Goal: Task Accomplishment & Management: Manage account settings

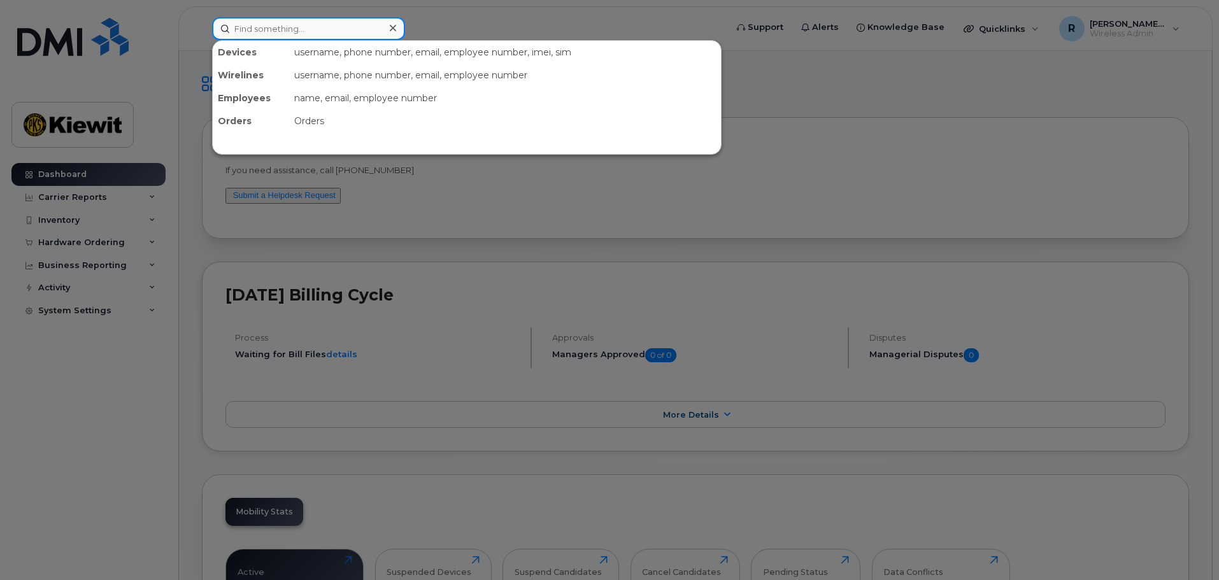
click at [293, 29] on input at bounding box center [308, 28] width 193 height 23
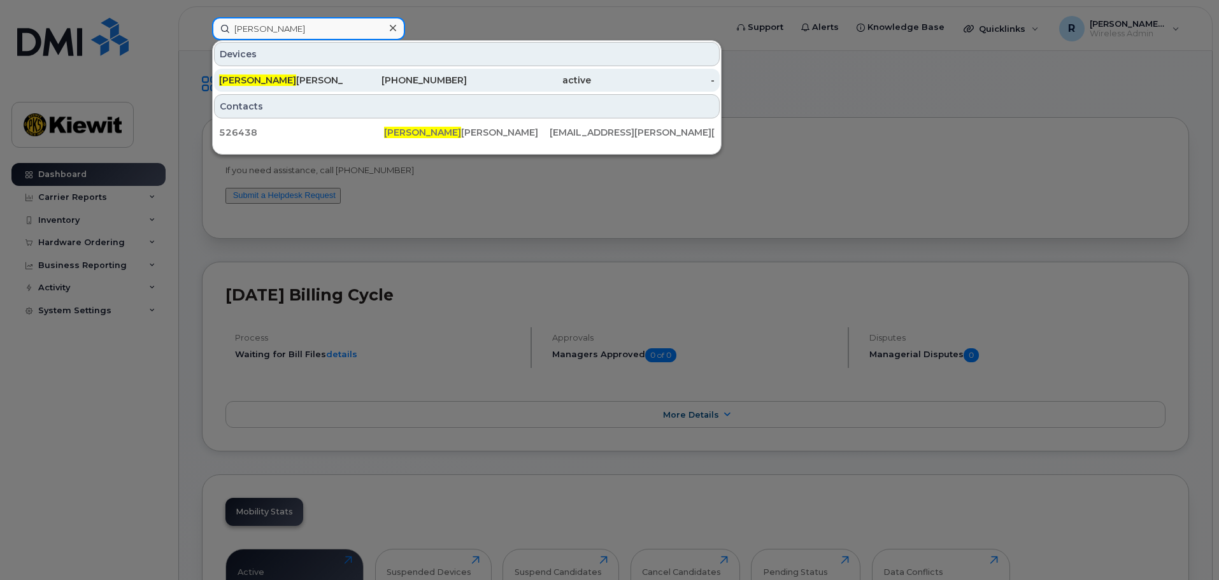
type input "john rin"
click at [277, 82] on div "JOHN RIN ELLA" at bounding box center [281, 80] width 124 height 13
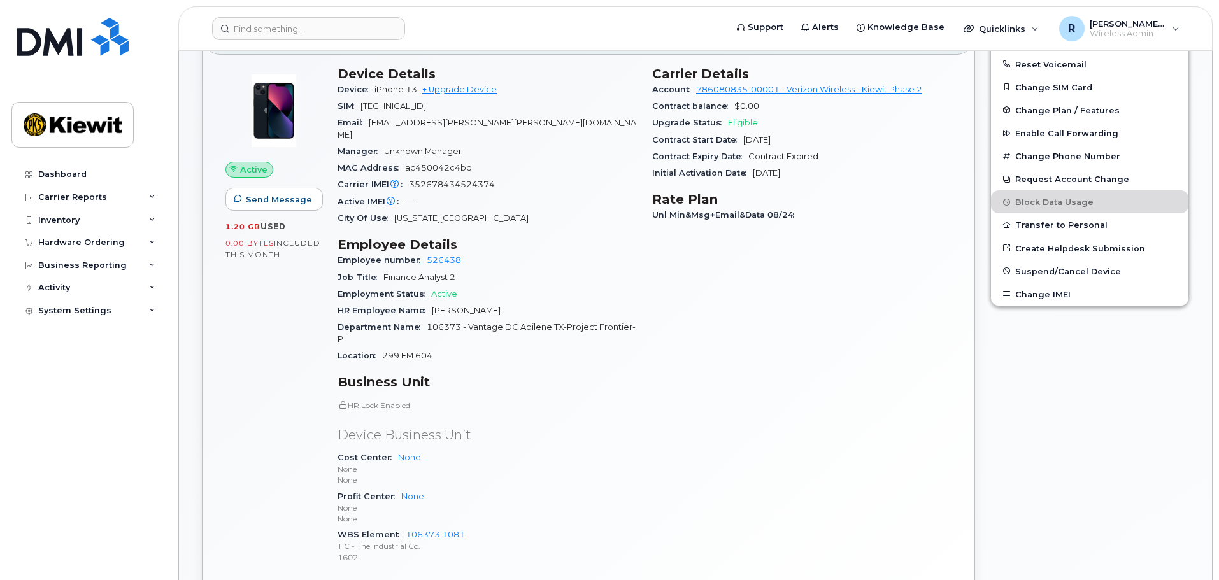
scroll to position [318, 0]
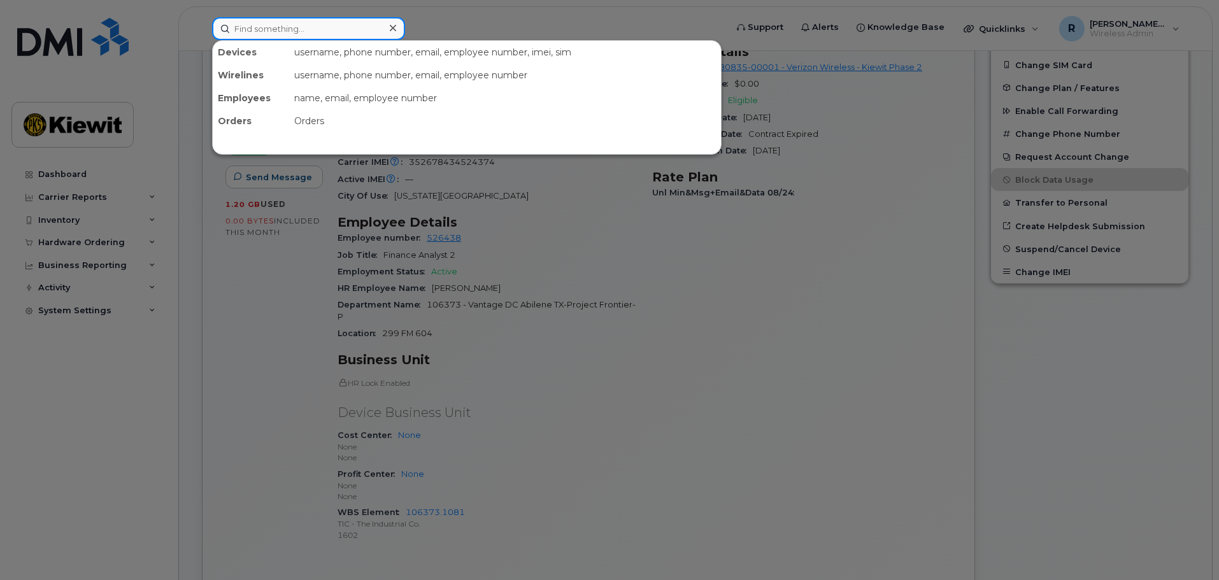
click at [268, 32] on input at bounding box center [308, 28] width 193 height 23
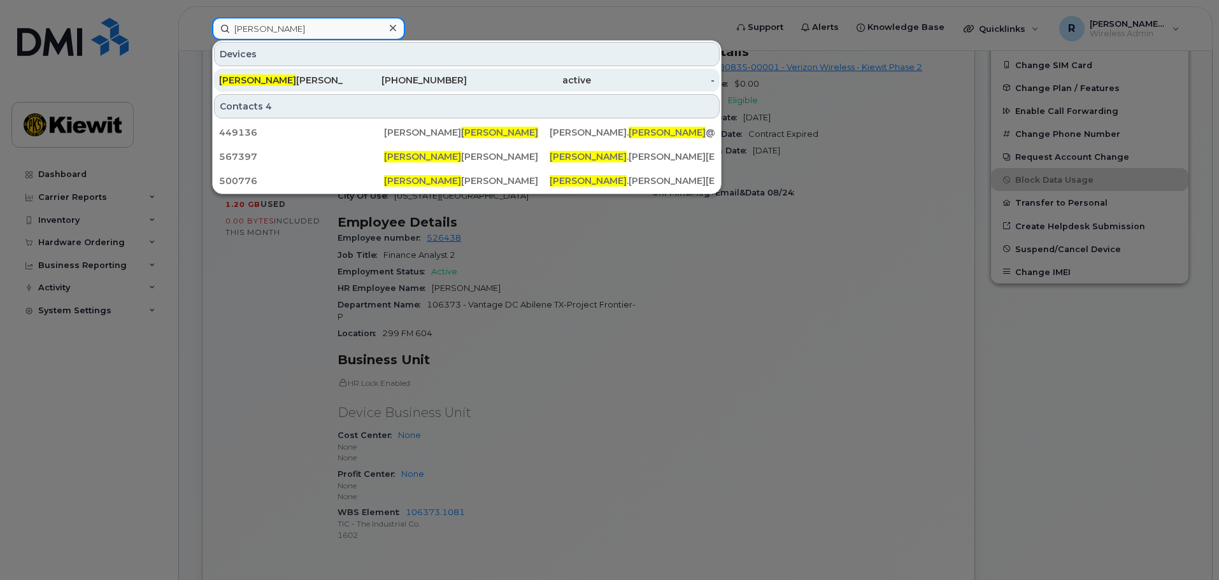
type input "brogan"
click at [285, 86] on div "BROGAN BECKER" at bounding box center [281, 80] width 124 height 13
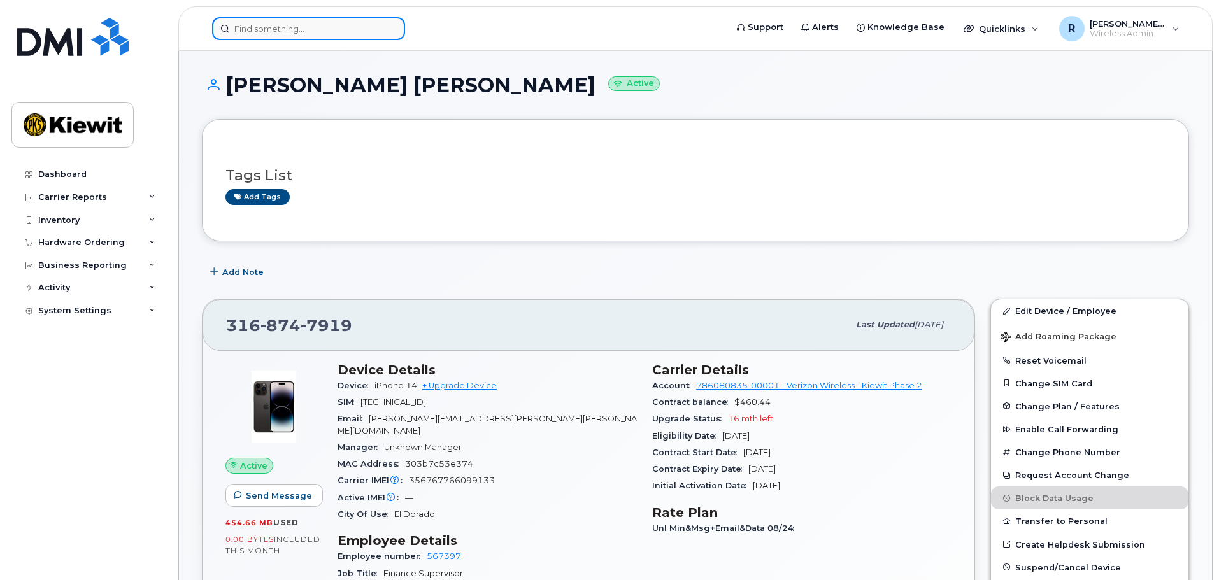
click at [273, 31] on input at bounding box center [308, 28] width 193 height 23
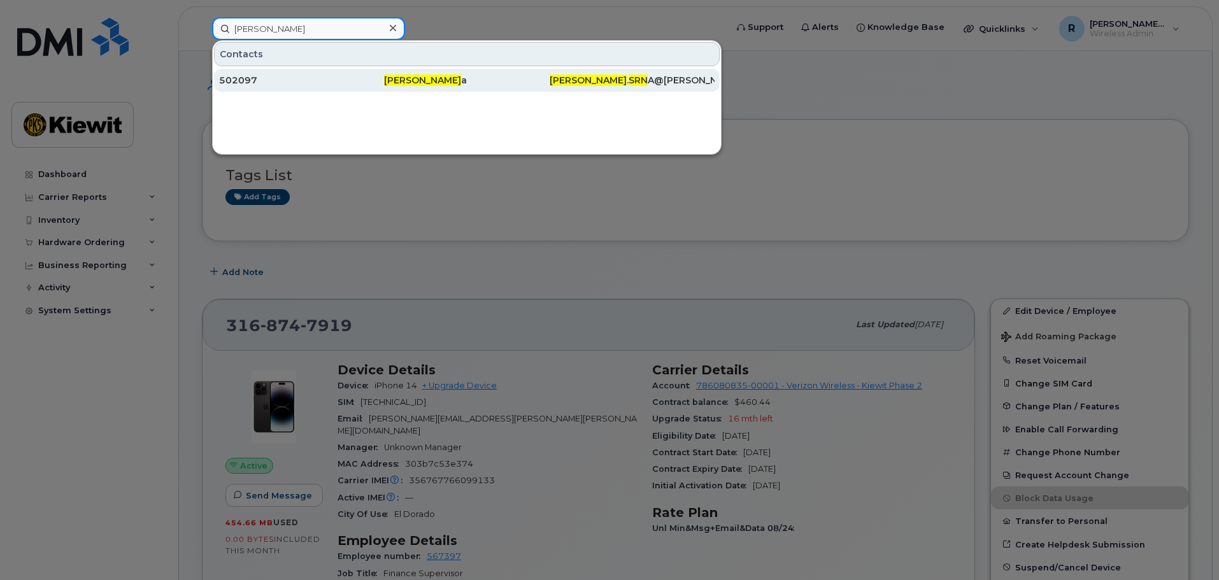
type input "[PERSON_NAME]"
click at [395, 88] on div "[PERSON_NAME] a" at bounding box center [466, 80] width 165 height 23
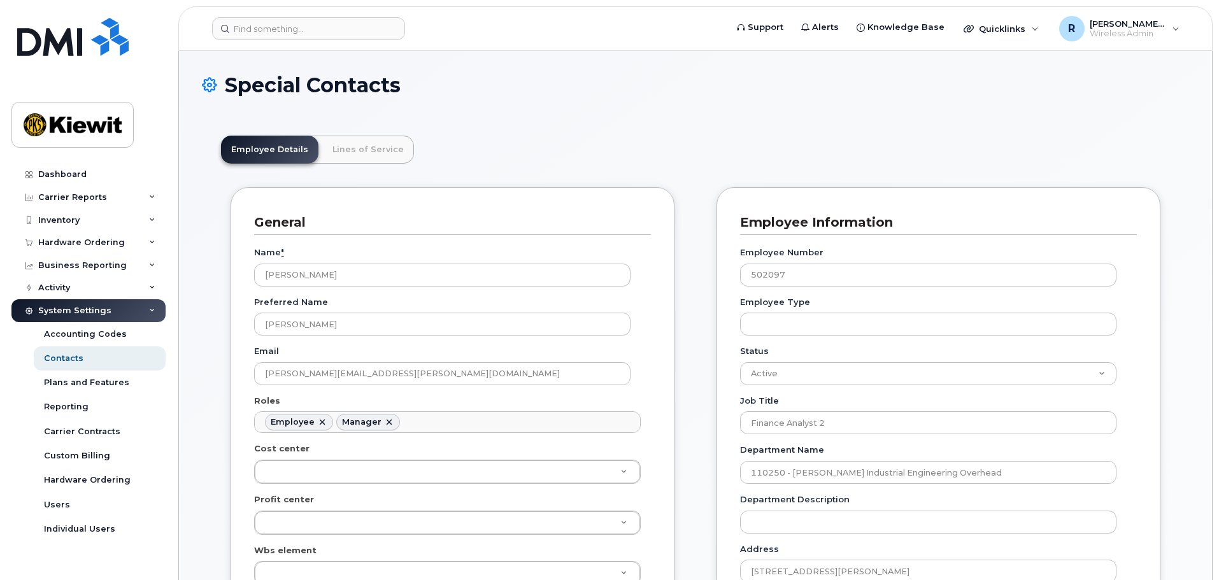
scroll to position [38, 0]
click at [378, 152] on link "Lines of Service" at bounding box center [368, 150] width 92 height 28
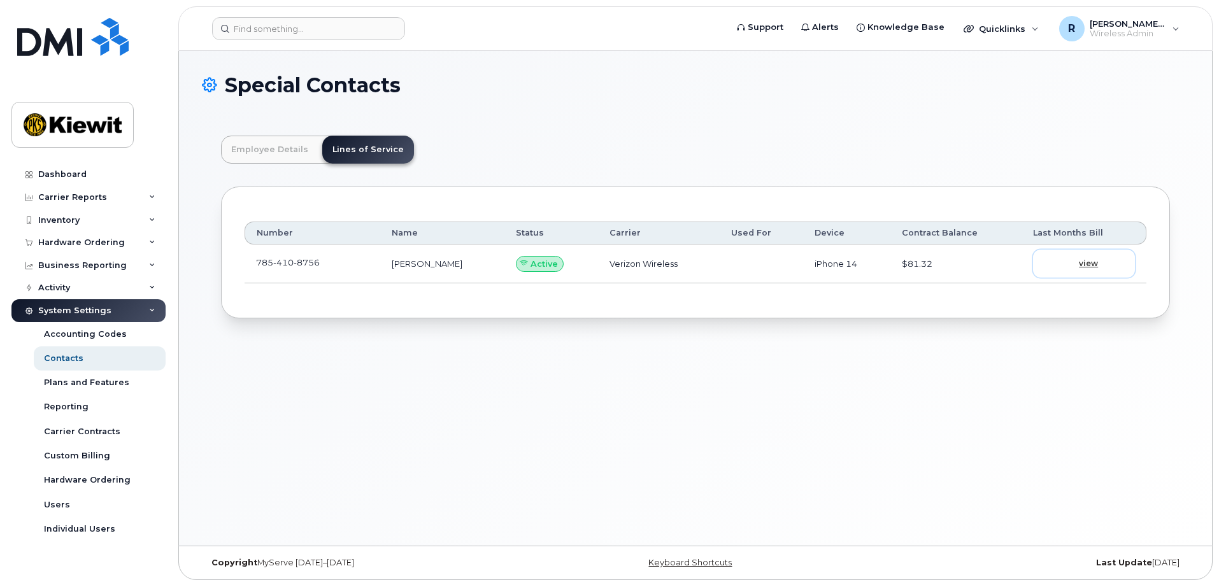
click at [1081, 253] on link "view" at bounding box center [1084, 264] width 102 height 28
click at [281, 268] on td "785 410 8756" at bounding box center [313, 264] width 136 height 39
click at [1093, 264] on span "view" at bounding box center [1088, 263] width 19 height 11
click at [267, 27] on input at bounding box center [308, 28] width 193 height 23
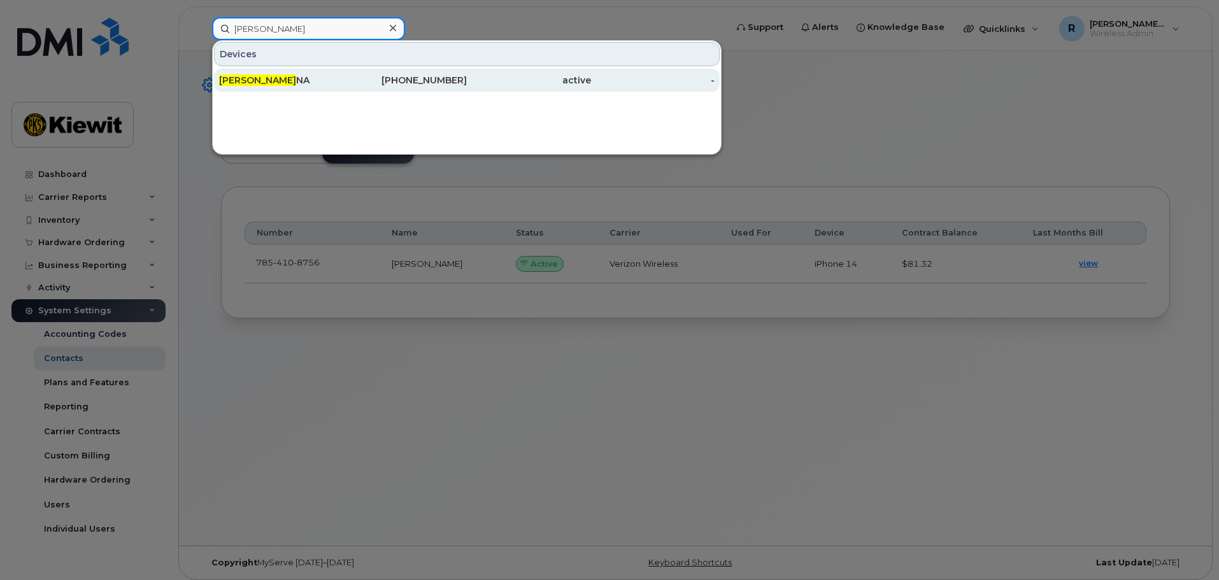
type input "josh sr"
click at [273, 78] on div "JOSH SR NA" at bounding box center [281, 80] width 124 height 13
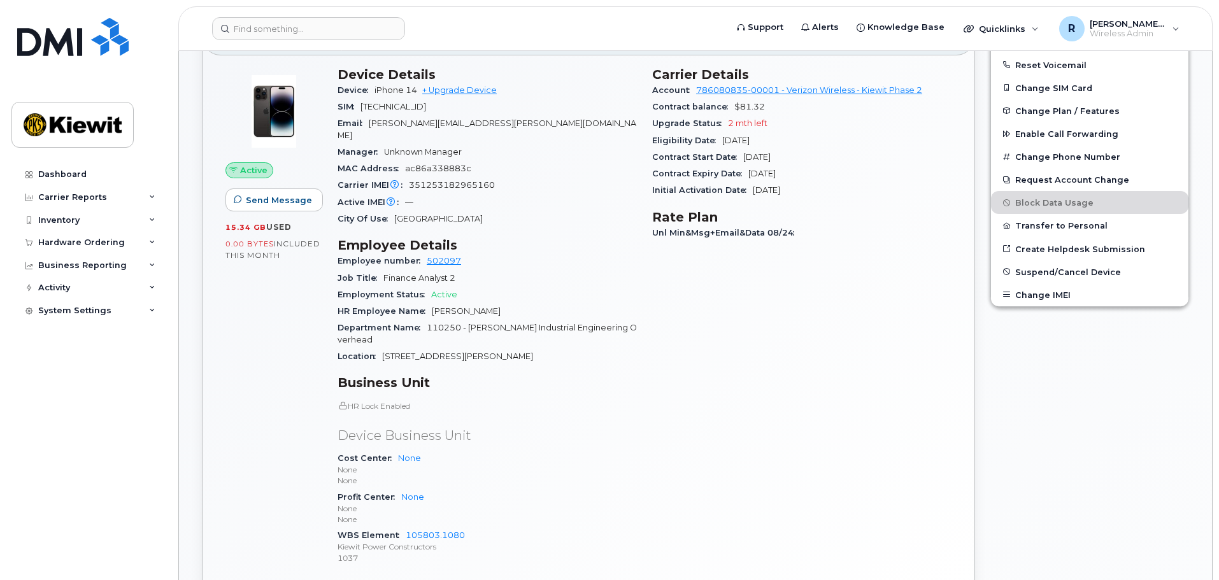
scroll to position [318, 0]
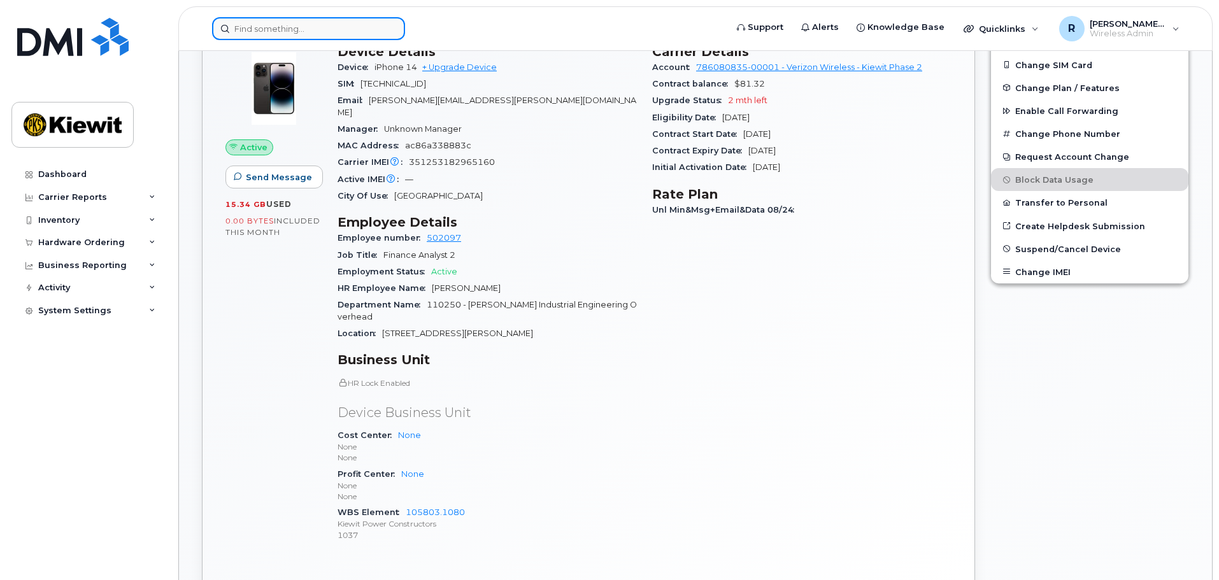
click at [253, 27] on input at bounding box center [308, 28] width 193 height 23
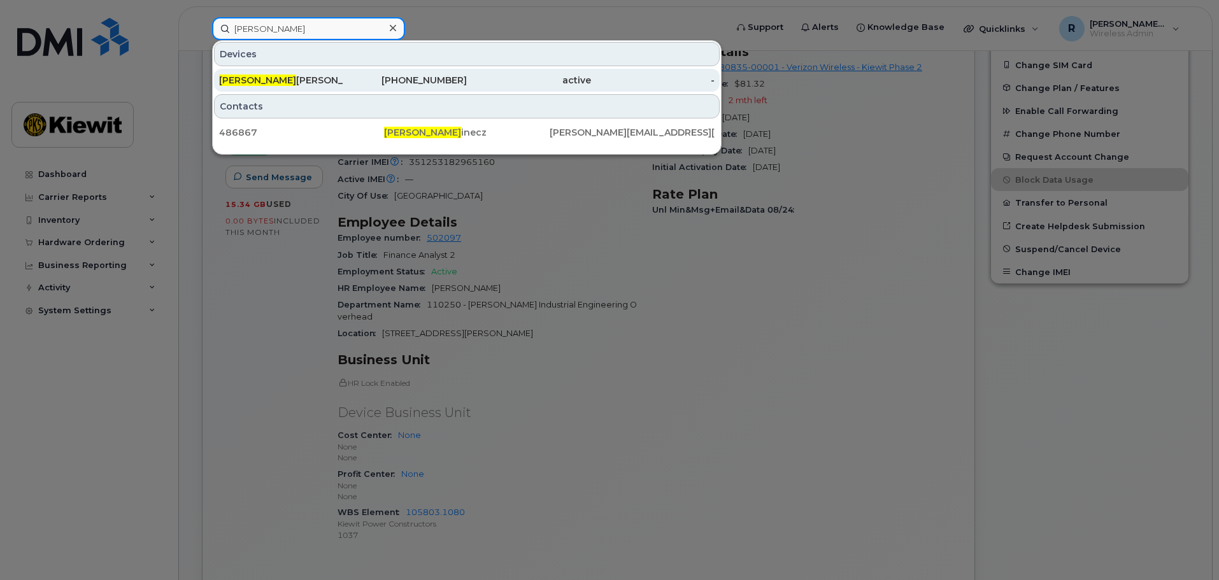
type input "michael bob"
click at [292, 76] on div "MICHAEL BOB INEZ" at bounding box center [281, 80] width 124 height 13
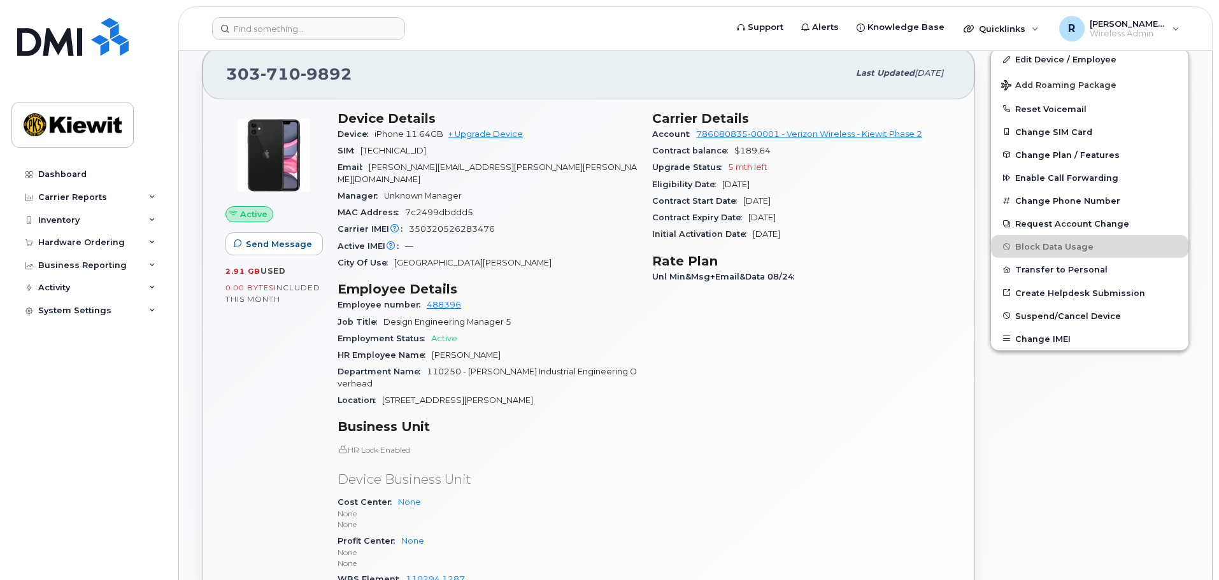
scroll to position [307, 0]
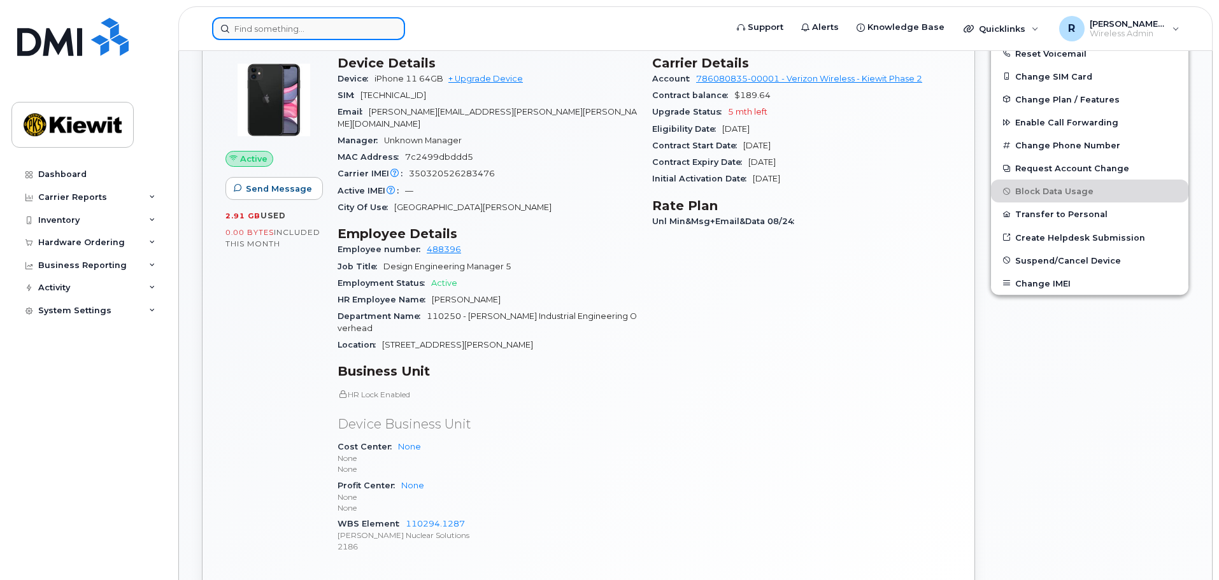
click at [298, 28] on input at bounding box center [308, 28] width 193 height 23
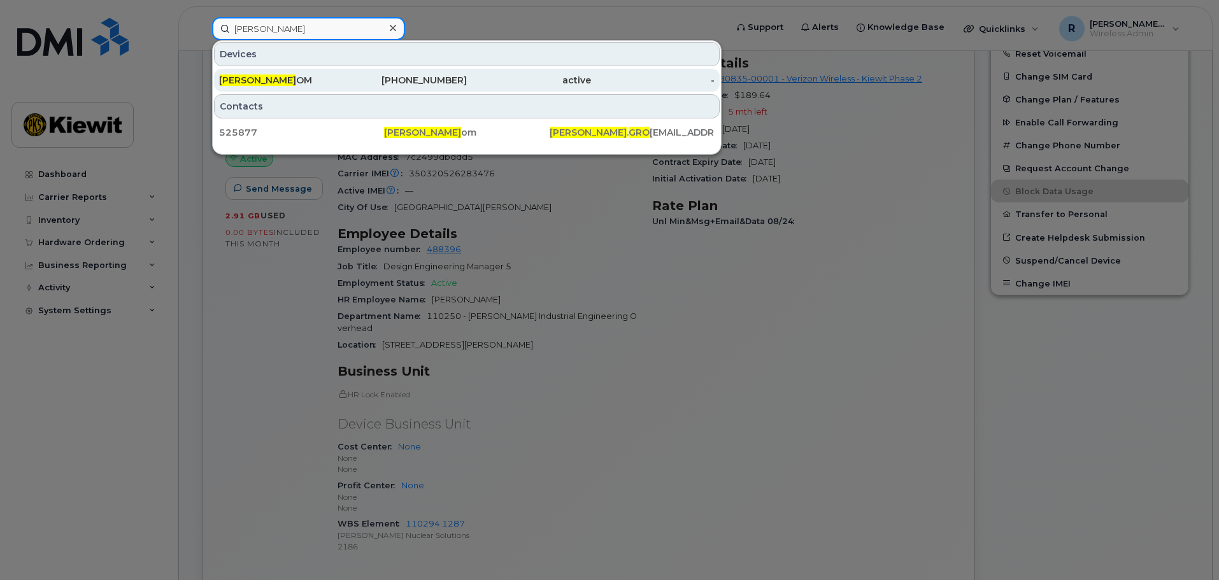
type input "[PERSON_NAME]"
click at [303, 77] on div "MOLLY GRO OM" at bounding box center [281, 80] width 124 height 13
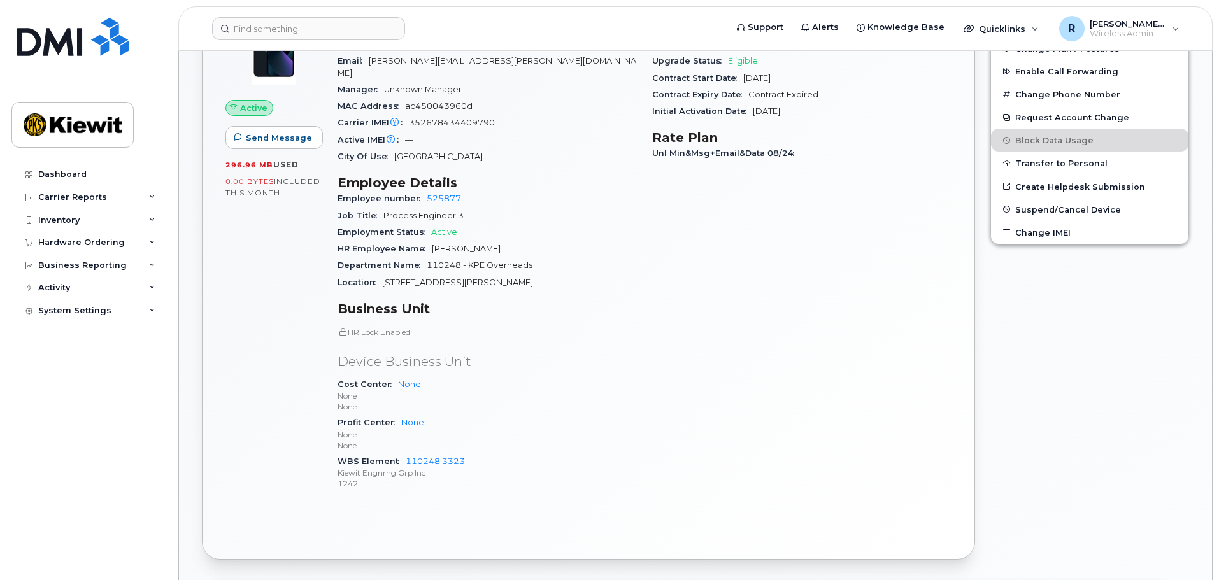
scroll to position [382, 0]
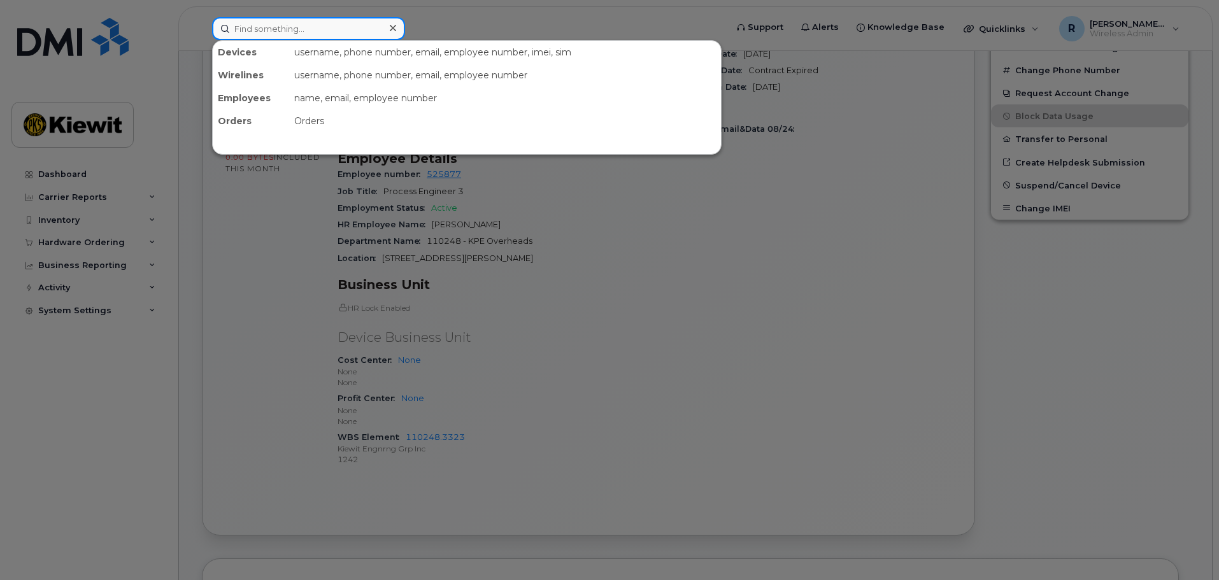
click at [266, 23] on input at bounding box center [308, 28] width 193 height 23
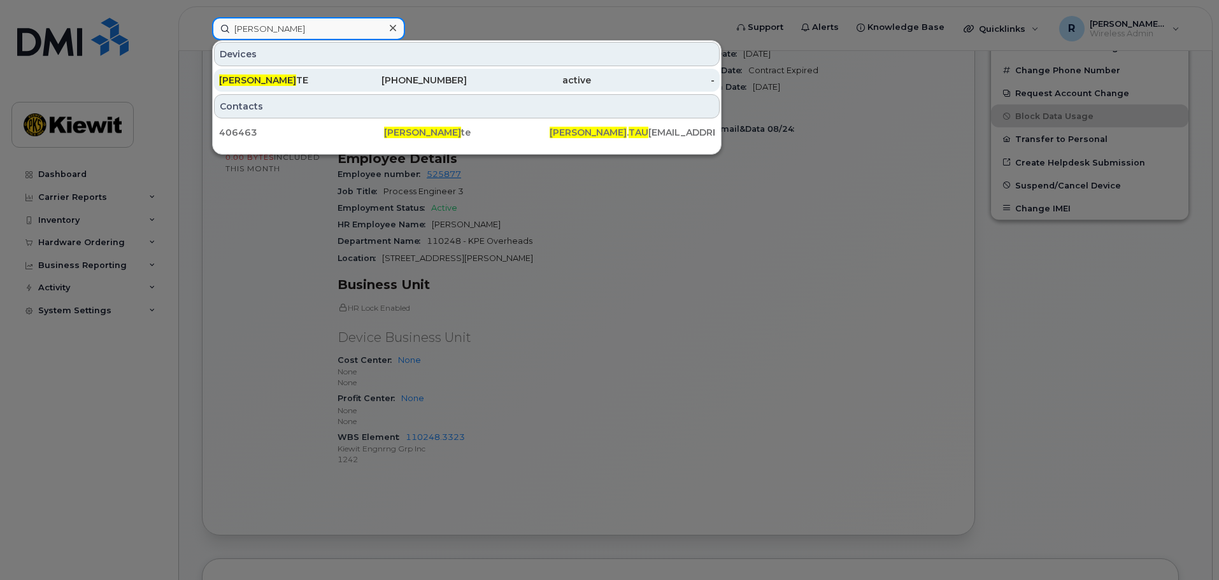
type input "[PERSON_NAME]"
click at [262, 78] on span "JARED TAU" at bounding box center [257, 80] width 77 height 11
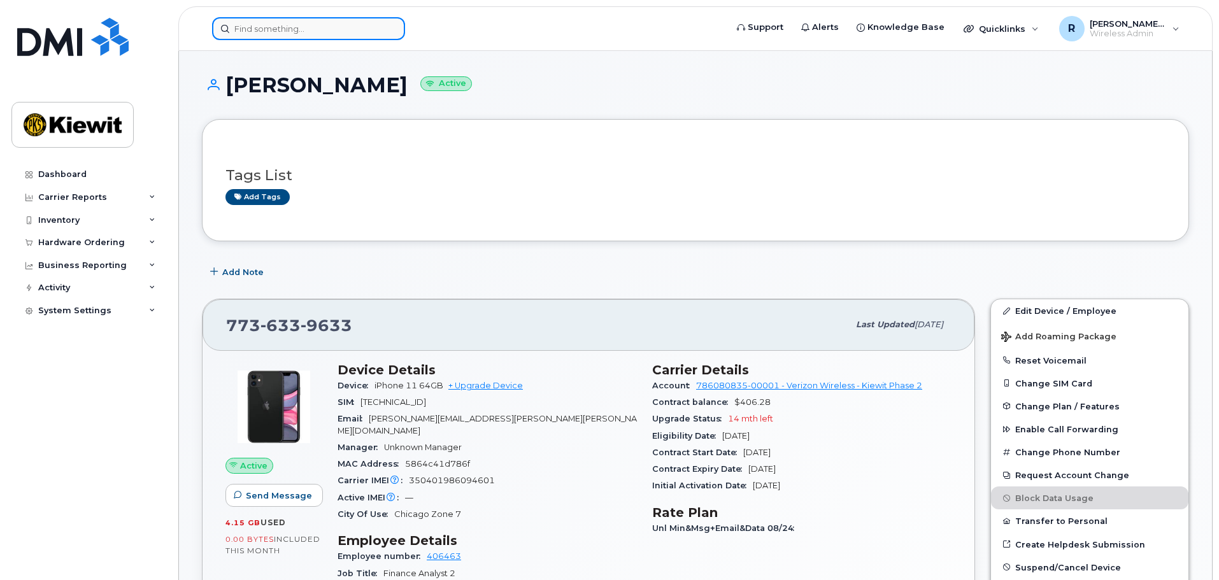
click at [248, 30] on input at bounding box center [308, 28] width 193 height 23
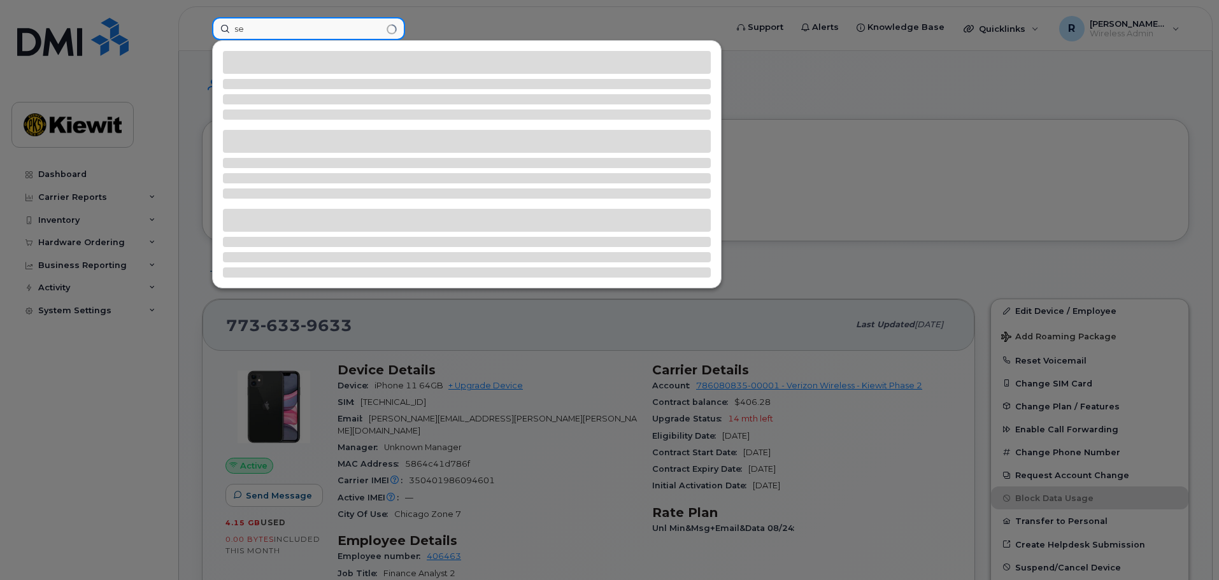
type input "s"
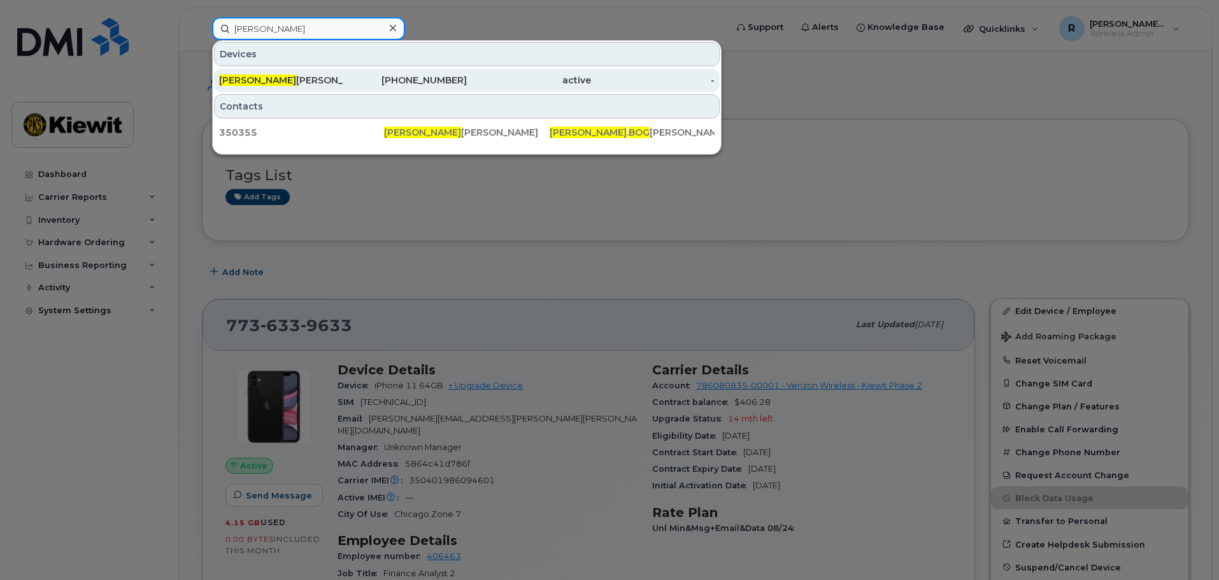
type input "nathan bog"
click at [259, 73] on div "NATHAN BOG GESS" at bounding box center [281, 80] width 124 height 23
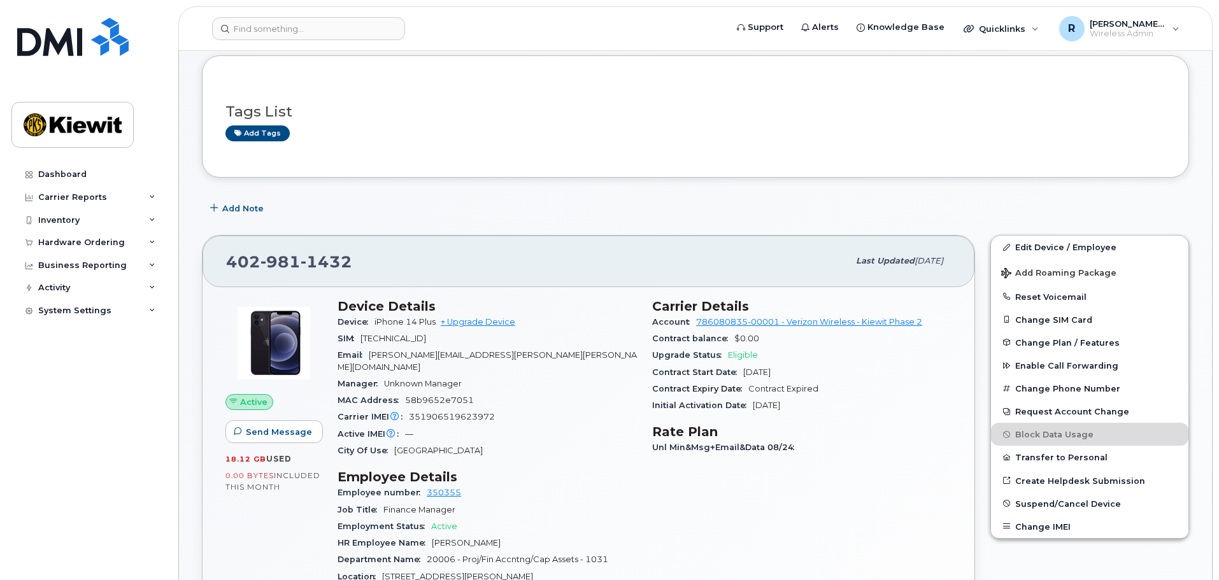
scroll to position [127, 0]
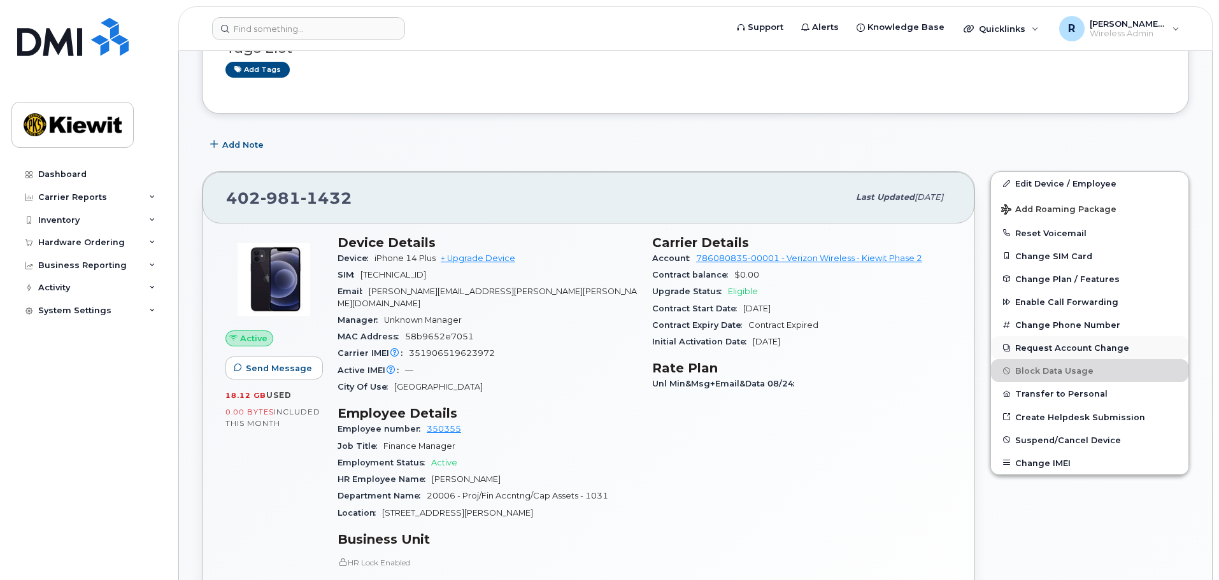
click at [1057, 348] on button "Request Account Change" at bounding box center [1089, 347] width 197 height 23
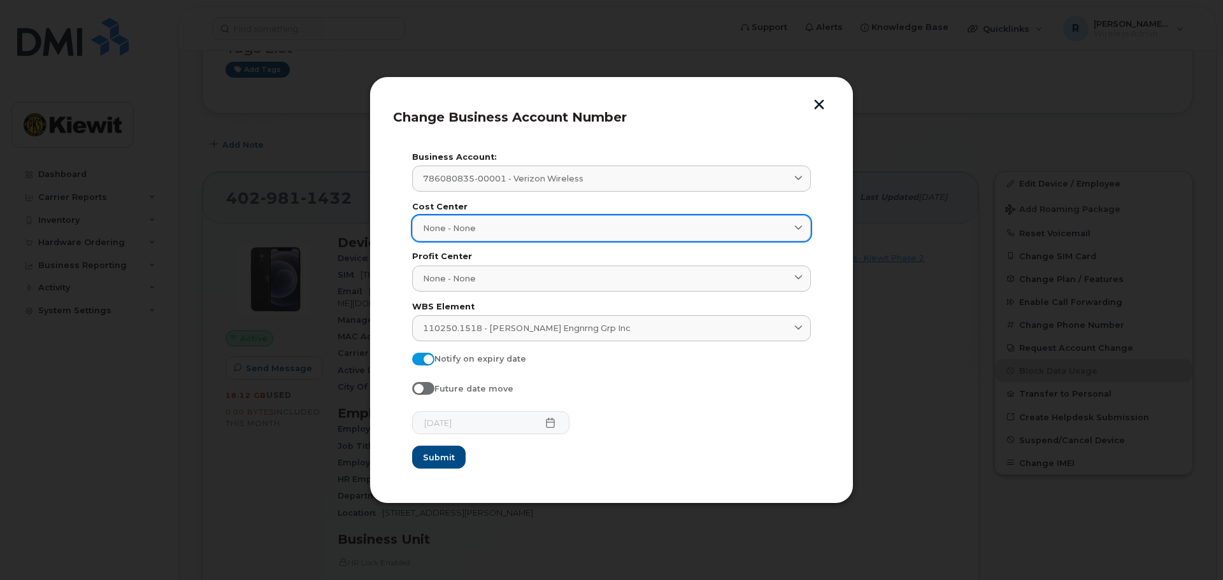
click at [487, 230] on div "None - None" at bounding box center [611, 228] width 377 height 12
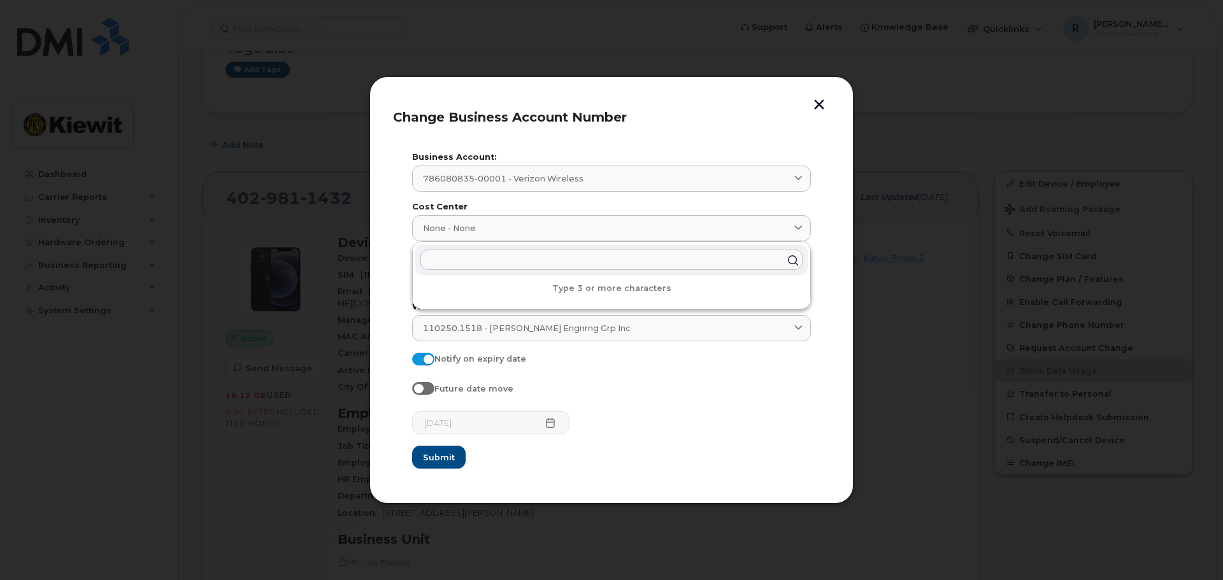
click at [472, 260] on input "text" at bounding box center [611, 260] width 382 height 20
type input "20012"
click at [462, 310] on span "20012 - Kiewit Corporation" at bounding box center [514, 311] width 178 height 11
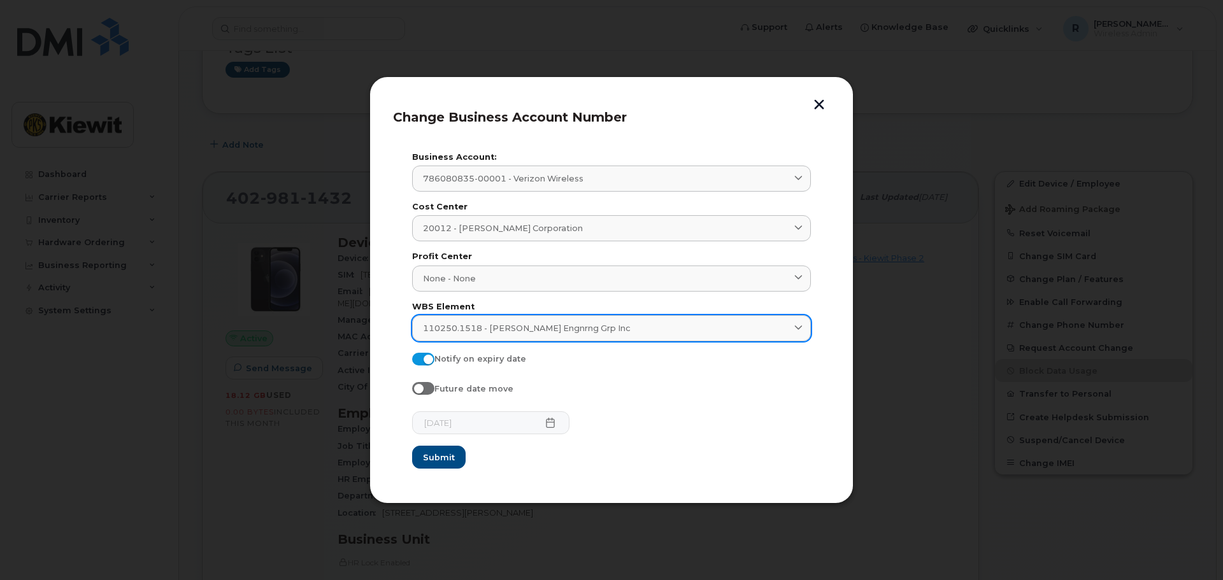
click at [525, 325] on span "110250.1518 - [PERSON_NAME] Engnrng Grp Inc" at bounding box center [527, 328] width 208 height 12
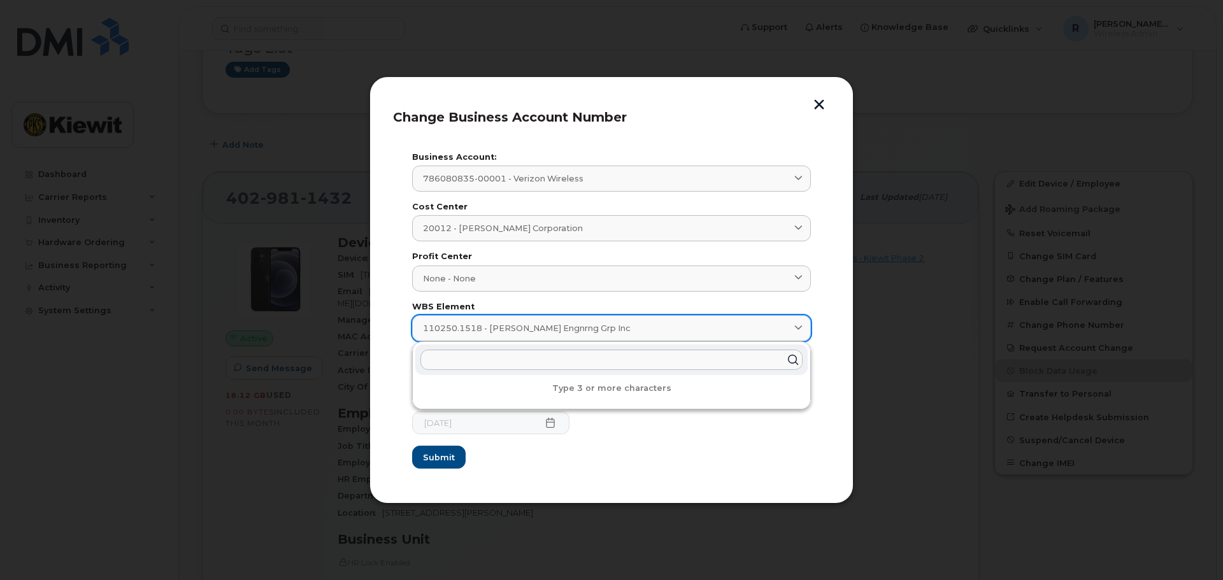
click at [633, 324] on div "110250.1518 - [PERSON_NAME] Engnrng Grp Inc" at bounding box center [611, 328] width 377 height 12
click at [615, 322] on div "110250.1518 - [PERSON_NAME] Engnrng Grp Inc" at bounding box center [611, 328] width 377 height 12
click at [588, 327] on div "110250.1518 - [PERSON_NAME] Engnrng Grp Inc" at bounding box center [611, 328] width 377 height 12
click at [565, 326] on span "110250.1518 - [PERSON_NAME] Engnrng Grp Inc" at bounding box center [527, 328] width 208 height 12
click at [630, 448] on form "Business Account: 786080835-00001 - Verizon Wireless 998975023 - AT&T Wireless …" at bounding box center [611, 311] width 399 height 316
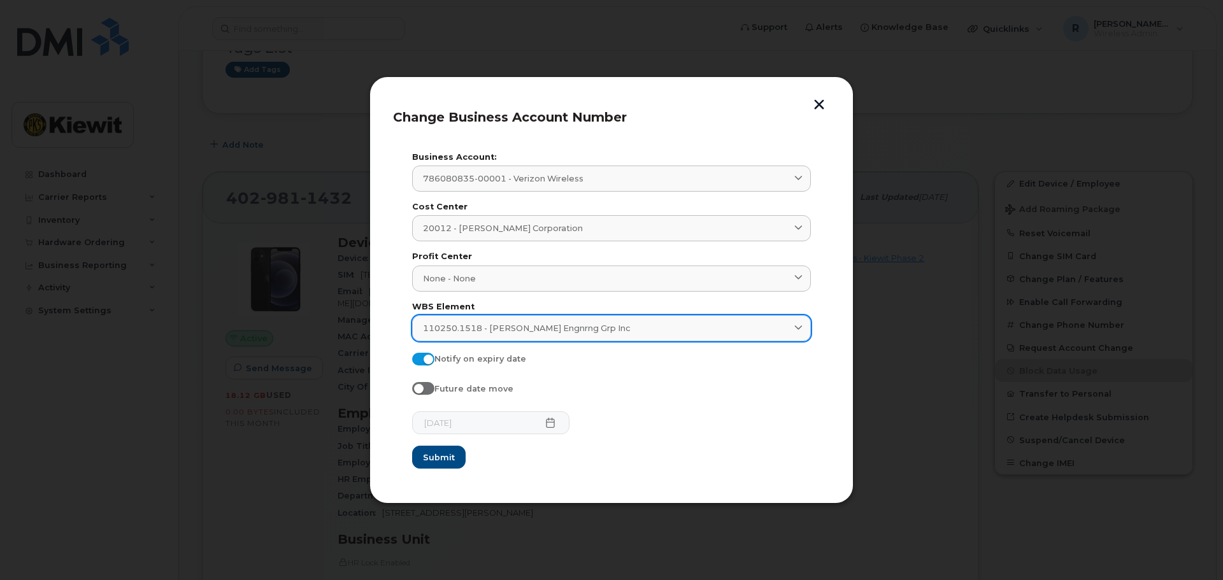
click at [599, 332] on div "110250.1518 - [PERSON_NAME] Engnrng Grp Inc" at bounding box center [611, 328] width 377 height 12
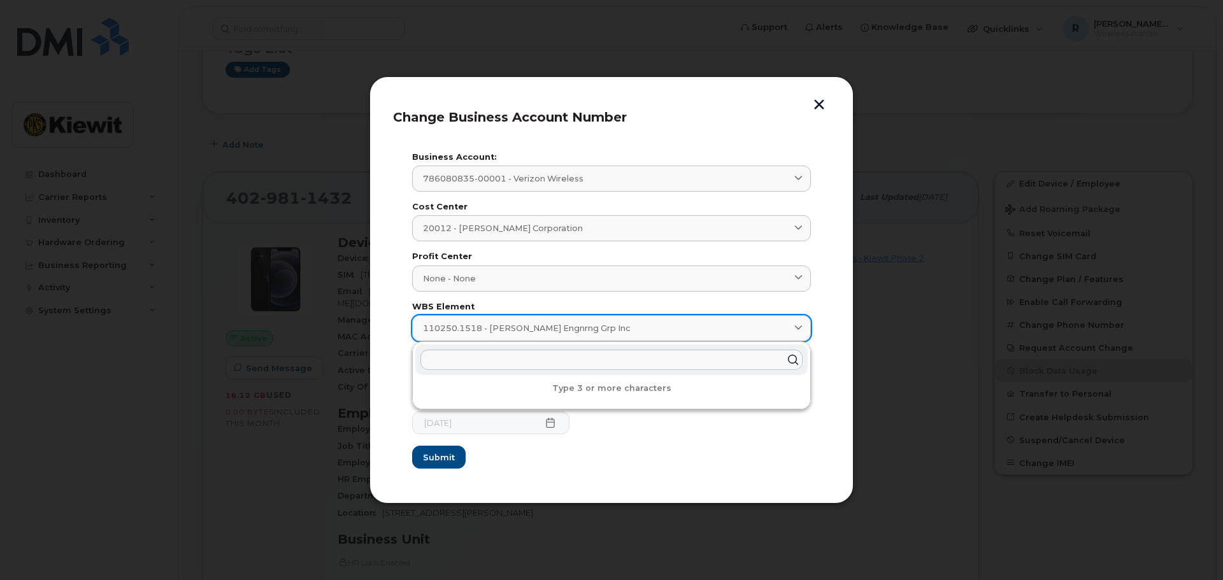
click at [599, 332] on div "110250.1518 - [PERSON_NAME] Engnrng Grp Inc" at bounding box center [611, 328] width 377 height 12
type input "0"
click at [394, 360] on section "Business Account: 786080835-00001 - Verizon Wireless 998975023 - AT&T Wireless …" at bounding box center [611, 311] width 437 height 339
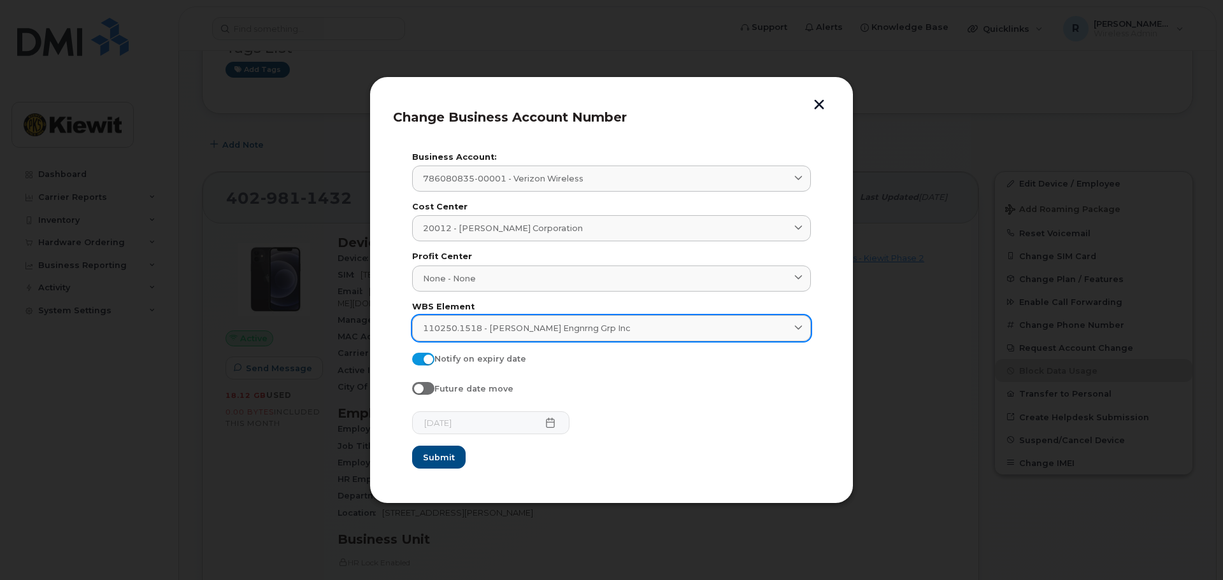
click at [797, 331] on icon at bounding box center [798, 328] width 8 height 8
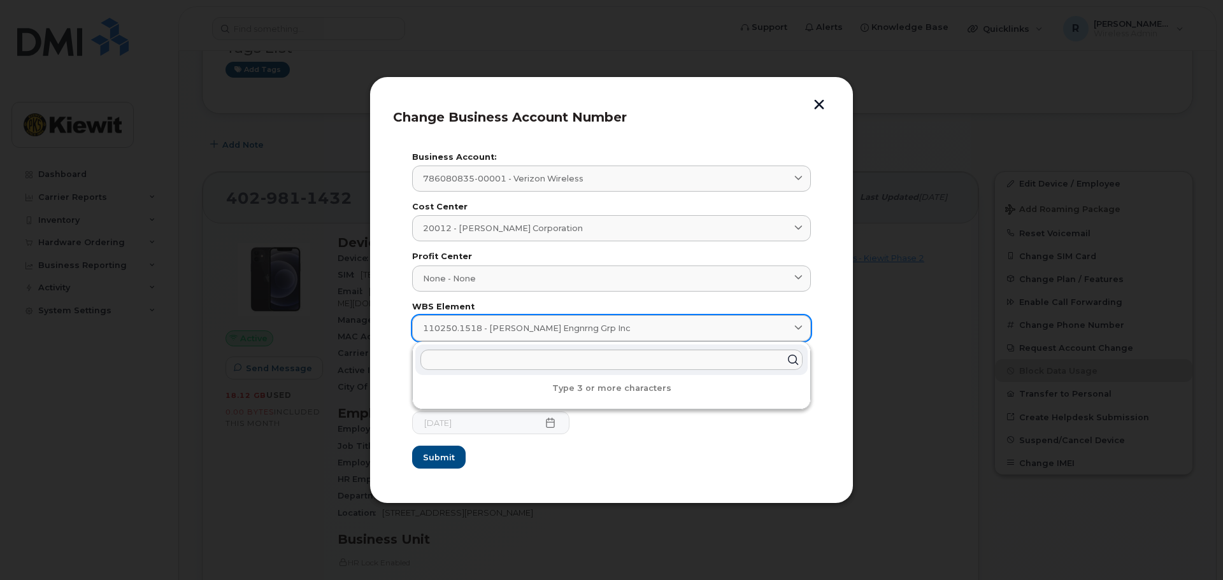
click at [806, 327] on link "110250.1518 - [PERSON_NAME] Engnrng Grp Inc" at bounding box center [611, 328] width 399 height 26
click at [579, 389] on p "Type 3 or more characters" at bounding box center [611, 388] width 392 height 10
click at [579, 393] on p "Type 3 or more characters" at bounding box center [611, 388] width 392 height 10
click at [589, 328] on div "110250.1518 - Kiewit Engnrng Grp Inc" at bounding box center [611, 328] width 377 height 12
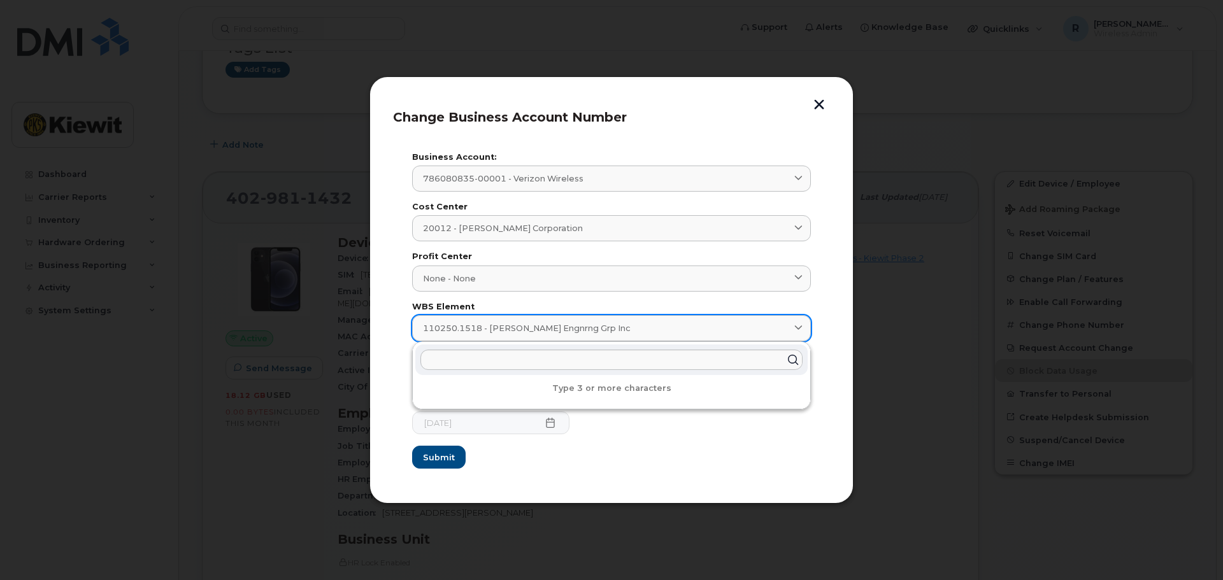
click at [589, 328] on div "110250.1518 - Kiewit Engnrng Grp Inc" at bounding box center [611, 328] width 377 height 12
click at [655, 468] on form "Business Account: 786080835-00001 - Verizon Wireless 998975023 - AT&T Wireless …" at bounding box center [611, 311] width 399 height 316
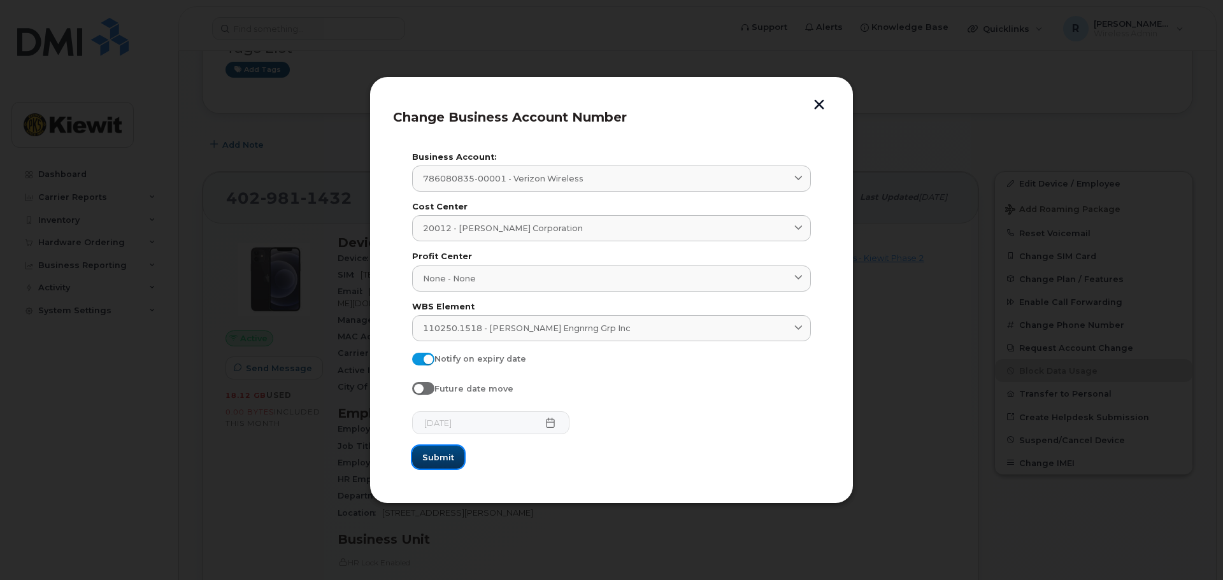
click at [438, 455] on span "Submit" at bounding box center [438, 458] width 32 height 12
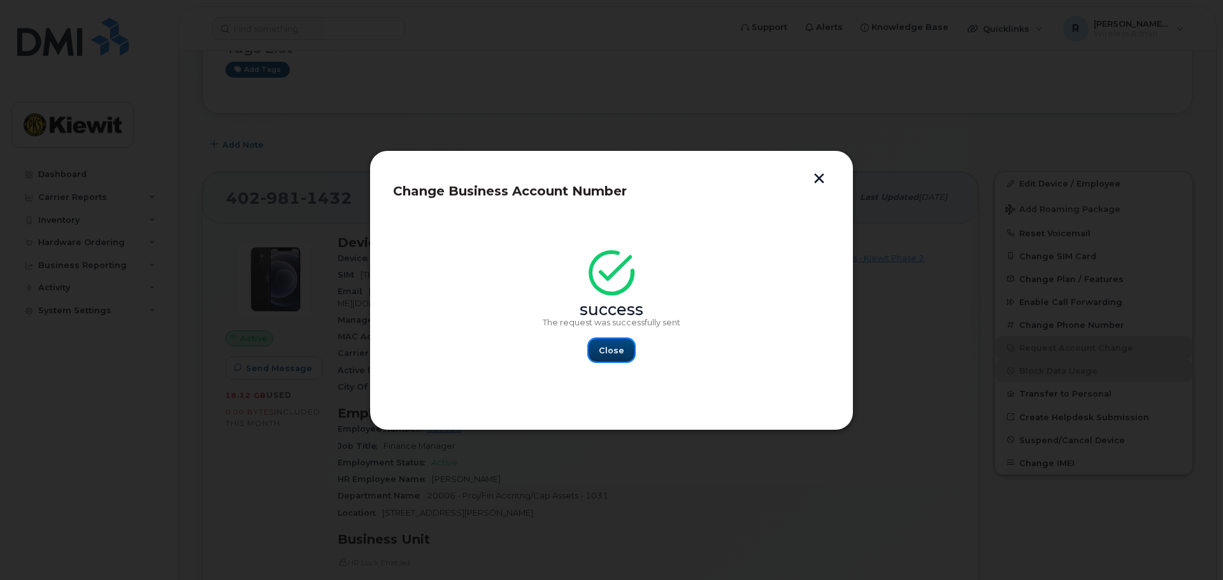
click at [616, 357] on button "Close" at bounding box center [611, 350] width 46 height 23
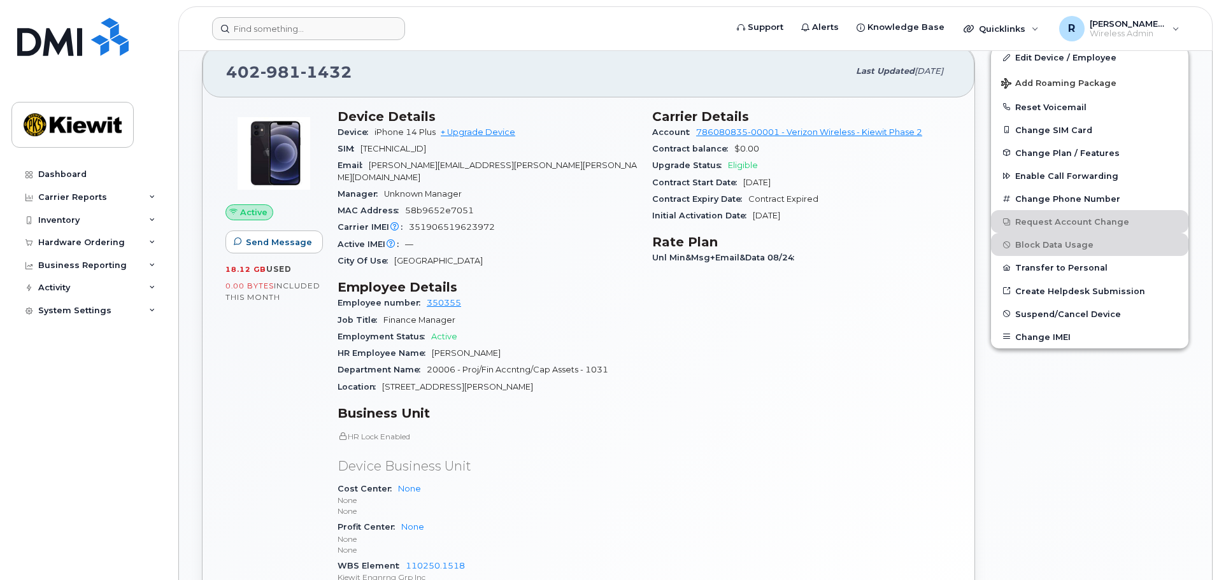
scroll to position [191, 0]
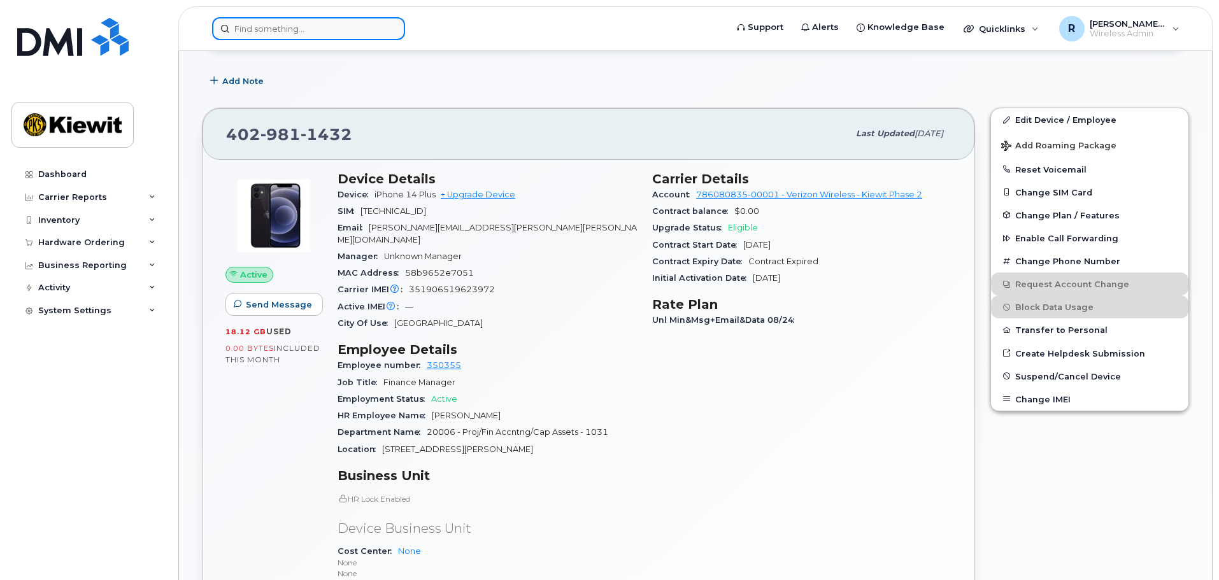
click at [301, 29] on input at bounding box center [308, 28] width 193 height 23
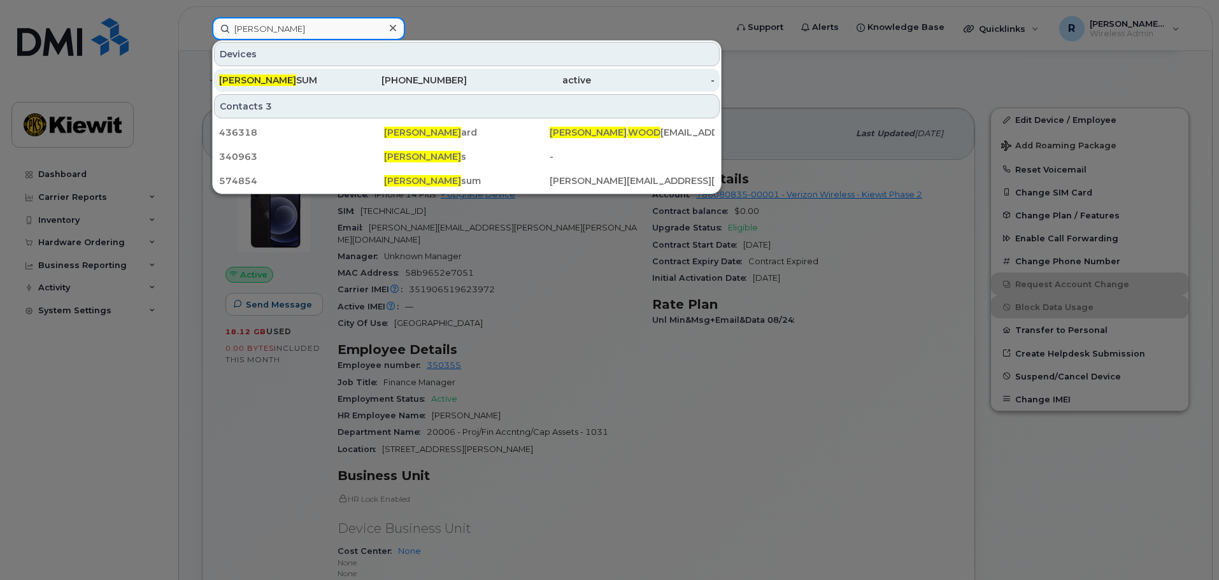
type input "jonathan wood"
click at [295, 80] on span "JONATHAN WOOD" at bounding box center [257, 80] width 77 height 11
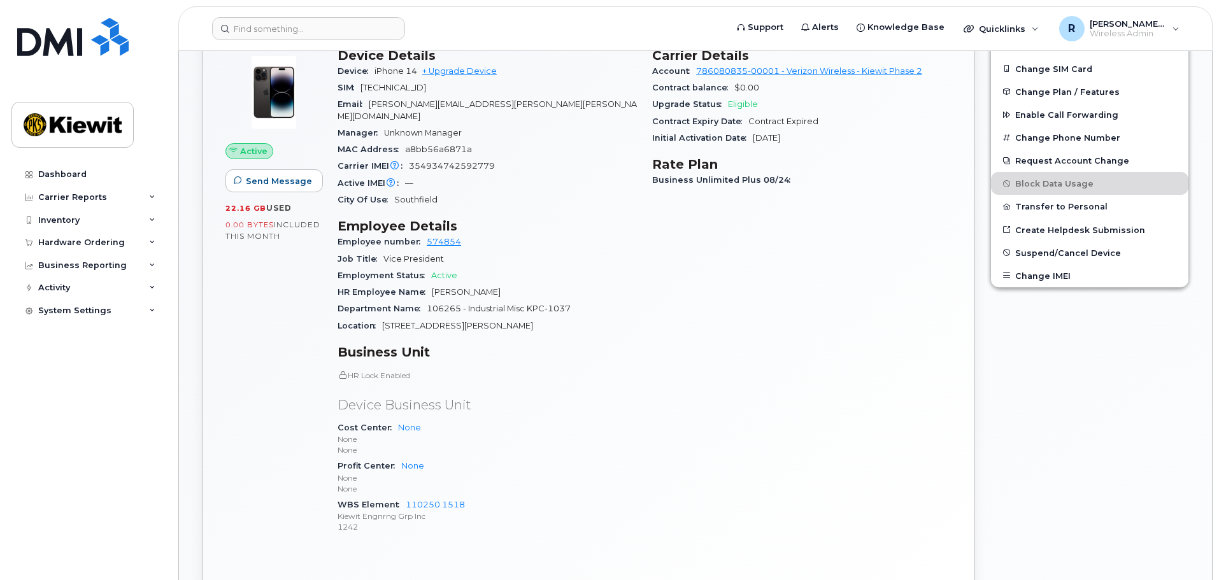
scroll to position [318, 0]
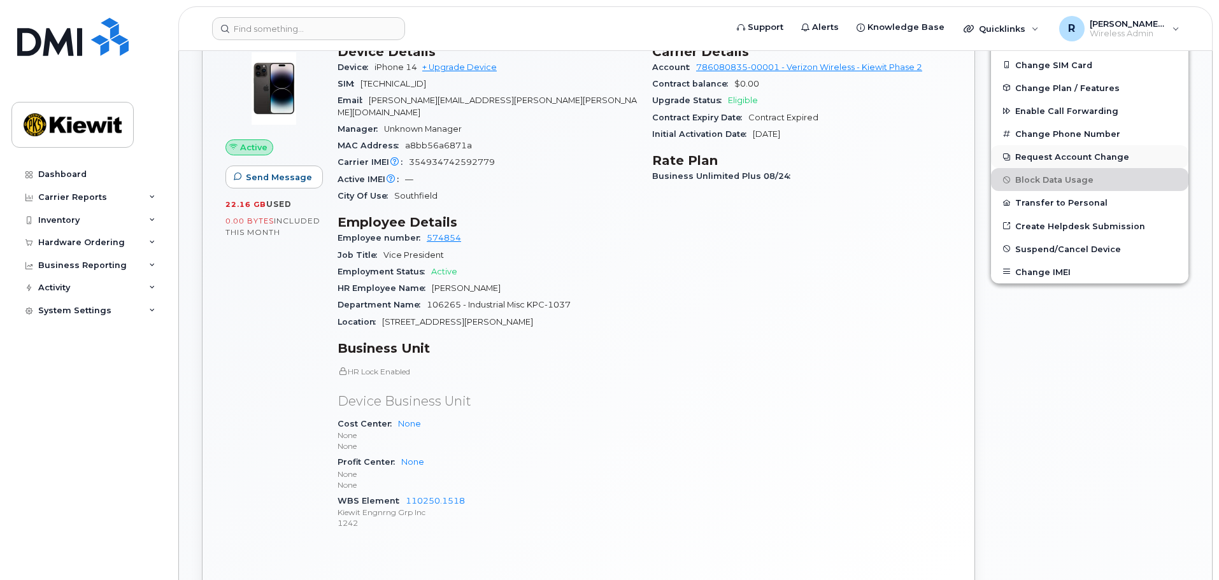
click at [1062, 151] on button "Request Account Change" at bounding box center [1089, 156] width 197 height 23
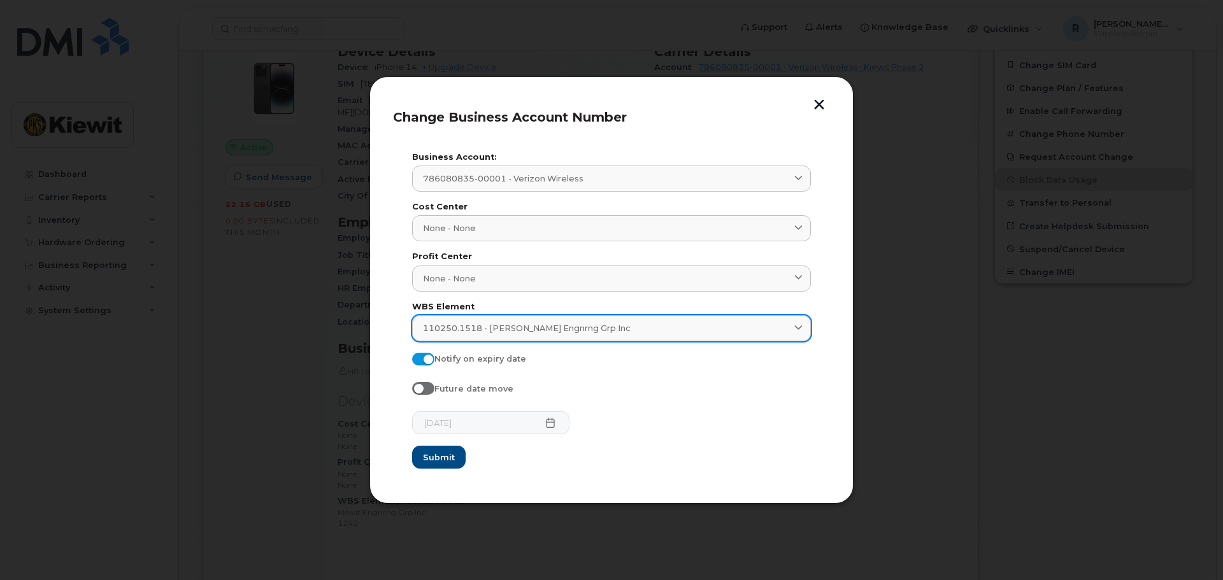
click at [499, 333] on span "110250.1518 - [PERSON_NAME] Engnrng Grp Inc" at bounding box center [527, 328] width 208 height 12
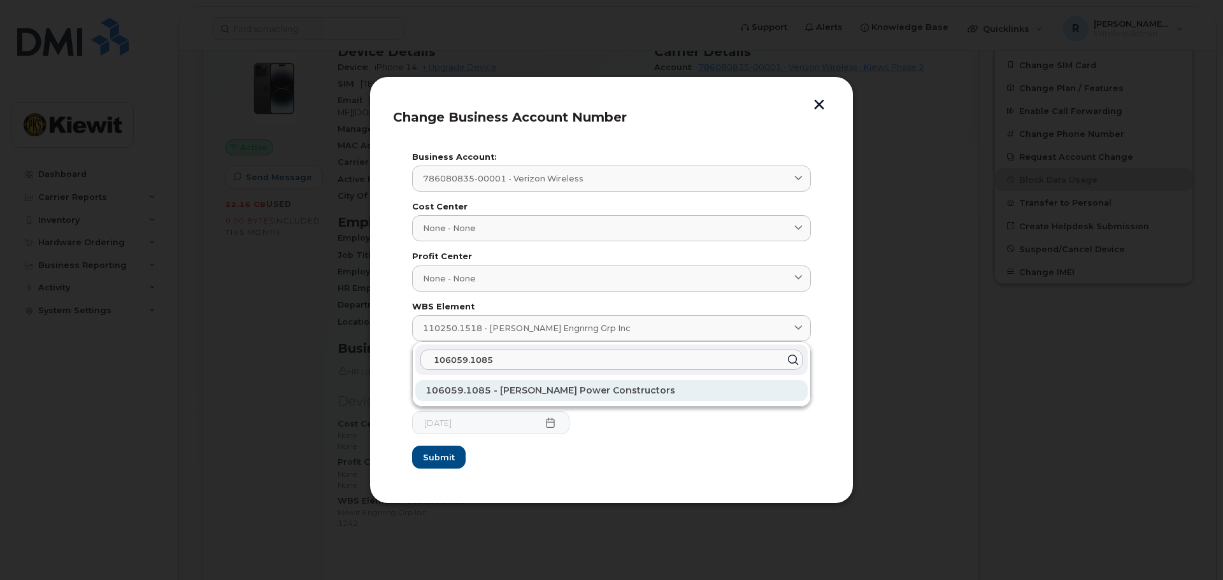
type input "106059.1085"
click at [486, 392] on span "106059.1085 - [PERSON_NAME] Power Constructors" at bounding box center [550, 390] width 250 height 11
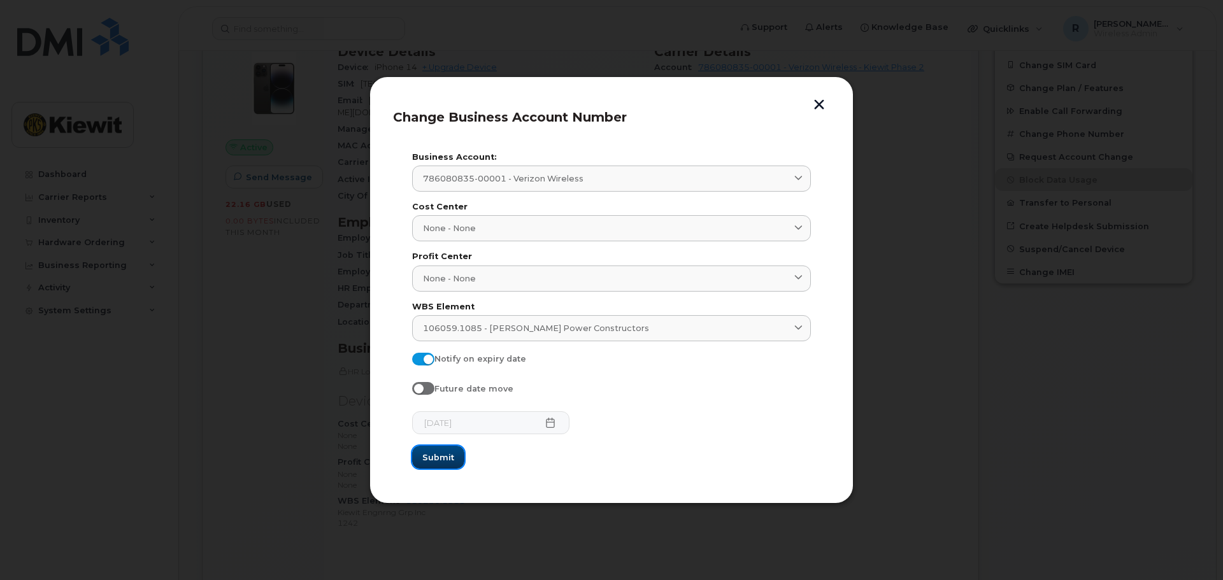
click at [436, 459] on span "Submit" at bounding box center [438, 458] width 32 height 12
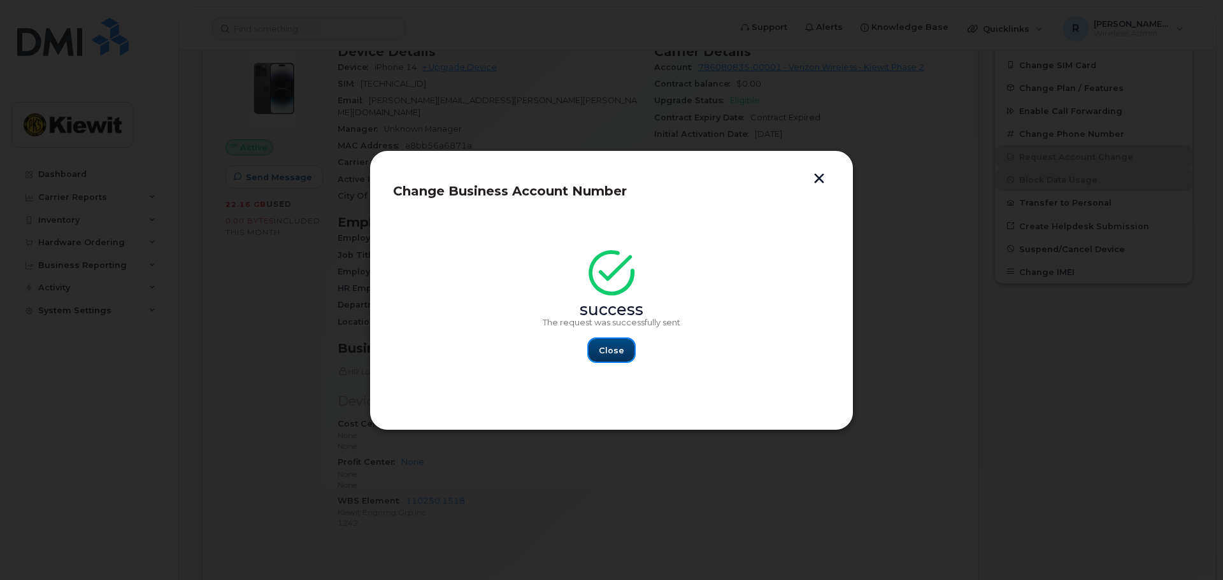
click at [602, 348] on span "Close" at bounding box center [611, 351] width 25 height 12
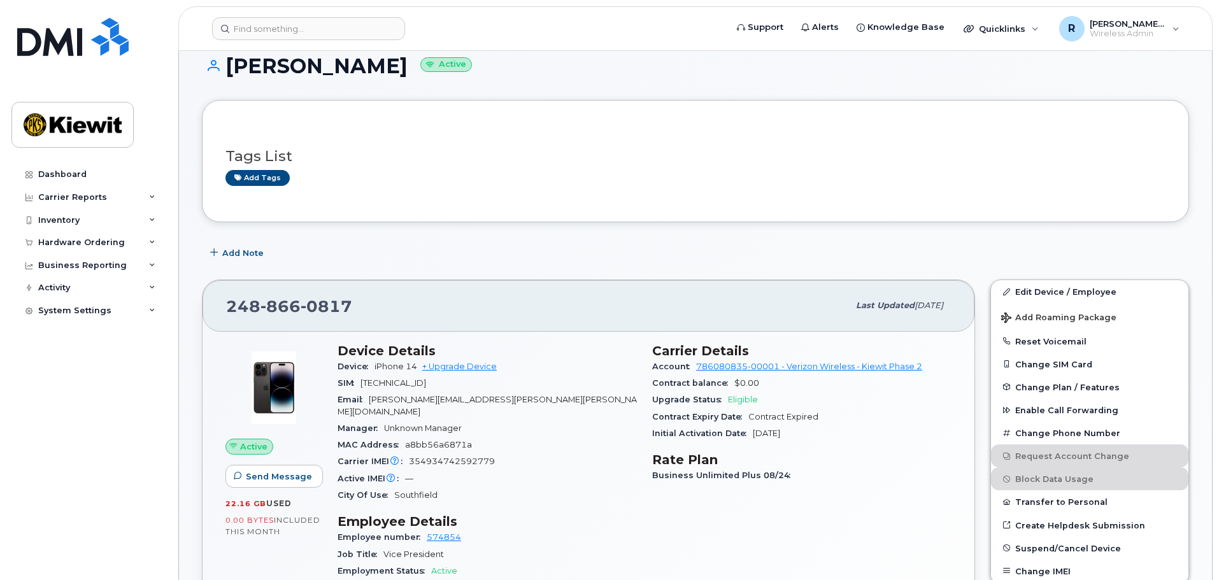
scroll to position [0, 0]
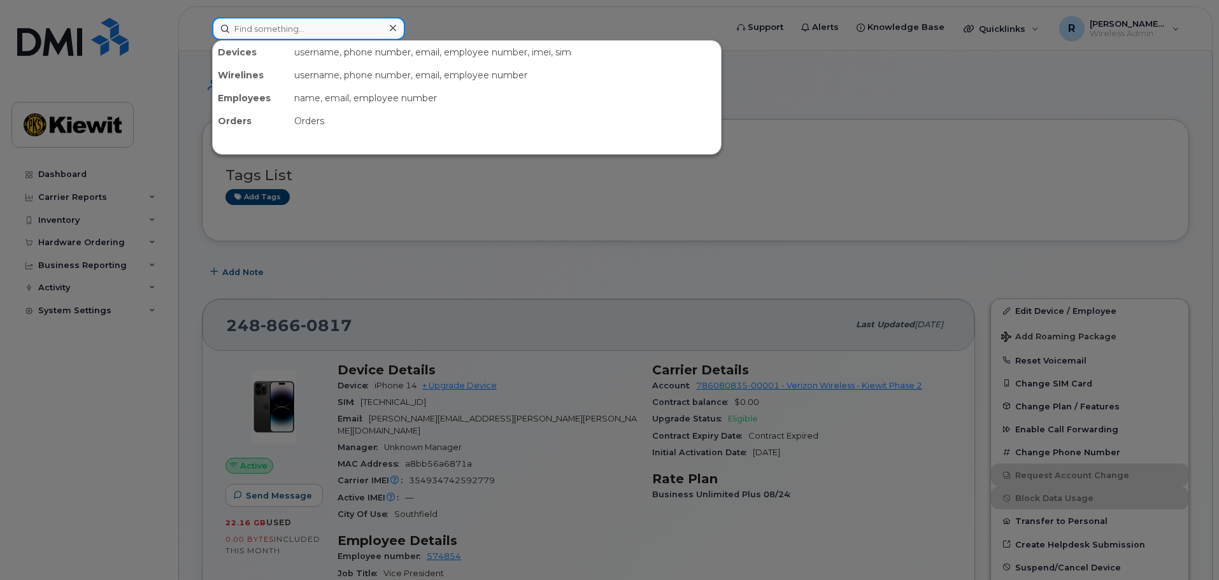
click at [272, 28] on input at bounding box center [308, 28] width 193 height 23
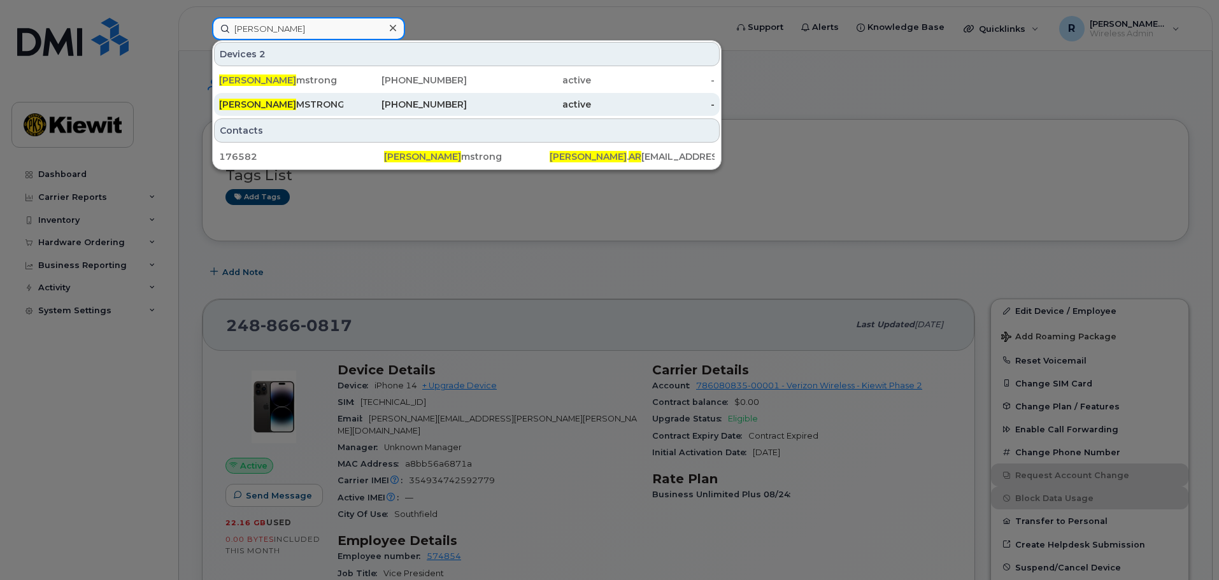
type input "[PERSON_NAME]"
click at [338, 104] on div "[PERSON_NAME] AR MSTRONG" at bounding box center [281, 104] width 124 height 13
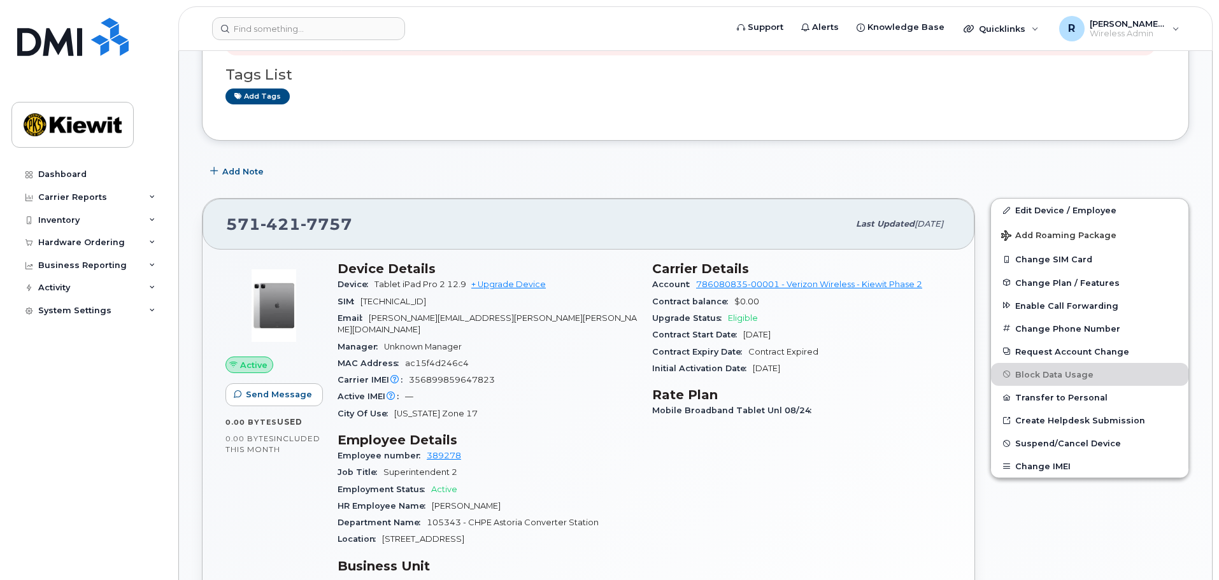
scroll to position [255, 0]
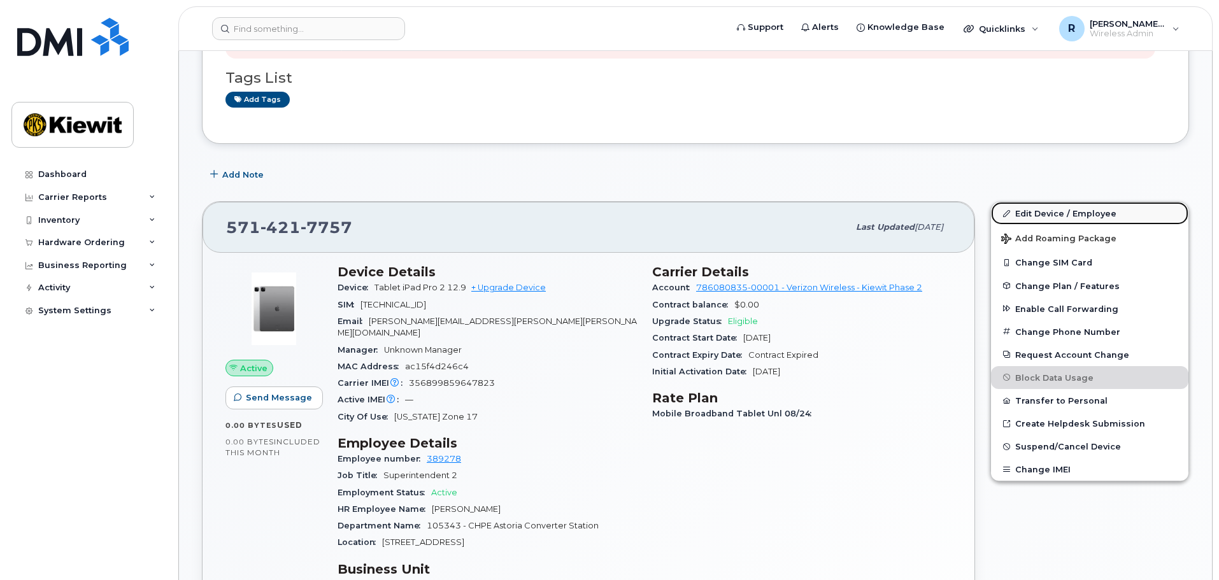
click at [1078, 212] on link "Edit Device / Employee" at bounding box center [1089, 213] width 197 height 23
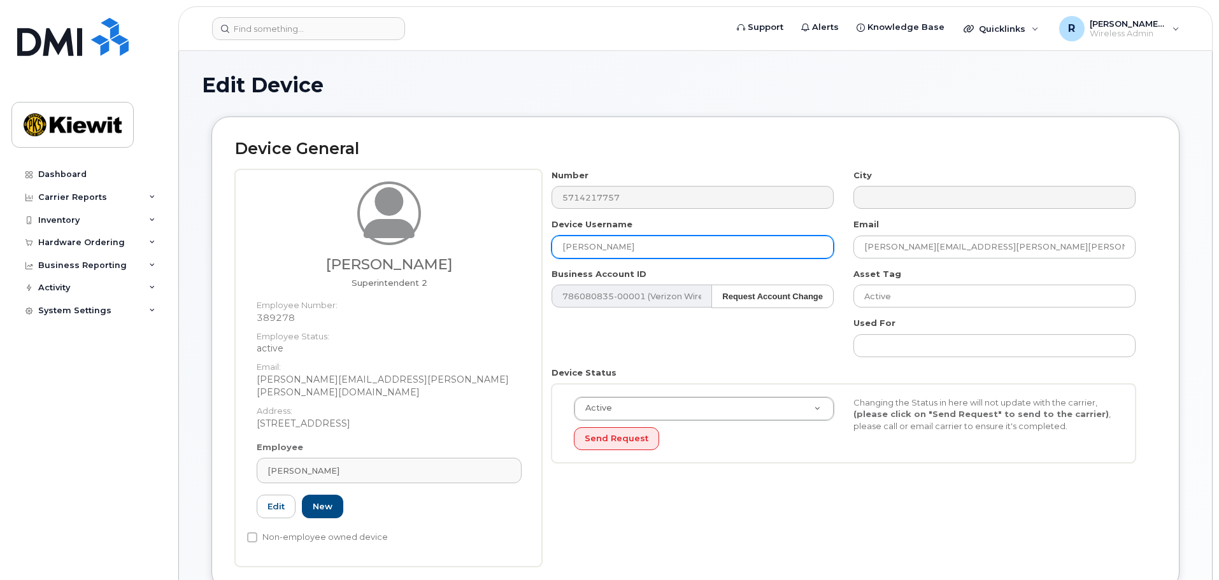
drag, startPoint x: 679, startPoint y: 246, endPoint x: 516, endPoint y: 262, distance: 163.2
click at [516, 262] on div "Trevor Snowden Superintendent 2 Employee Number: 389278 Employee Status: active…" at bounding box center [695, 367] width 921 height 397
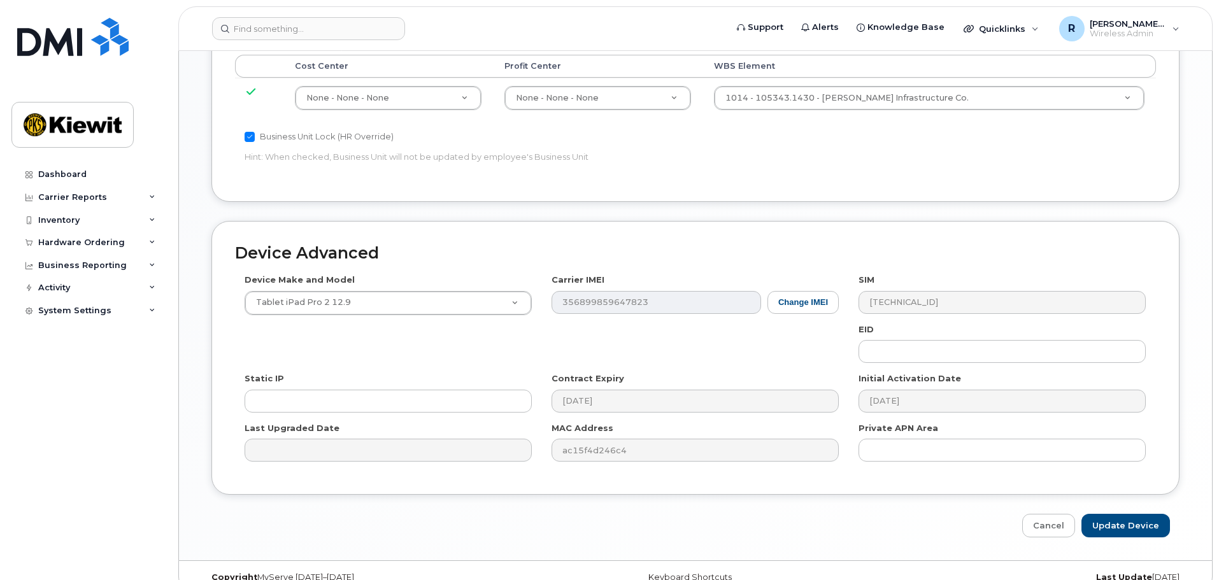
scroll to position [729, 0]
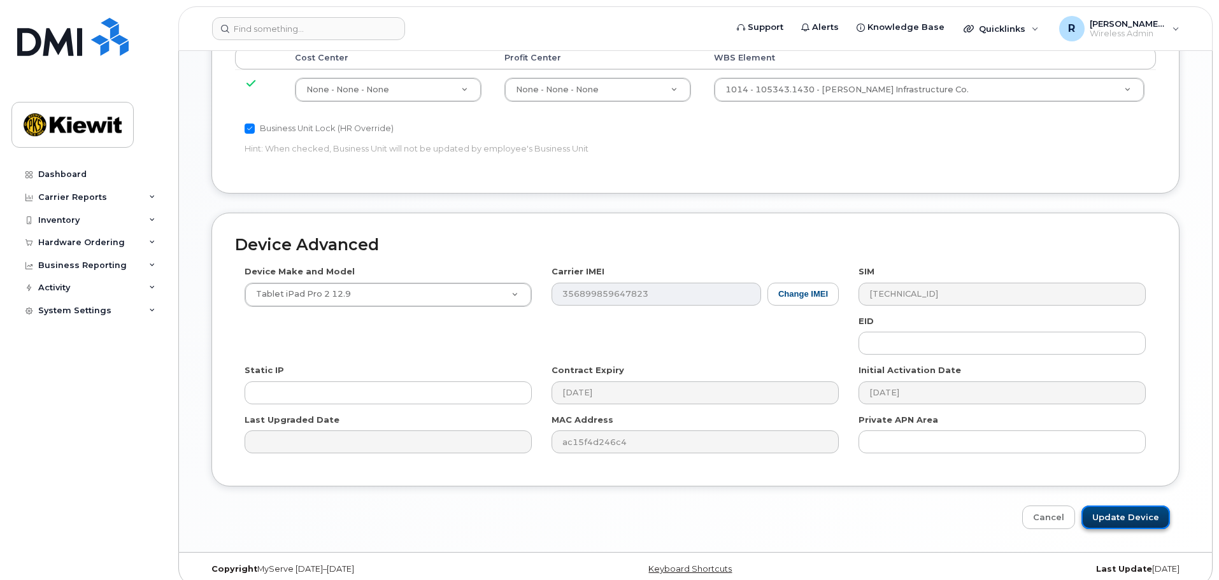
click at [1119, 508] on input "Update Device" at bounding box center [1125, 518] width 89 height 24
type input "Saving..."
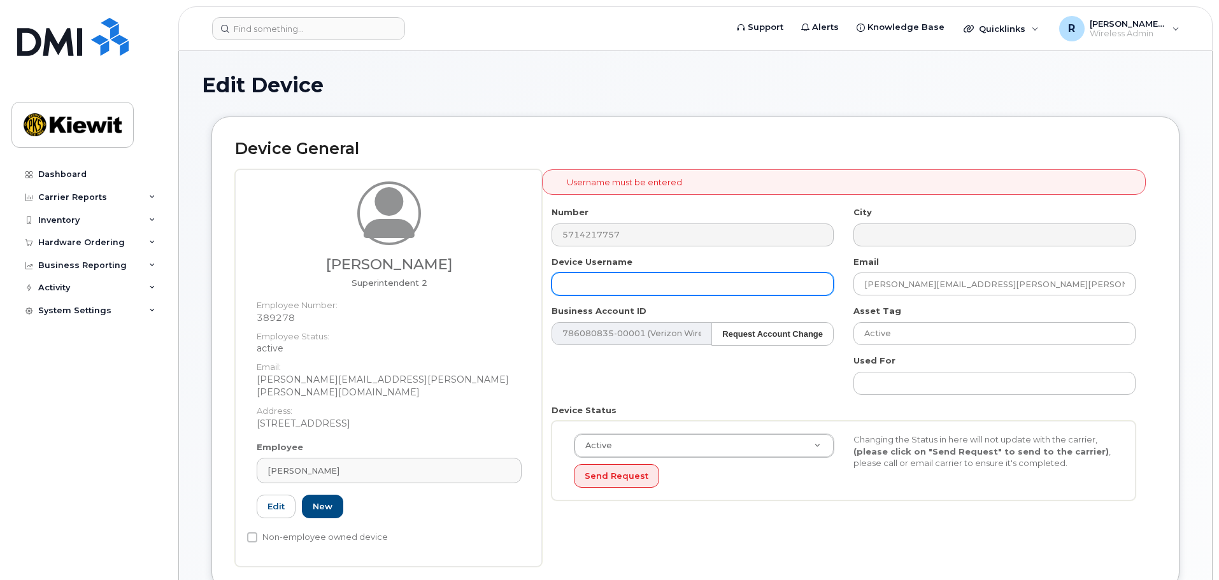
click at [587, 280] on input "text" at bounding box center [693, 284] width 282 height 23
type input "[PERSON_NAME]"
click at [625, 376] on div "Number 5714217757 City Device Username [PERSON_NAME] Email [PERSON_NAME][EMAIL_…" at bounding box center [844, 358] width 604 height 304
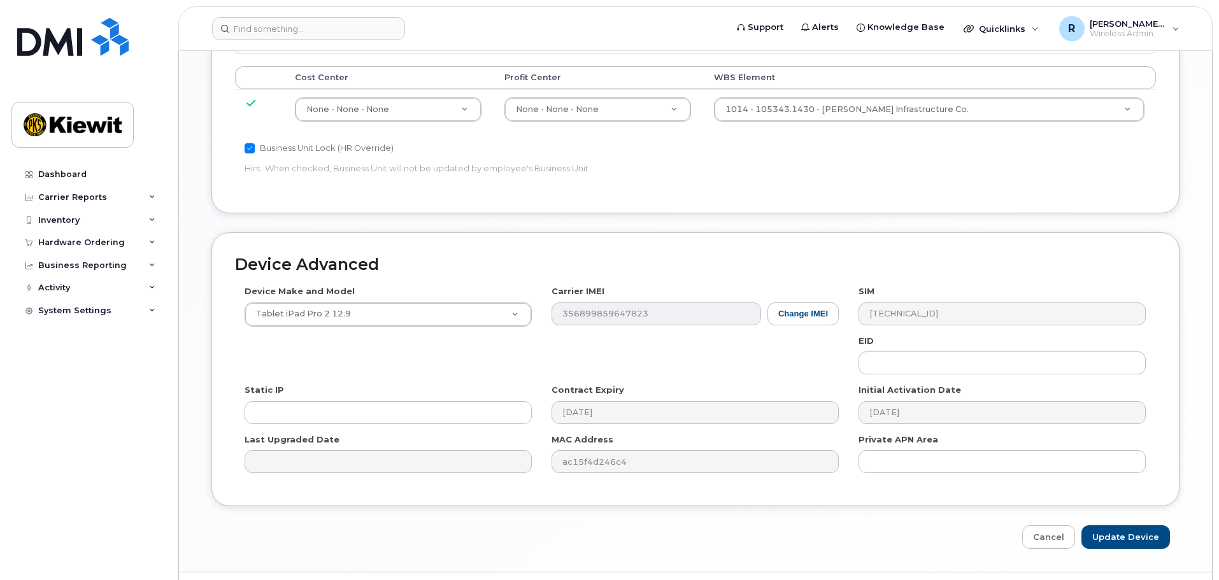
scroll to position [729, 0]
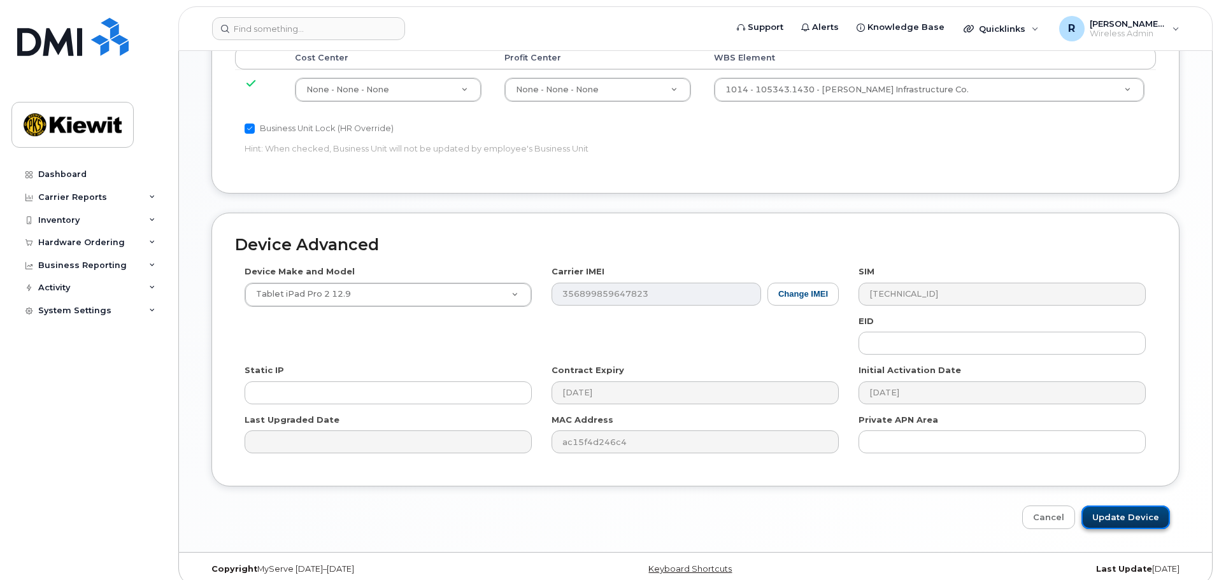
click at [1150, 506] on input "Update Device" at bounding box center [1125, 518] width 89 height 24
type input "Saving..."
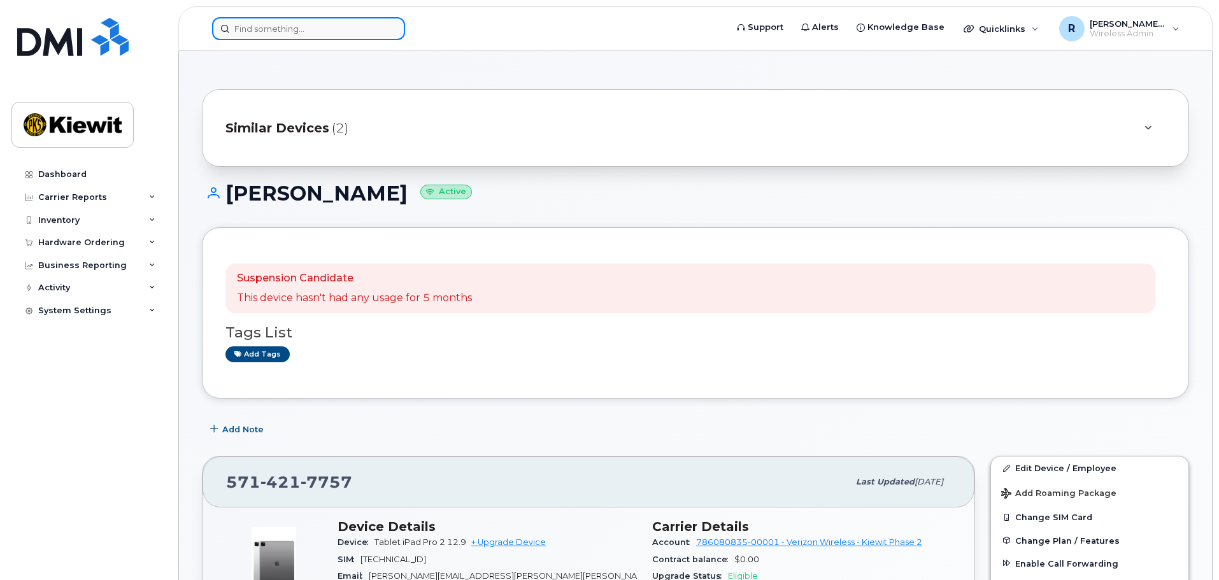
click at [248, 31] on input at bounding box center [308, 28] width 193 height 23
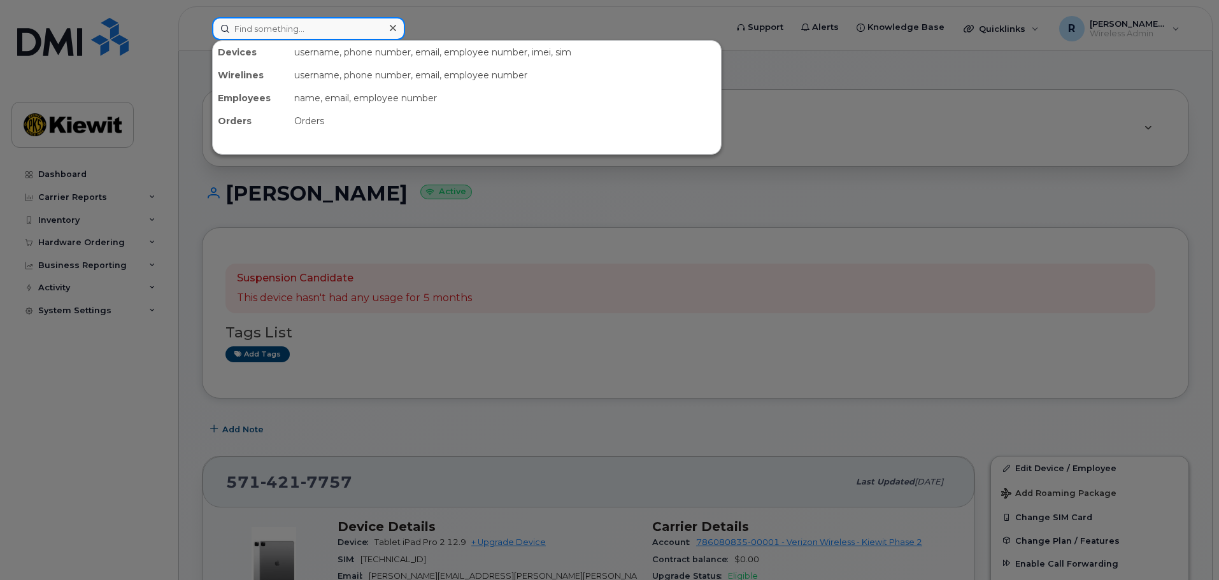
click at [255, 30] on input at bounding box center [308, 28] width 193 height 23
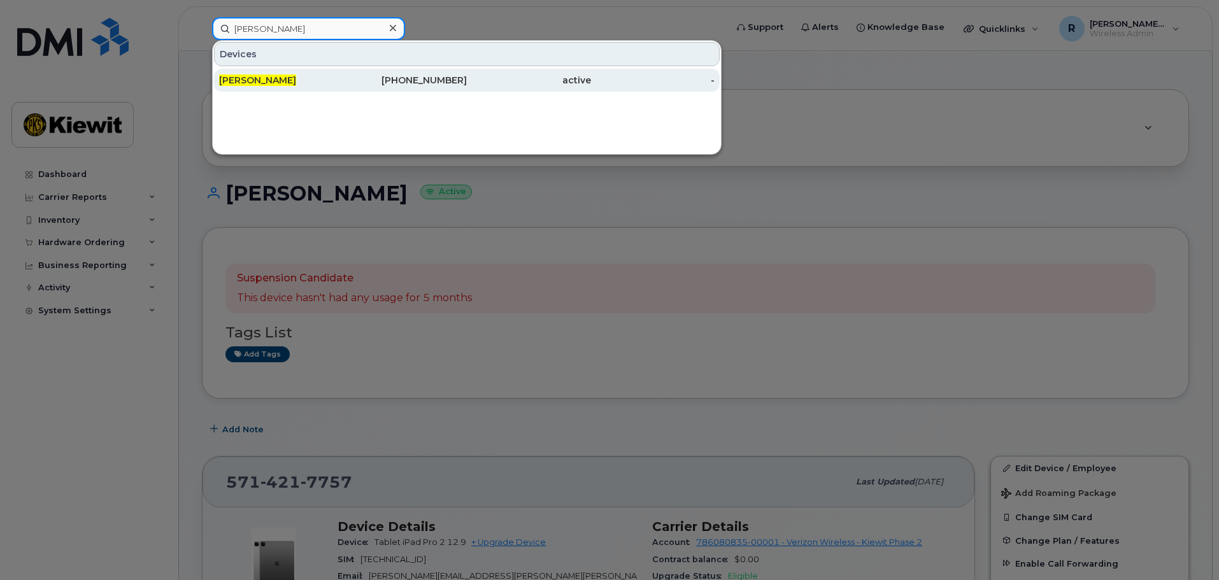
type input "emily ryan"
click at [281, 83] on div "EMILY RYAN" at bounding box center [281, 80] width 124 height 13
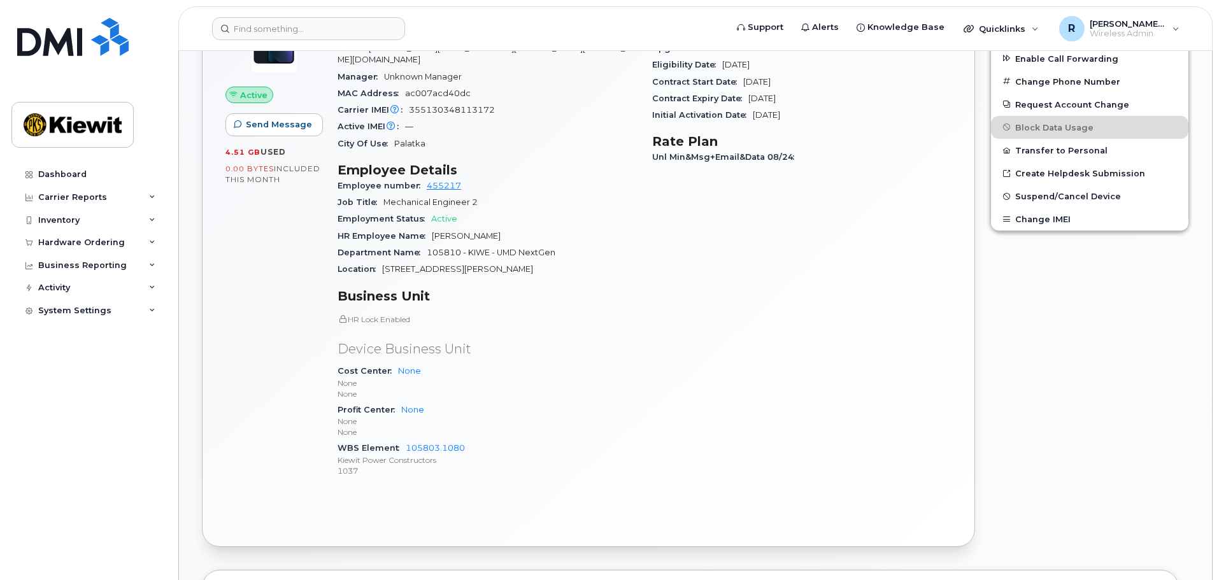
scroll to position [371, 0]
click at [315, 29] on input at bounding box center [308, 28] width 193 height 23
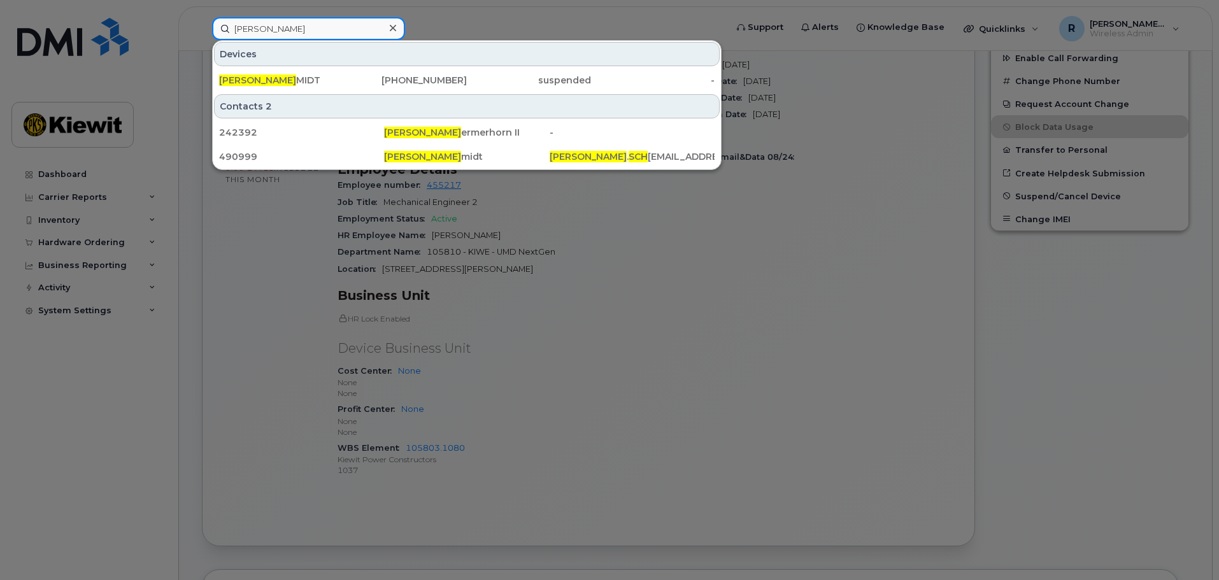
drag, startPoint x: 280, startPoint y: 28, endPoint x: 204, endPoint y: 34, distance: 76.1
click at [204, 34] on div "roger sch Devices ROGER SCH MIDT 816-518-6237 suspended - Contacts 2 242392 Rog…" at bounding box center [465, 28] width 526 height 23
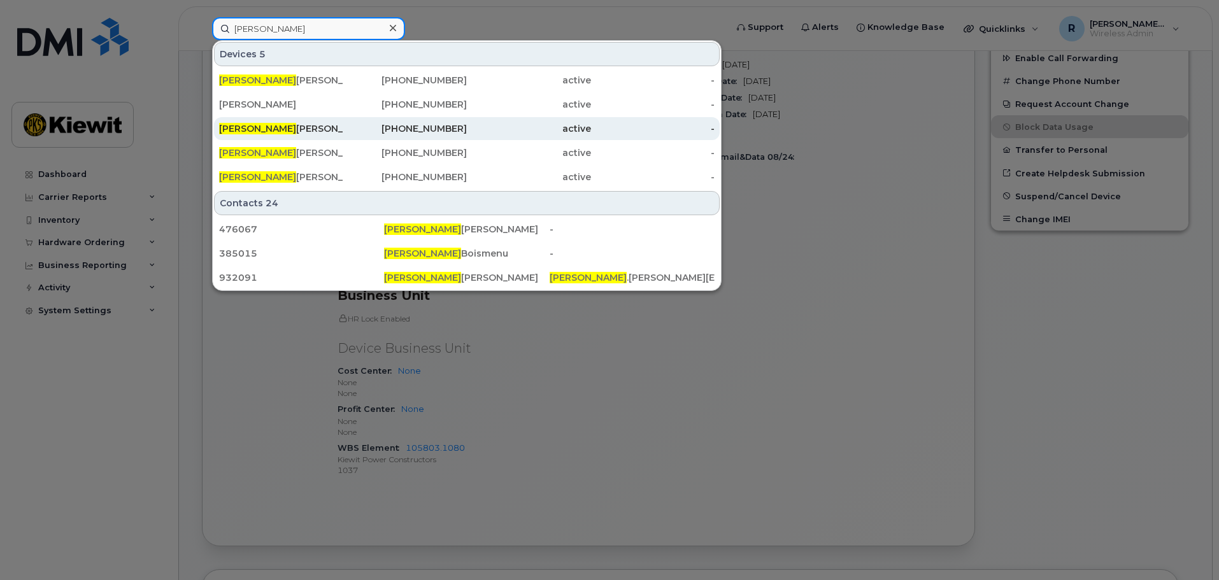
type input "janice"
click at [292, 131] on div "JANICE NGUYEN" at bounding box center [281, 128] width 124 height 13
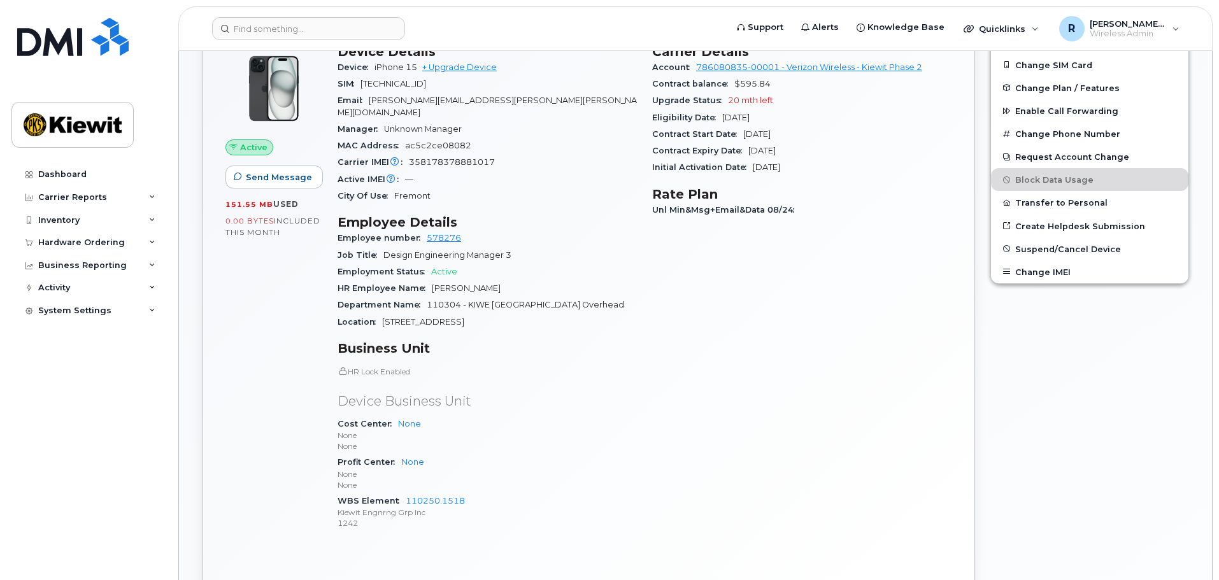
scroll to position [255, 0]
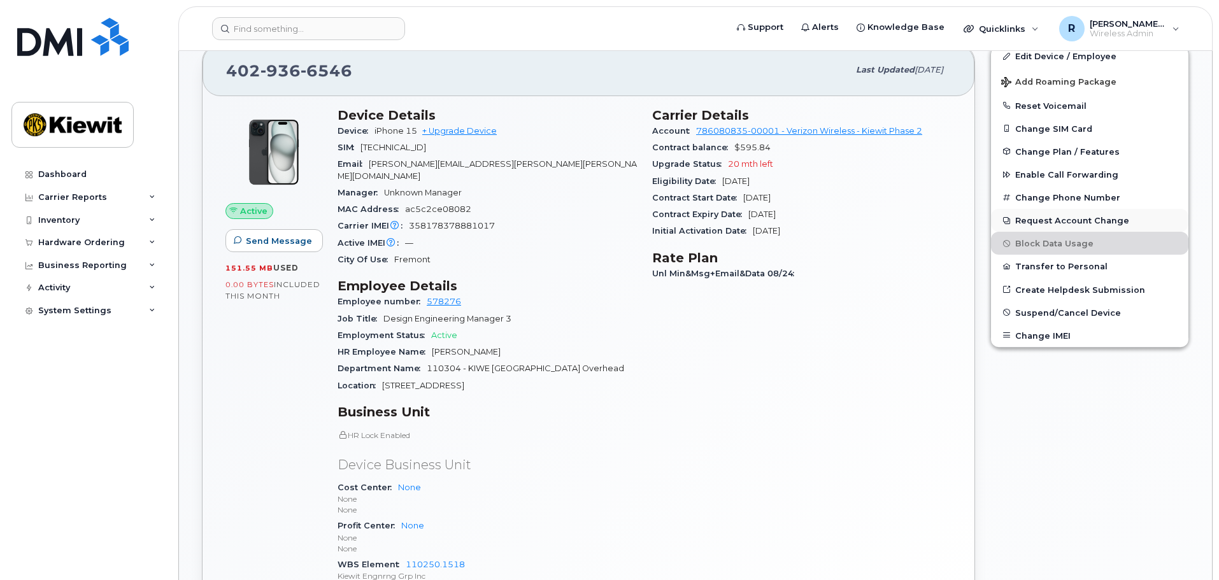
click at [1051, 222] on button "Request Account Change" at bounding box center [1089, 220] width 197 height 23
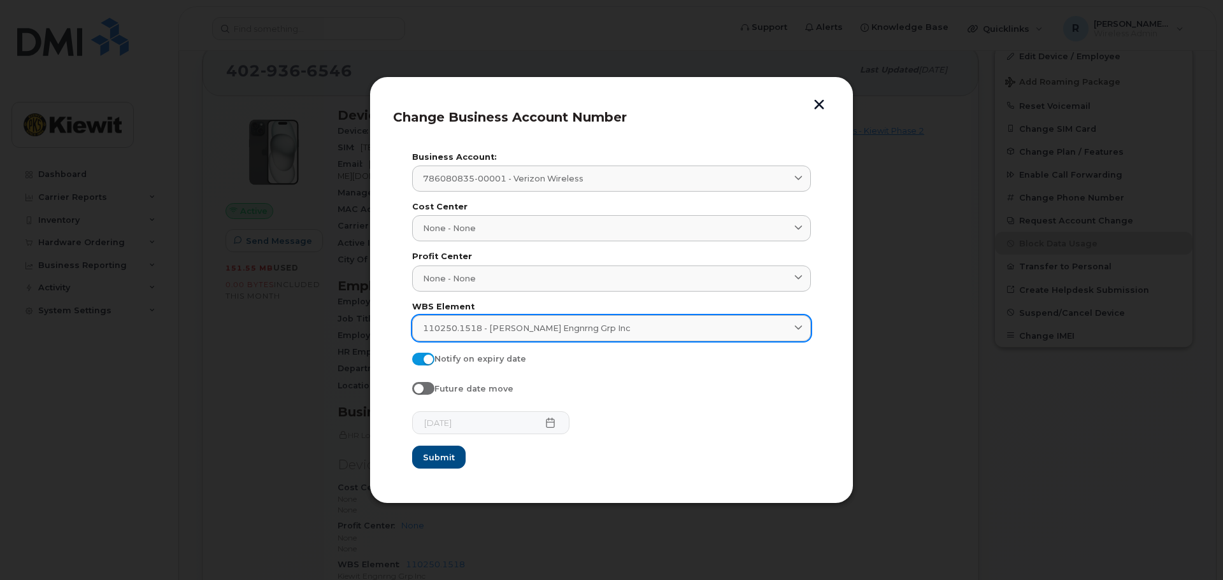
click at [611, 329] on div "110250.1518 - [PERSON_NAME] Engnrng Grp Inc" at bounding box center [611, 328] width 377 height 12
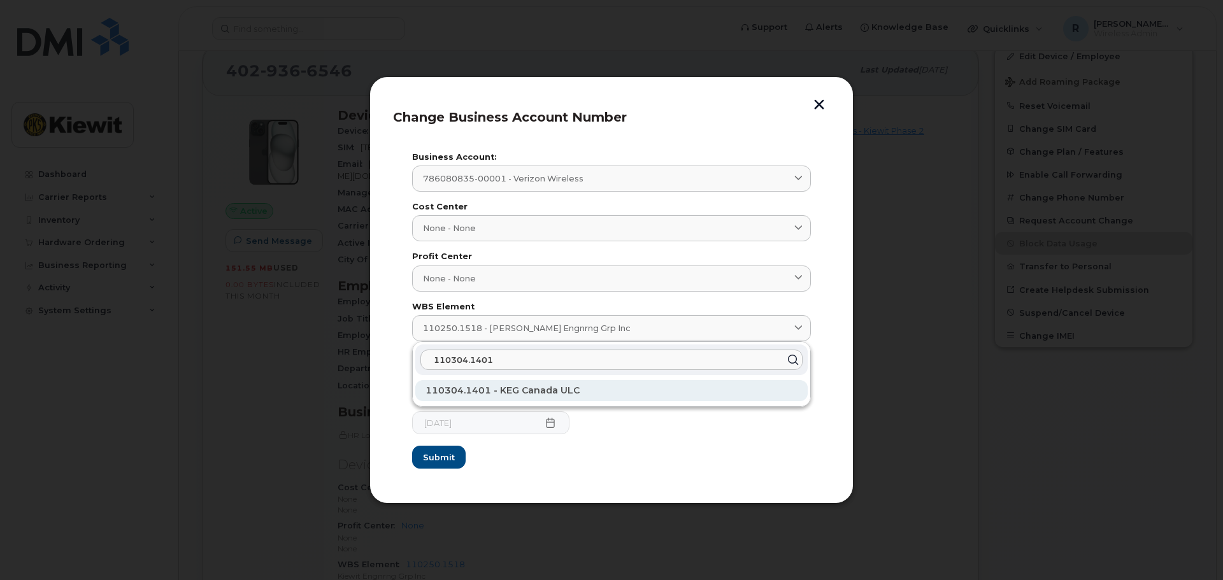
type input "110304.1401"
click at [589, 390] on div "110304.1401 - KEG Canada ULC" at bounding box center [611, 390] width 392 height 21
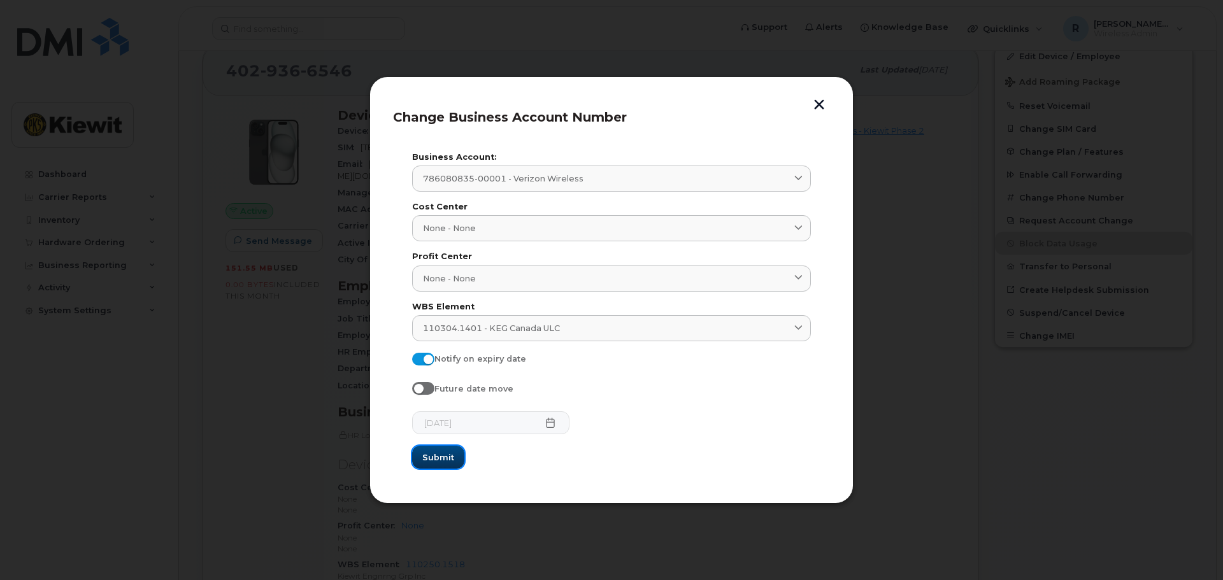
click at [435, 464] on button "Submit" at bounding box center [438, 457] width 52 height 23
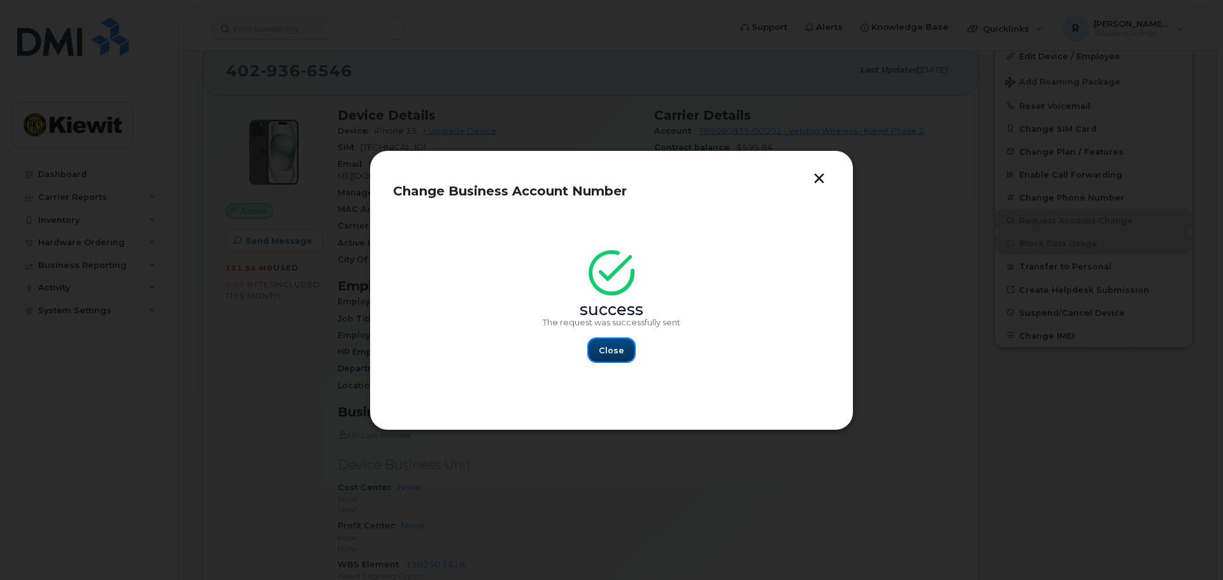
click at [625, 352] on button "Close" at bounding box center [611, 350] width 46 height 23
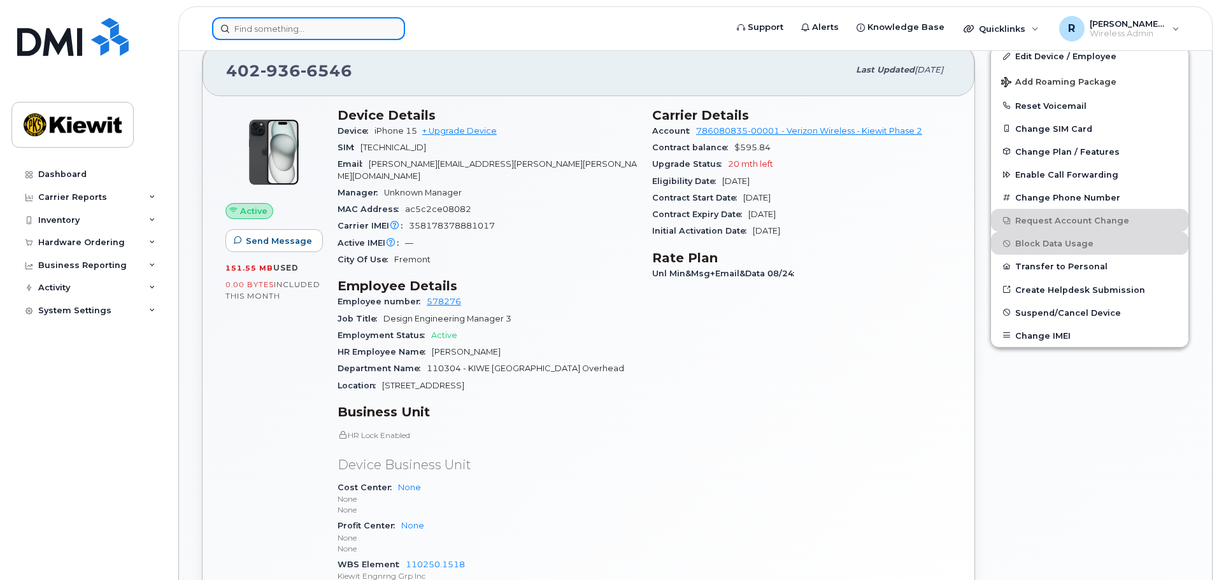
click at [248, 29] on input at bounding box center [308, 28] width 193 height 23
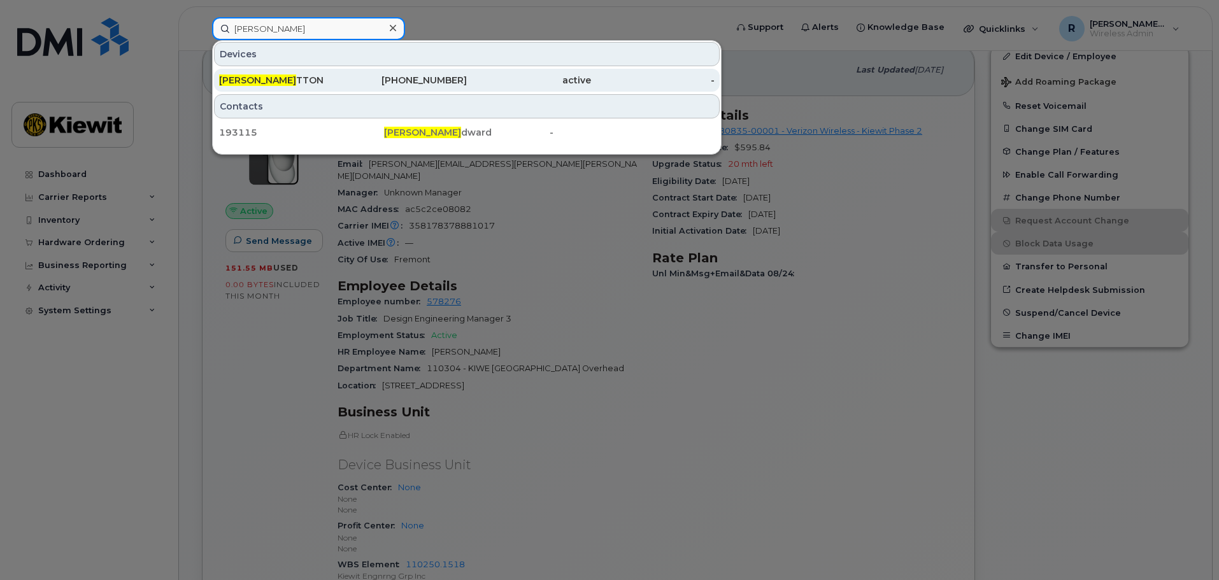
type input "jeff woo"
click at [270, 84] on div "JEFF WOO TTON" at bounding box center [281, 80] width 124 height 13
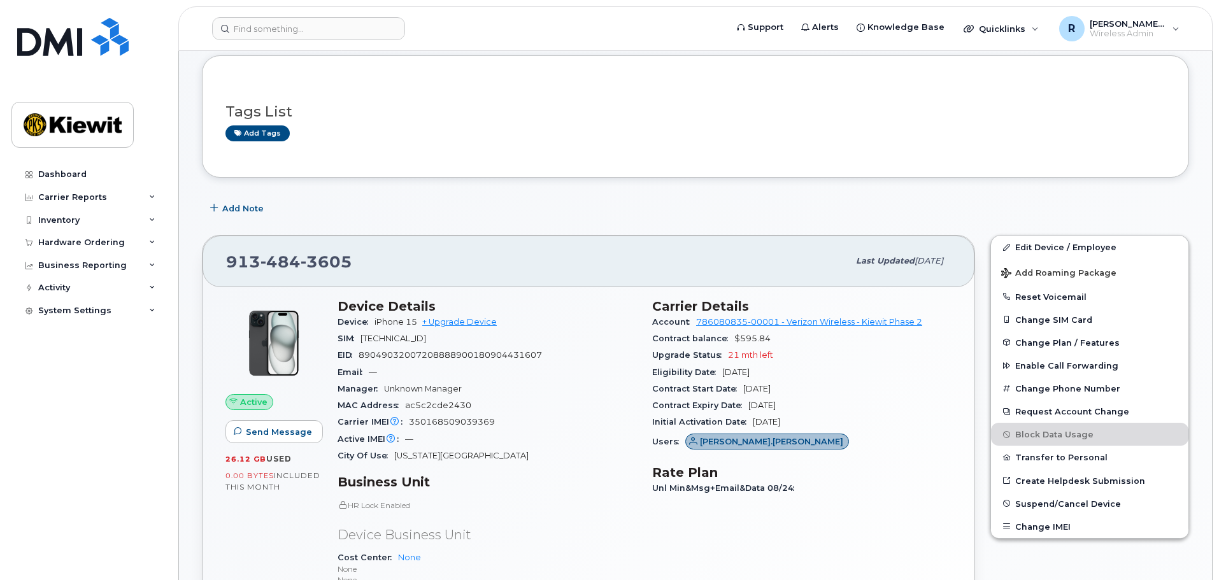
scroll to position [127, 0]
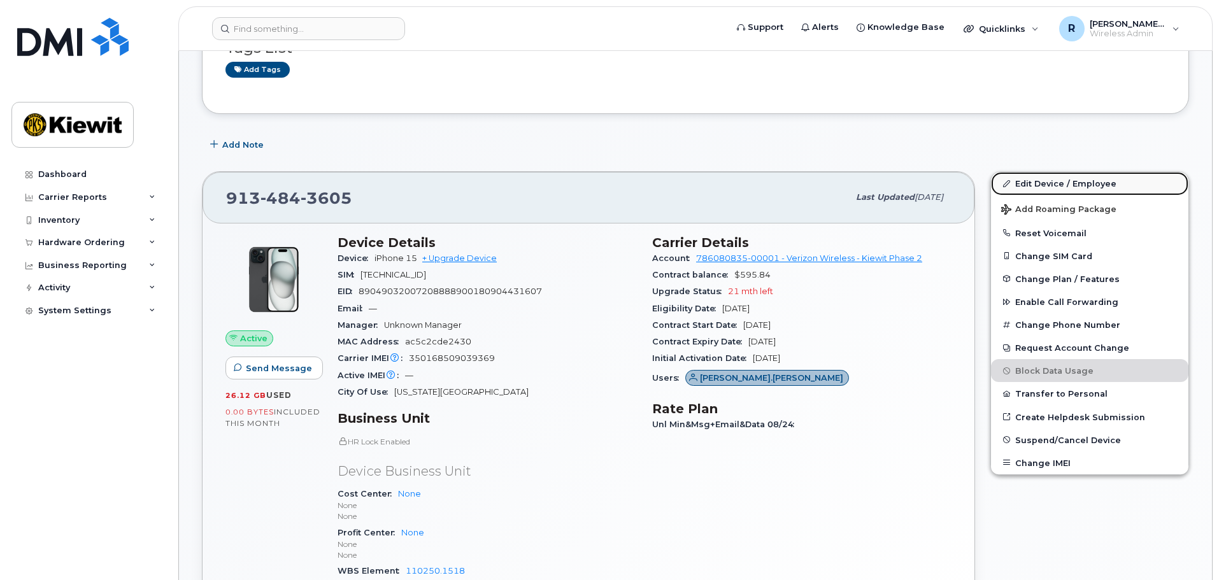
click at [1042, 179] on link "Edit Device / Employee" at bounding box center [1089, 183] width 197 height 23
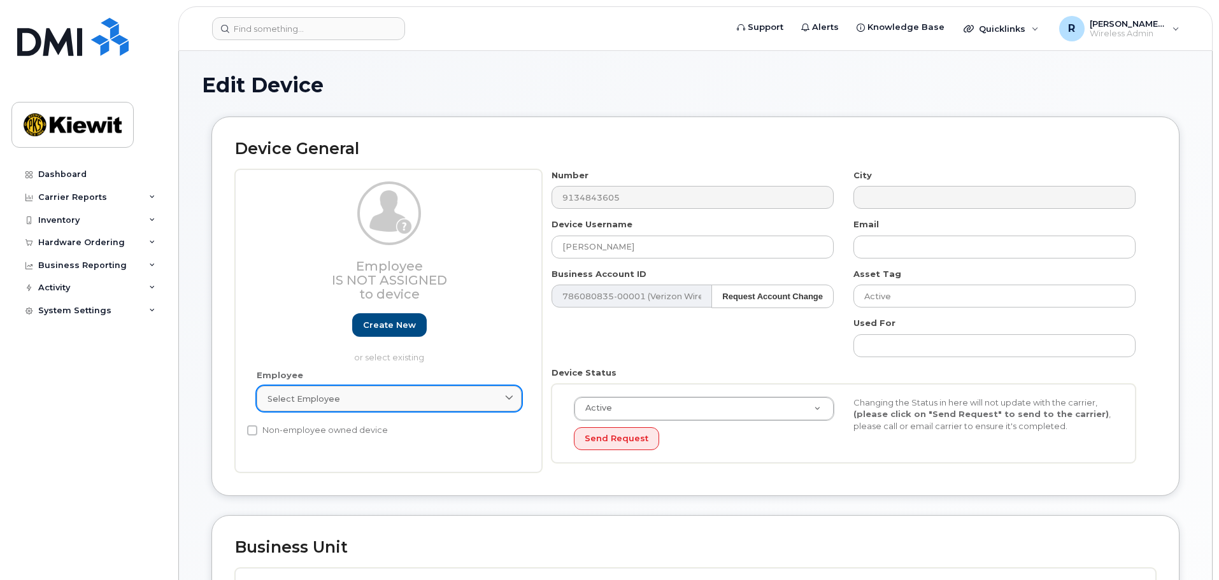
click at [326, 393] on span "Select employee" at bounding box center [303, 399] width 73 height 12
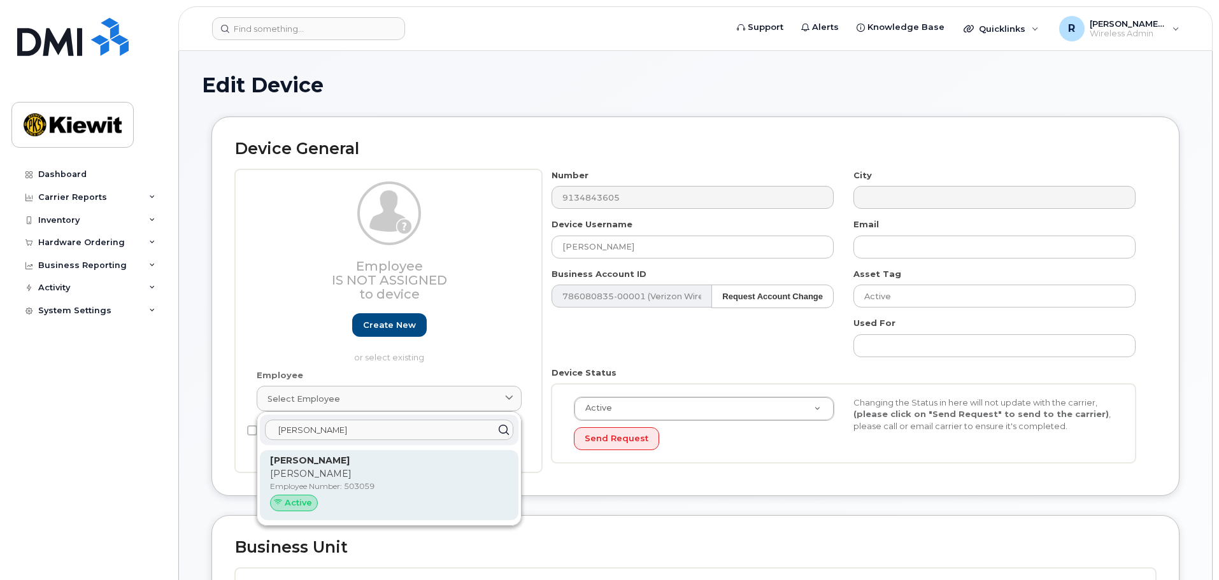
type input "[PERSON_NAME]"
click at [346, 476] on p "[PERSON_NAME]" at bounding box center [389, 473] width 238 height 13
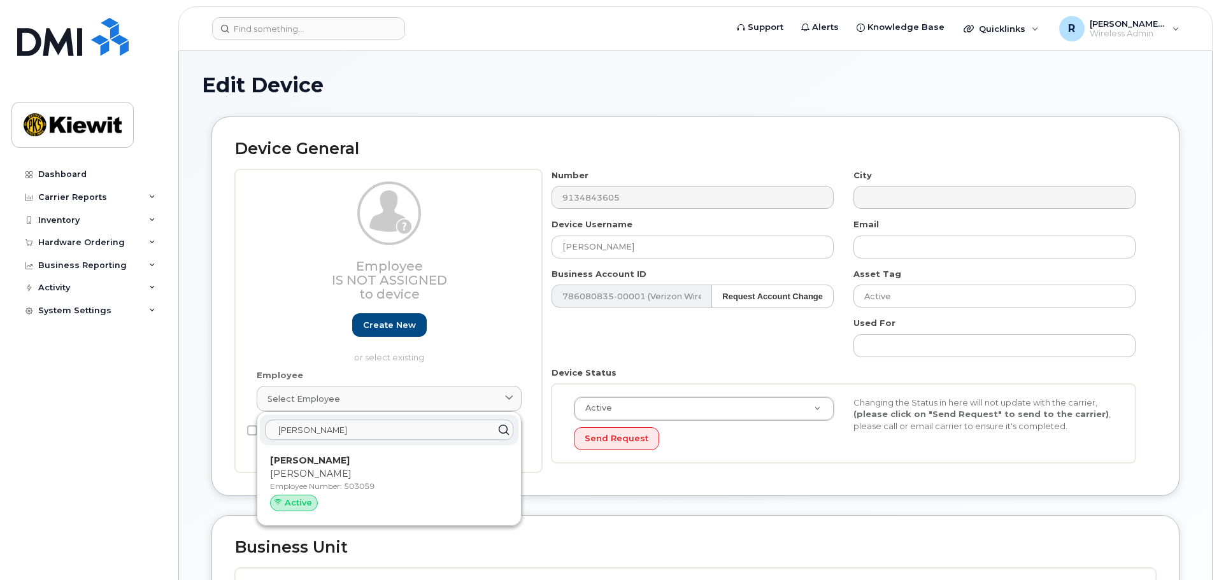
type input "503059"
type input "[PERSON_NAME]"
type input "[PERSON_NAME][EMAIL_ADDRESS][PERSON_NAME][PERSON_NAME][DOMAIN_NAME]"
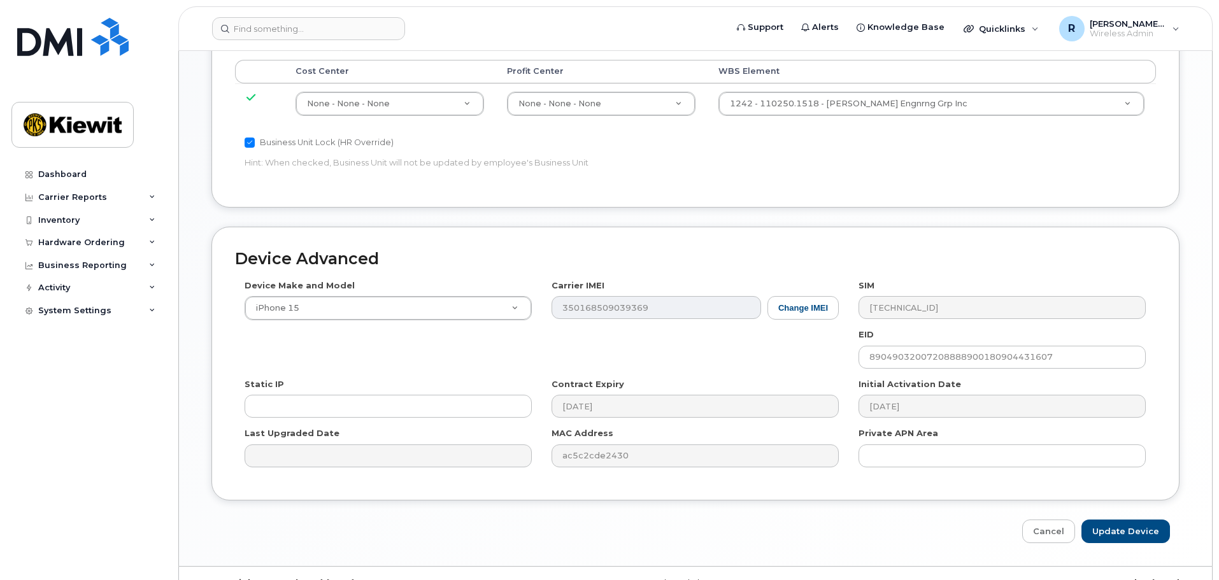
scroll to position [701, 0]
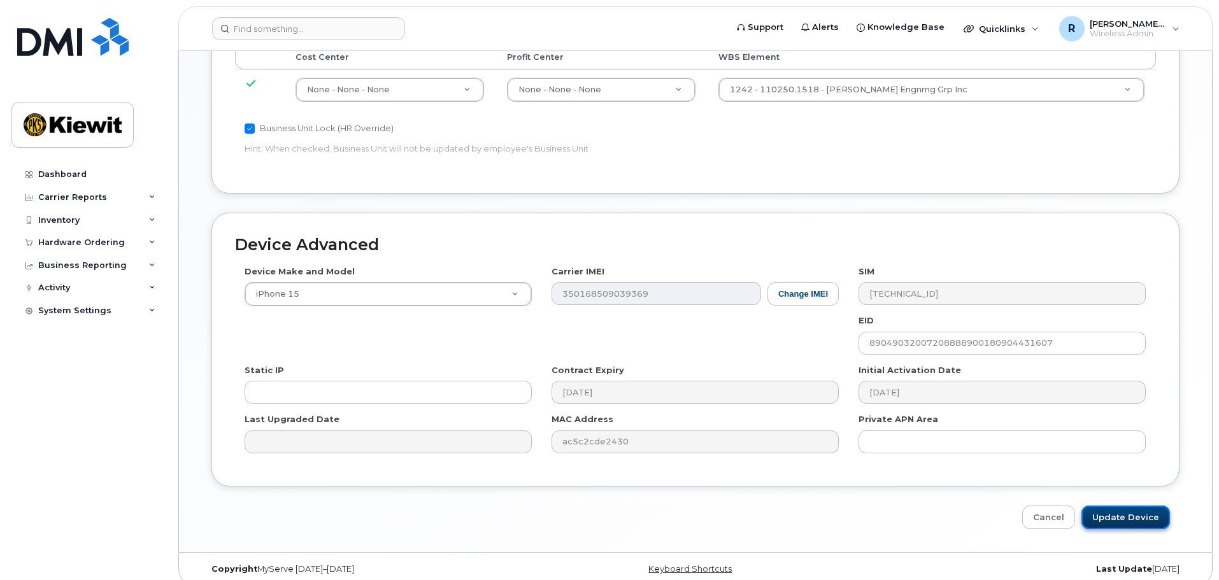
click at [1137, 512] on input "Update Device" at bounding box center [1125, 518] width 89 height 24
type input "Saving..."
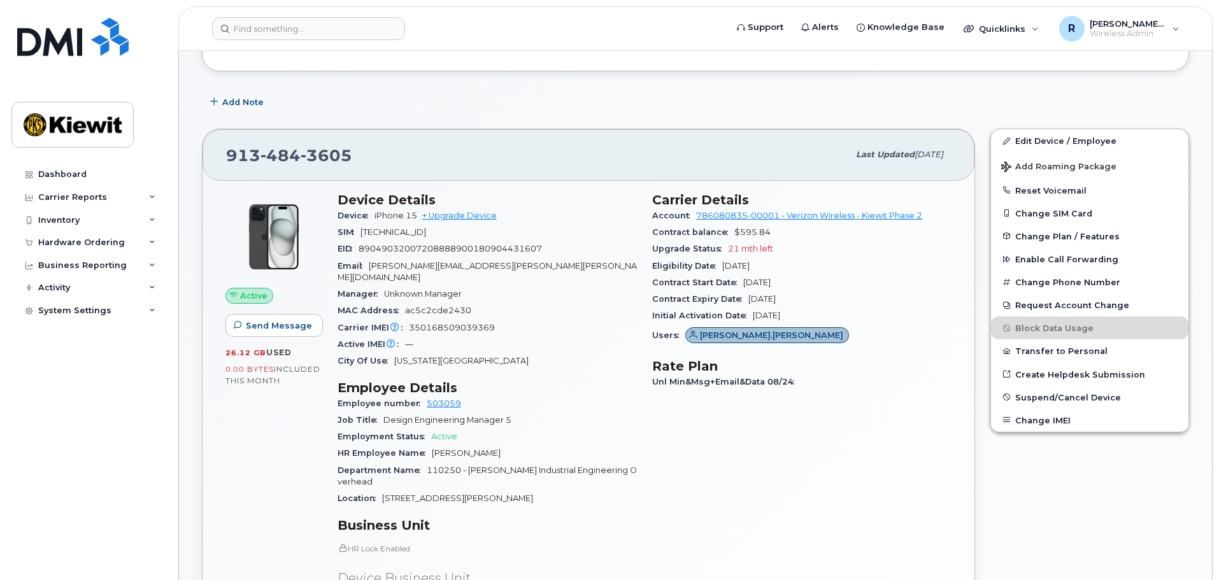
scroll to position [191, 0]
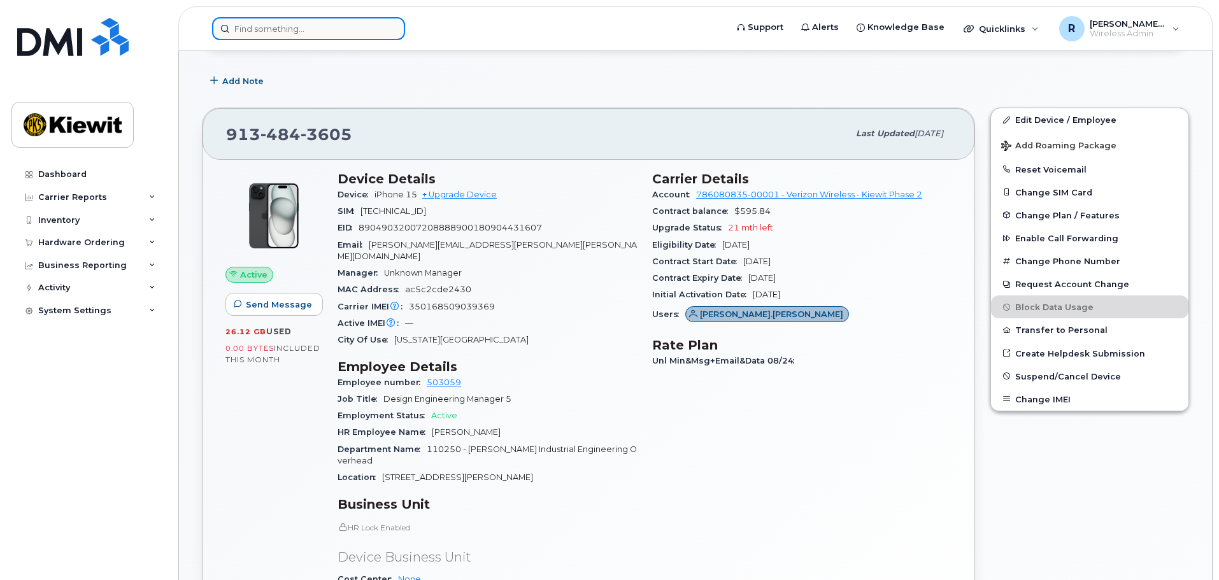
click at [268, 32] on input at bounding box center [308, 28] width 193 height 23
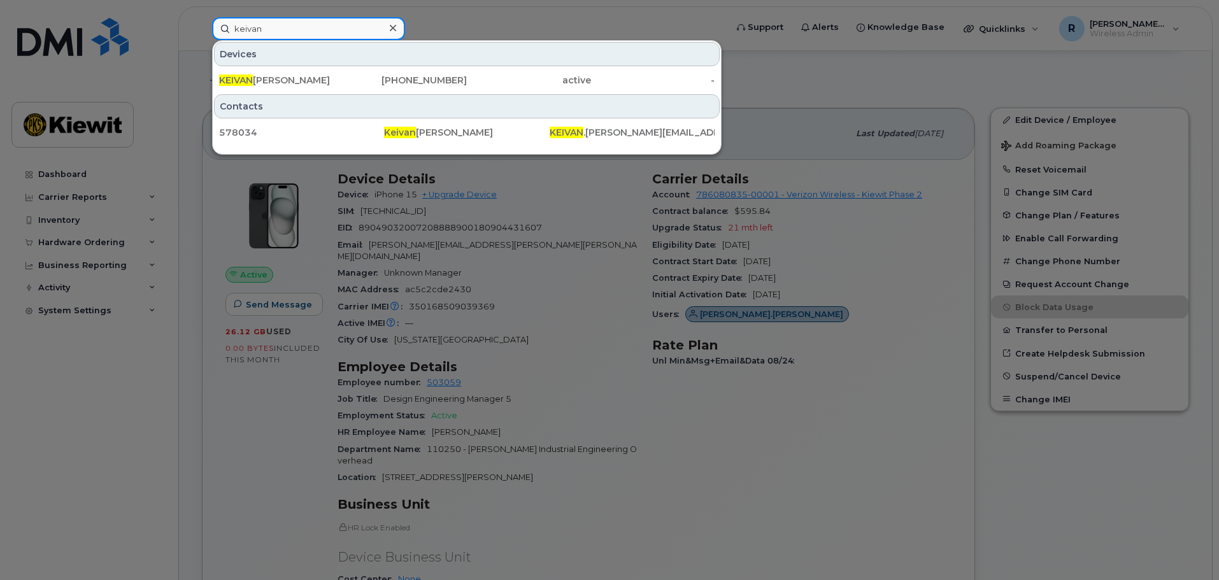
type input "keivan"
click at [583, 326] on div at bounding box center [609, 290] width 1219 height 580
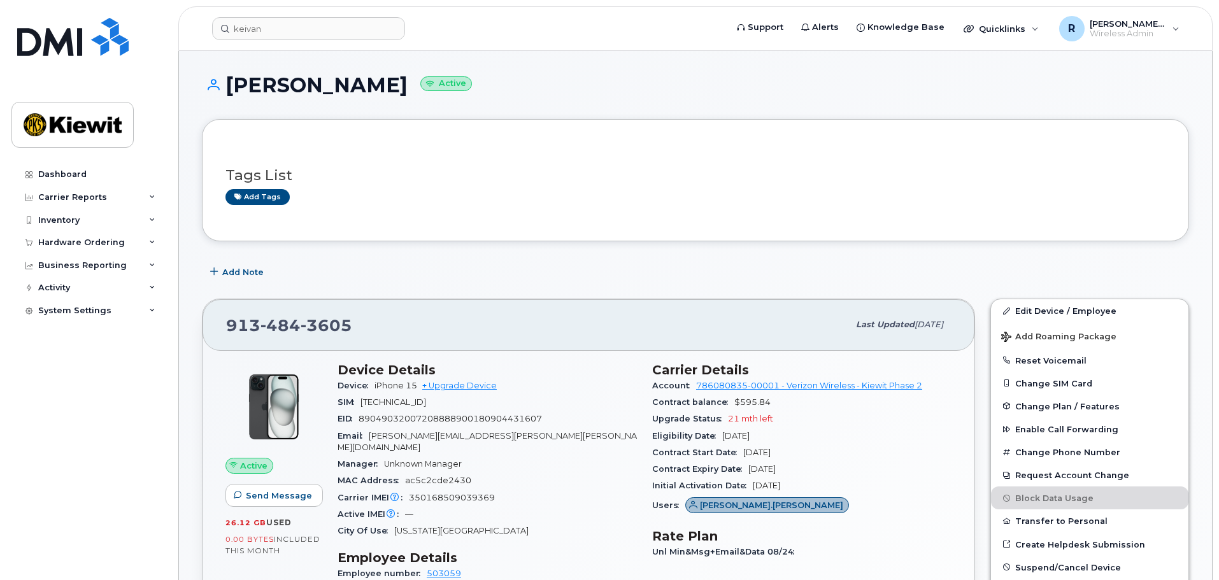
scroll to position [64, 0]
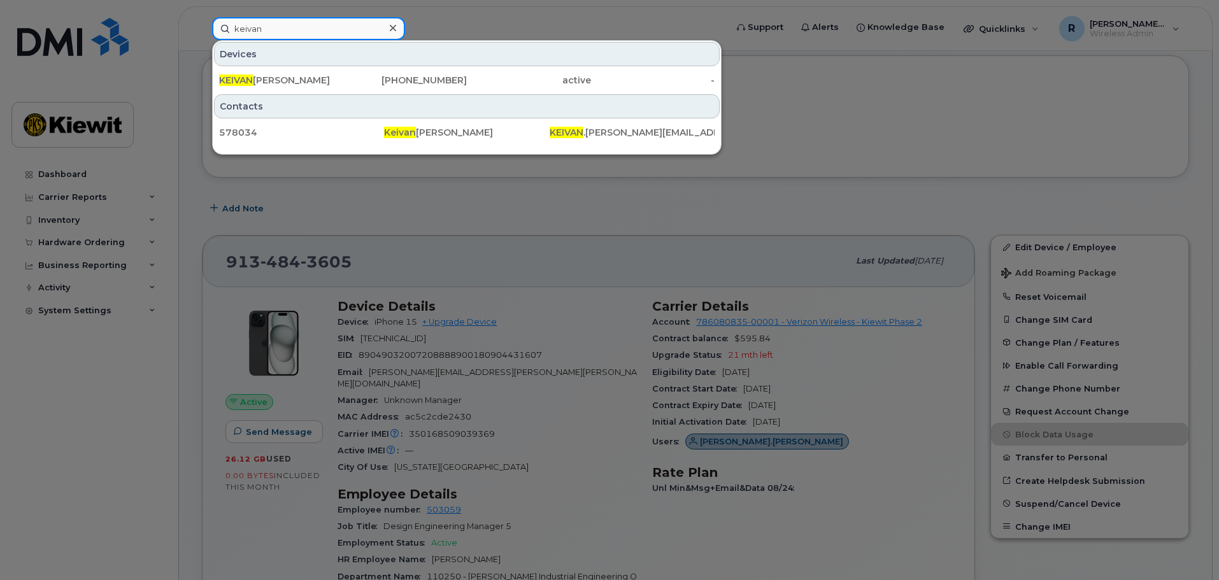
click at [263, 29] on input "keivan" at bounding box center [308, 28] width 193 height 23
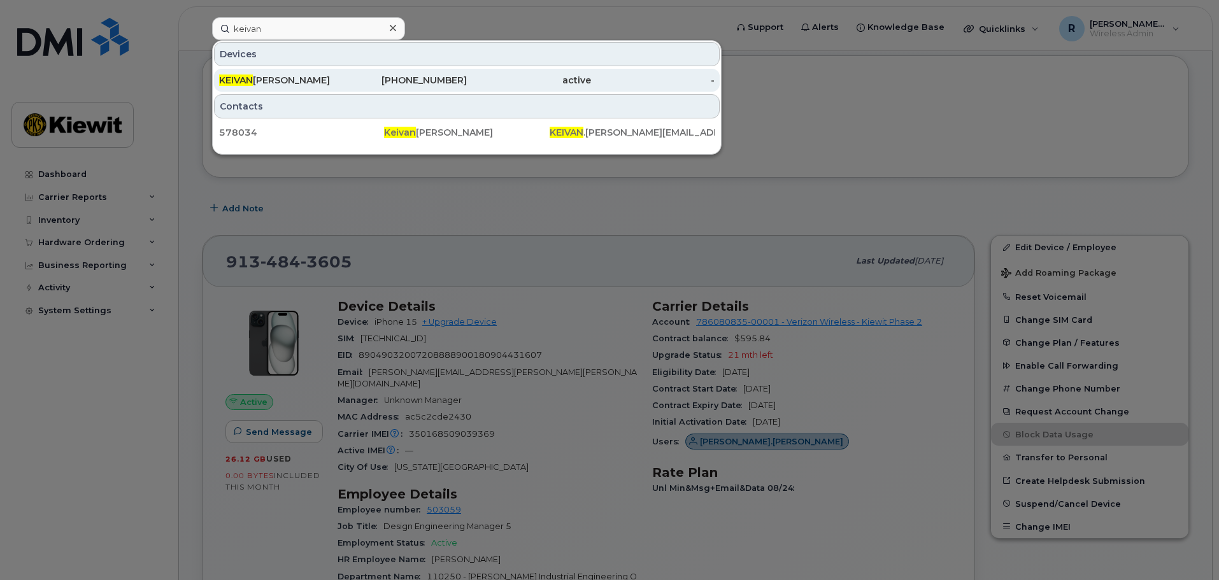
click at [289, 78] on div "KEIVAN PIRASTEH" at bounding box center [281, 80] width 124 height 13
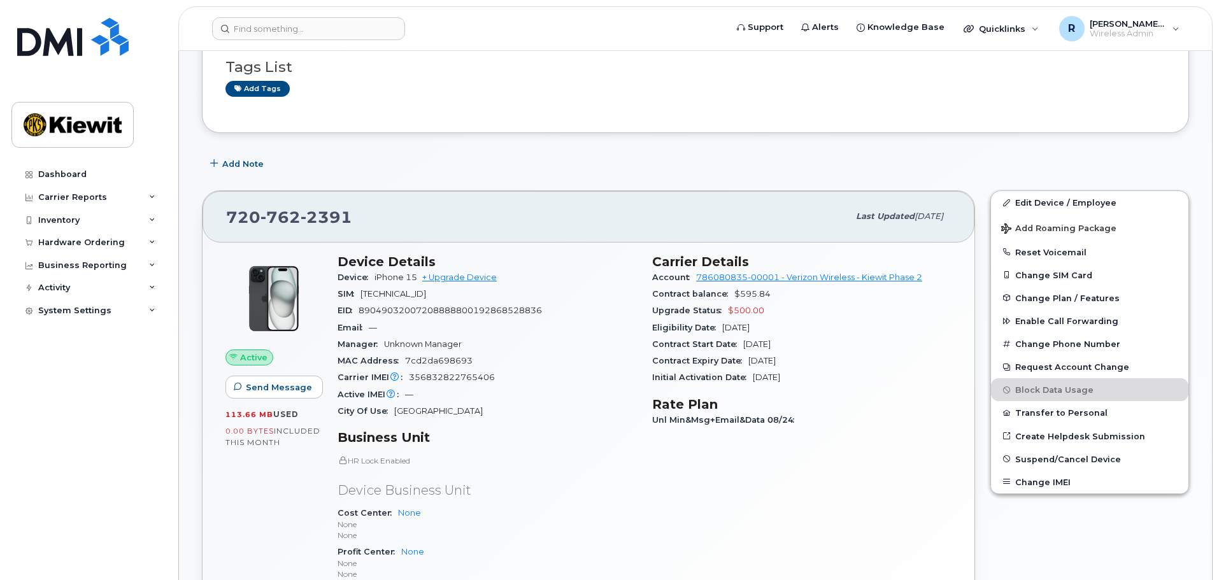
scroll to position [127, 0]
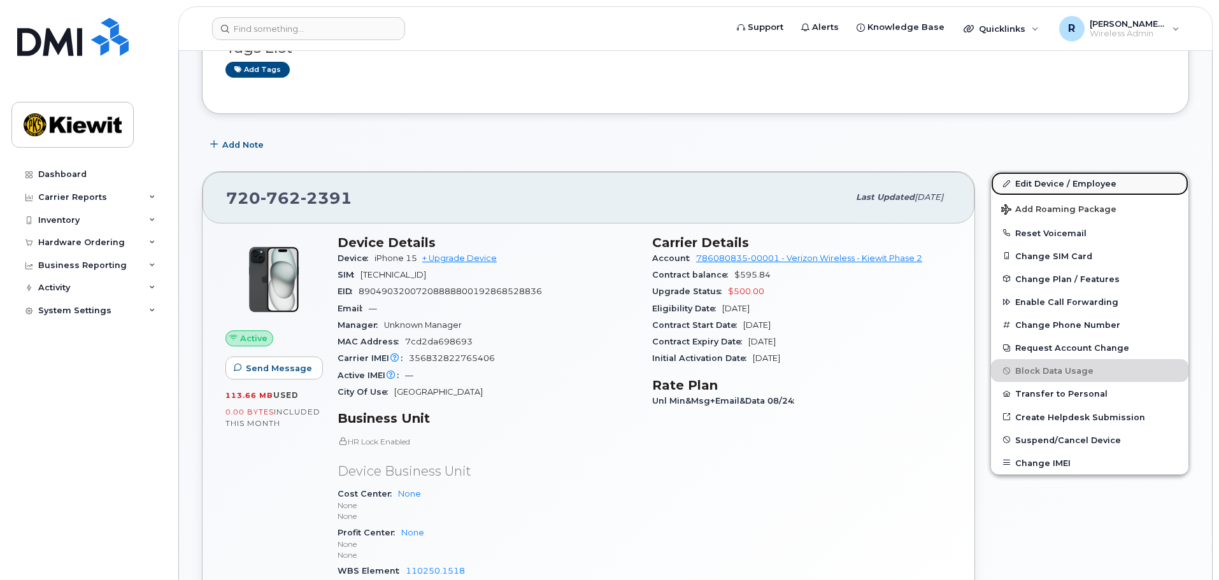
click at [1072, 185] on link "Edit Device / Employee" at bounding box center [1089, 183] width 197 height 23
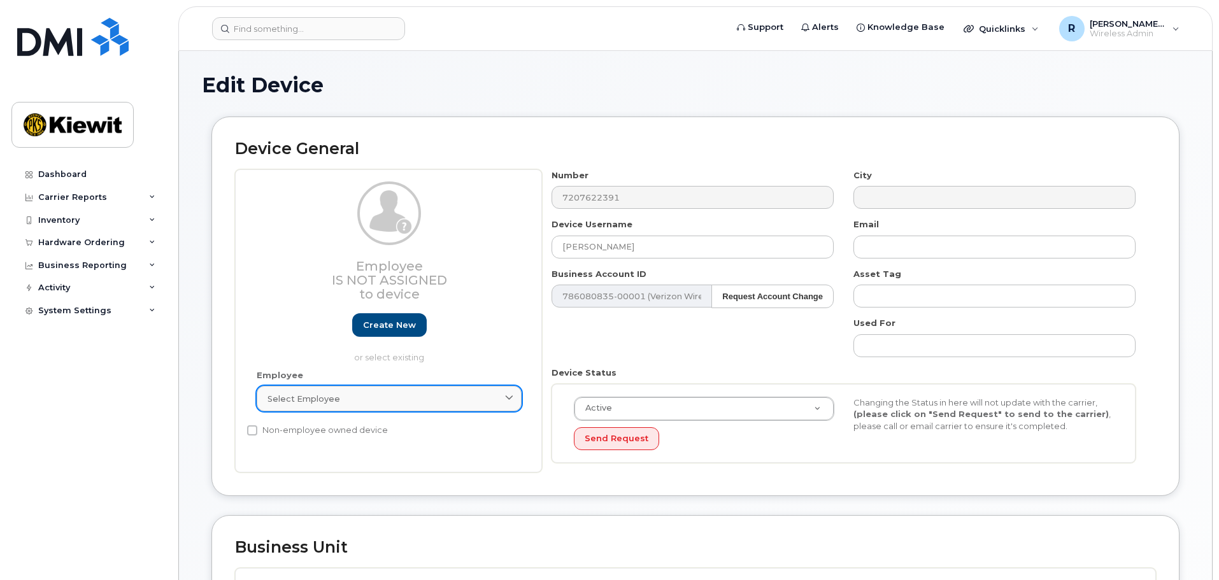
click at [325, 402] on span "Select employee" at bounding box center [303, 399] width 73 height 12
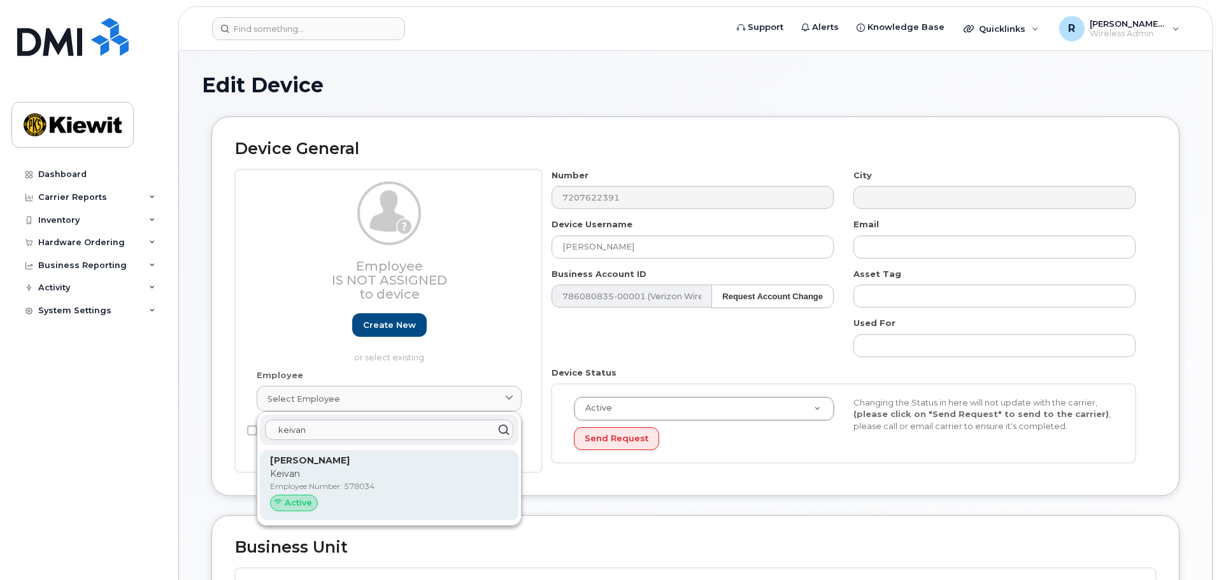
type input "keivan"
click at [345, 492] on p "Employee Number: 578034" at bounding box center [389, 486] width 238 height 11
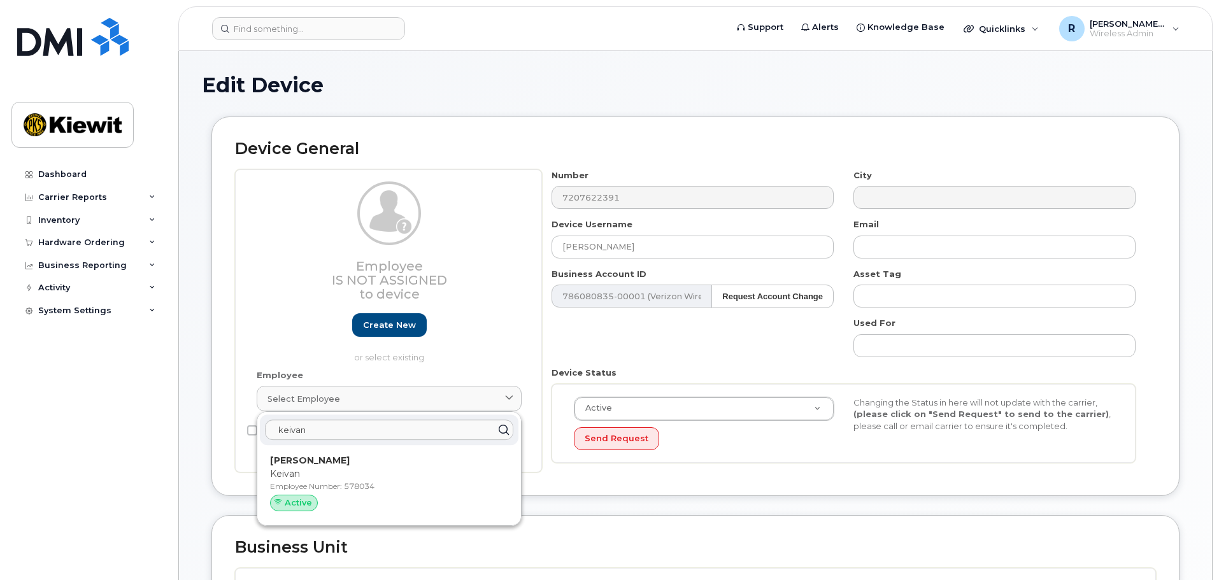
type input "578034"
type input "[PERSON_NAME]"
type input "[EMAIL_ADDRESS][PERSON_NAME][PERSON_NAME][DOMAIN_NAME]"
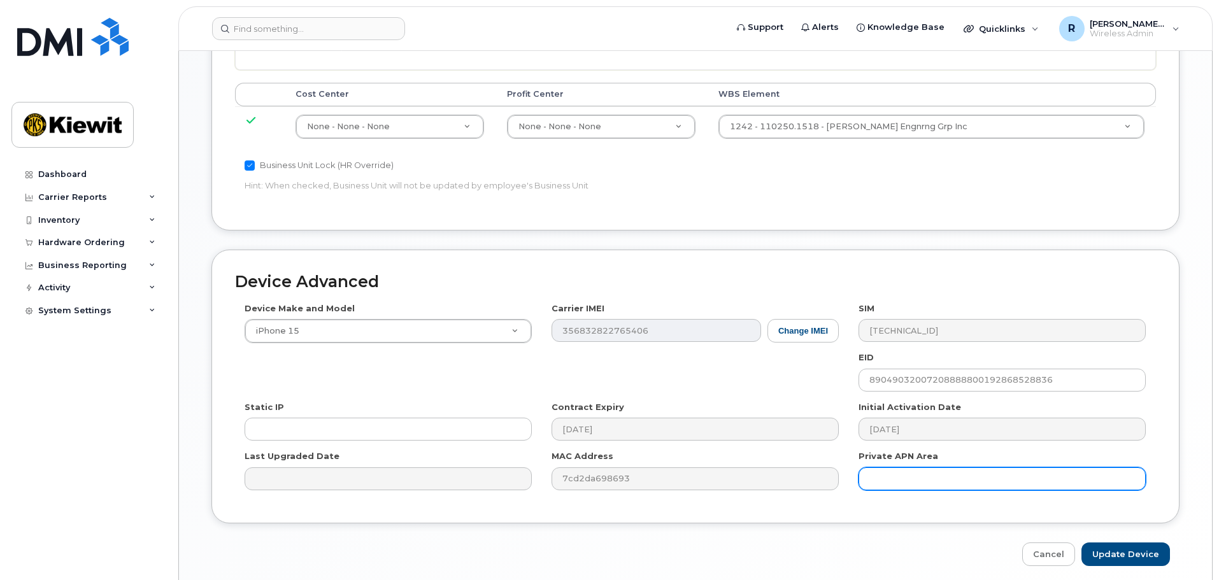
scroll to position [701, 0]
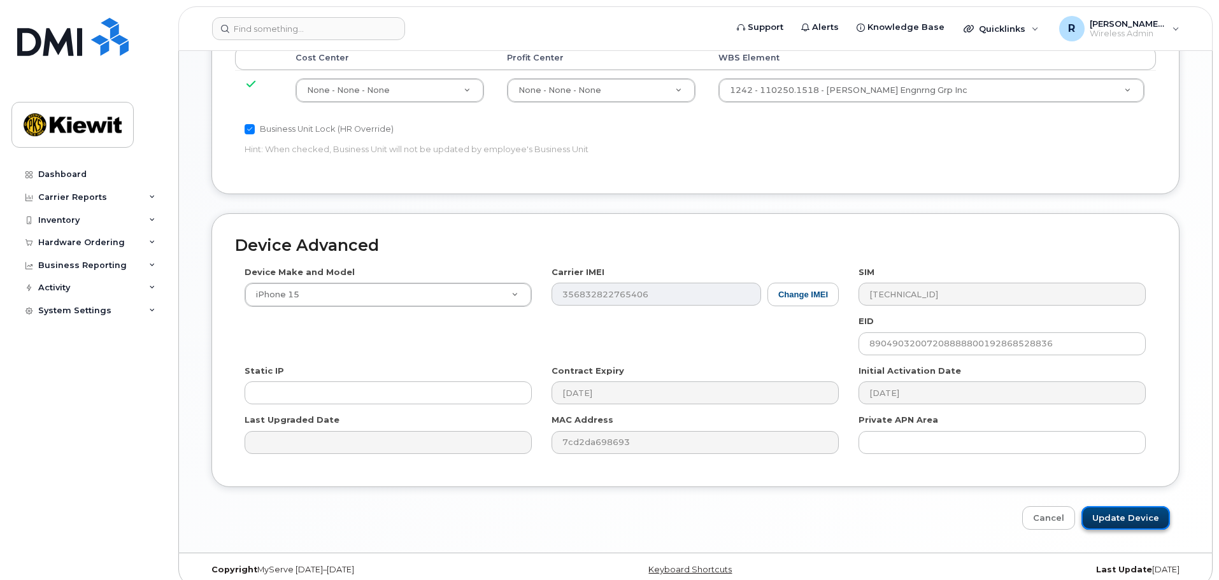
click at [1113, 506] on input "Update Device" at bounding box center [1125, 518] width 89 height 24
type input "Saving..."
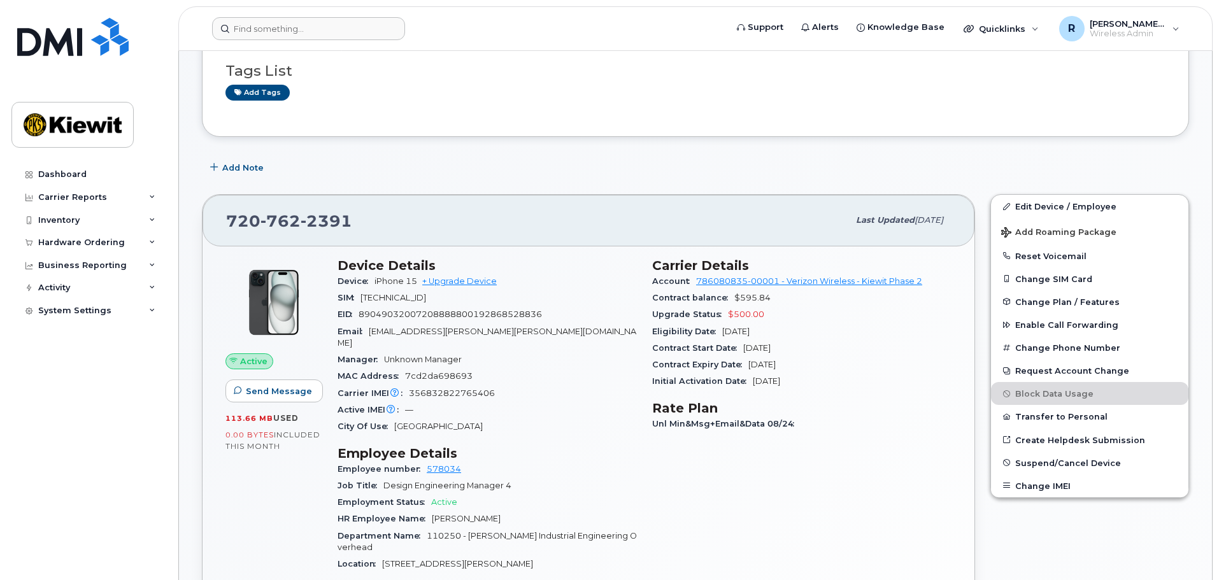
scroll to position [127, 0]
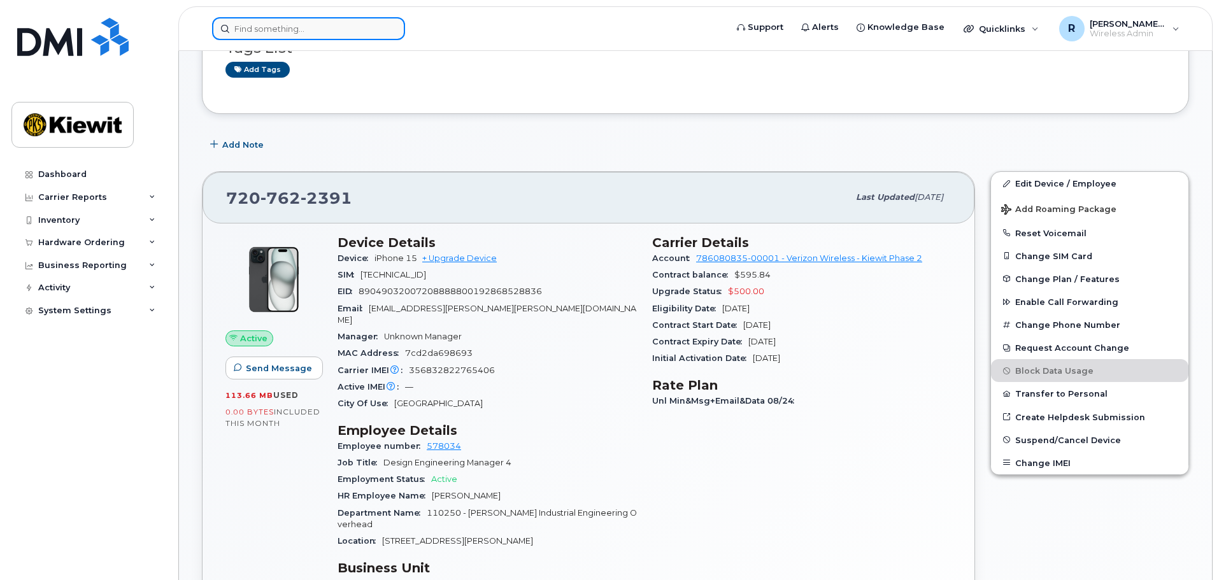
click at [269, 30] on input at bounding box center [308, 28] width 193 height 23
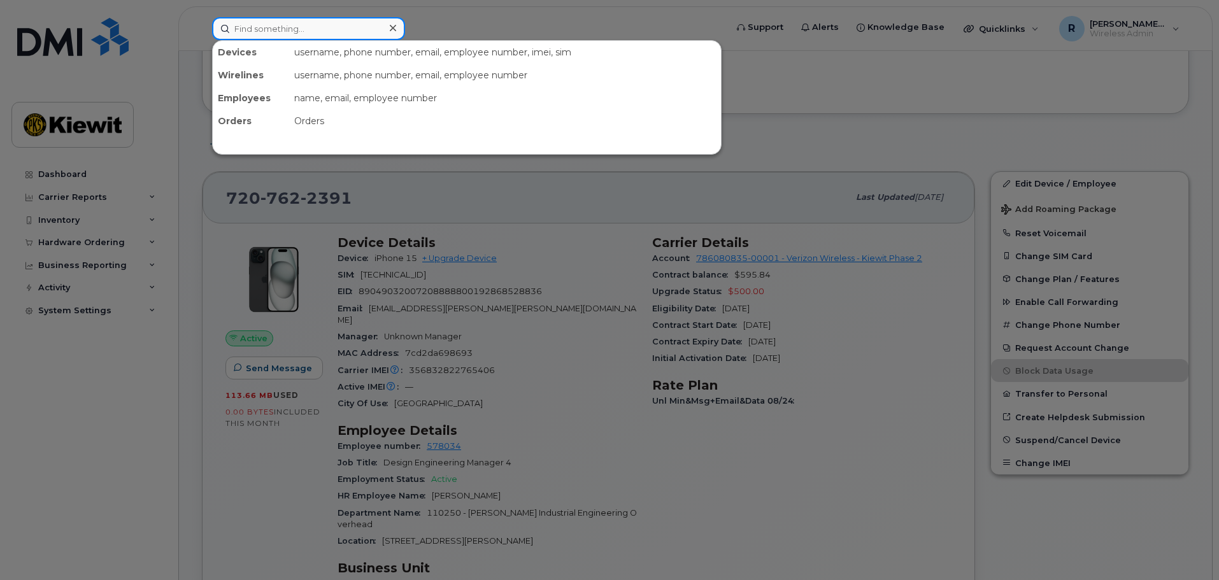
click at [262, 27] on input at bounding box center [308, 28] width 193 height 23
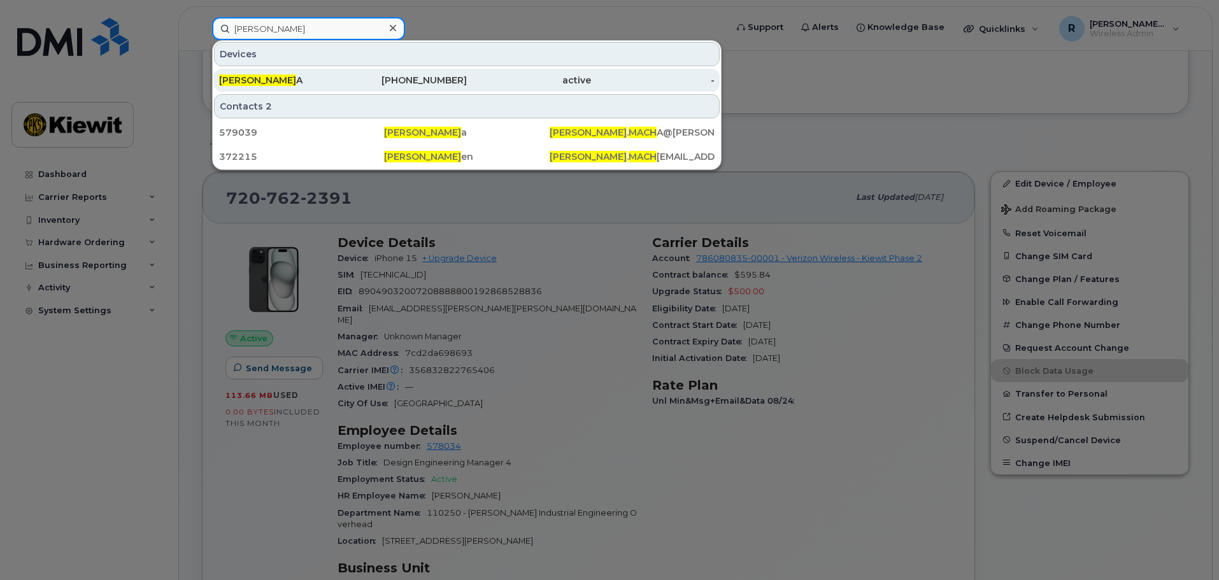
type input "[PERSON_NAME]"
click at [279, 74] on div "[PERSON_NAME] A" at bounding box center [281, 80] width 124 height 23
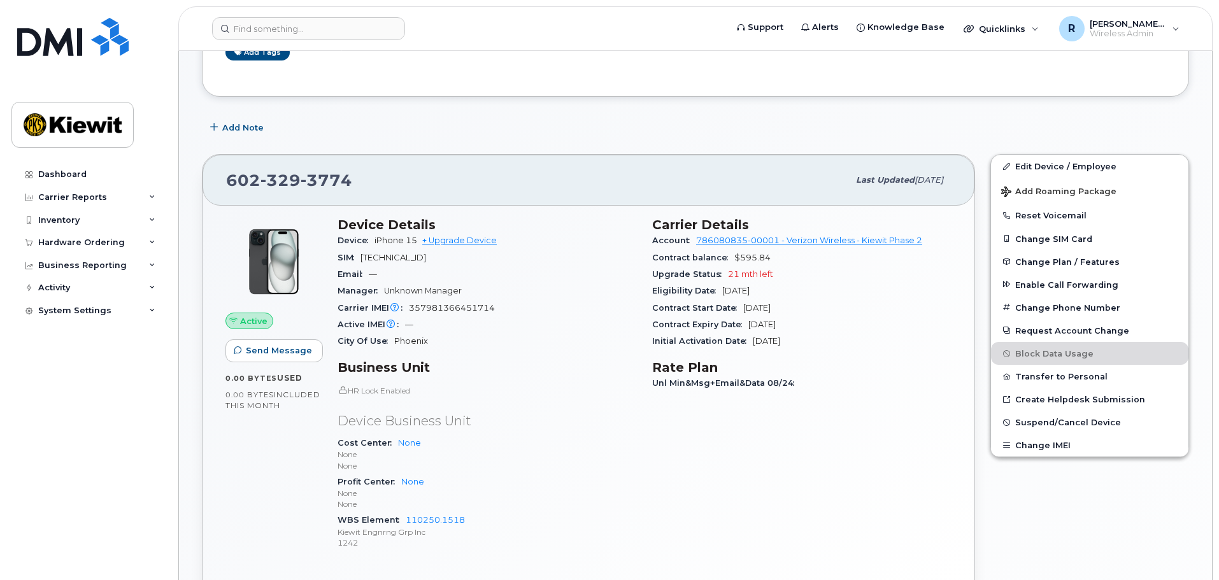
scroll to position [191, 0]
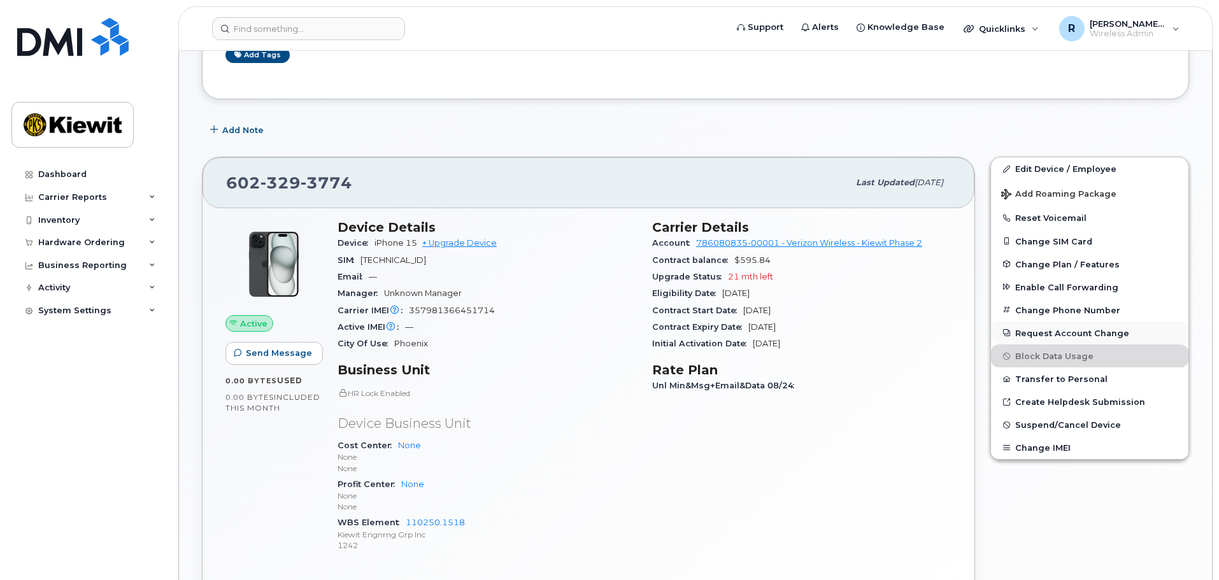
drag, startPoint x: 1048, startPoint y: 329, endPoint x: 1073, endPoint y: 326, distance: 25.7
click at [1073, 326] on button "Request Account Change" at bounding box center [1089, 333] width 197 height 23
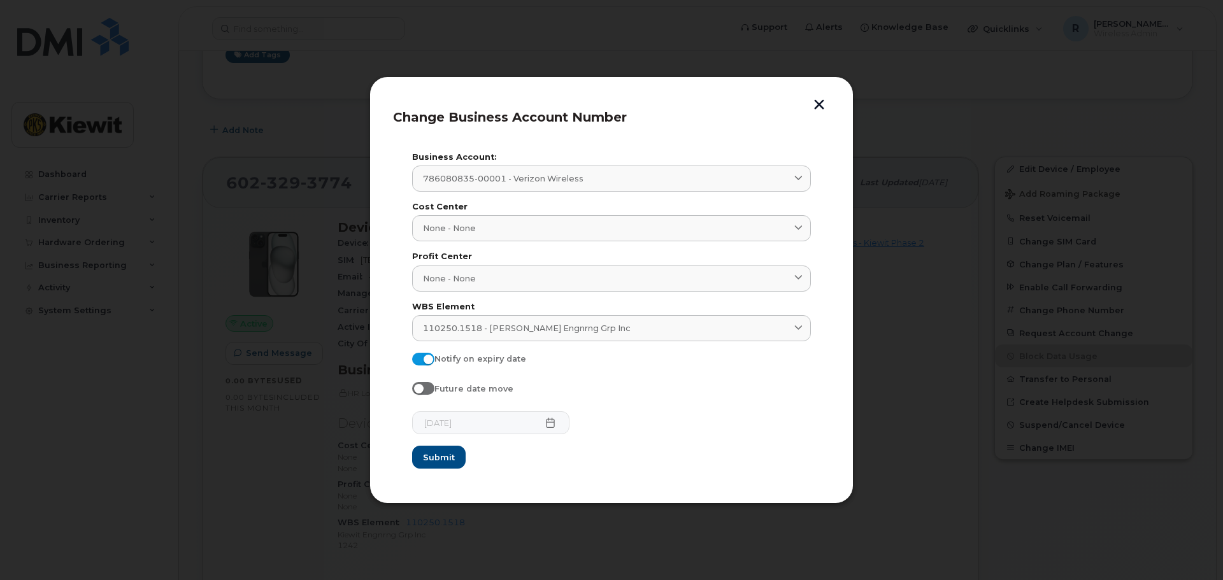
click at [817, 105] on button "button" at bounding box center [818, 105] width 19 height 13
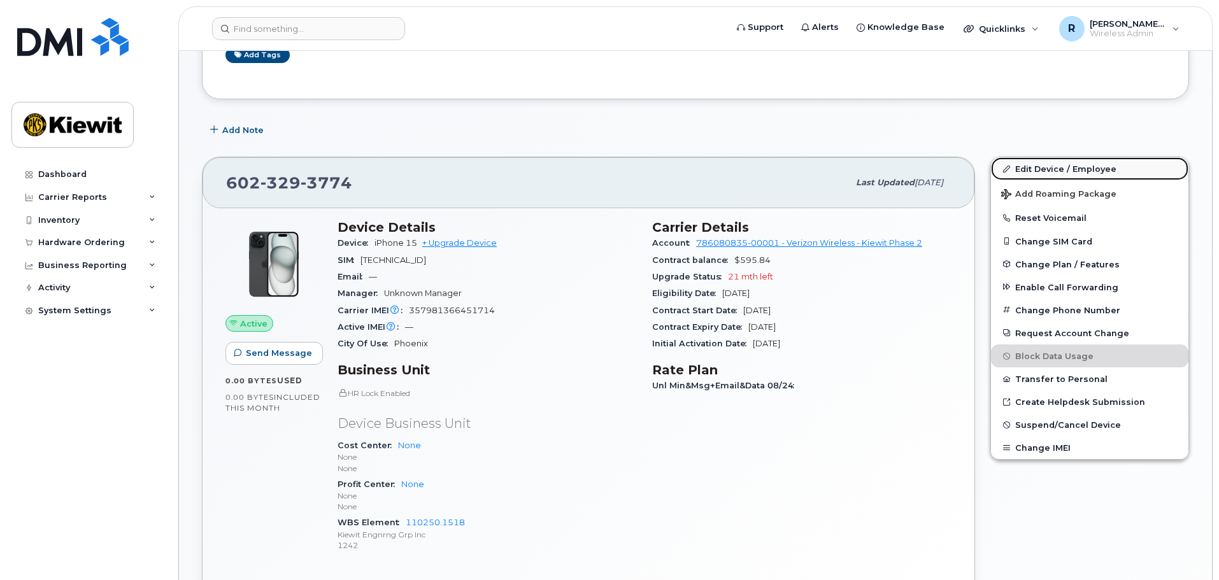
click at [1091, 164] on link "Edit Device / Employee" at bounding box center [1089, 168] width 197 height 23
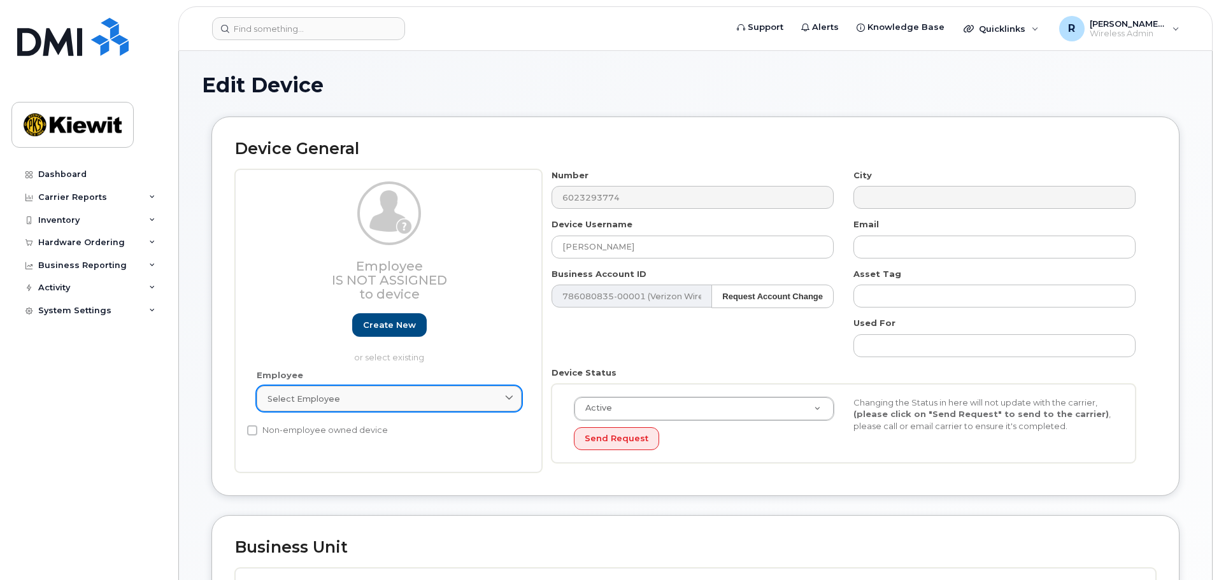
click at [316, 401] on span "Select employee" at bounding box center [303, 399] width 73 height 12
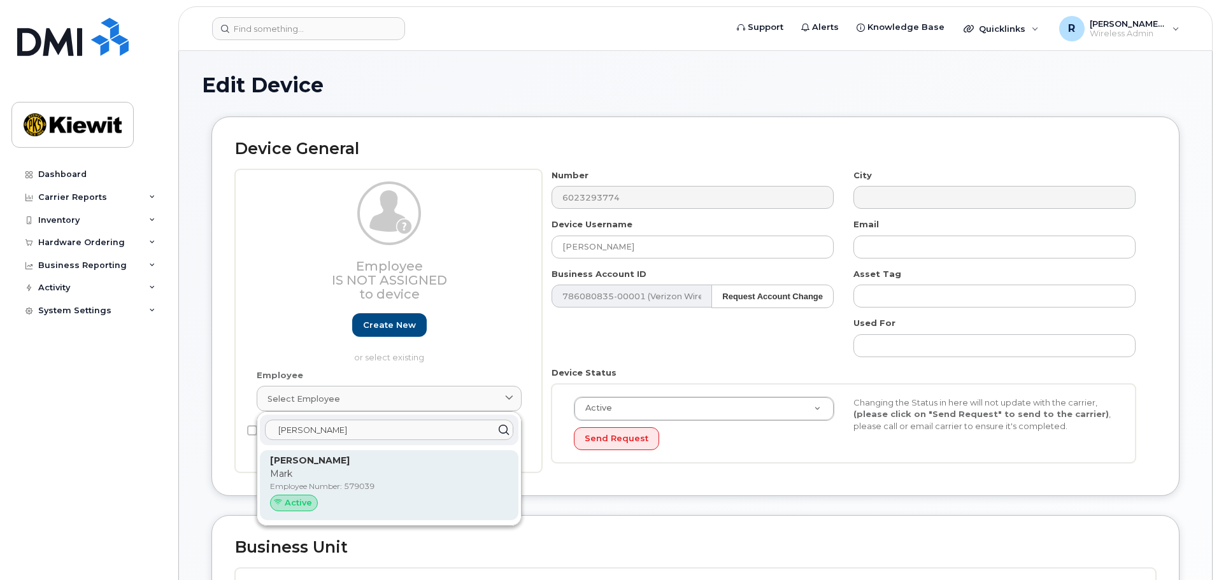
type input "mark macha"
click at [397, 478] on p "Mark" at bounding box center [389, 473] width 238 height 13
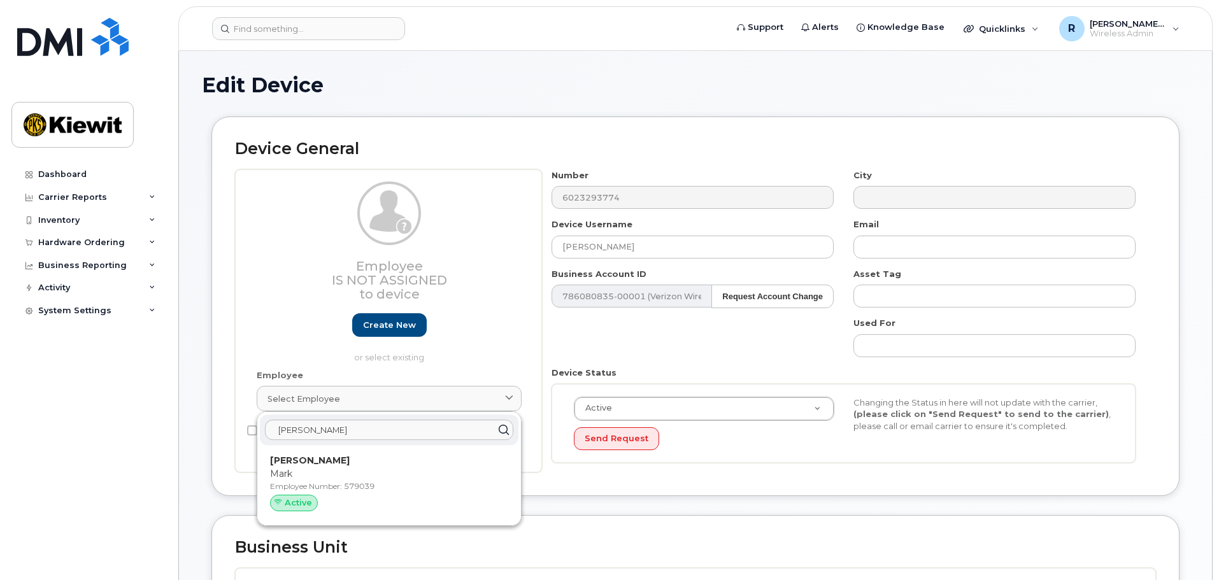
type input "579039"
type input "[PERSON_NAME]"
type input "[EMAIL_ADDRESS][PERSON_NAME][DOMAIN_NAME]"
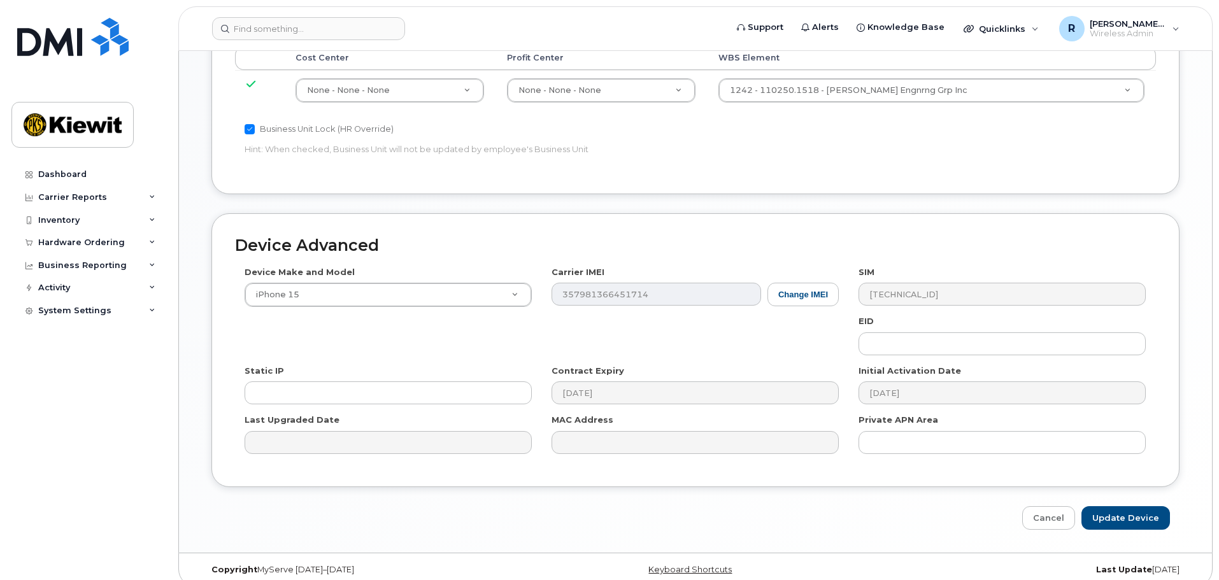
scroll to position [701, 0]
click at [1125, 506] on input "Update Device" at bounding box center [1125, 518] width 89 height 24
type input "Saving..."
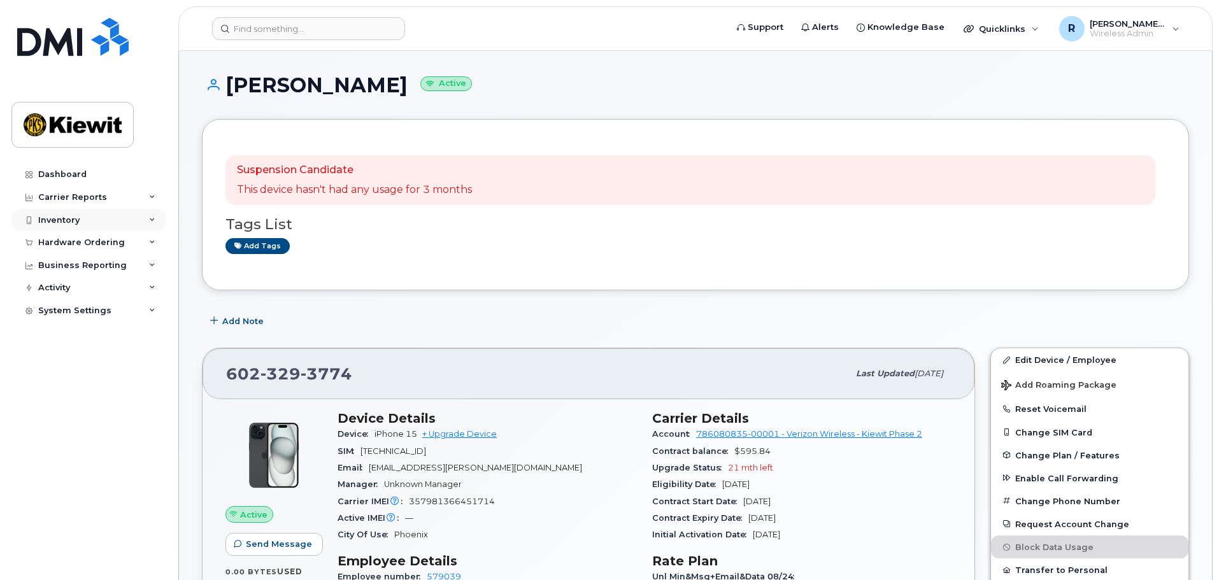
click at [74, 221] on div "Inventory" at bounding box center [58, 220] width 41 height 10
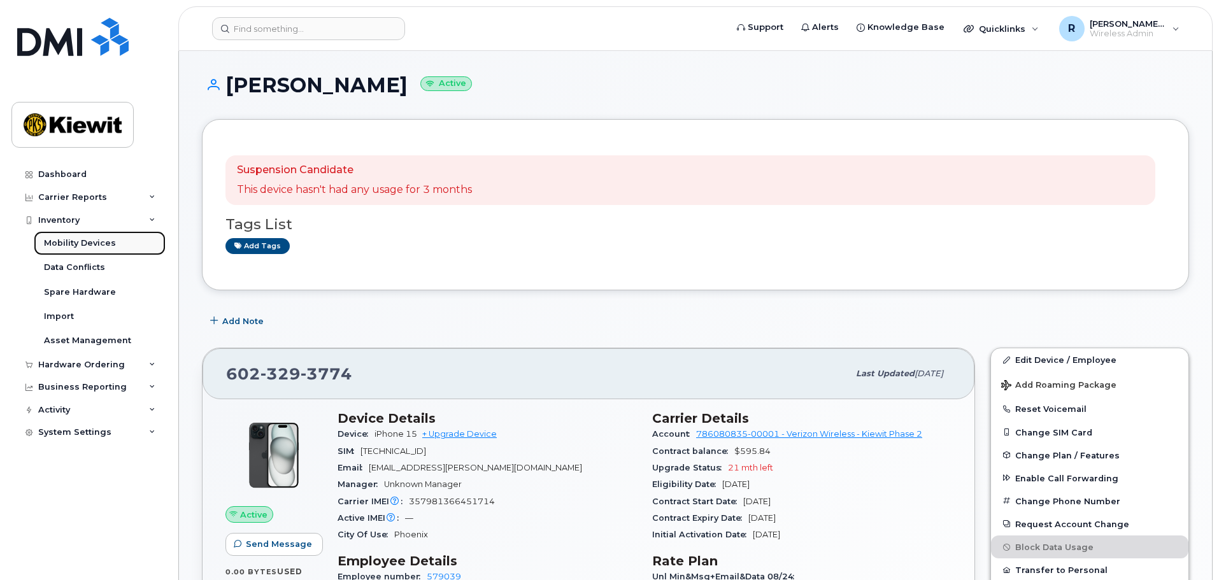
click at [79, 240] on div "Mobility Devices" at bounding box center [80, 243] width 72 height 11
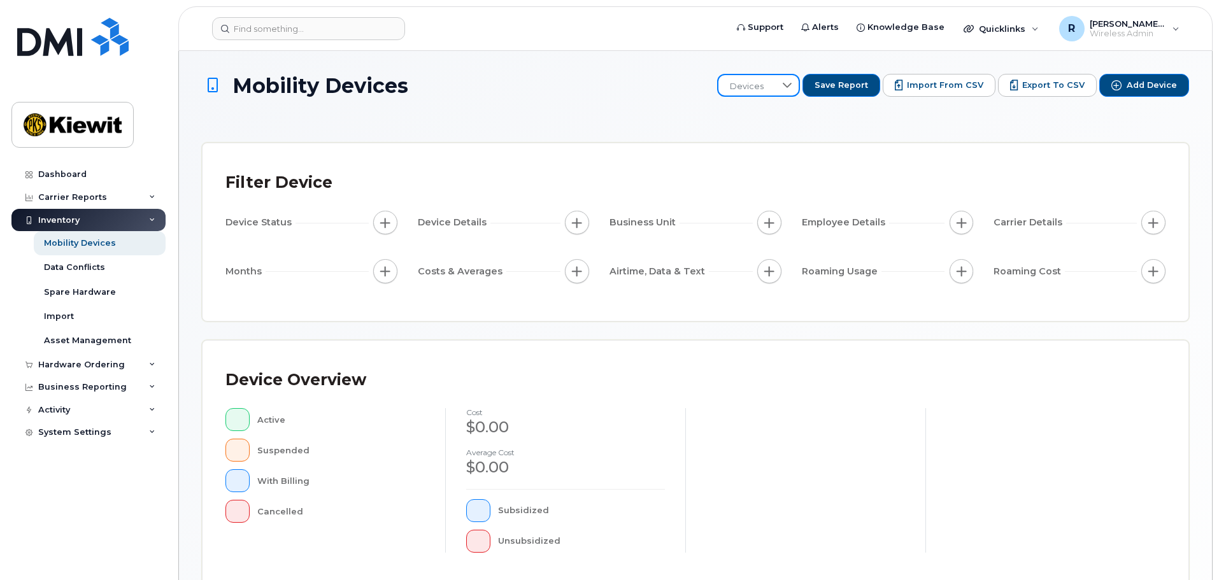
click at [775, 87] on span "Devices" at bounding box center [746, 86] width 57 height 23
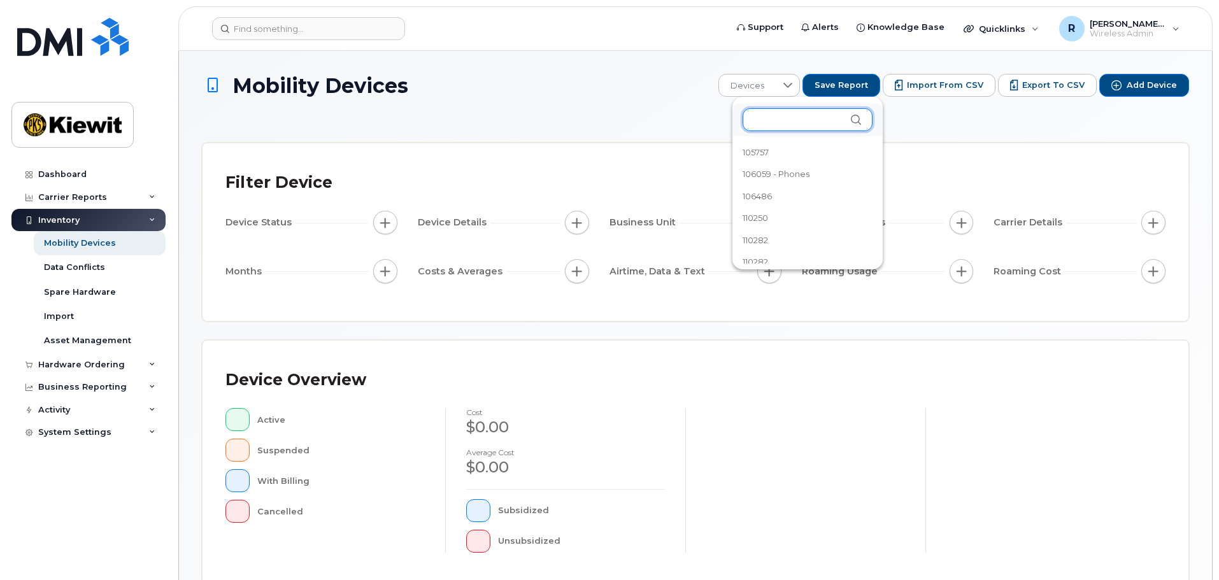
click at [774, 123] on input "text" at bounding box center [808, 119] width 130 height 23
click at [767, 218] on span "110250" at bounding box center [755, 218] width 25 height 12
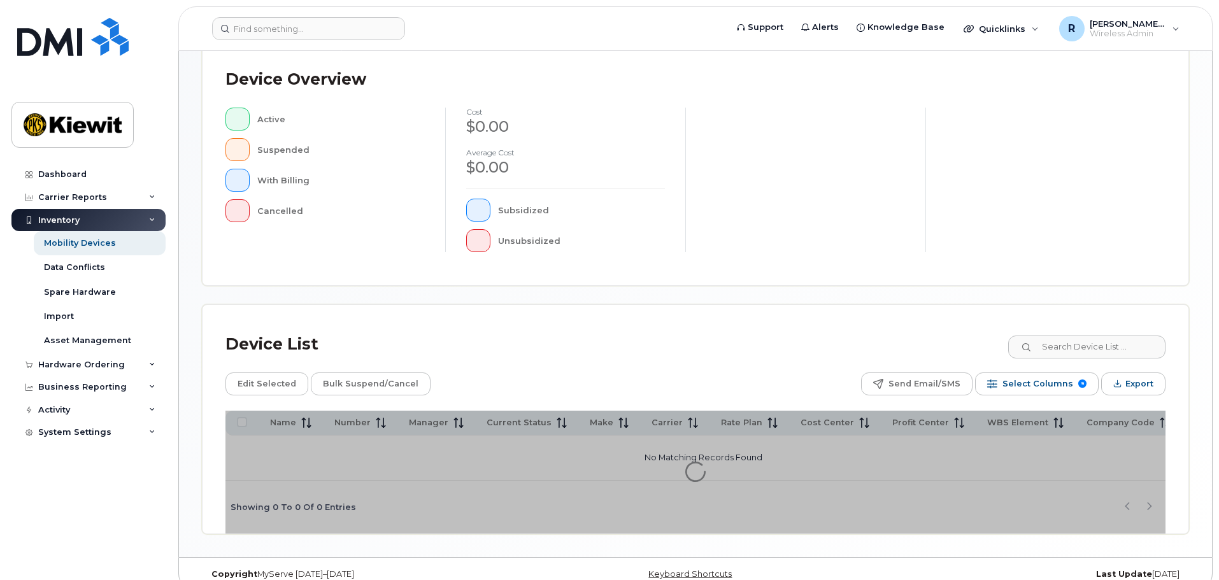
scroll to position [341, 0]
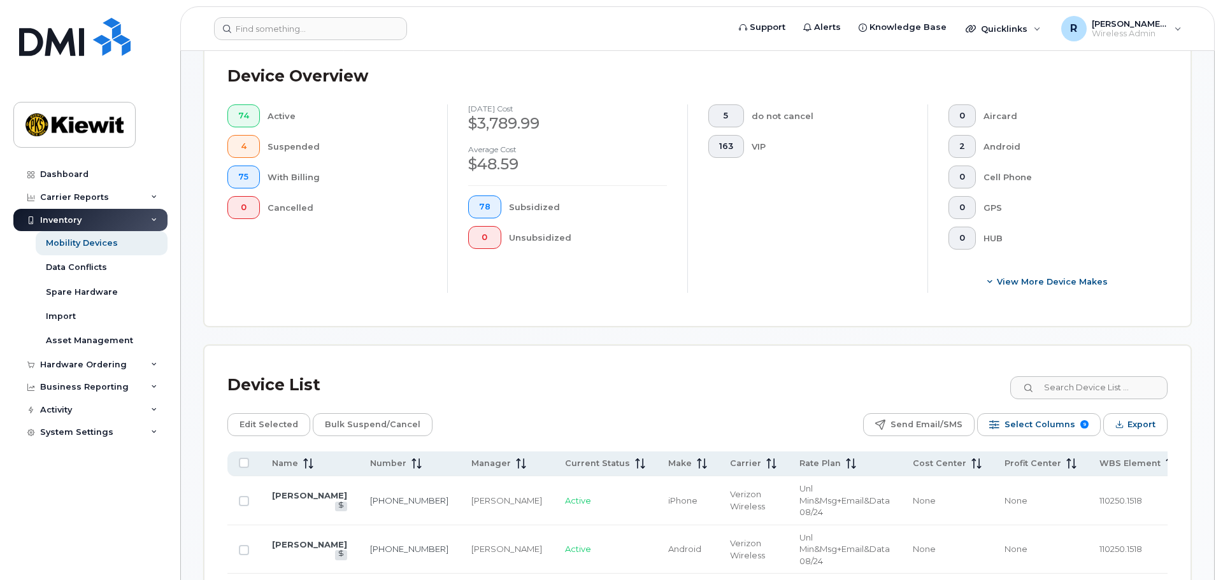
scroll to position [341, 0]
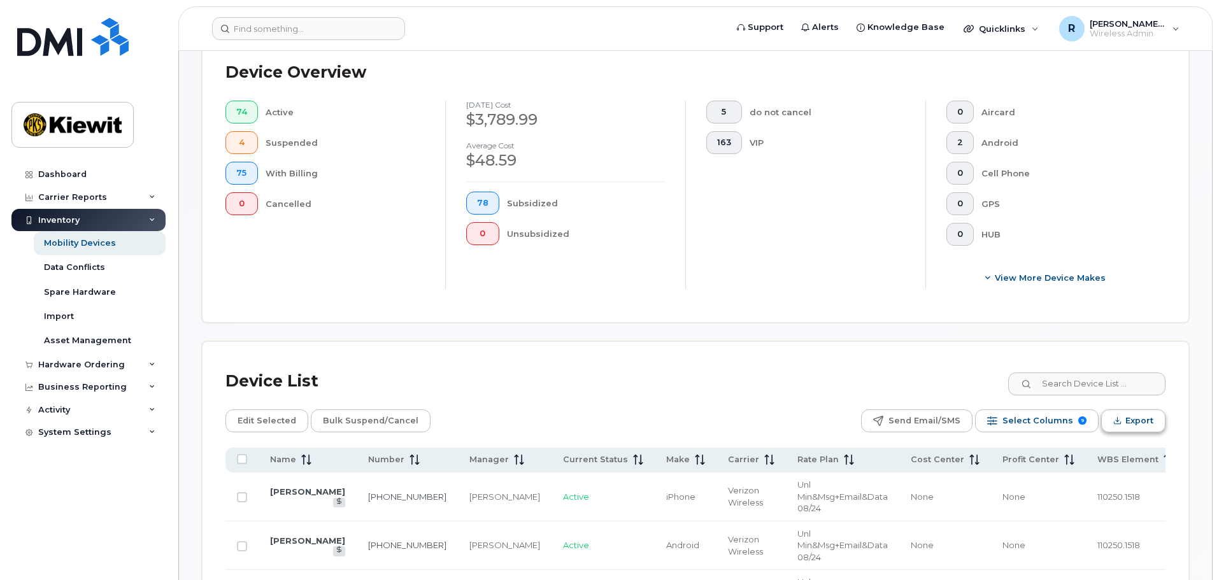
click at [1114, 416] on icon "Export" at bounding box center [1117, 420] width 8 height 8
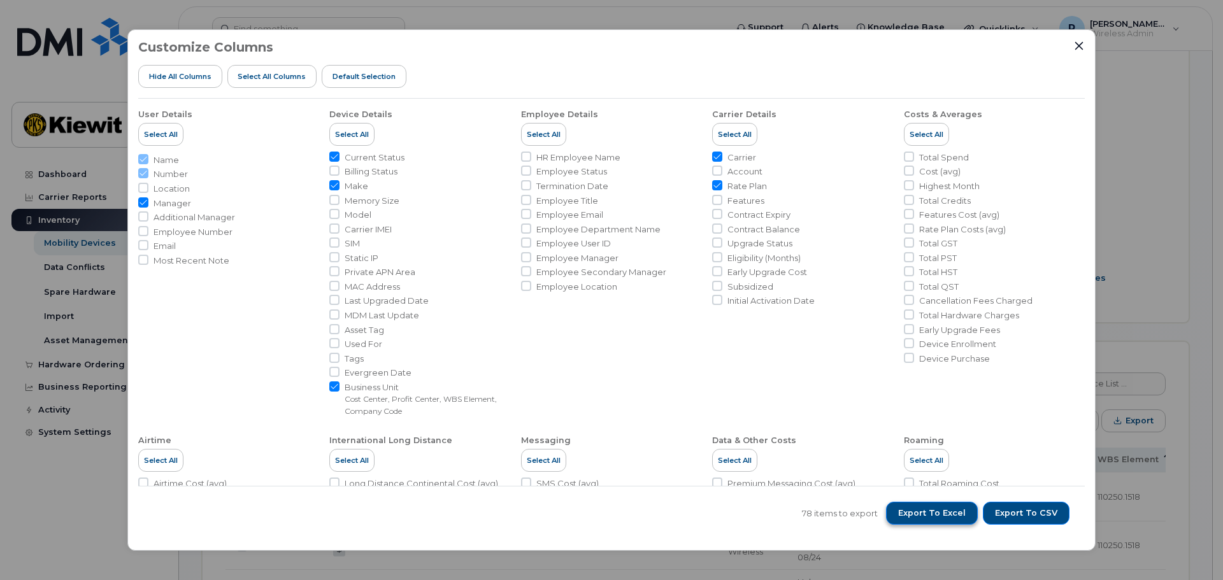
click at [948, 517] on span "Export to Excel" at bounding box center [932, 513] width 68 height 11
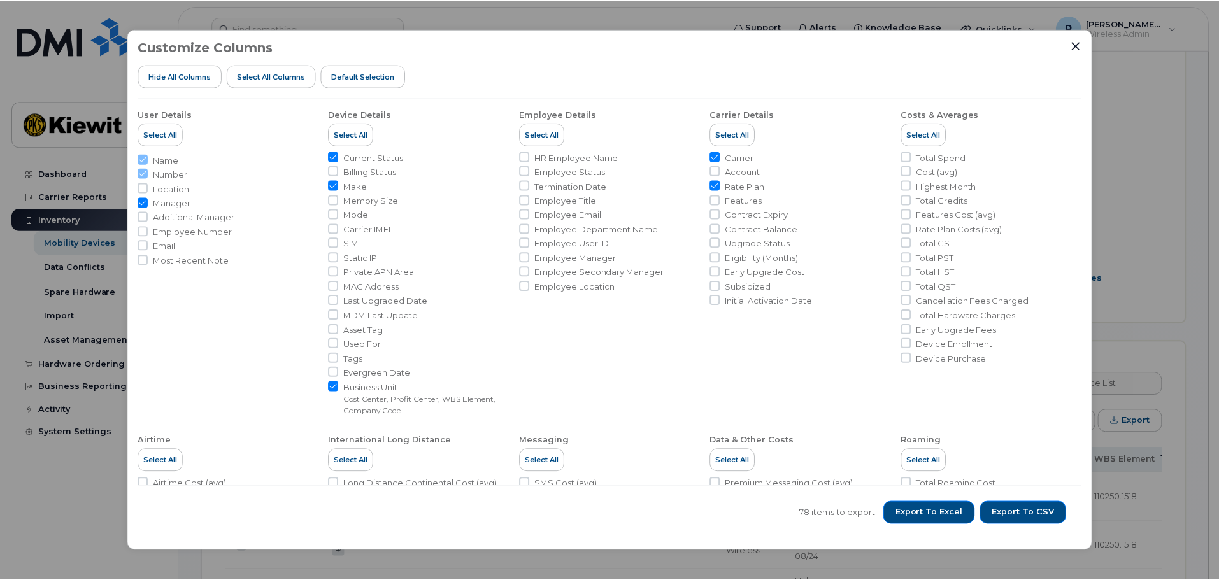
scroll to position [64, 0]
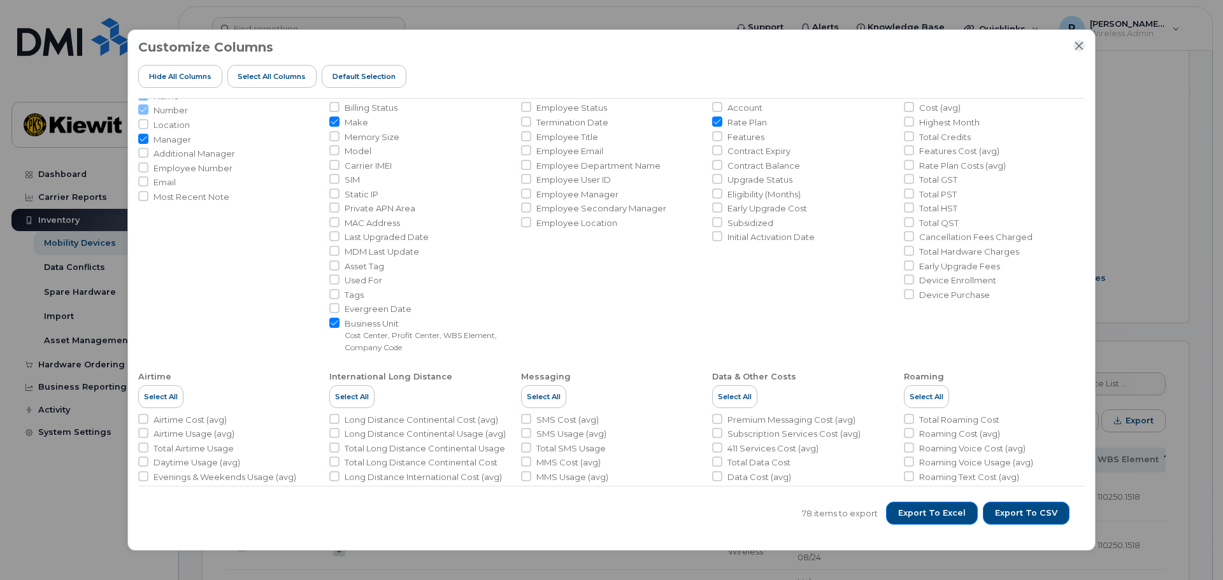
click at [1077, 49] on icon "Close" at bounding box center [1079, 46] width 10 height 10
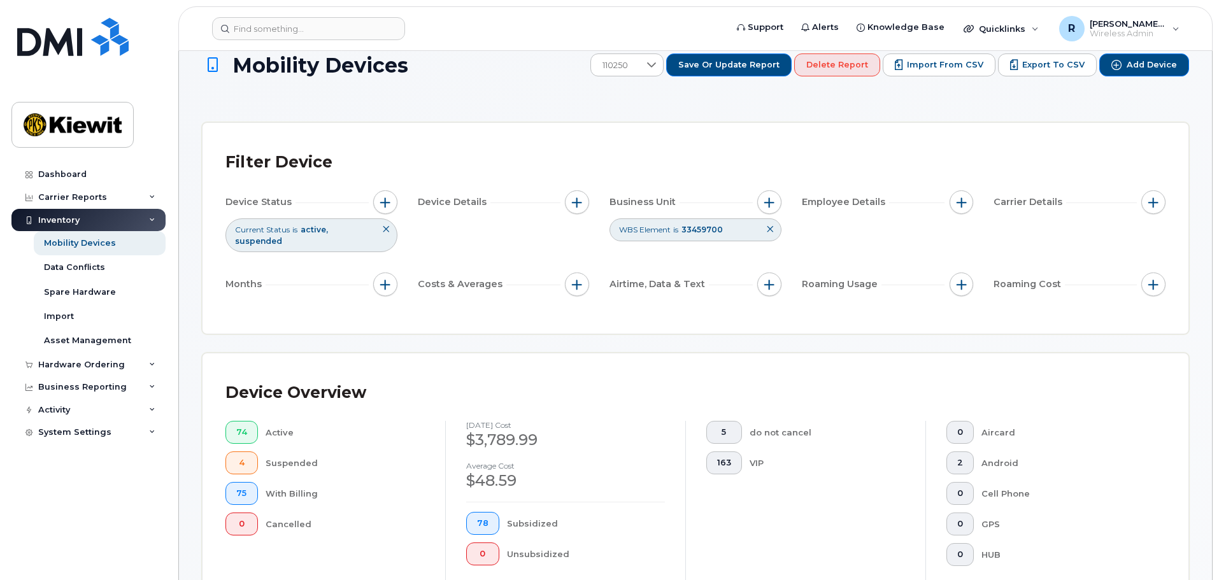
scroll to position [0, 0]
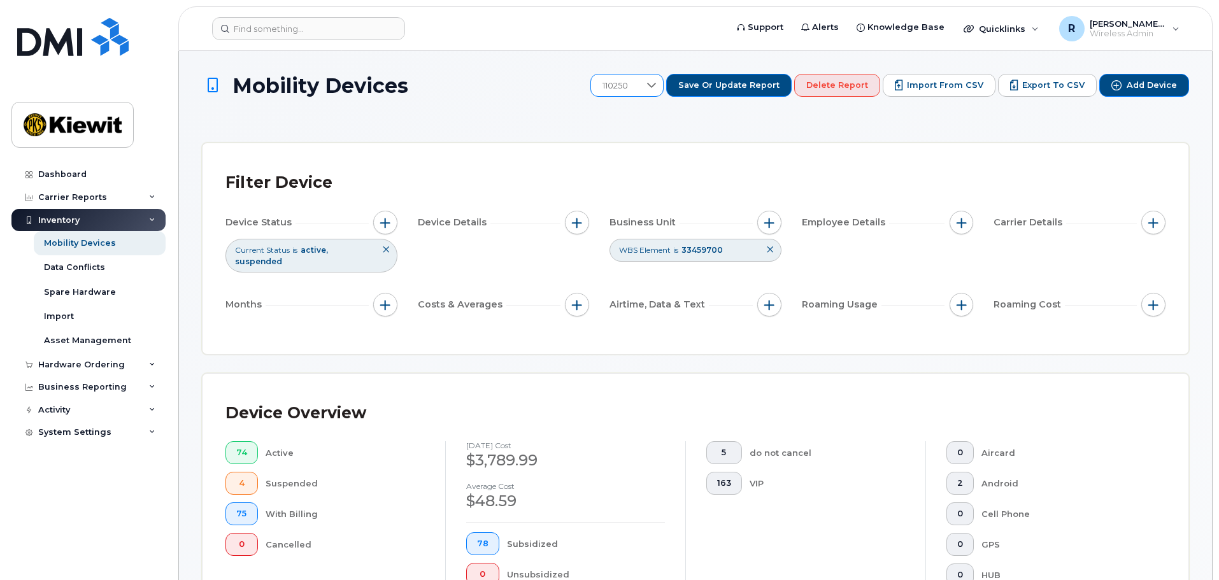
click at [656, 86] on icon at bounding box center [651, 85] width 9 height 5
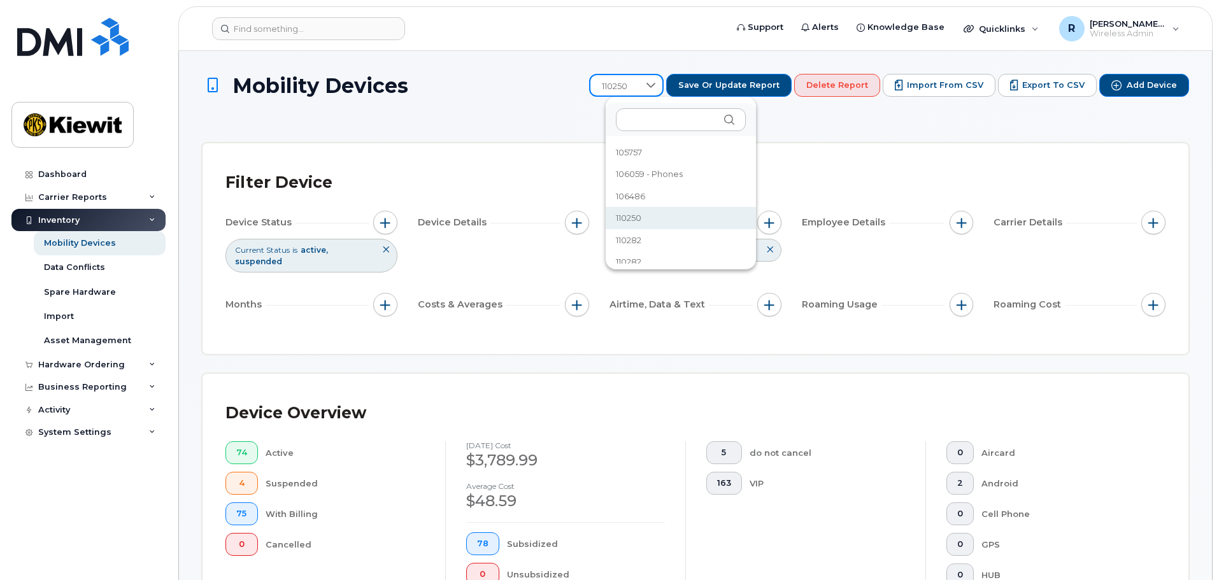
scroll to position [64, 0]
click at [654, 178] on li "110282" at bounding box center [682, 177] width 150 height 22
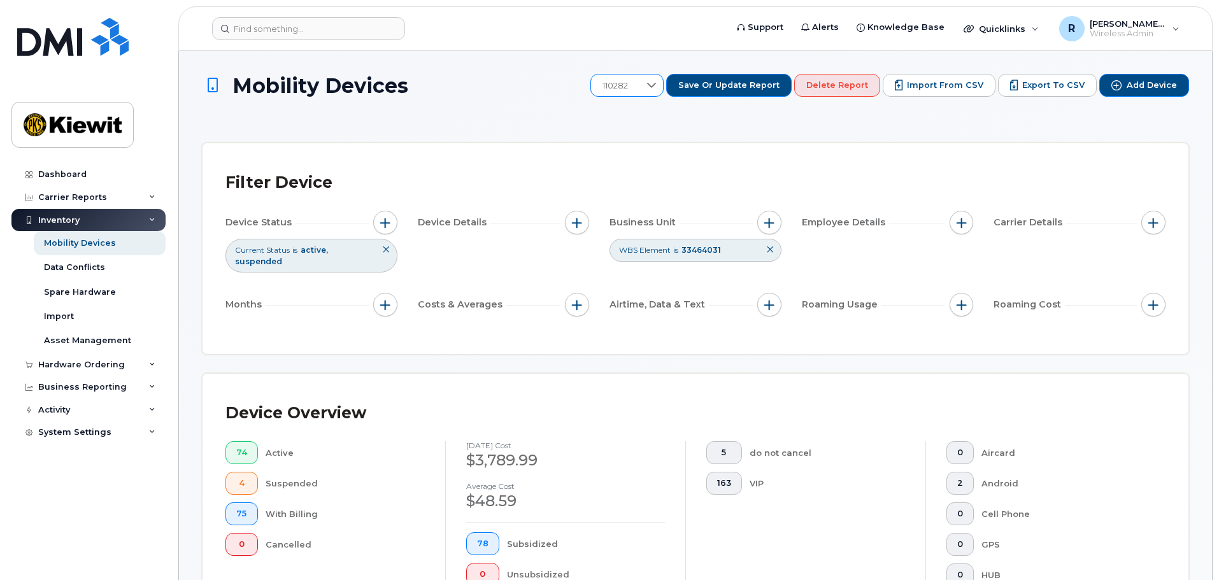
click at [664, 90] on div at bounding box center [651, 86] width 24 height 22
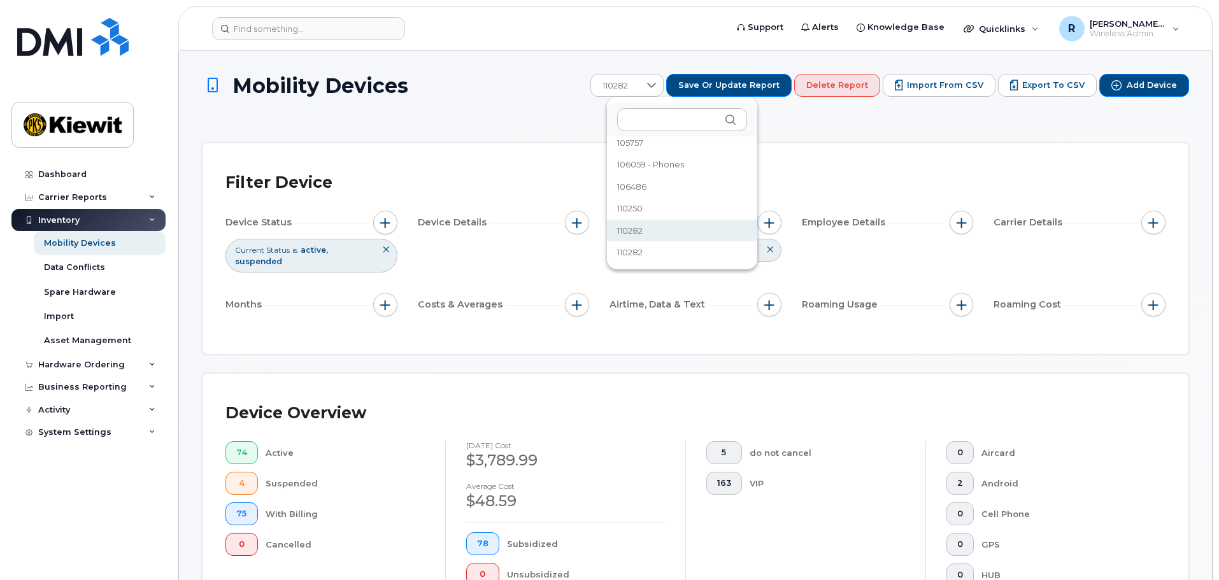
click at [636, 256] on span "110282" at bounding box center [629, 252] width 25 height 12
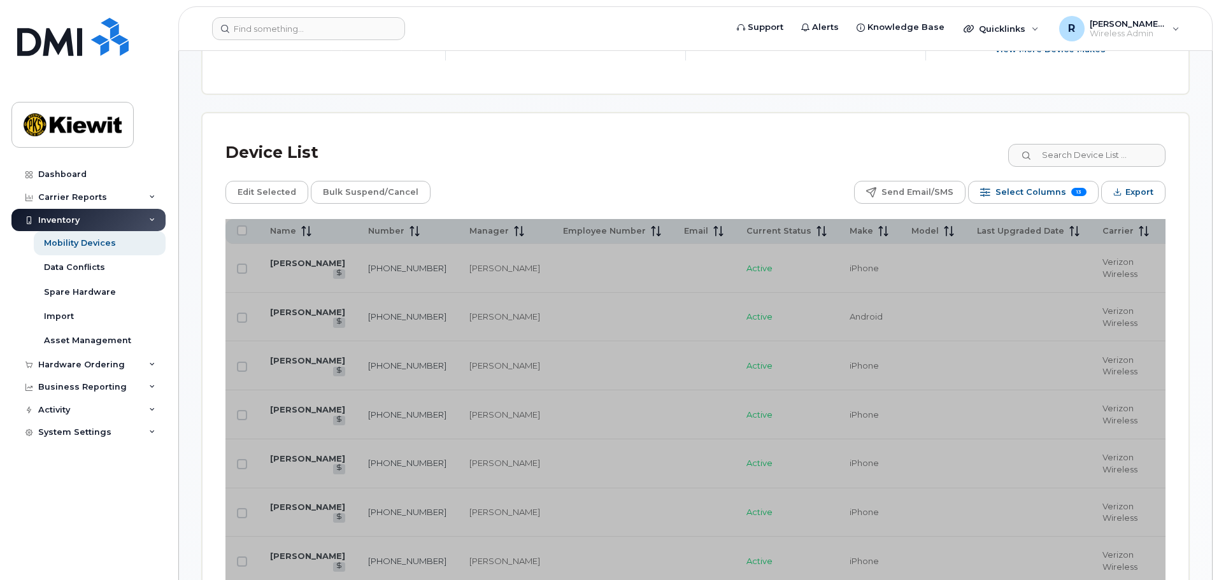
scroll to position [573, 0]
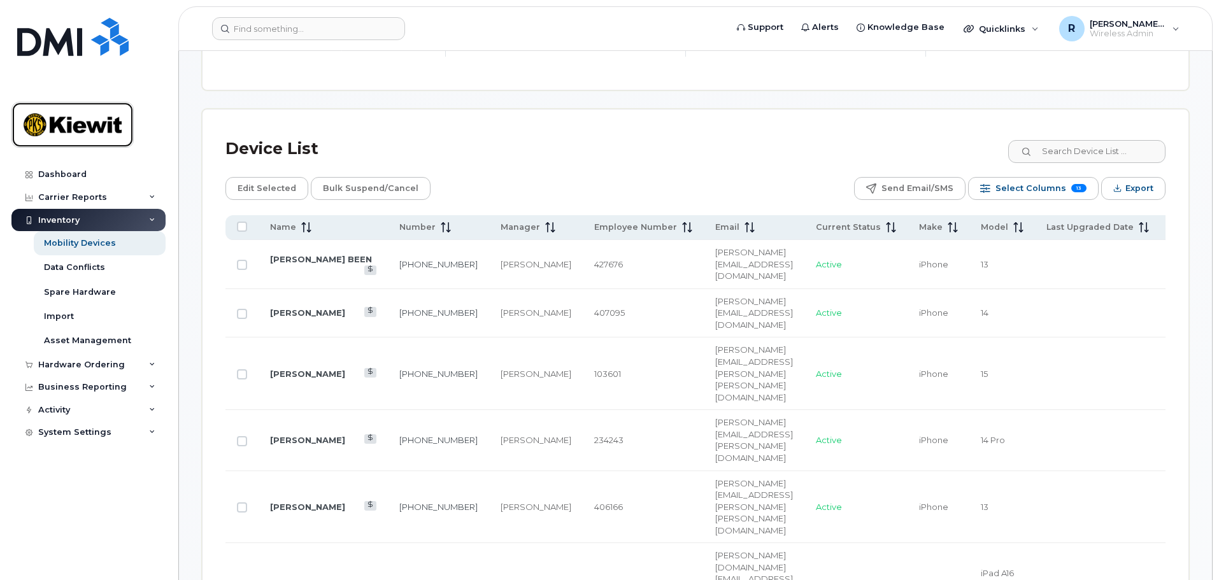
click at [68, 125] on img at bounding box center [73, 124] width 98 height 37
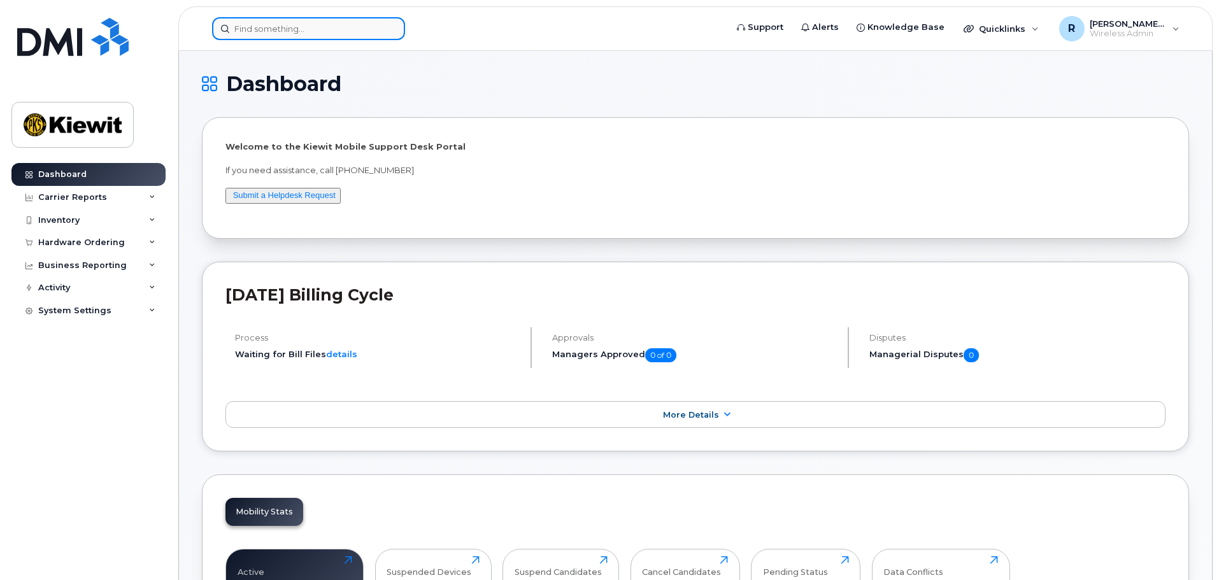
click at [247, 29] on input at bounding box center [308, 28] width 193 height 23
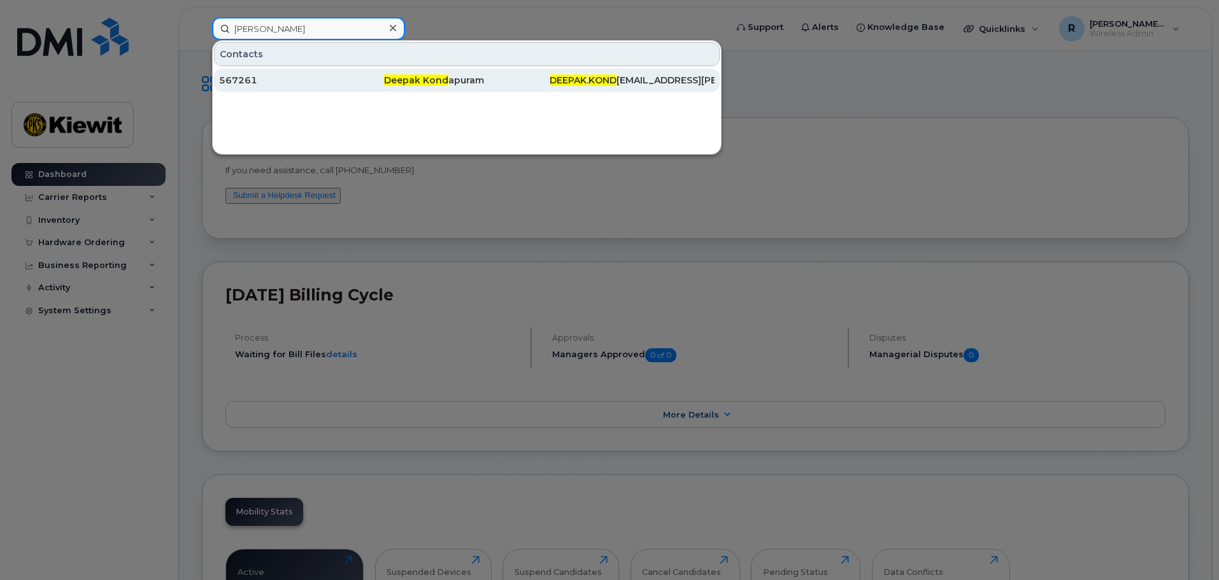
type input "deepak kond"
click at [424, 83] on span "Deepak Kond" at bounding box center [416, 80] width 64 height 11
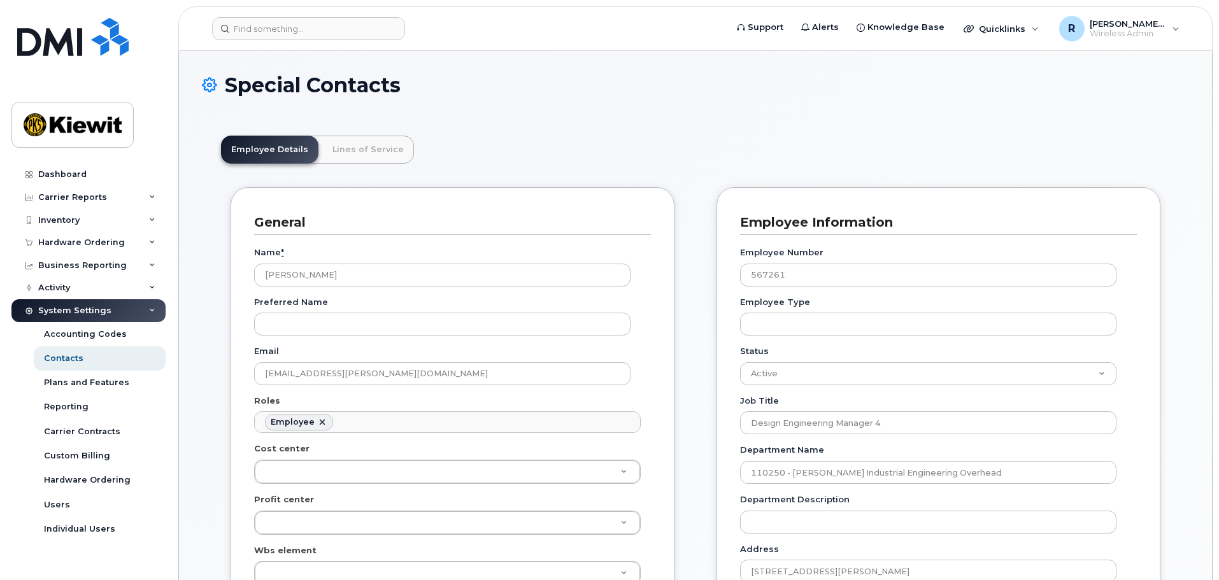
scroll to position [38, 0]
click at [379, 153] on link "Lines of Service" at bounding box center [368, 150] width 92 height 28
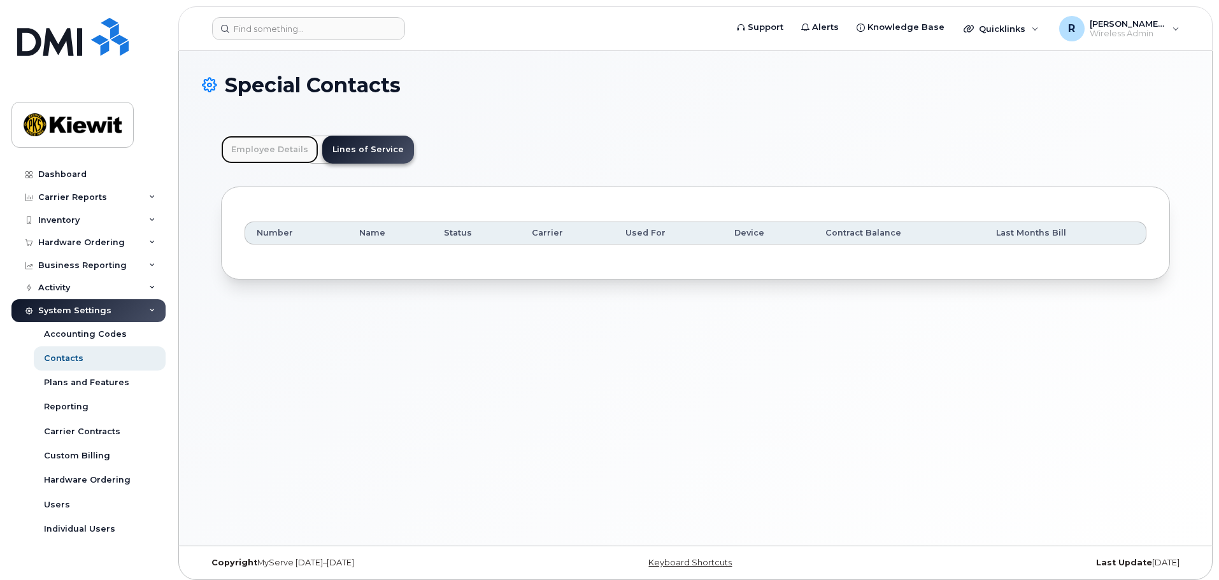
click at [250, 158] on link "Employee Details" at bounding box center [269, 150] width 97 height 28
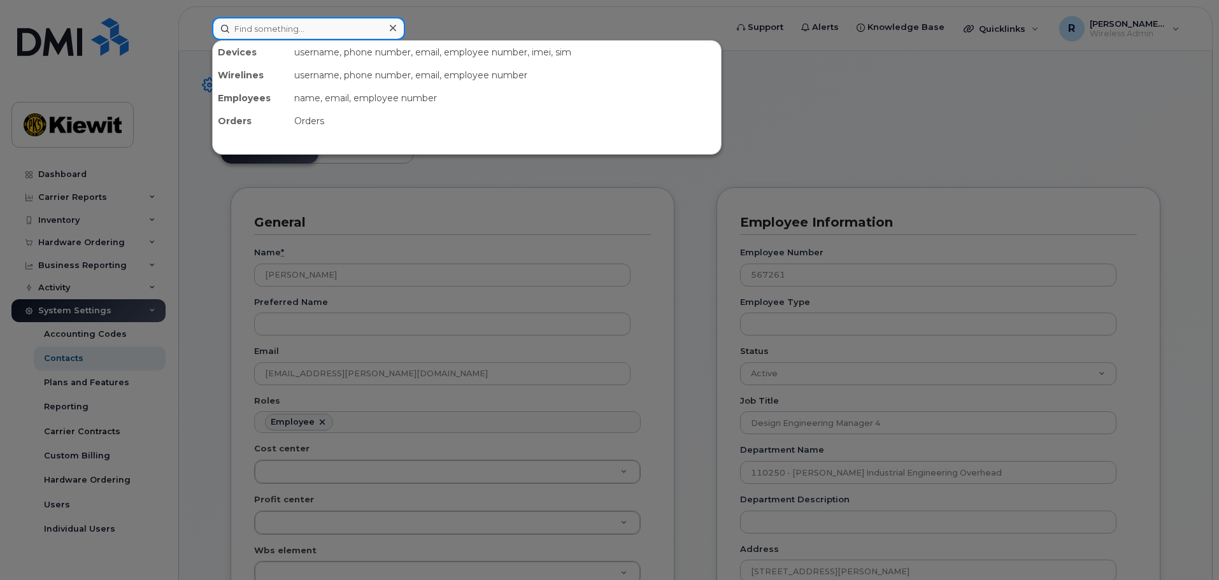
click at [263, 20] on input at bounding box center [308, 28] width 193 height 23
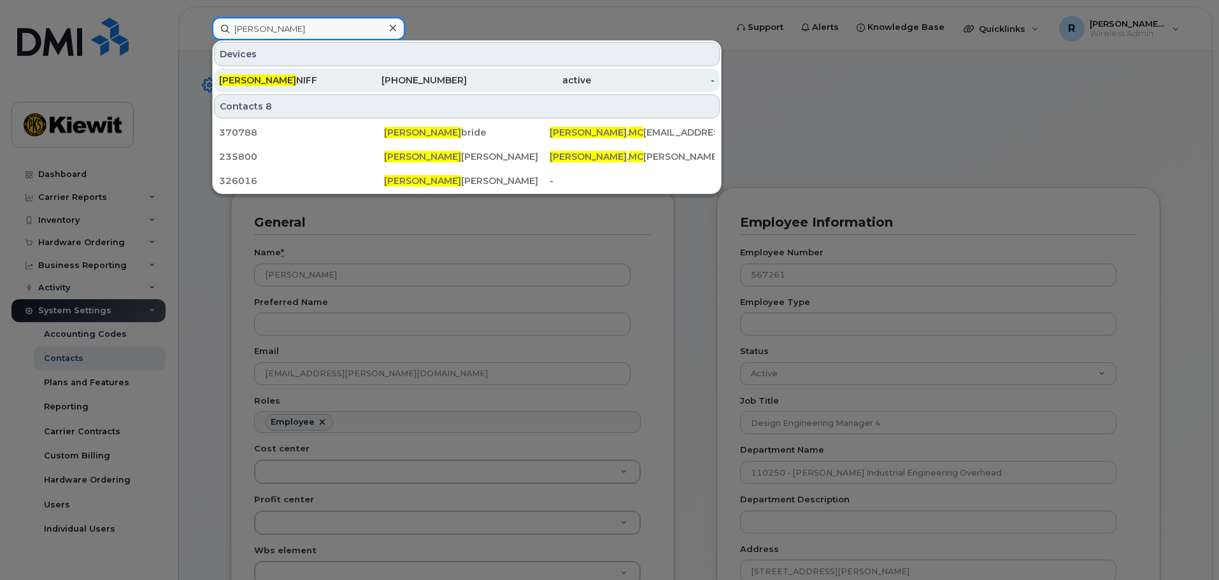
type input "russell mc"
click at [298, 83] on div "RUSSELL MC NIFF" at bounding box center [281, 80] width 124 height 13
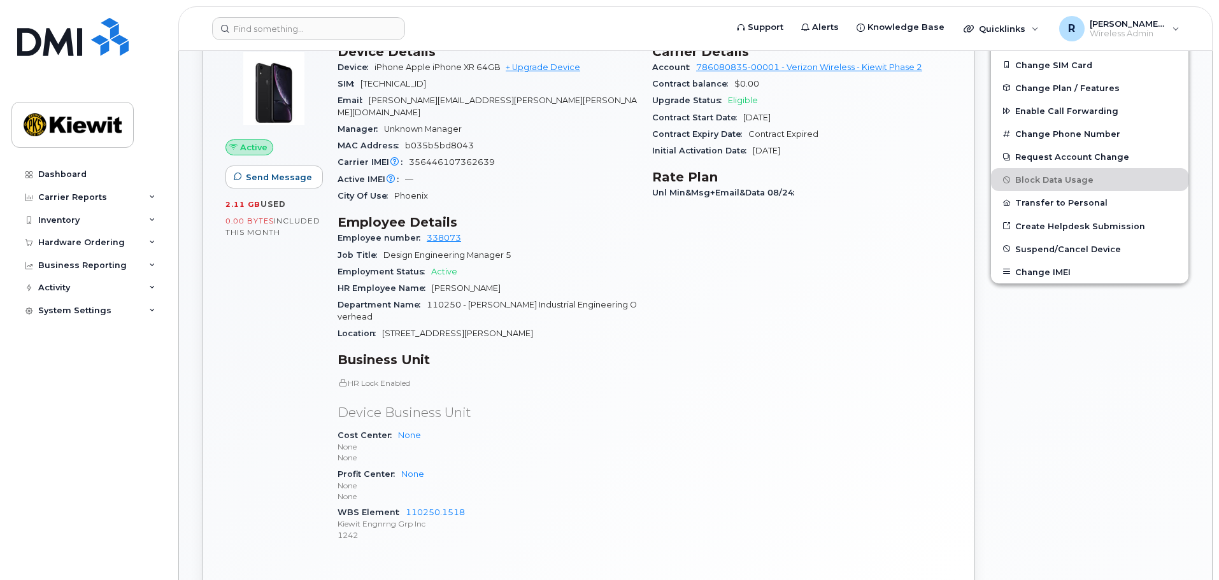
scroll to position [255, 0]
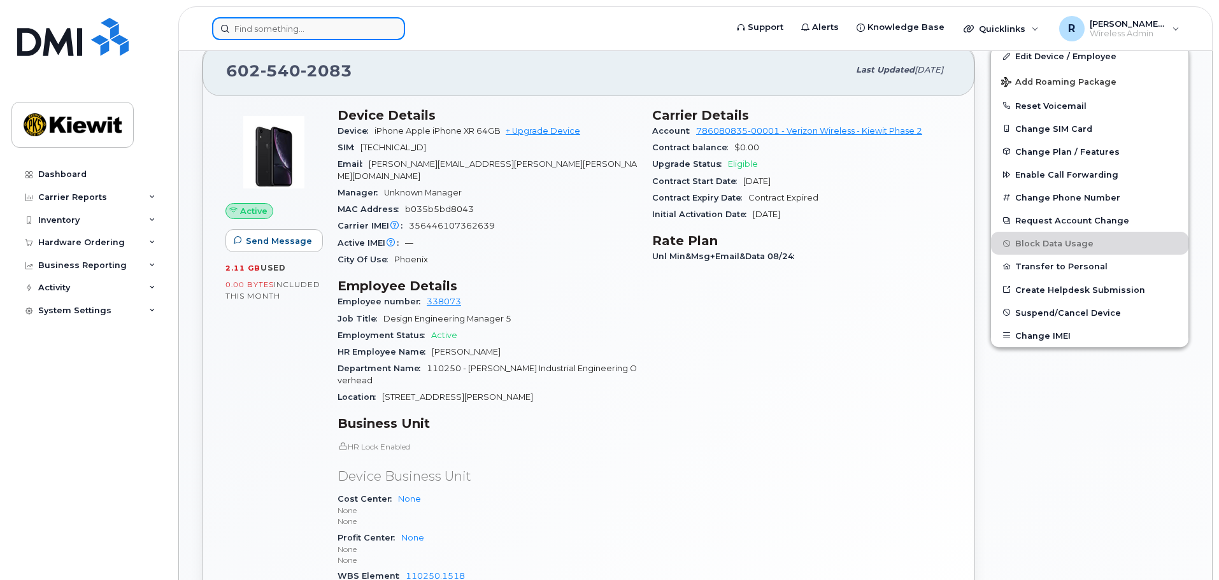
click at [324, 31] on input at bounding box center [308, 28] width 193 height 23
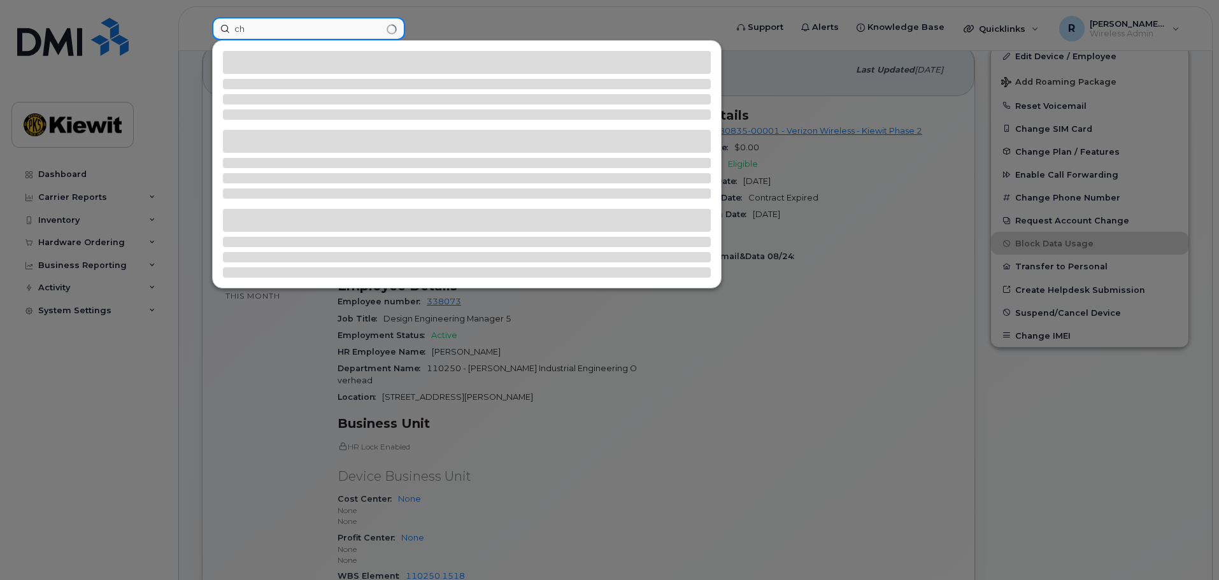
type input "c"
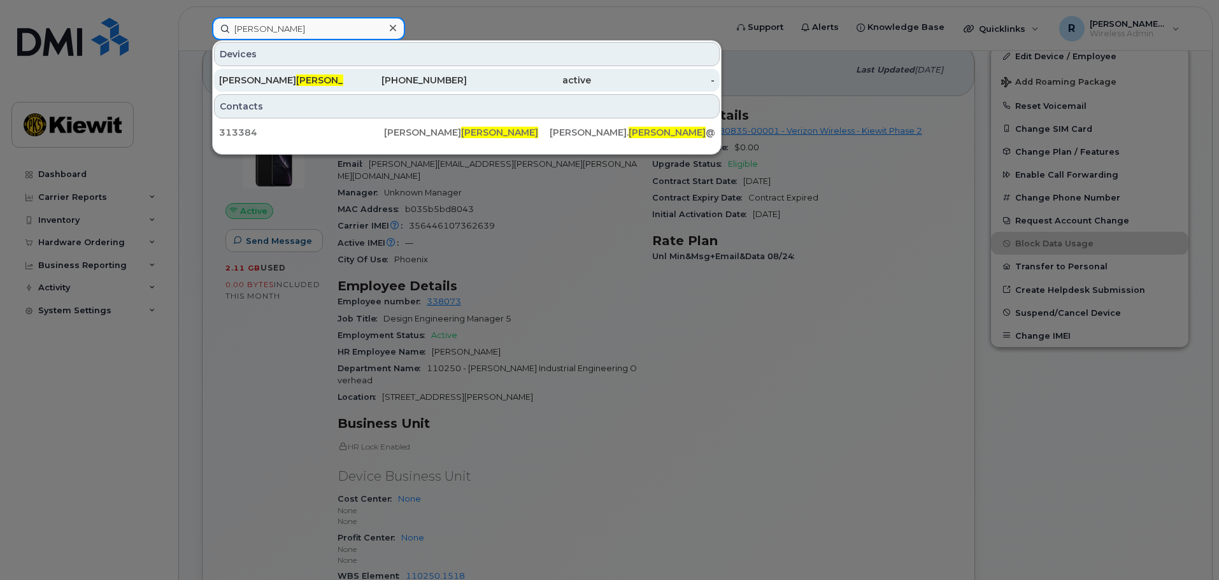
type input "hereth"
click at [314, 81] on span "HERETH" at bounding box center [334, 80] width 77 height 11
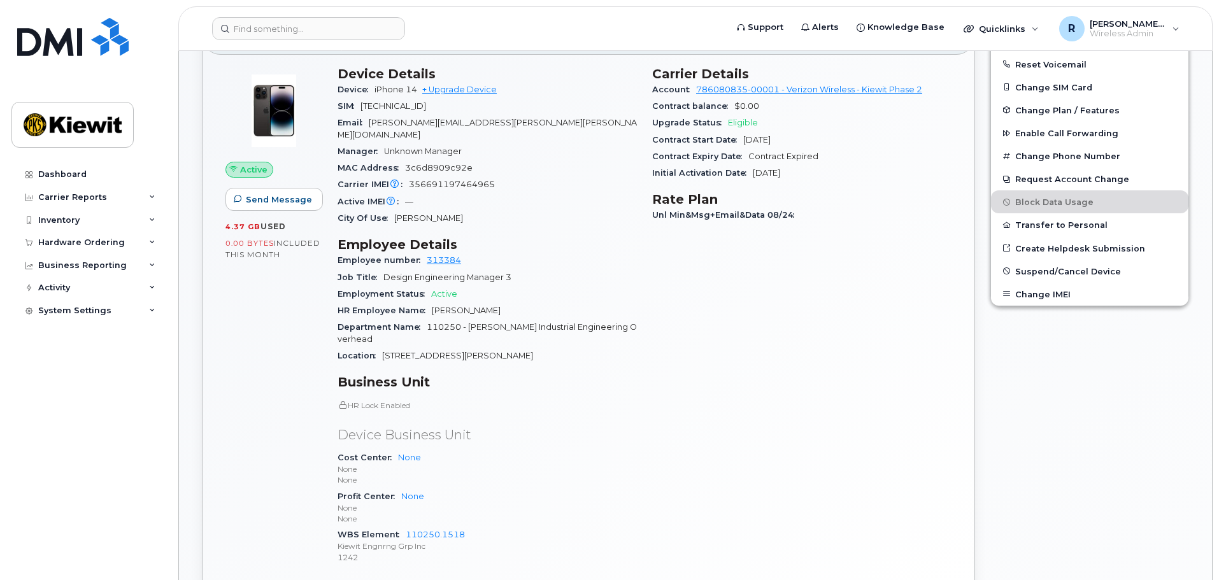
scroll to position [318, 0]
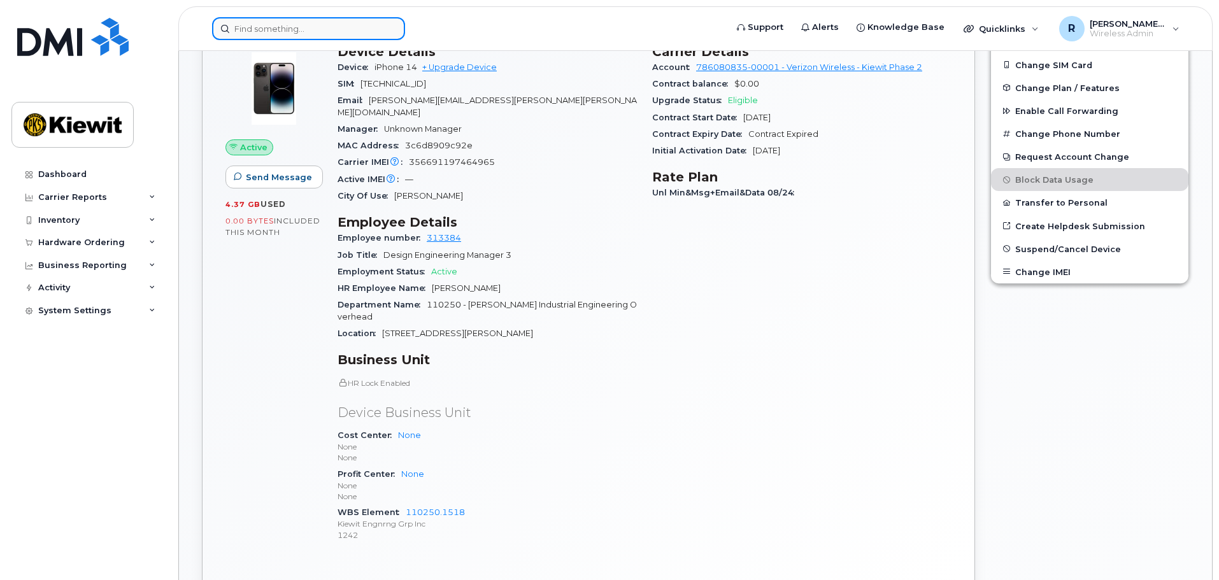
click at [303, 29] on input at bounding box center [308, 28] width 193 height 23
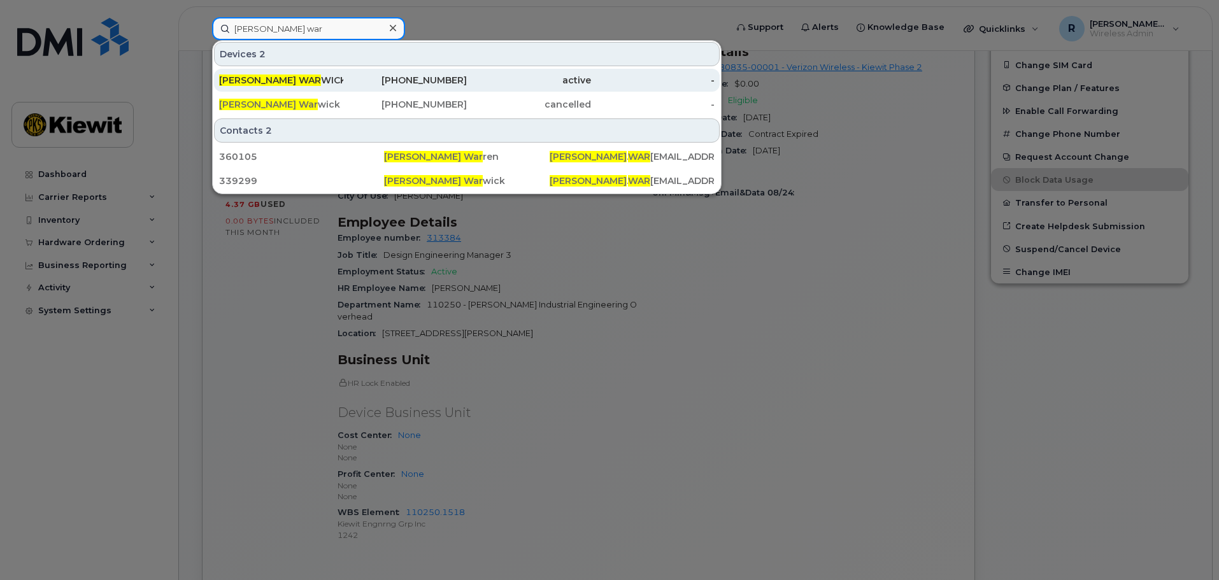
type input "[PERSON_NAME] war"
click at [329, 84] on div "[PERSON_NAME] WAR [PERSON_NAME]" at bounding box center [281, 80] width 124 height 13
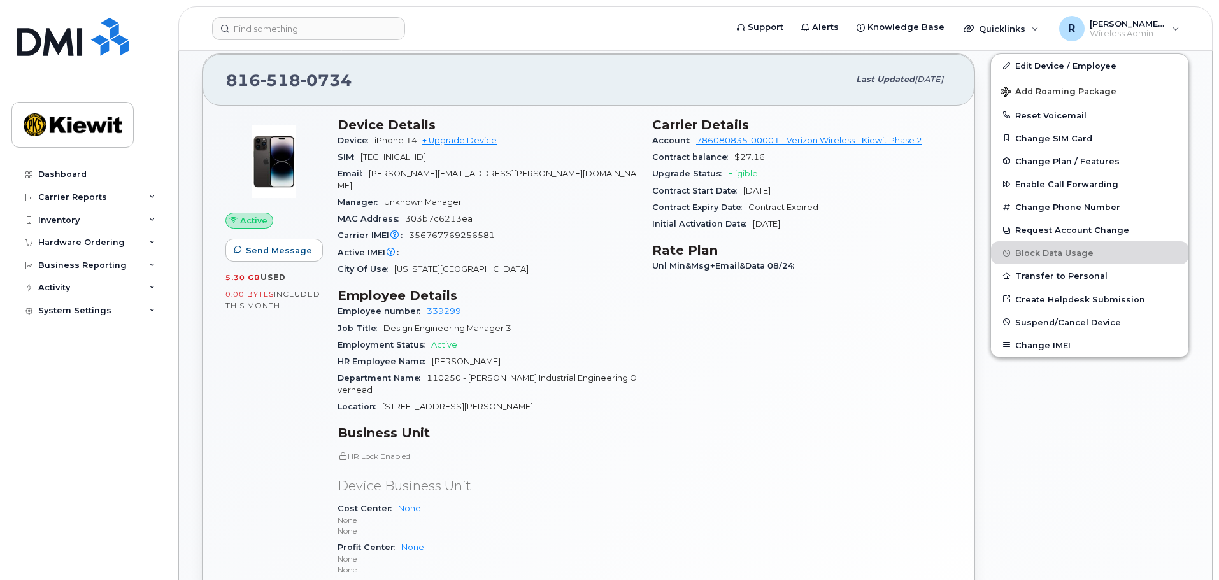
scroll to position [382, 0]
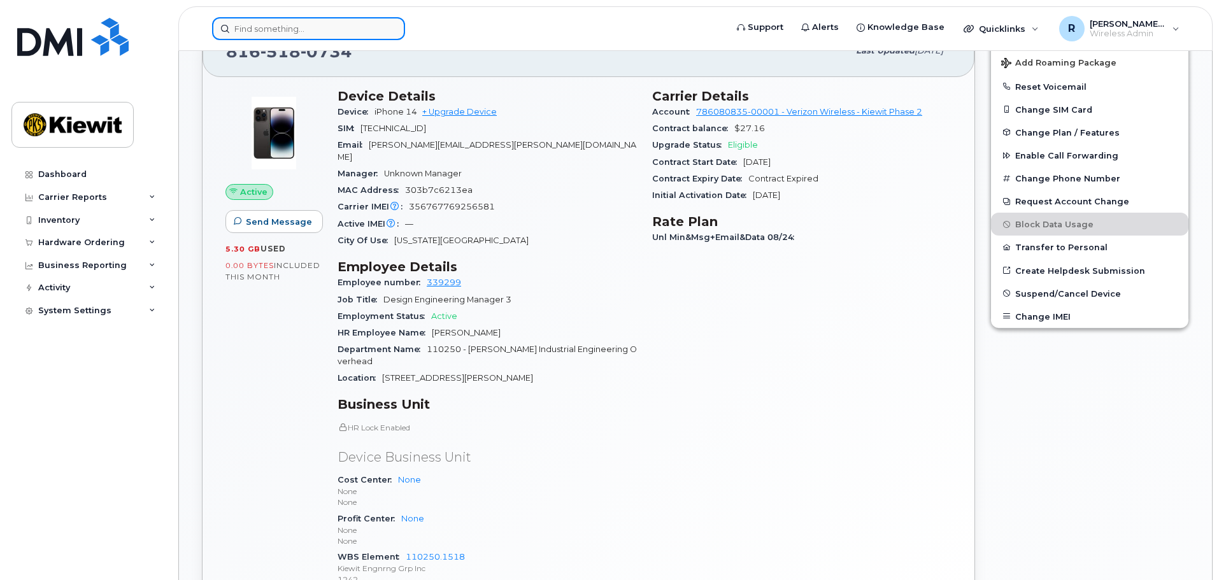
click at [293, 29] on input at bounding box center [308, 28] width 193 height 23
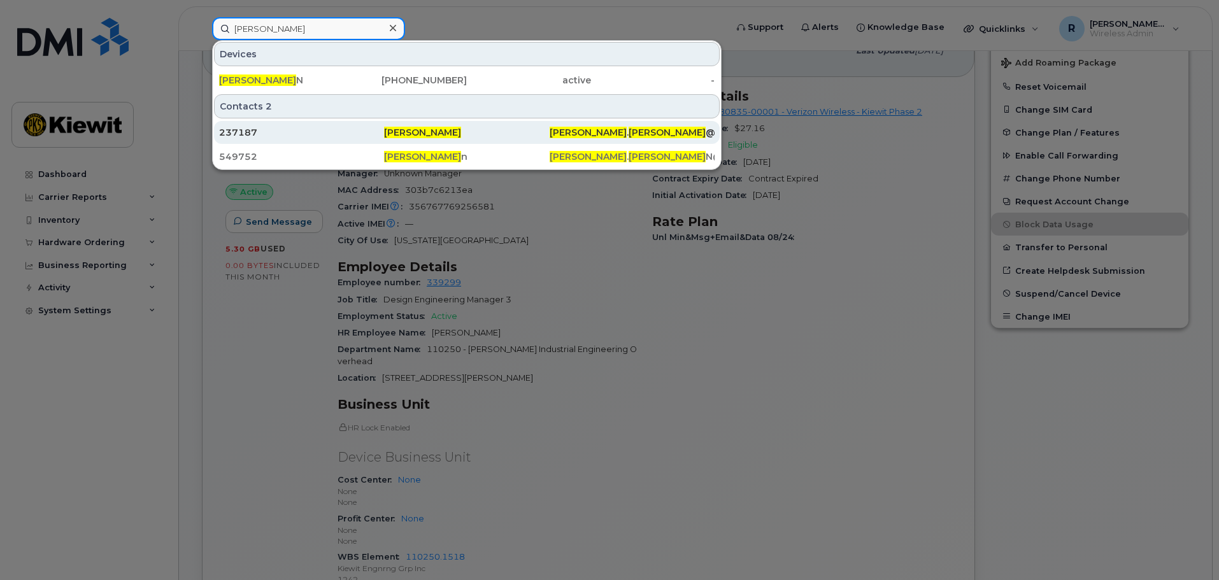
type input "[PERSON_NAME]"
click at [280, 134] on div "237187" at bounding box center [301, 132] width 165 height 13
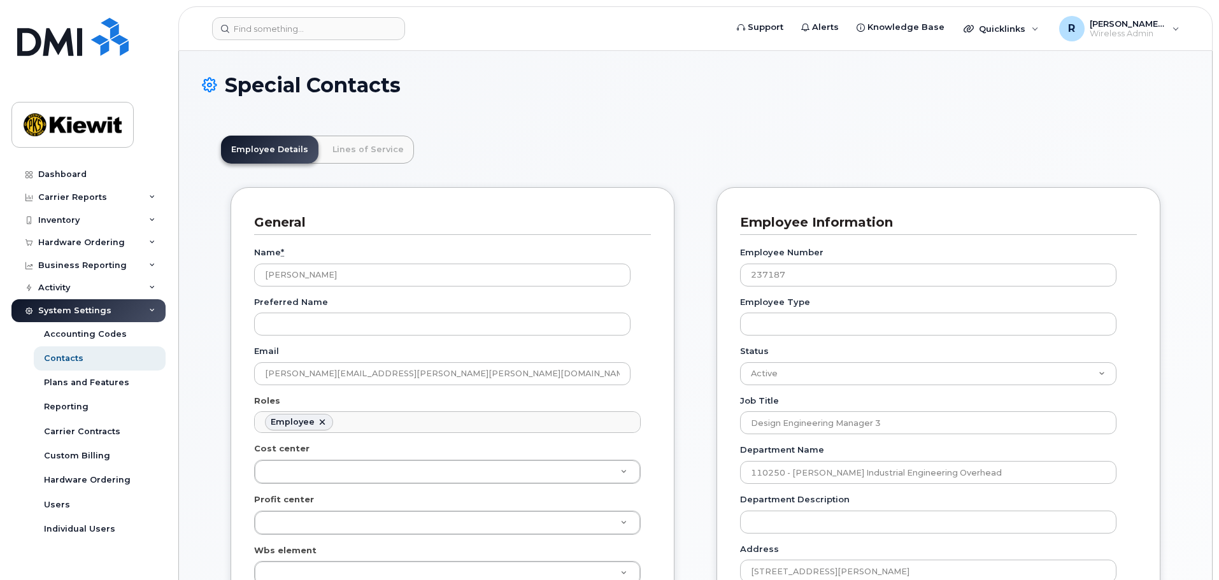
scroll to position [38, 0]
click at [352, 146] on link "Lines of Service" at bounding box center [368, 150] width 92 height 28
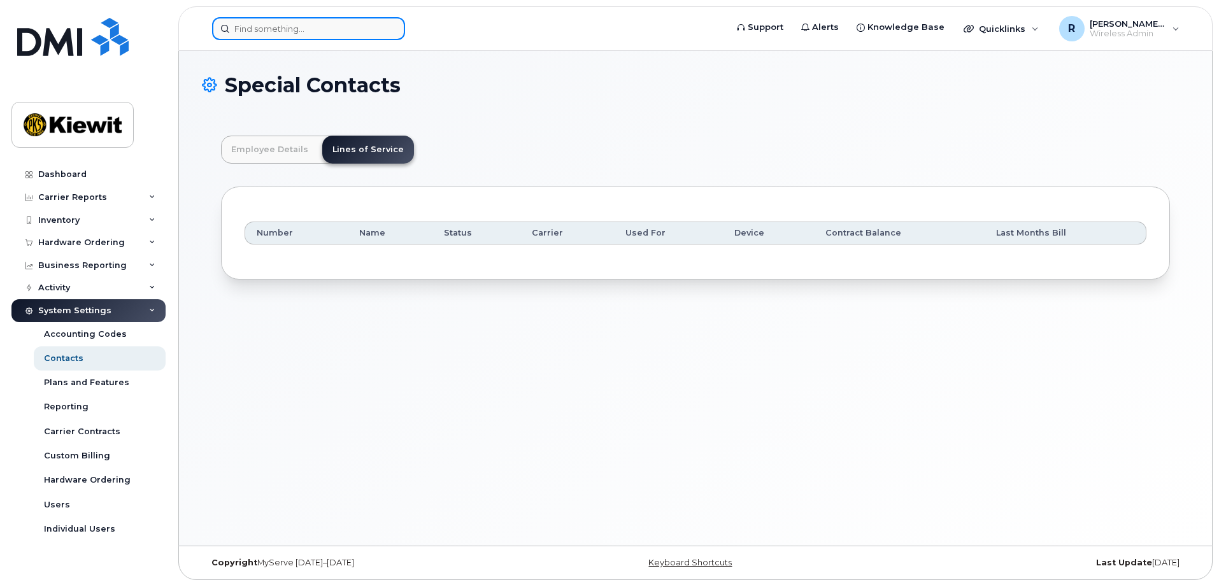
click at [243, 33] on input at bounding box center [308, 28] width 193 height 23
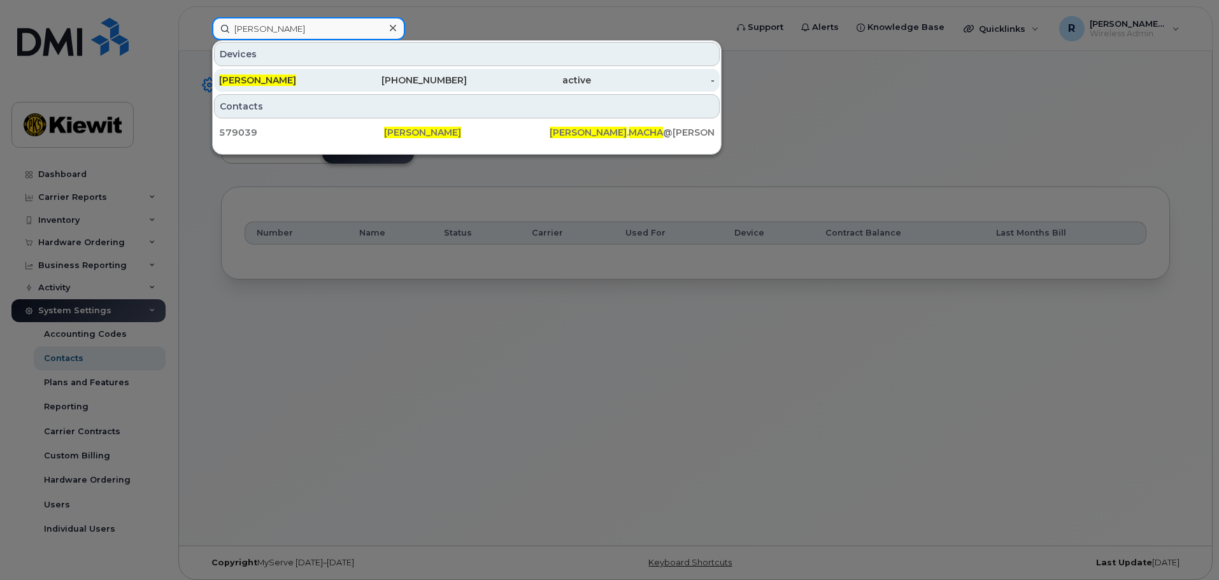
type input "mark macha"
click at [260, 78] on span "Mark Macha" at bounding box center [257, 80] width 77 height 11
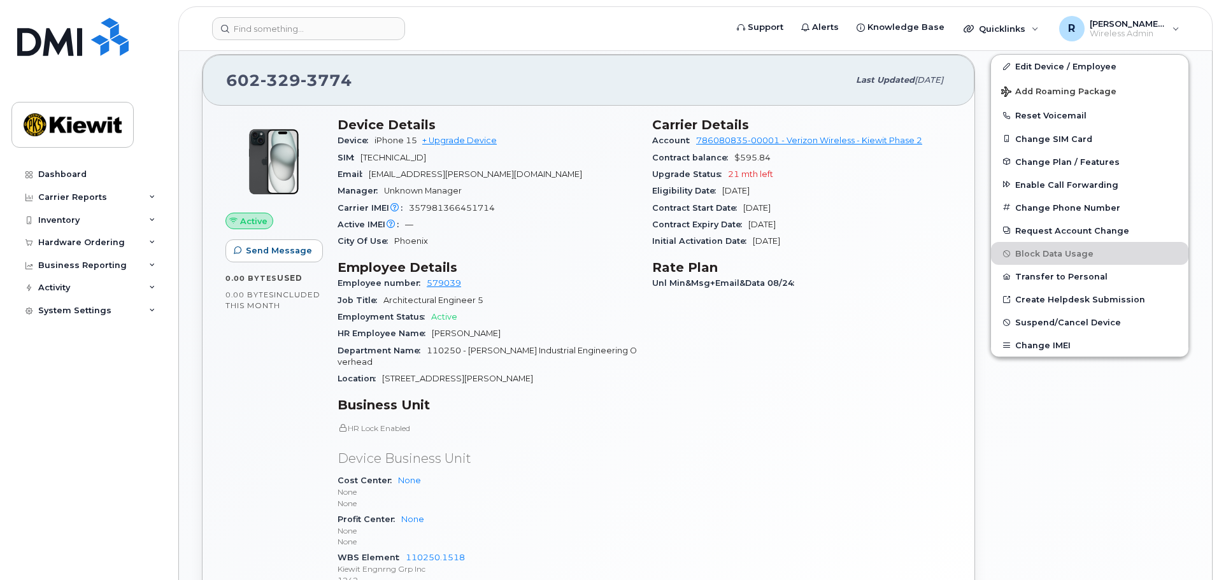
scroll to position [382, 0]
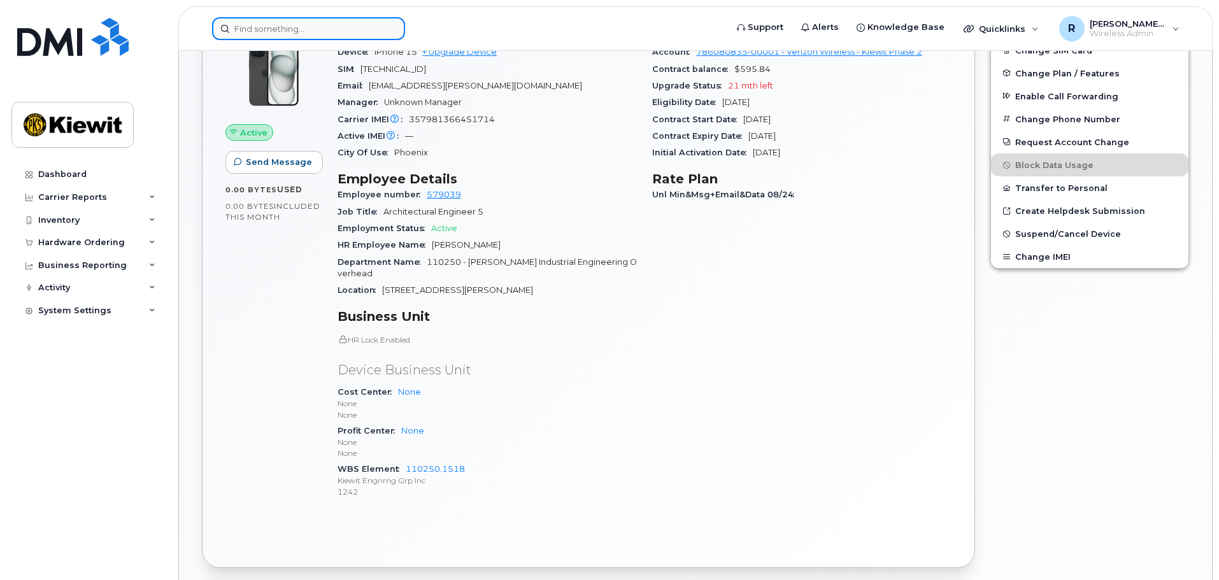
click at [257, 27] on input at bounding box center [308, 28] width 193 height 23
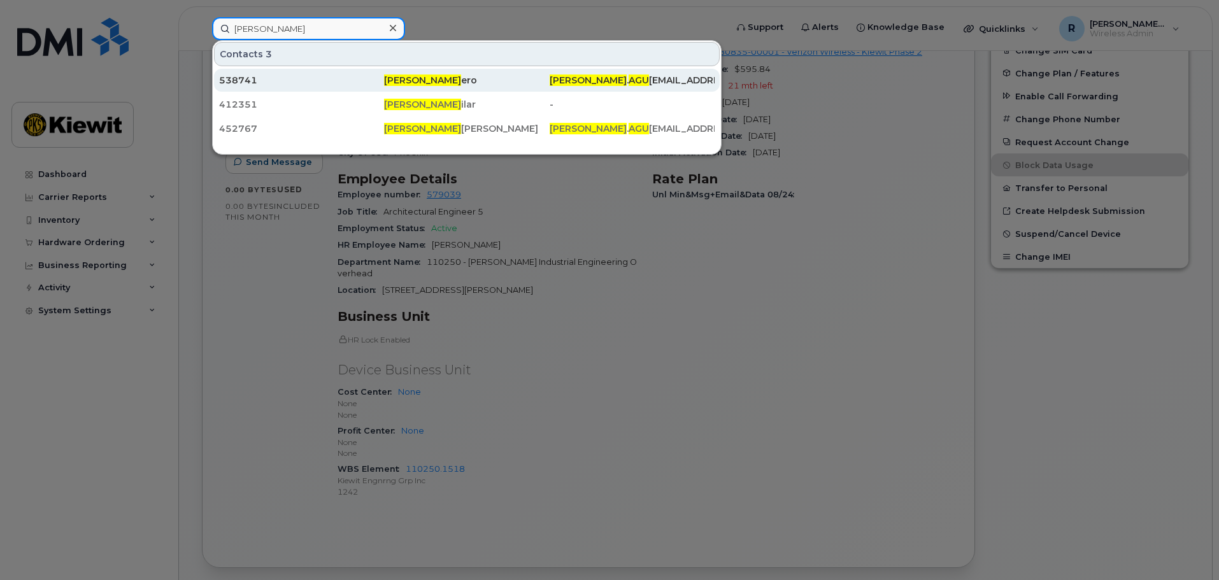
type input "aaron agu"
click at [239, 80] on div "538741" at bounding box center [301, 80] width 165 height 13
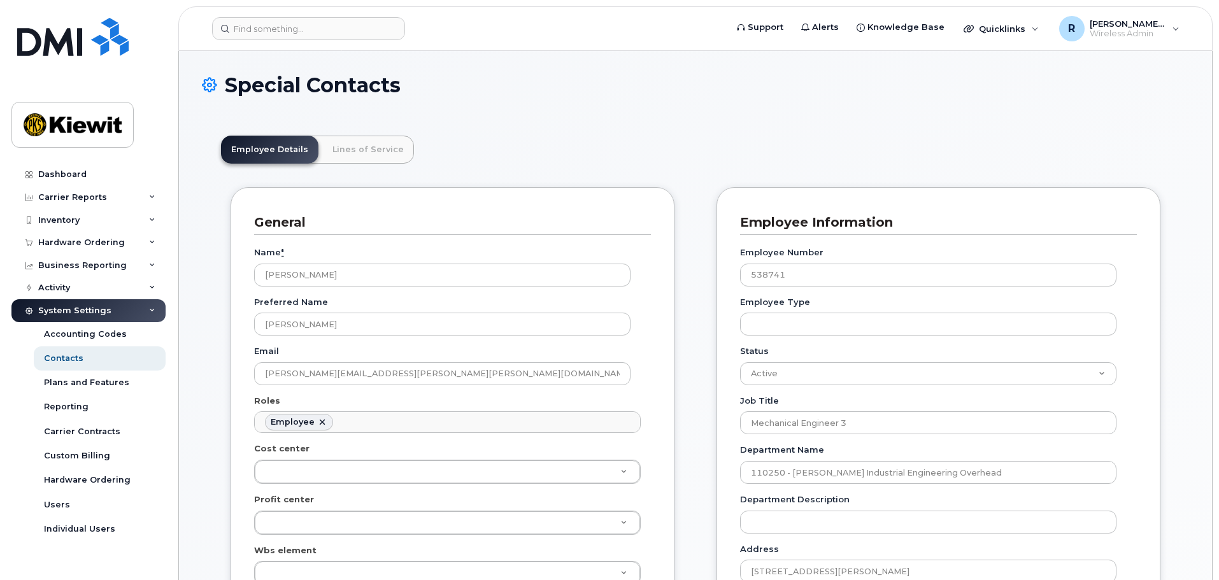
scroll to position [38, 0]
click at [371, 146] on link "Lines of Service" at bounding box center [368, 150] width 92 height 28
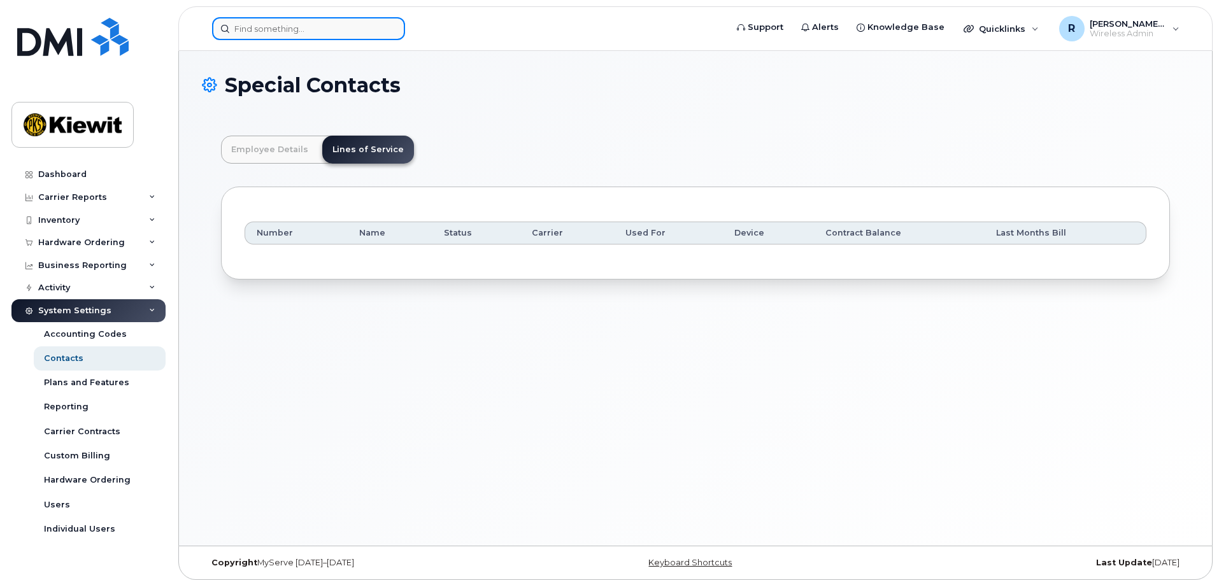
click at [268, 27] on input at bounding box center [308, 28] width 193 height 23
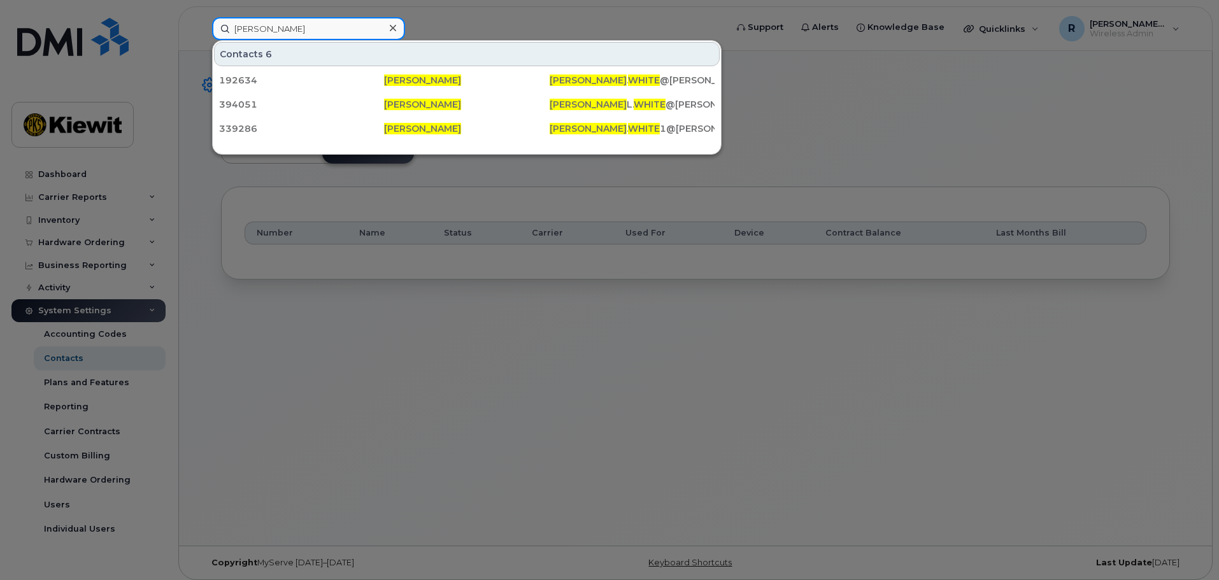
click at [285, 28] on input "kevin white" at bounding box center [308, 28] width 193 height 23
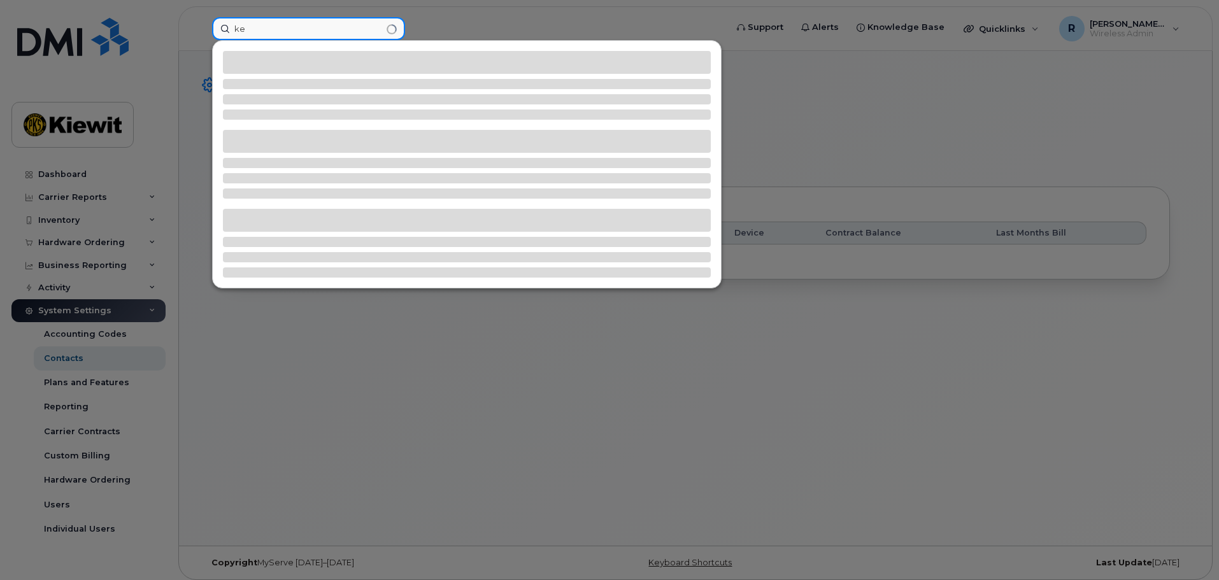
type input "k"
type input "w"
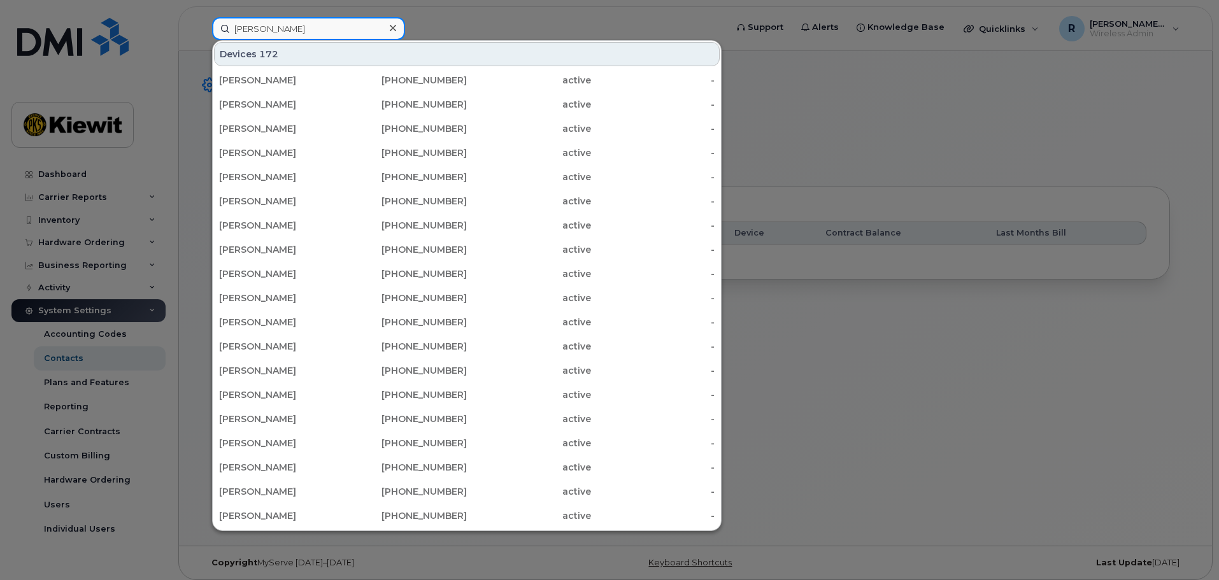
type input "kevin white"
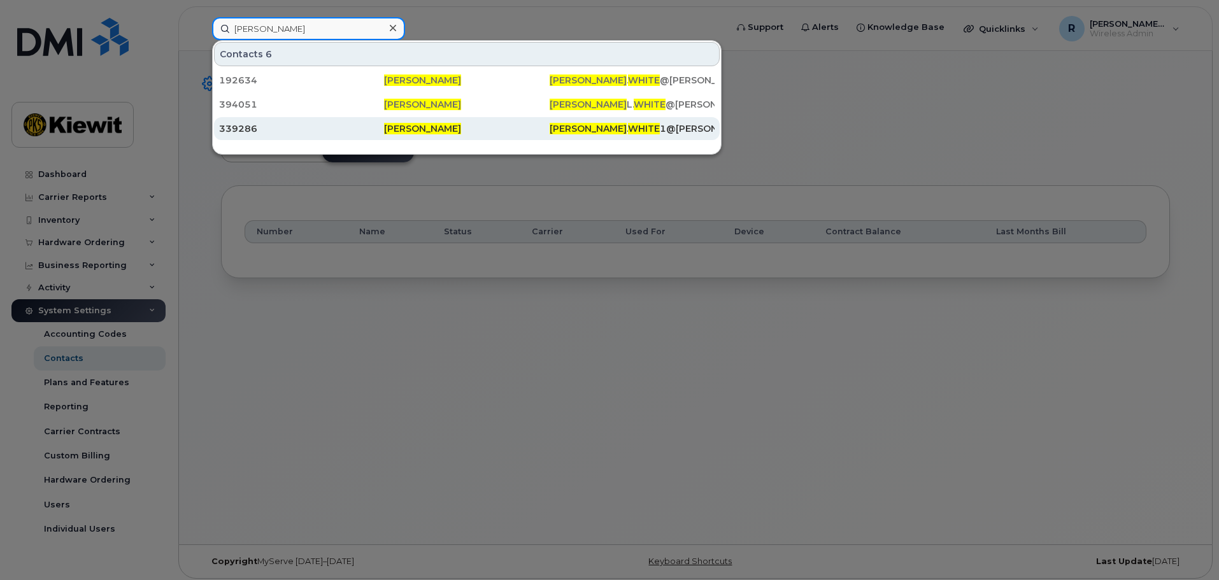
scroll to position [0, 0]
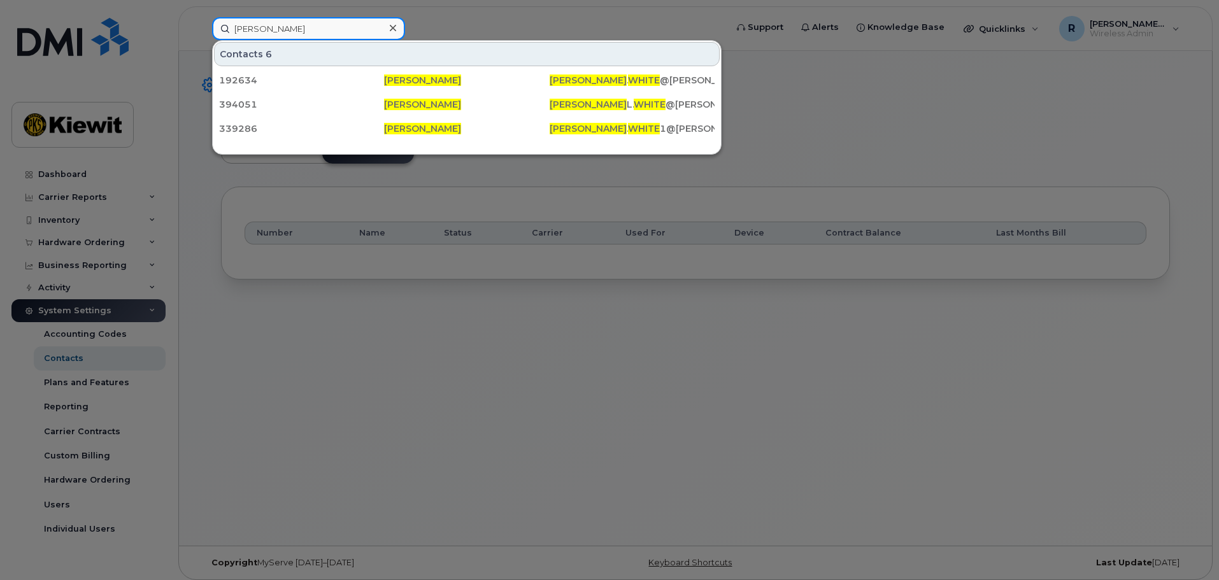
drag, startPoint x: 301, startPoint y: 27, endPoint x: 222, endPoint y: 29, distance: 79.0
click at [222, 29] on input "kevin white" at bounding box center [308, 28] width 193 height 23
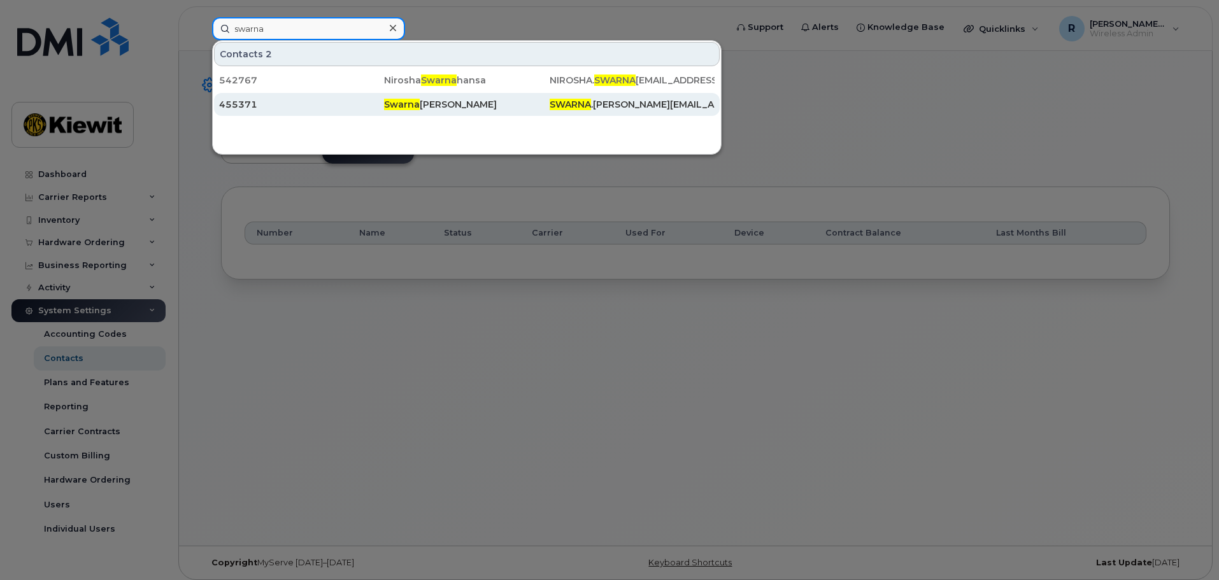
type input "swarna"
click at [440, 110] on div "Swarna Narasimhan" at bounding box center [466, 104] width 165 height 13
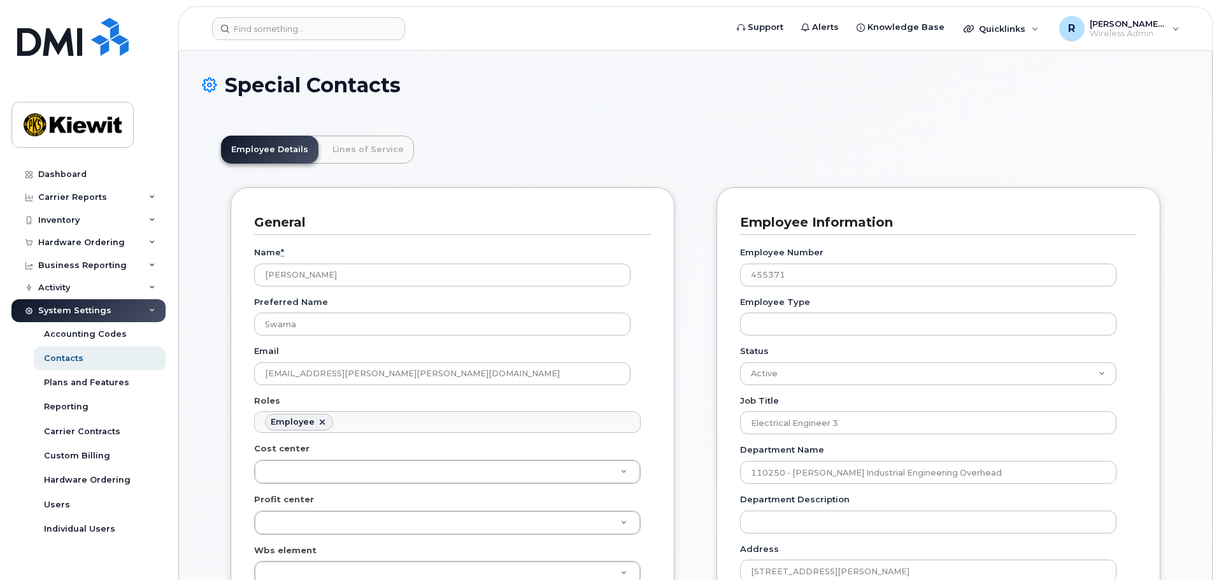
scroll to position [38, 0]
click at [352, 146] on link "Lines of Service" at bounding box center [368, 150] width 92 height 28
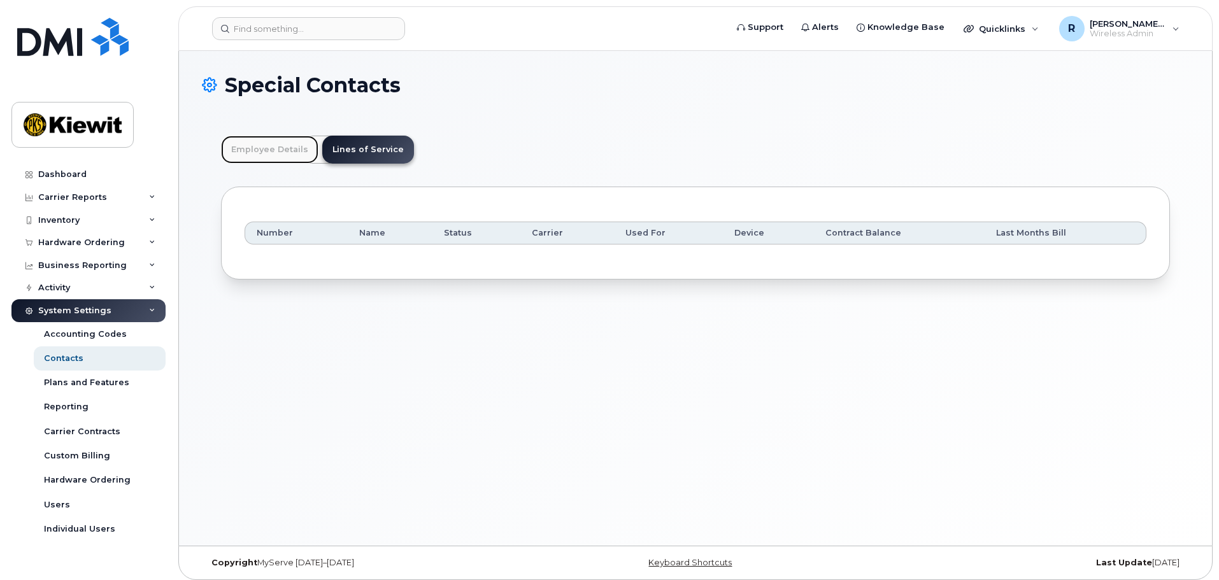
click at [263, 158] on link "Employee Details" at bounding box center [269, 150] width 97 height 28
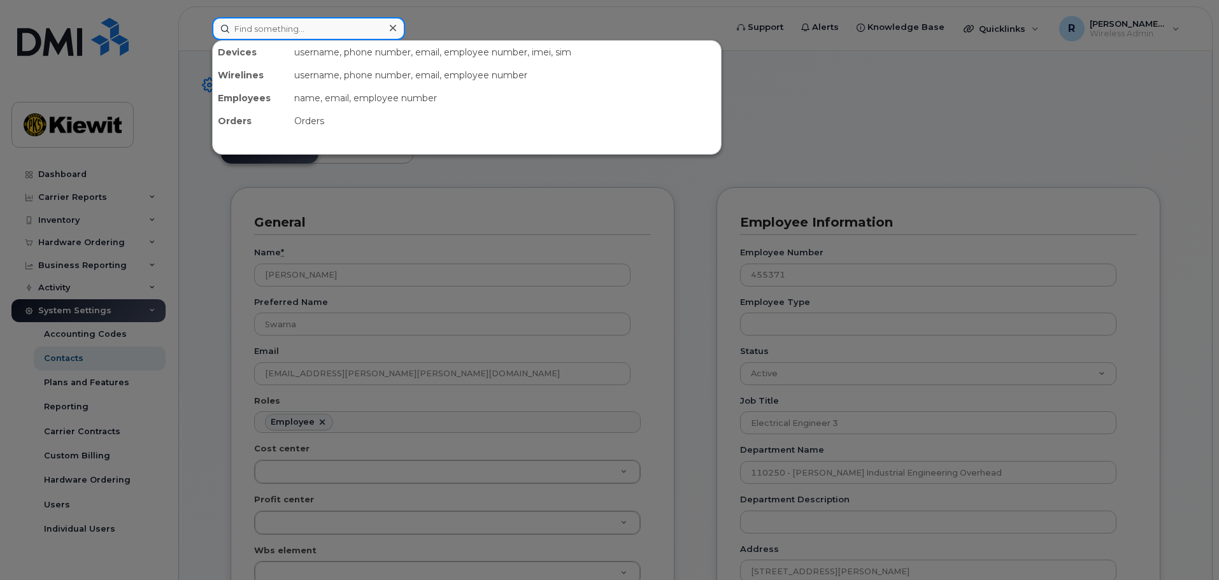
click at [290, 30] on input at bounding box center [308, 28] width 193 height 23
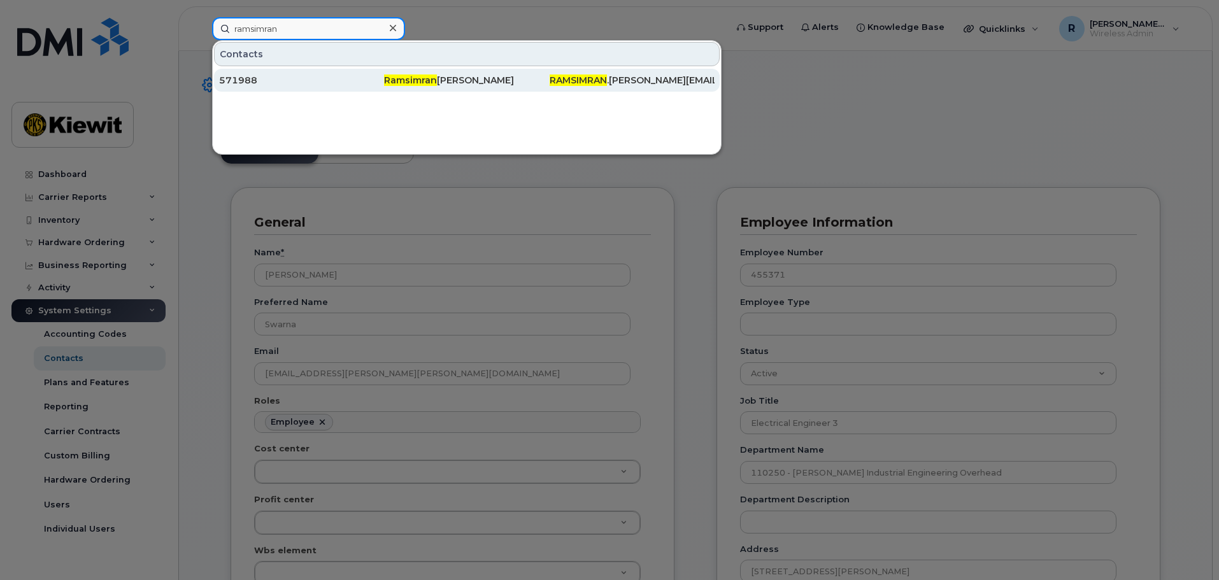
type input "ramsimran"
click at [416, 83] on span "Ramsimran" at bounding box center [410, 80] width 53 height 11
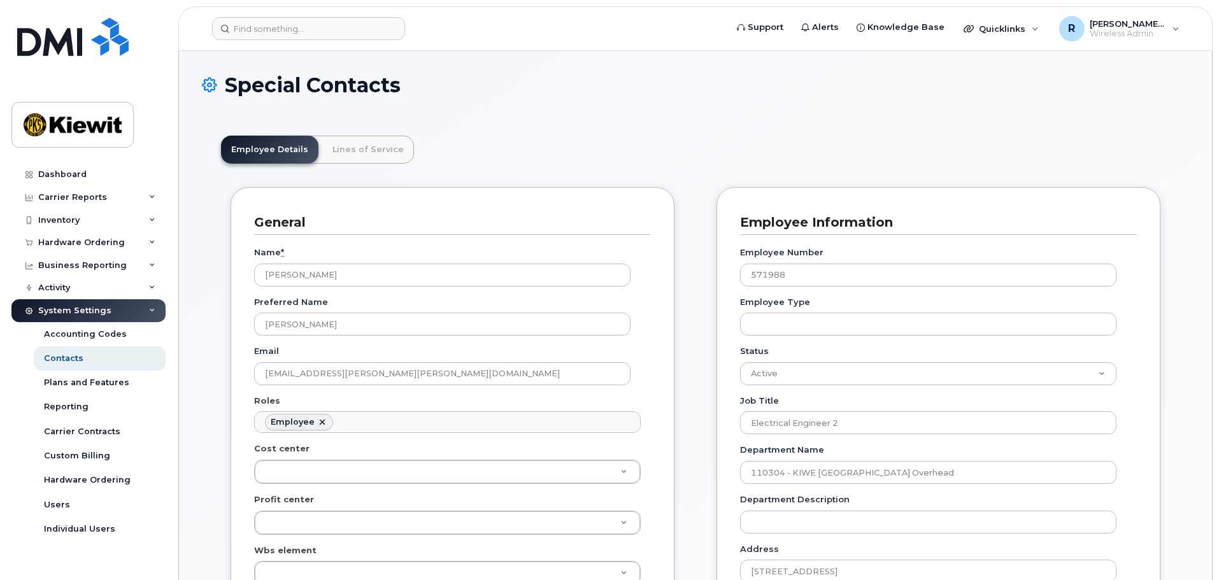
scroll to position [38, 0]
click at [364, 150] on link "Lines of Service" at bounding box center [368, 150] width 92 height 28
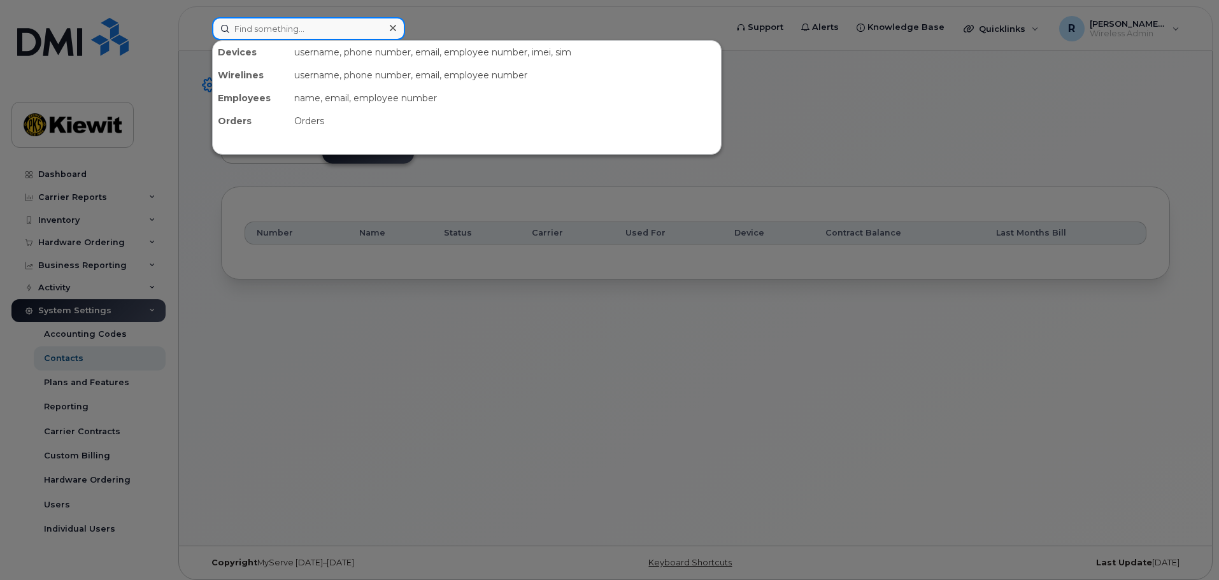
click at [273, 27] on input at bounding box center [308, 28] width 193 height 23
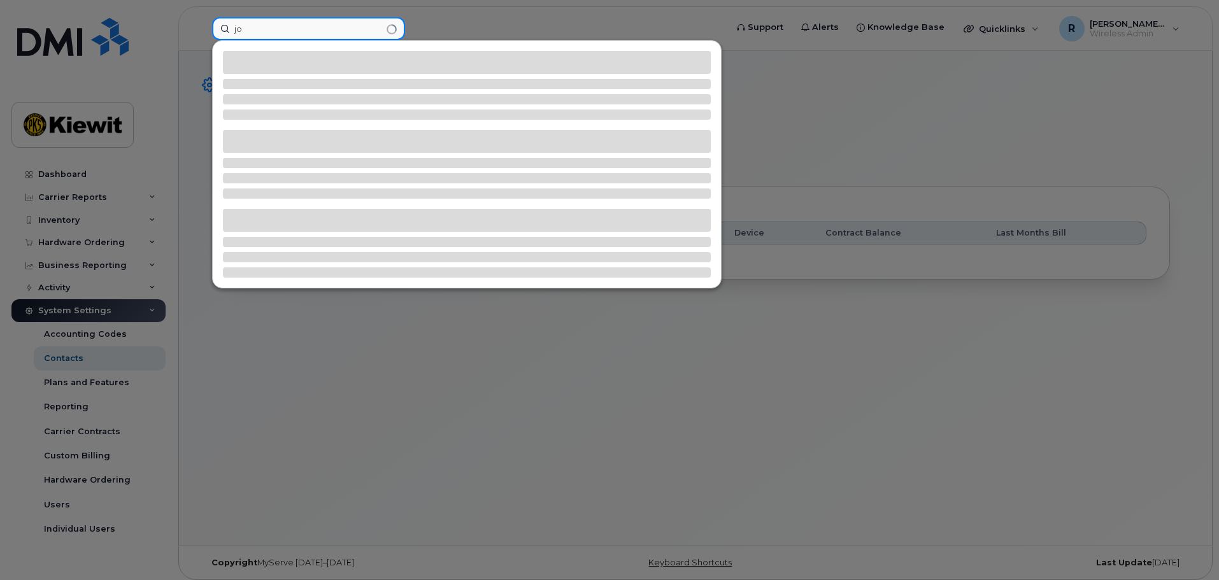
type input "j"
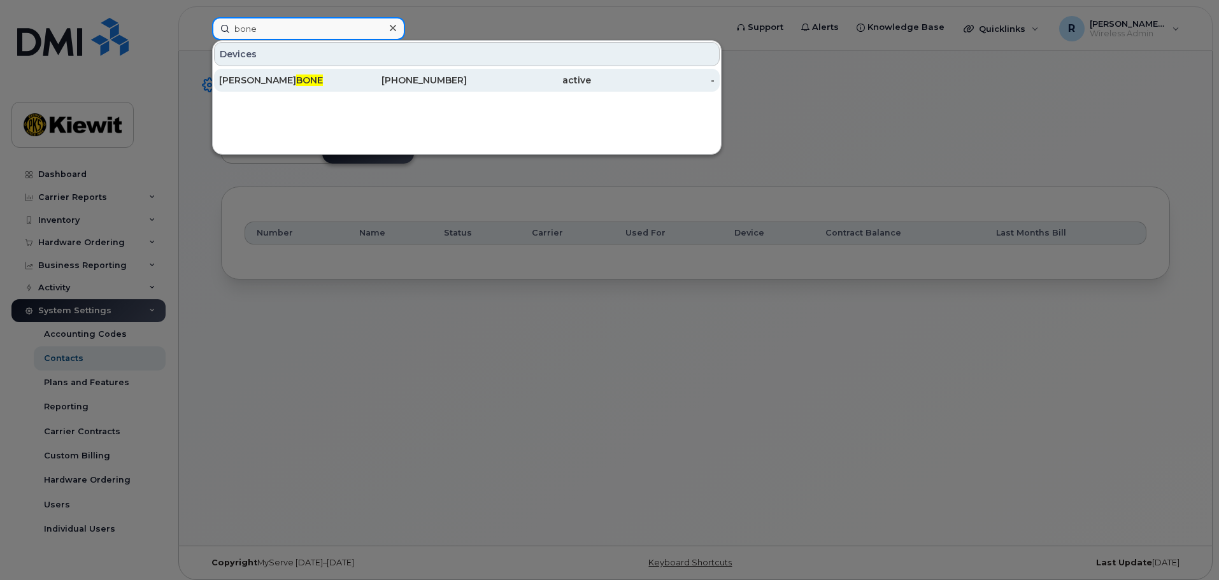
type input "bone"
click at [296, 83] on span "BONE" at bounding box center [309, 80] width 27 height 11
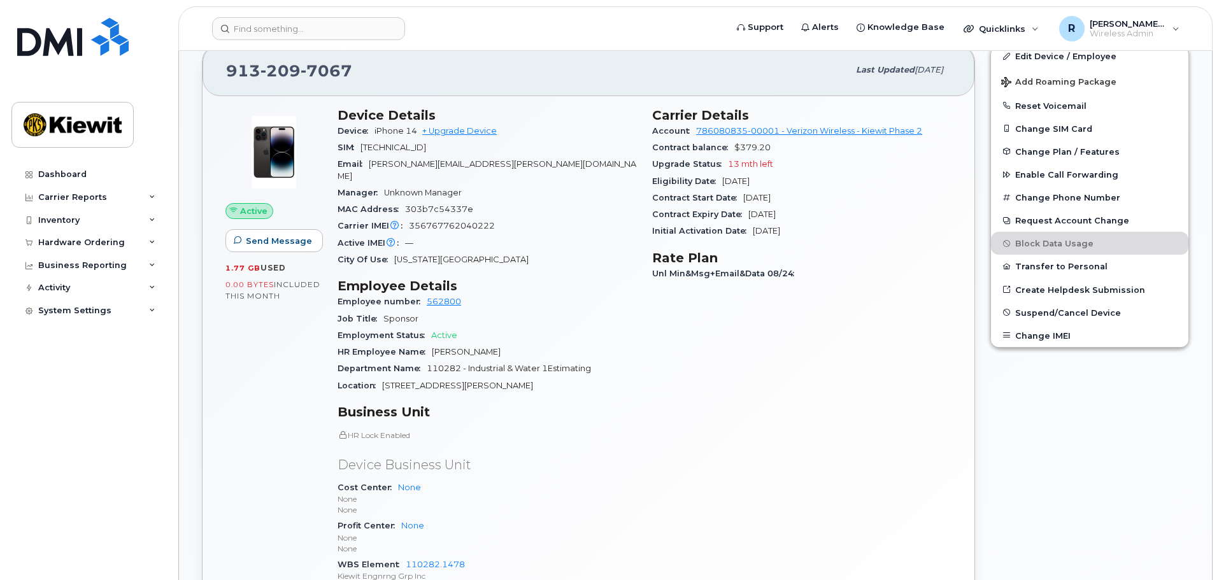
scroll to position [318, 0]
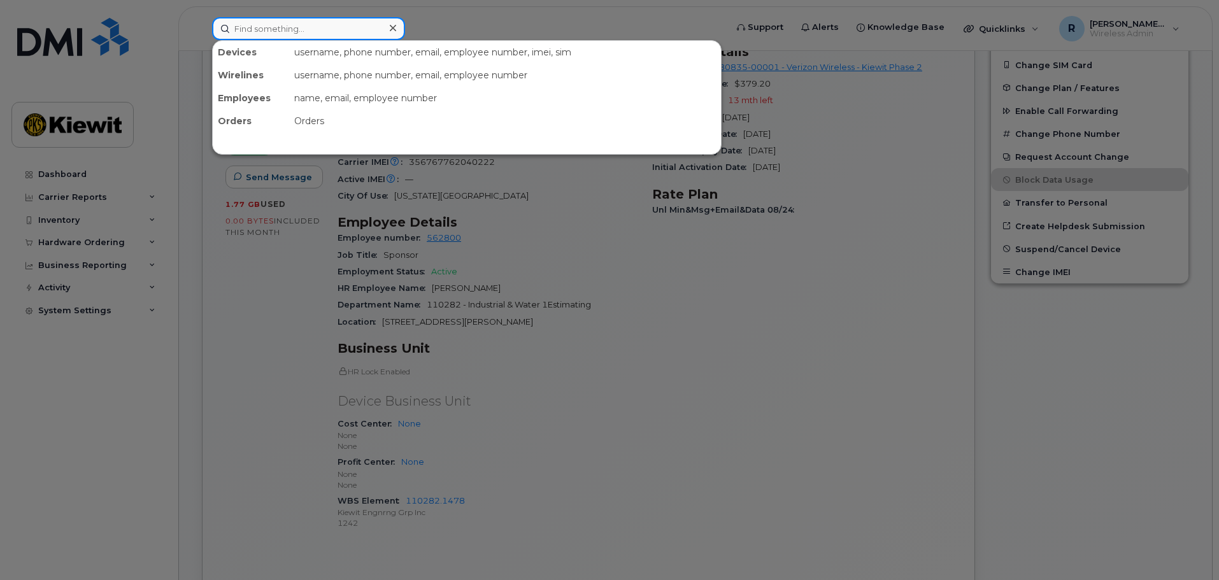
click at [260, 34] on input at bounding box center [308, 28] width 193 height 23
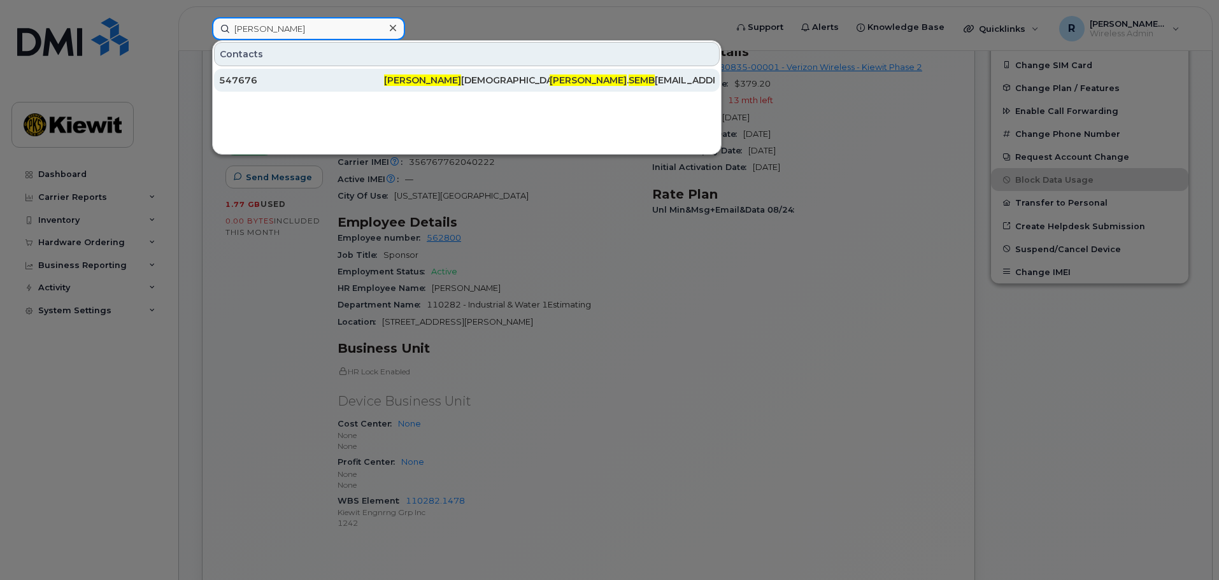
type input "[PERSON_NAME]"
click at [247, 74] on div "547676" at bounding box center [301, 80] width 165 height 23
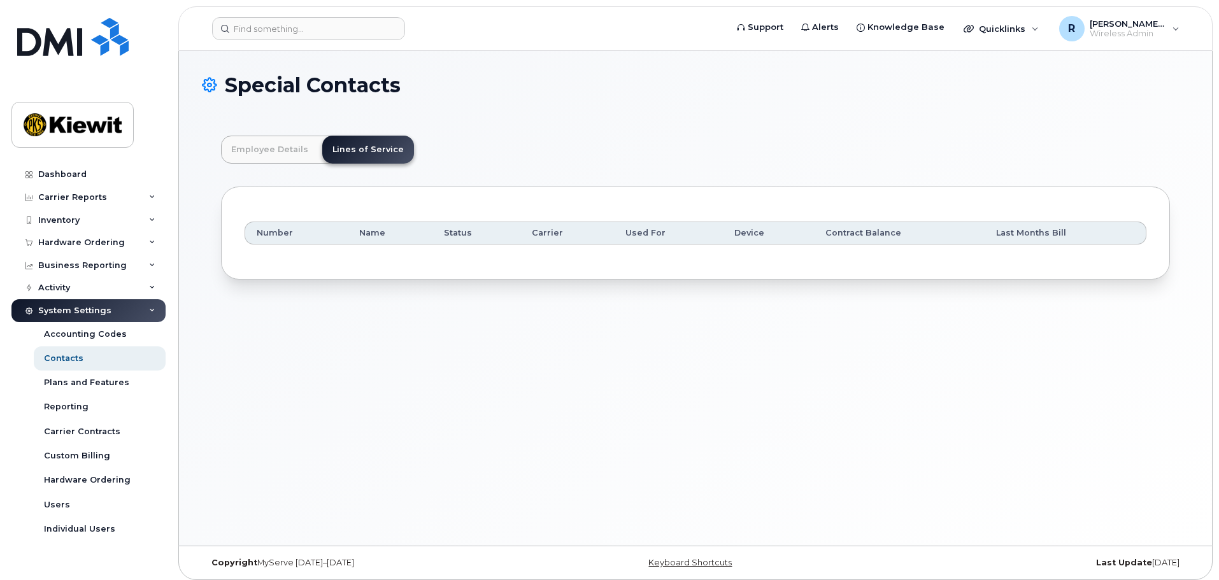
scroll to position [38, 0]
click at [304, 32] on input at bounding box center [308, 28] width 193 height 23
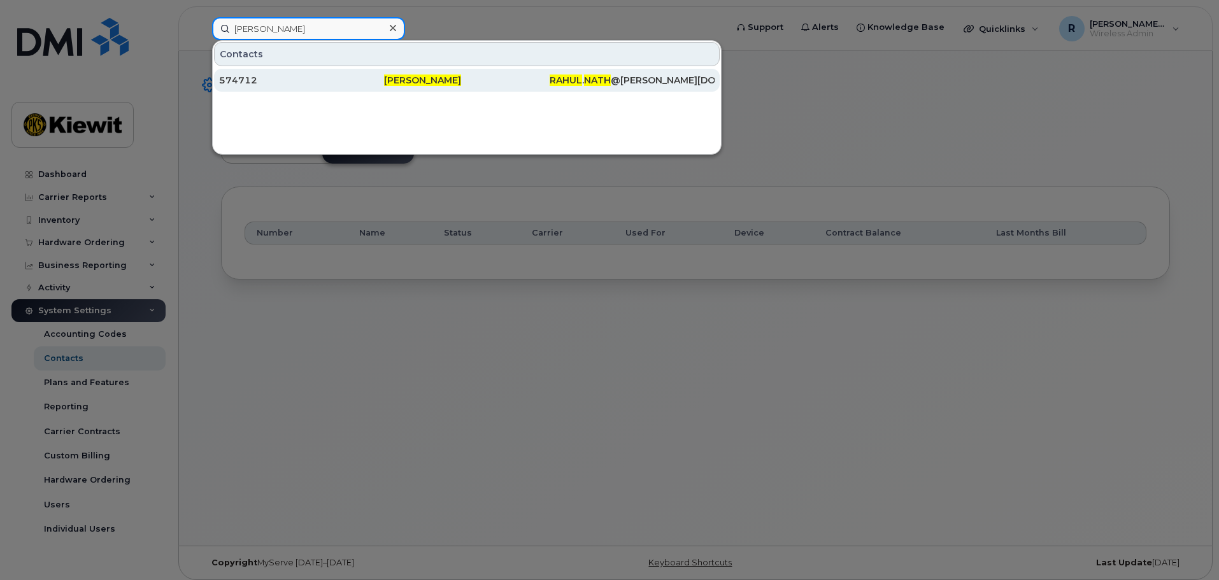
type input "[PERSON_NAME]"
click at [389, 74] on div "[PERSON_NAME]" at bounding box center [466, 80] width 165 height 23
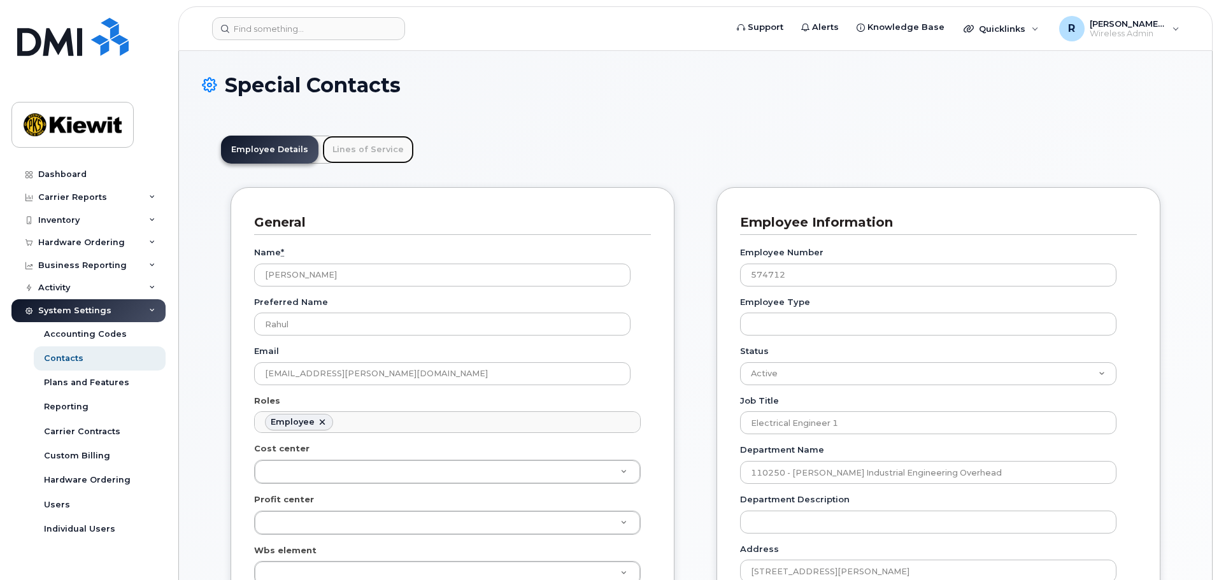
scroll to position [38, 0]
click at [376, 153] on link "Lines of Service" at bounding box center [368, 150] width 92 height 28
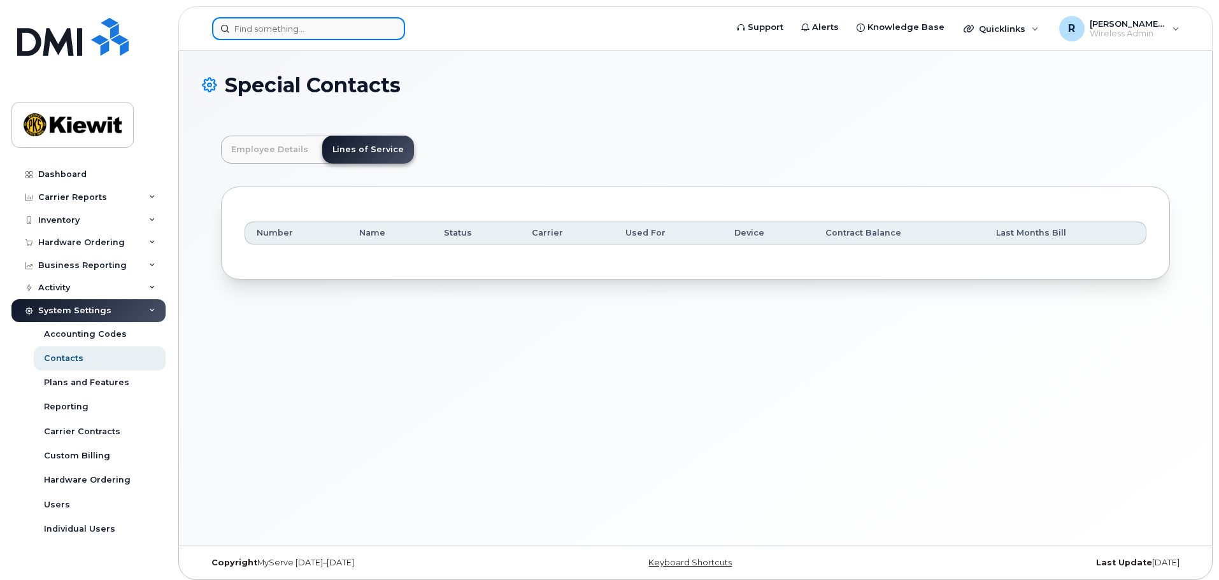
click at [257, 29] on input at bounding box center [308, 28] width 193 height 23
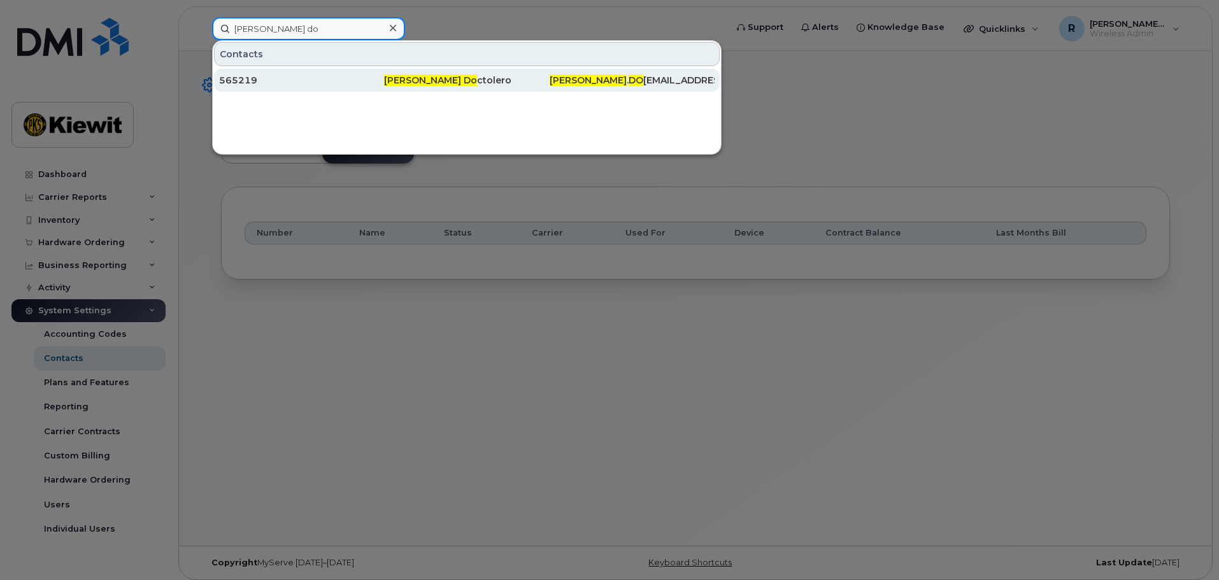
type input "[PERSON_NAME] do"
click at [253, 76] on div "565219" at bounding box center [301, 80] width 165 height 13
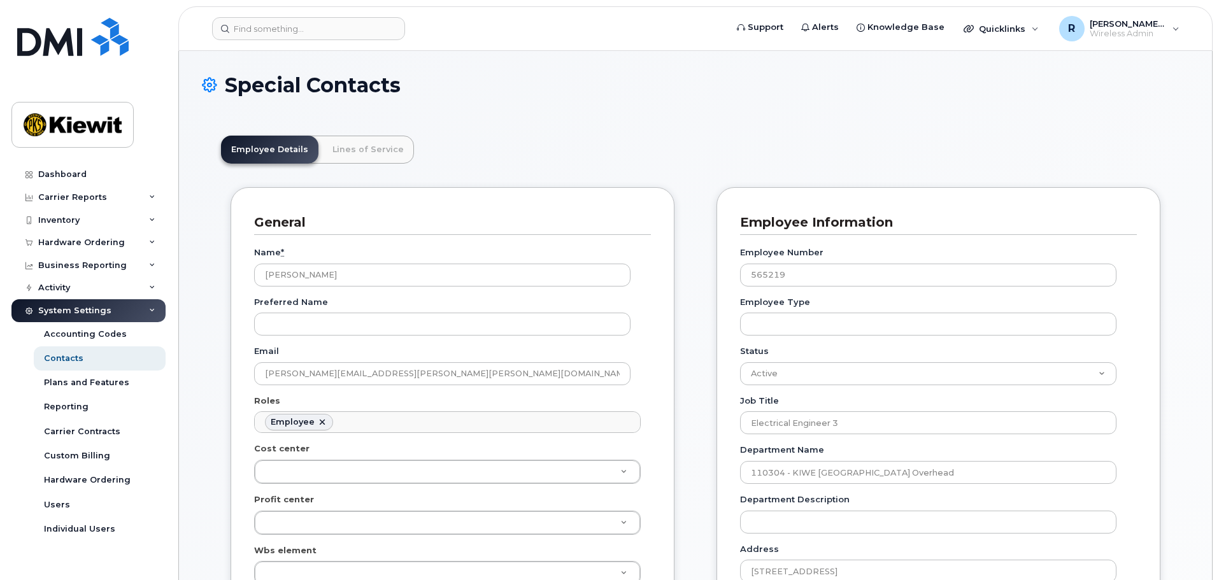
scroll to position [38, 0]
click at [360, 158] on link "Lines of Service" at bounding box center [368, 150] width 92 height 28
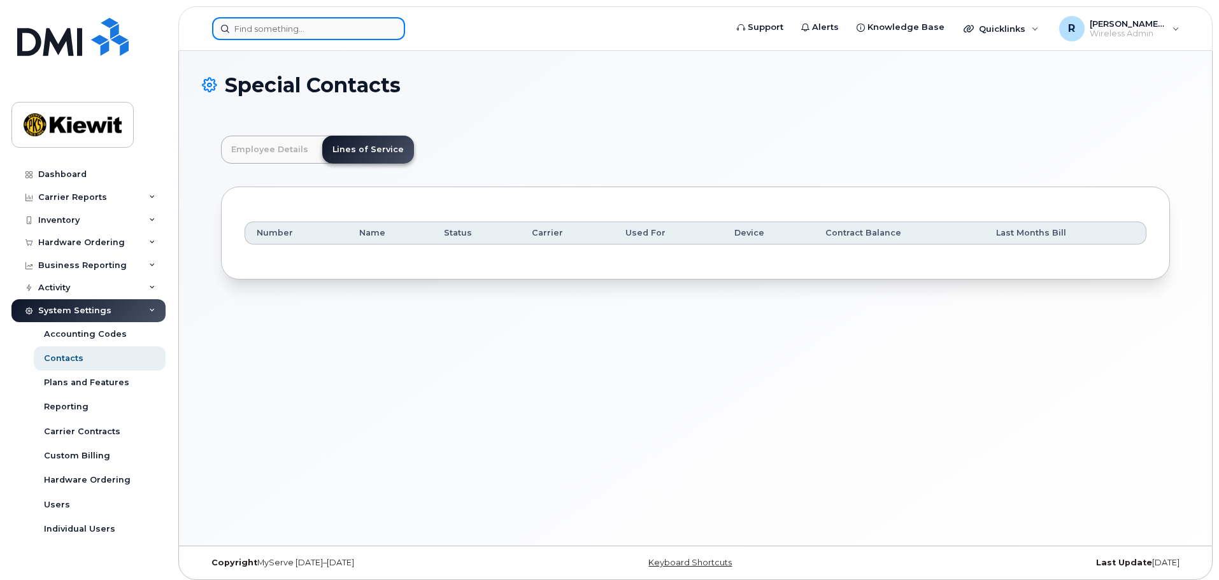
click at [289, 27] on input at bounding box center [308, 28] width 193 height 23
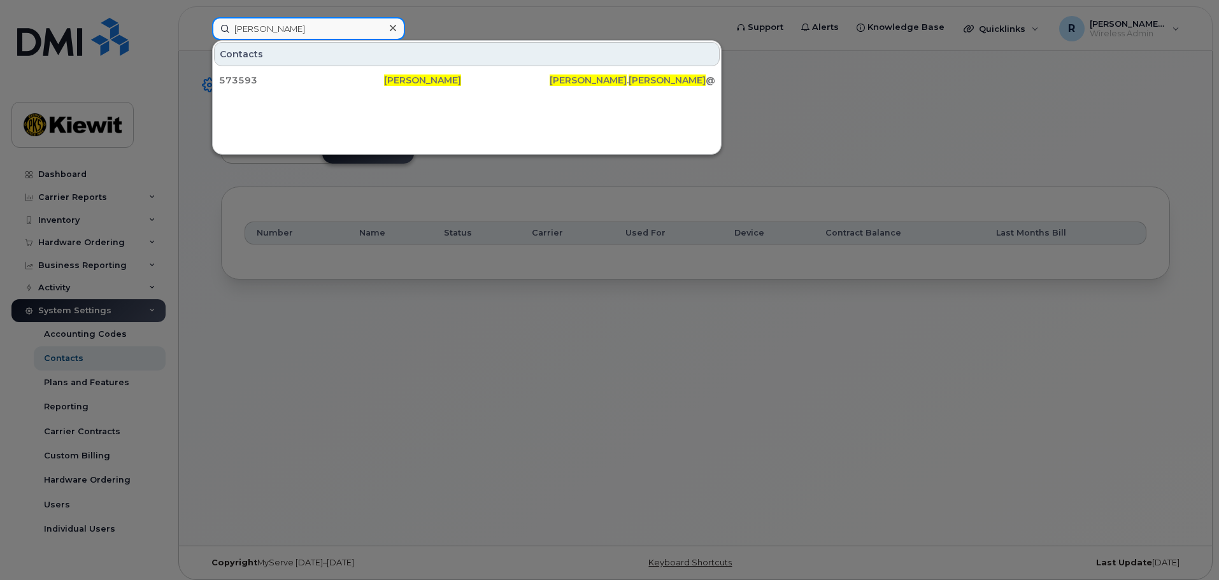
type input "[PERSON_NAME]"
click at [304, 76] on div "573593" at bounding box center [301, 80] width 165 height 13
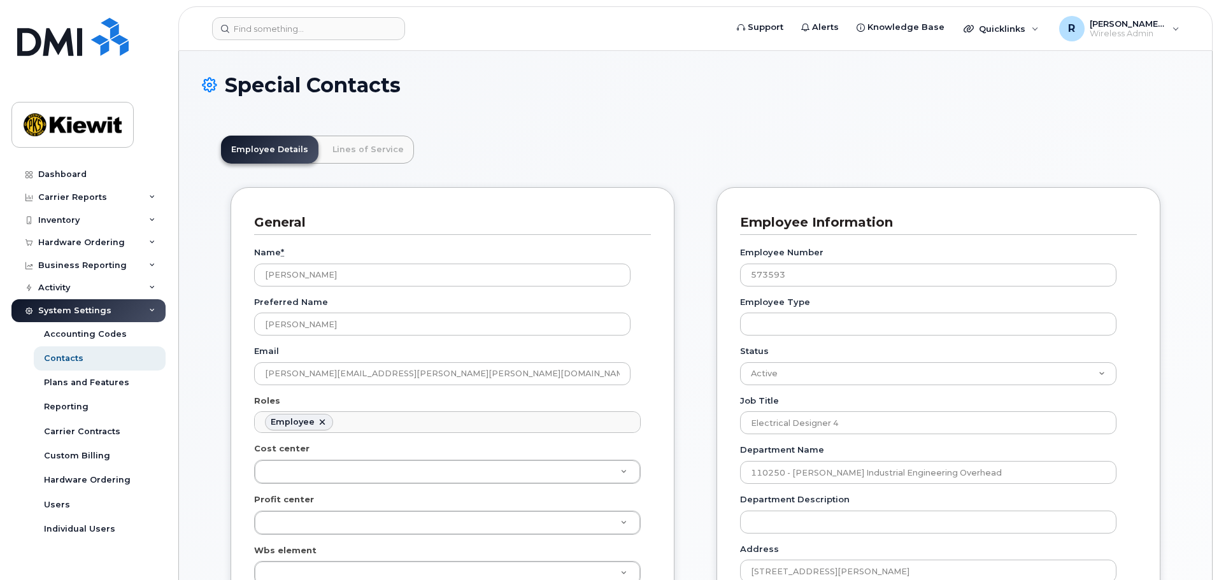
scroll to position [38, 0]
click at [375, 153] on link "Lines of Service" at bounding box center [368, 150] width 92 height 28
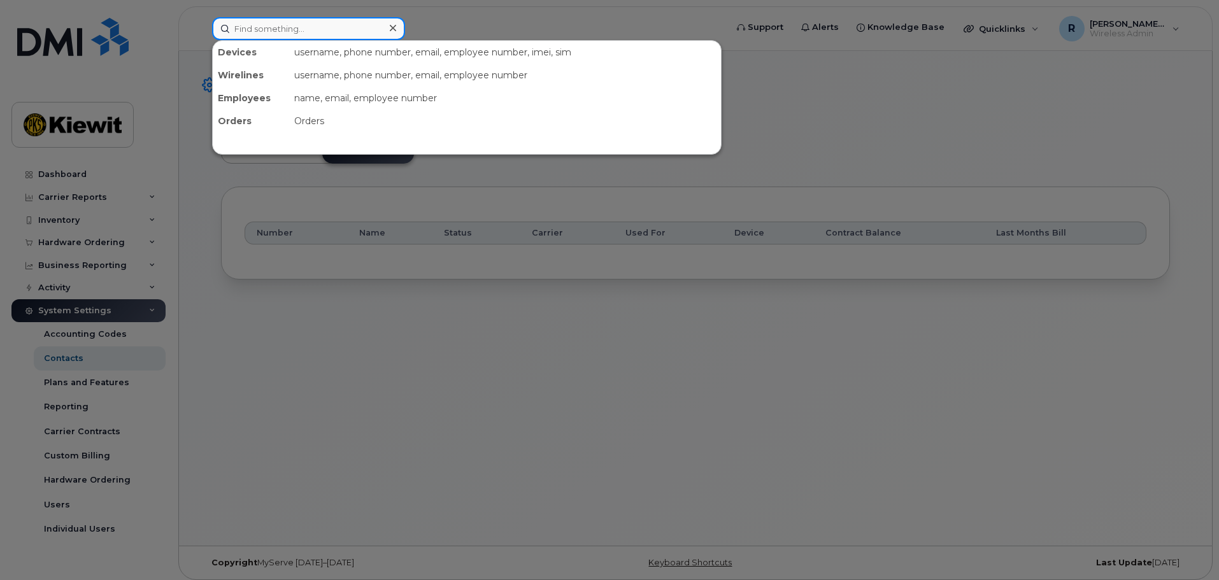
click at [263, 28] on input at bounding box center [308, 28] width 193 height 23
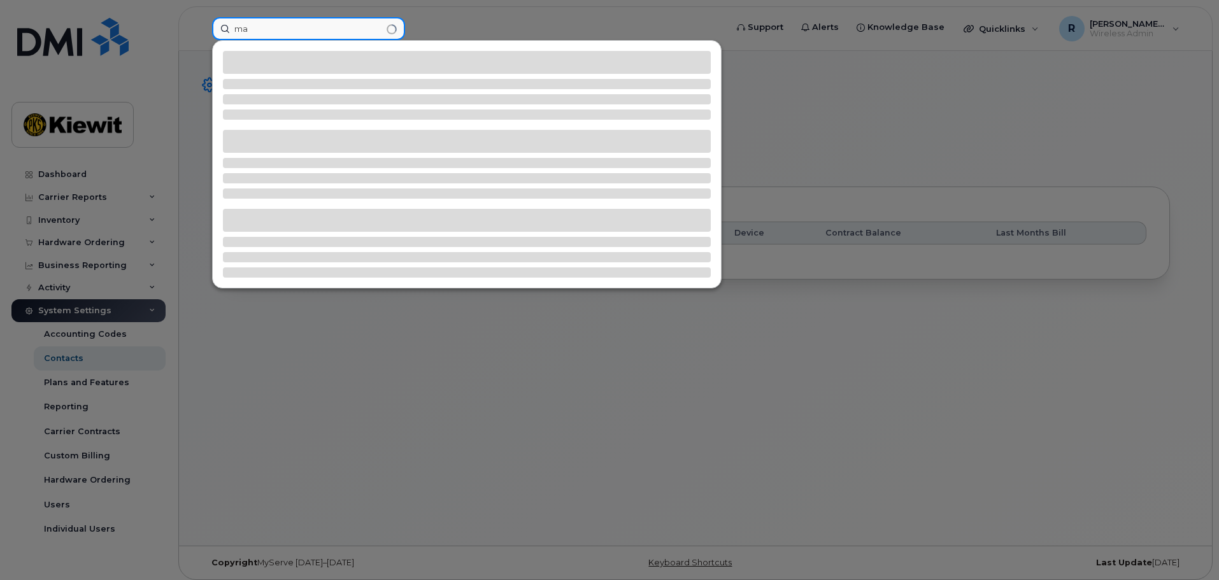
type input "m"
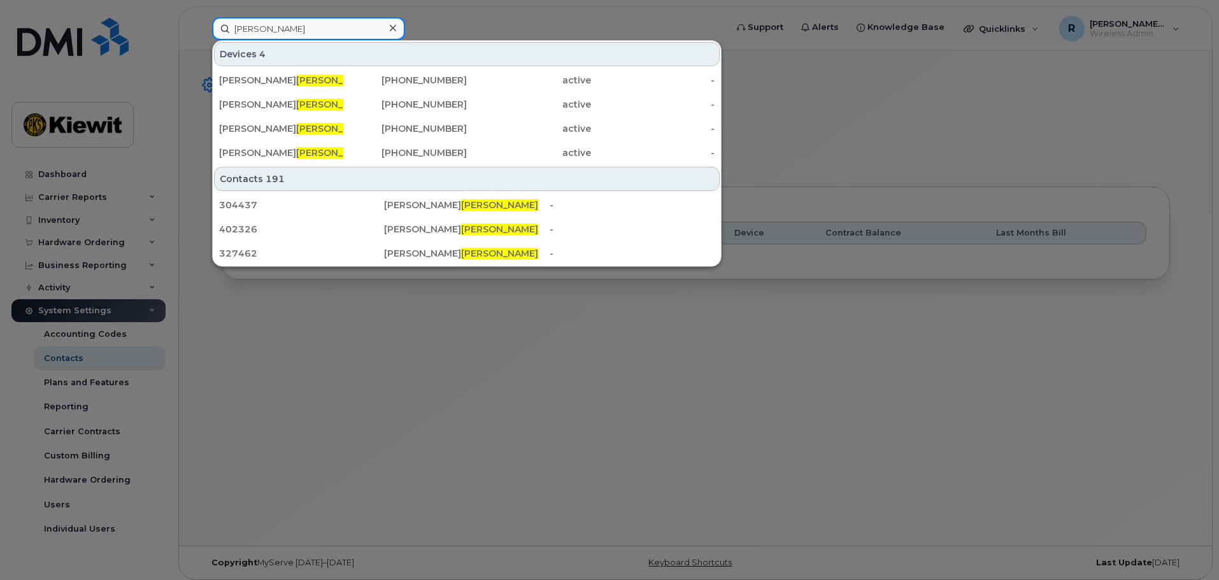
drag, startPoint x: 274, startPoint y: 29, endPoint x: 219, endPoint y: 33, distance: 55.5
click at [219, 33] on input "clarke" at bounding box center [308, 28] width 193 height 23
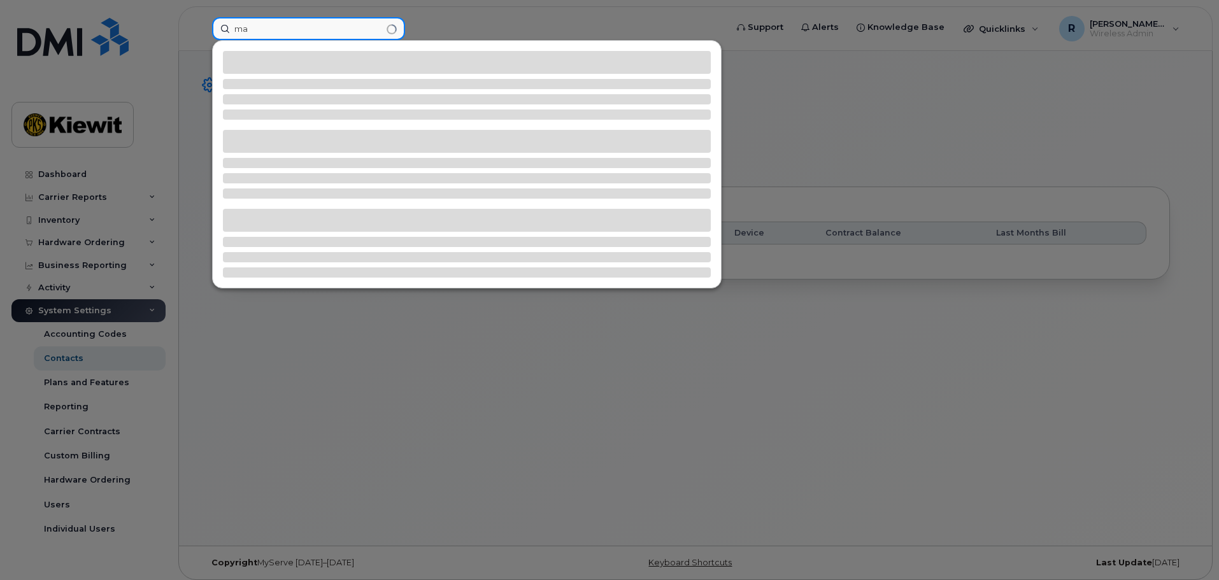
type input "m"
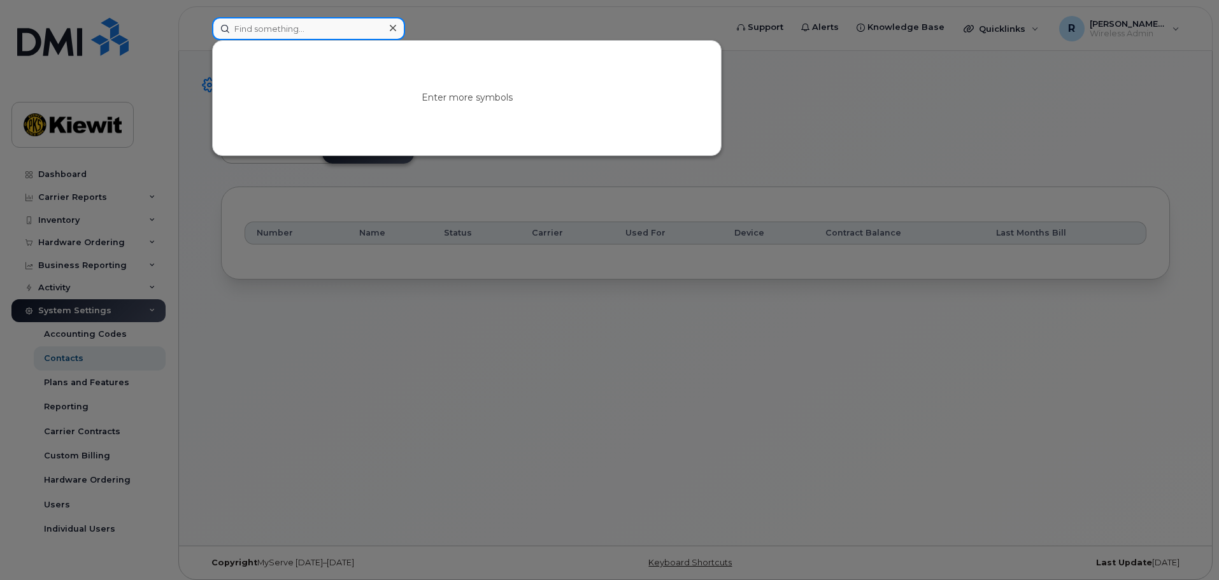
click at [304, 32] on input at bounding box center [308, 28] width 193 height 23
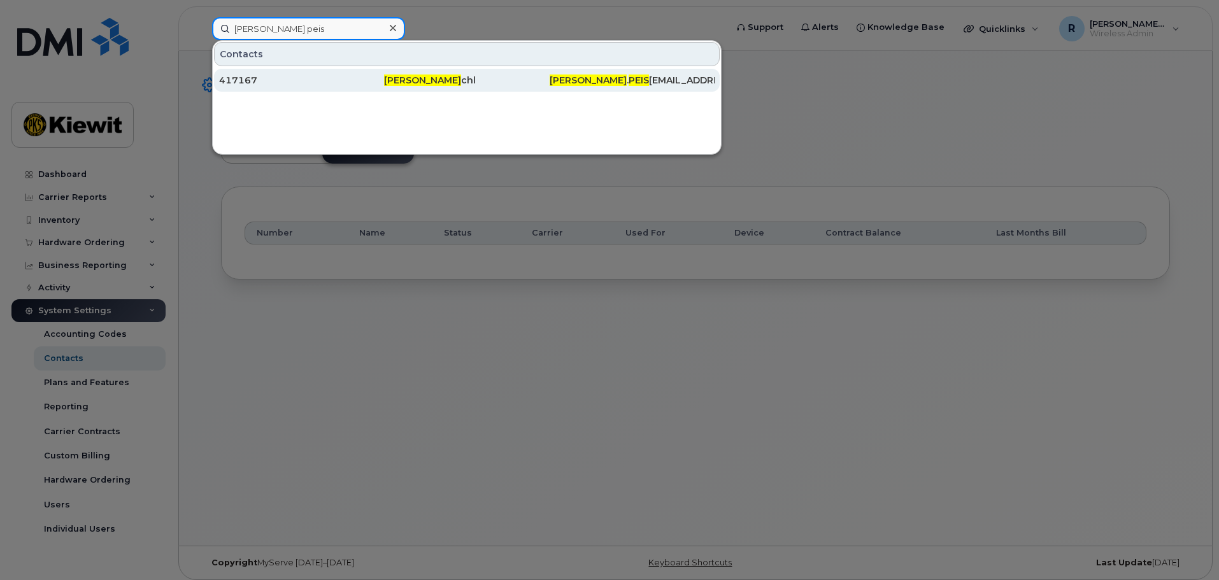
type input "renee peis"
click at [413, 80] on span "Renee Peis" at bounding box center [422, 80] width 77 height 11
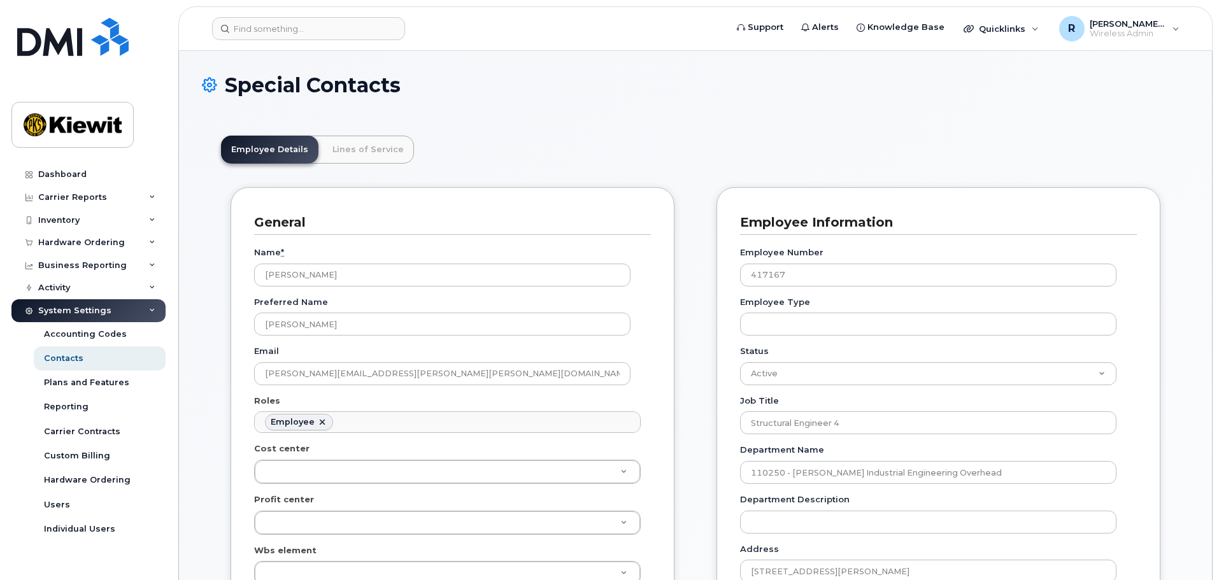
scroll to position [38, 0]
click at [390, 162] on link "Lines of Service" at bounding box center [368, 150] width 92 height 28
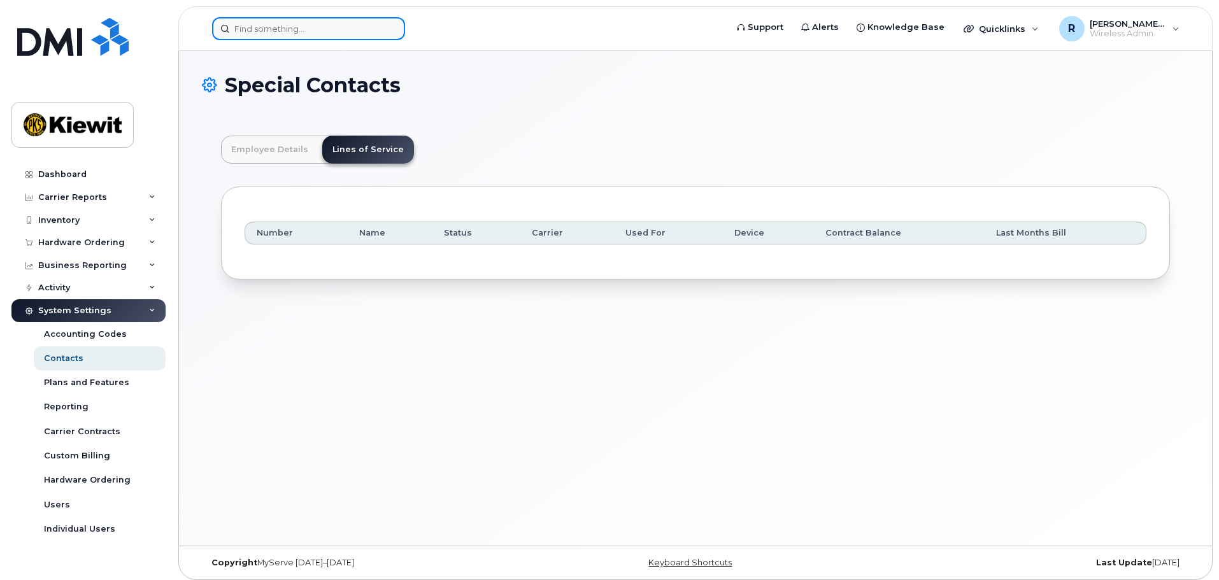
click at [257, 31] on input at bounding box center [308, 28] width 193 height 23
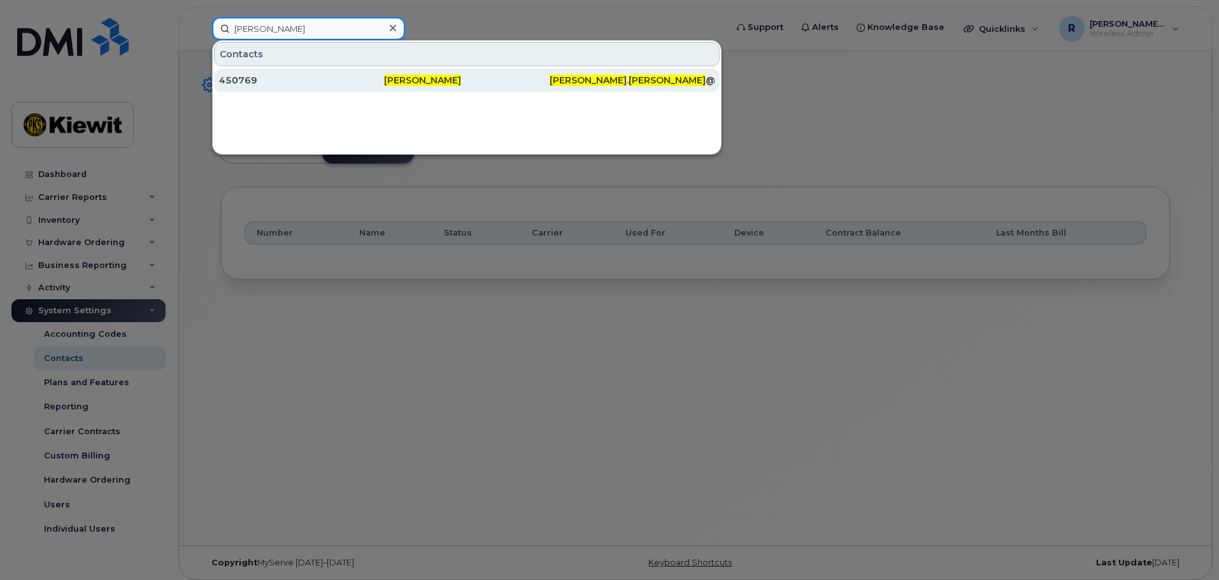
type input "[PERSON_NAME]"
click at [387, 78] on span "[PERSON_NAME]" at bounding box center [422, 80] width 77 height 11
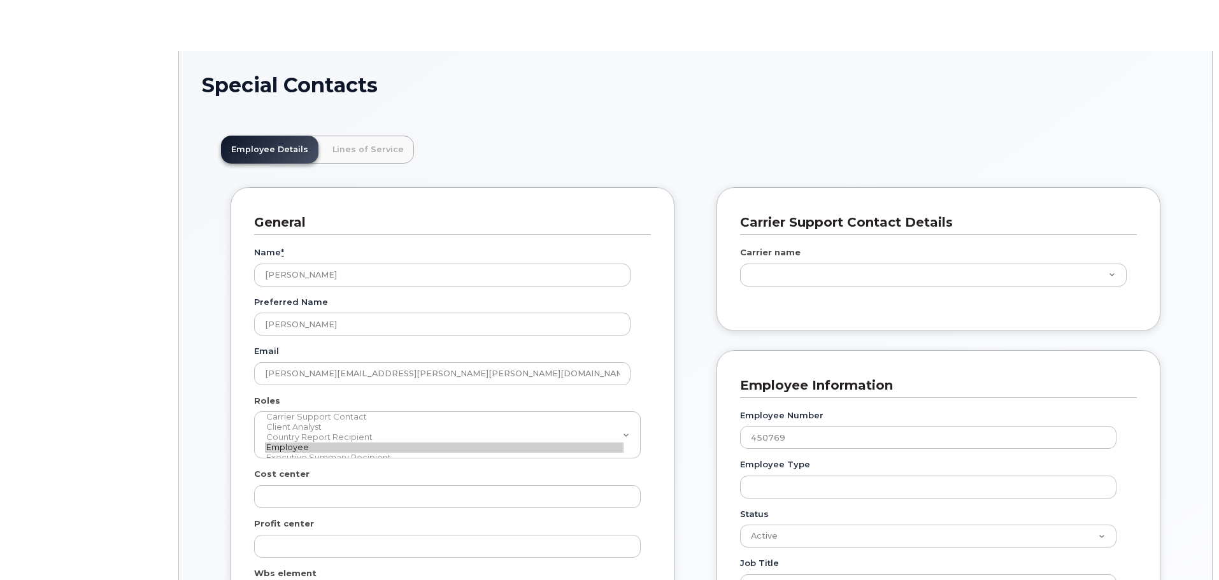
scroll to position [38, 0]
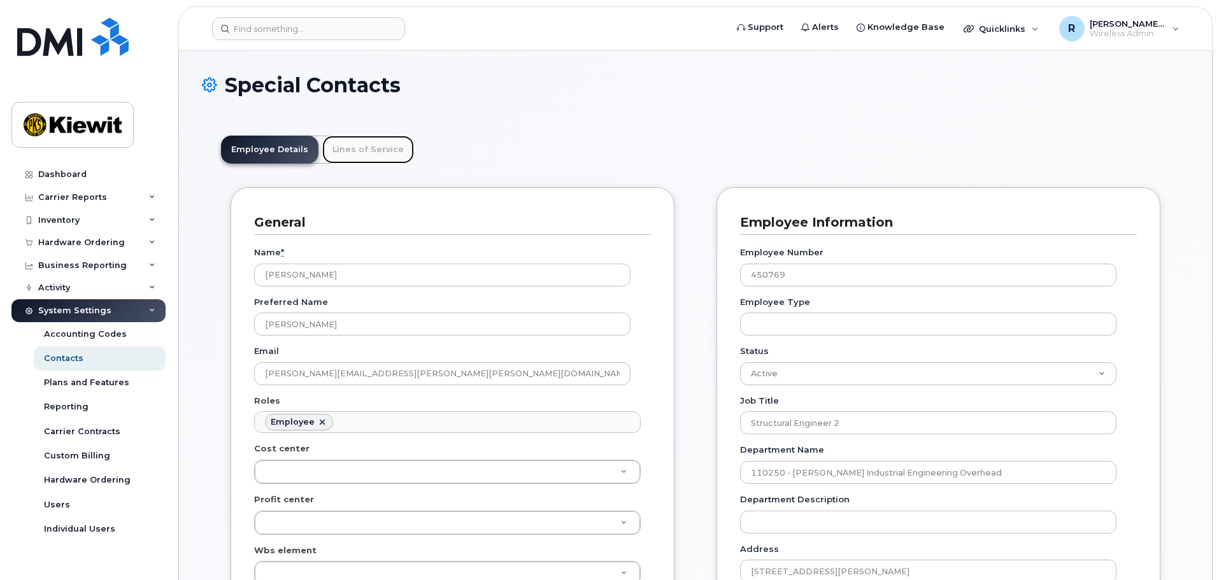
click at [364, 164] on link "Lines of Service" at bounding box center [368, 150] width 92 height 28
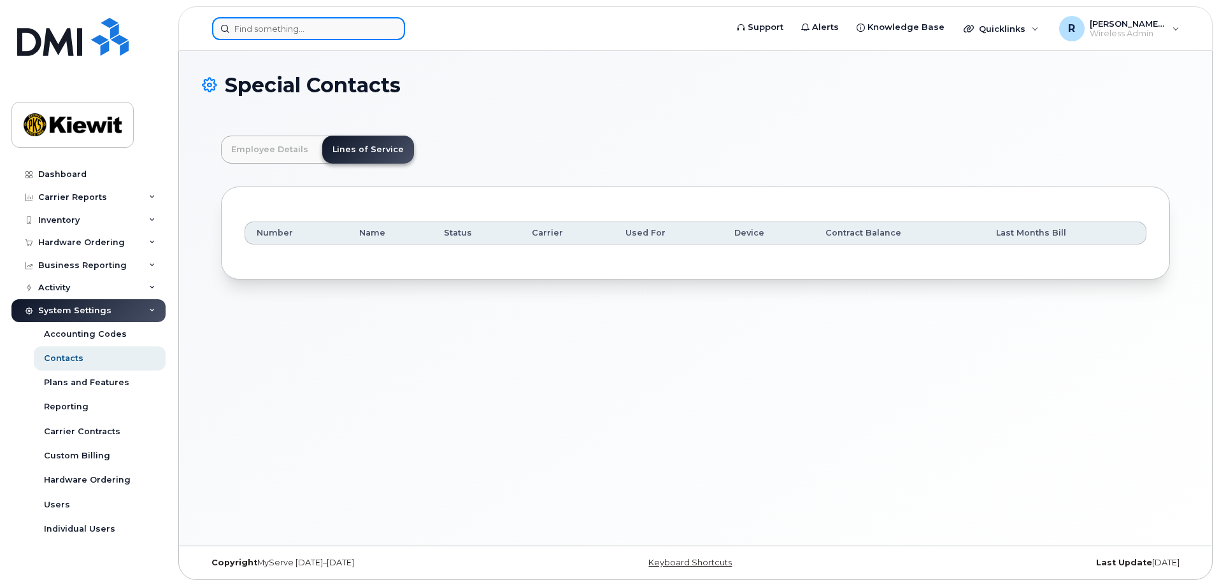
click at [263, 29] on input at bounding box center [308, 28] width 193 height 23
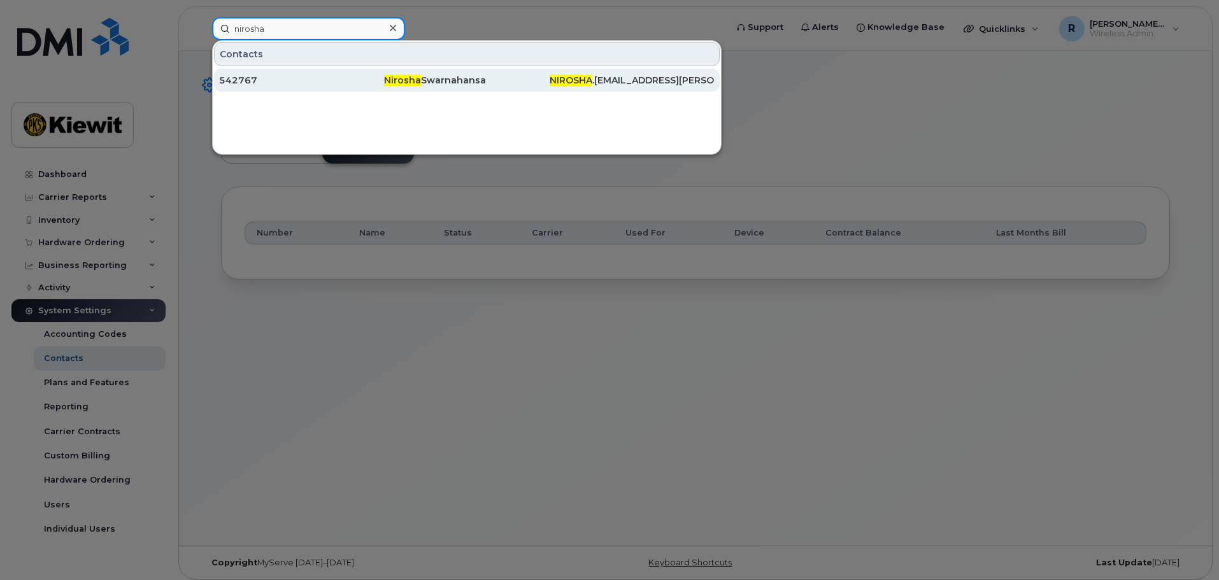
type input "nirosha"
click at [429, 80] on div "Nirosha Swarnahansa" at bounding box center [466, 80] width 165 height 13
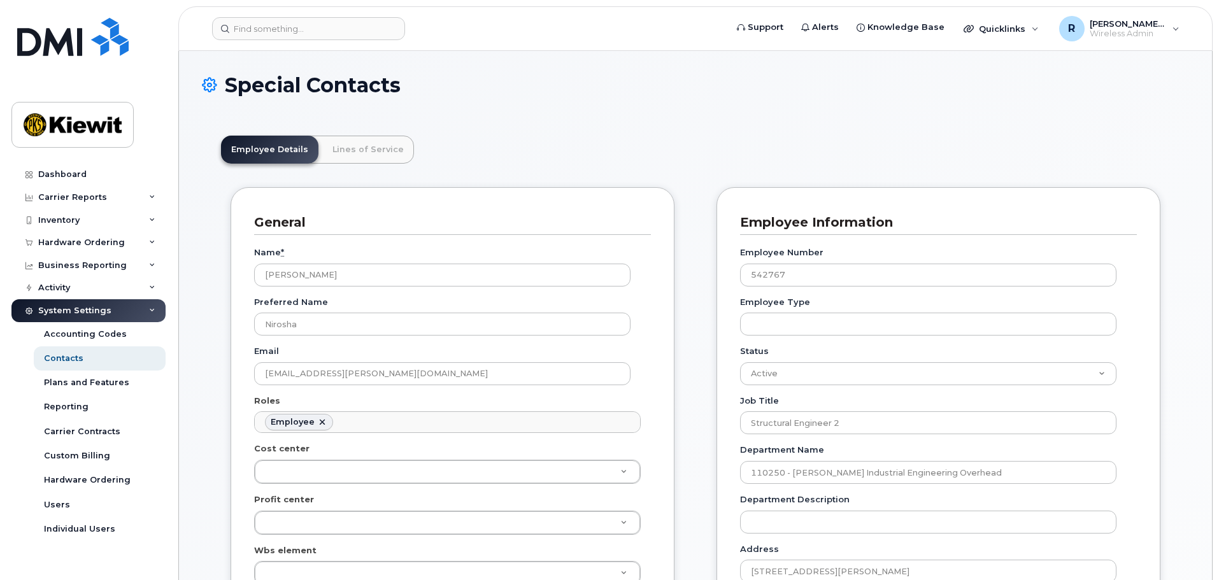
scroll to position [38, 0]
click at [366, 152] on link "Lines of Service" at bounding box center [368, 150] width 92 height 28
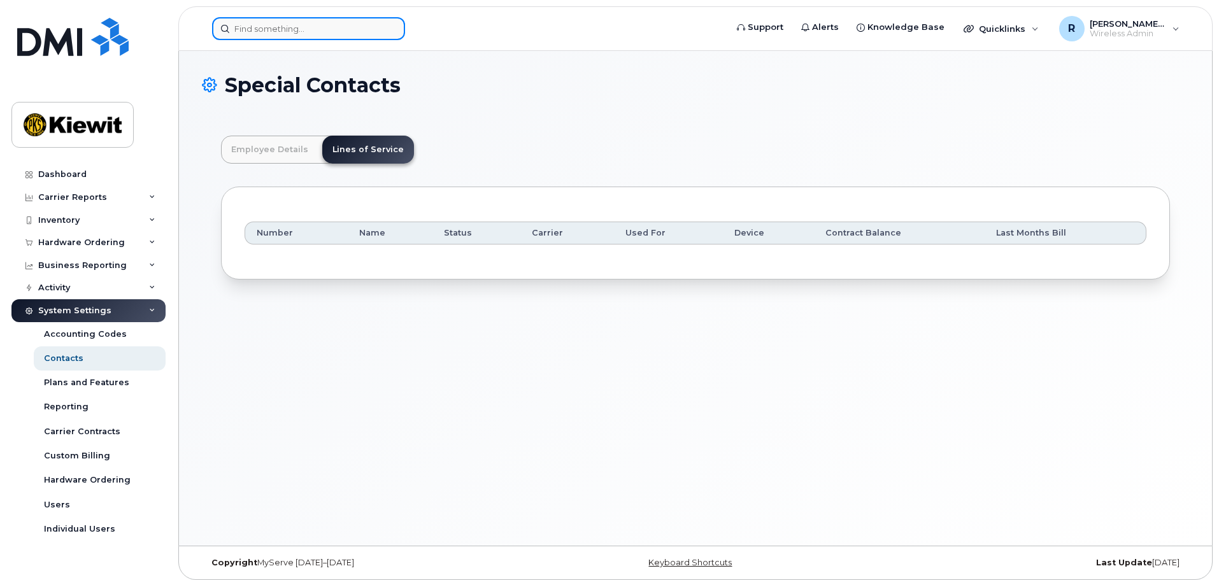
click at [310, 30] on input at bounding box center [308, 28] width 193 height 23
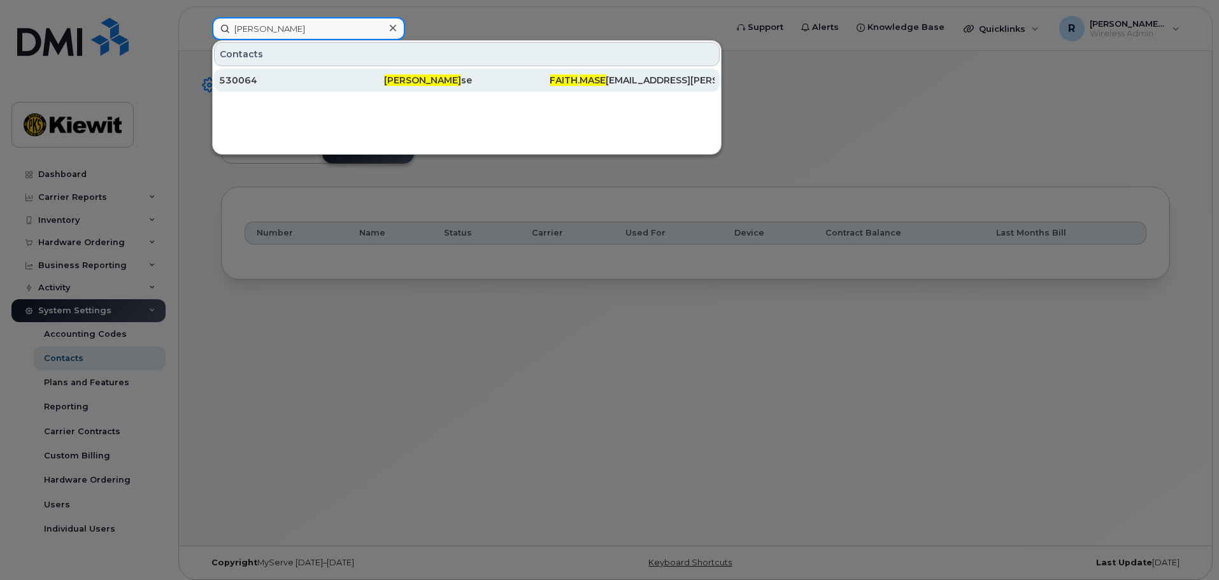
type input "[PERSON_NAME]"
click at [303, 80] on div "530064" at bounding box center [301, 80] width 165 height 13
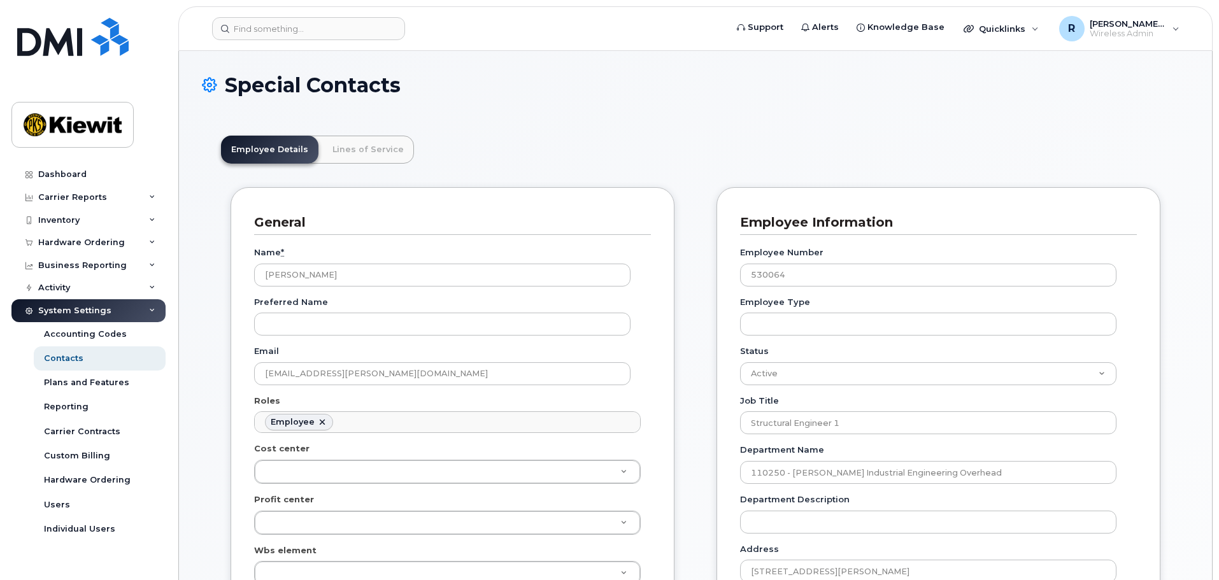
scroll to position [38, 0]
click at [369, 162] on link "Lines of Service" at bounding box center [368, 150] width 92 height 28
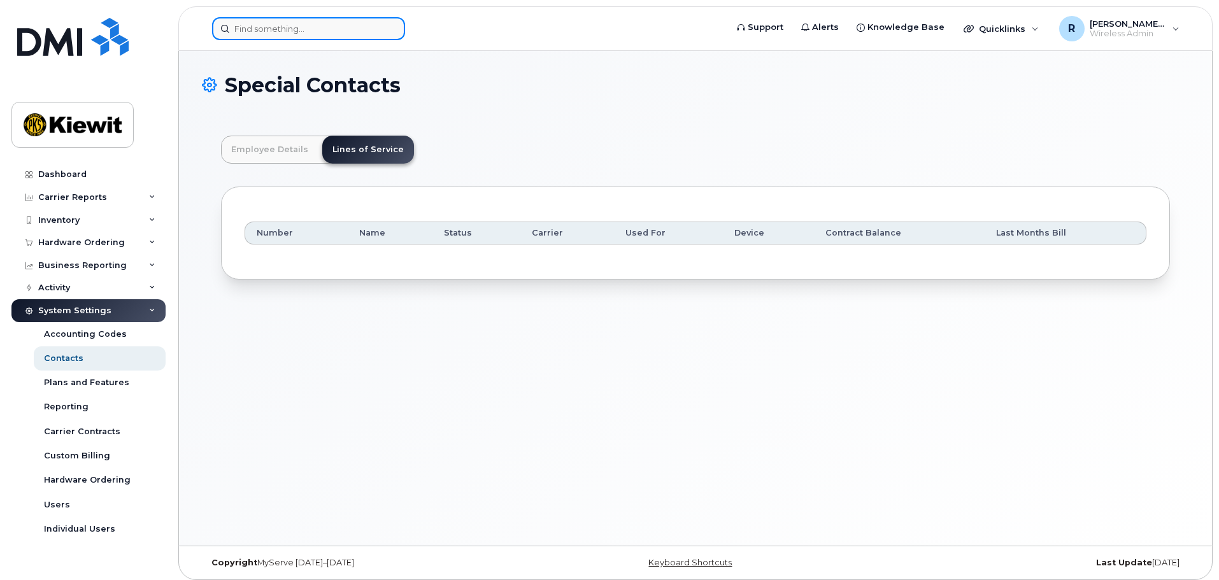
click at [264, 34] on input at bounding box center [308, 28] width 193 height 23
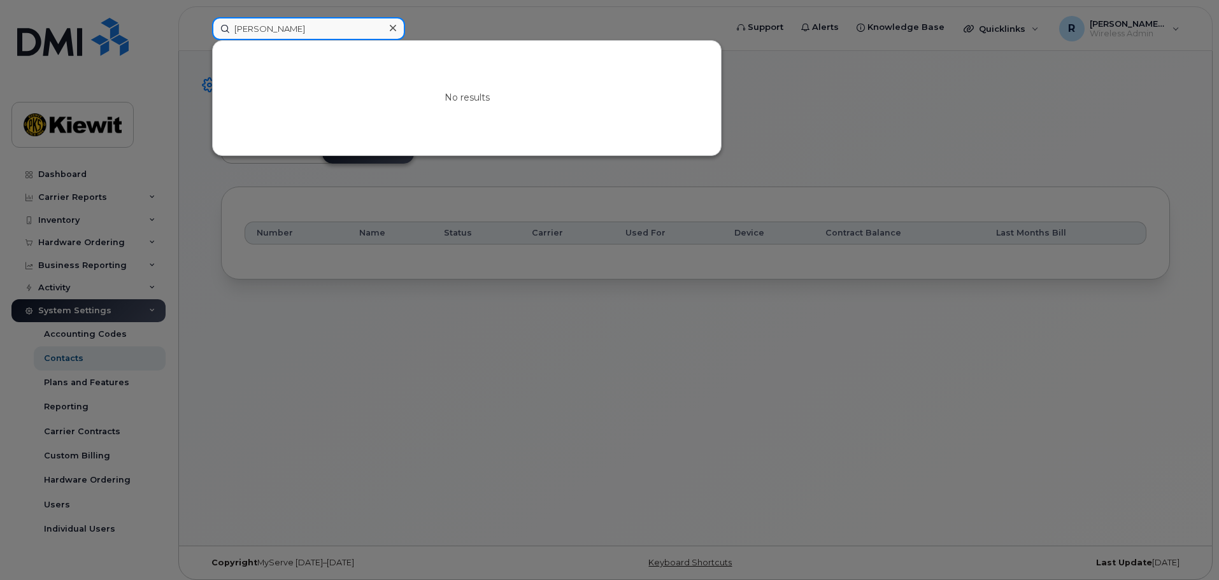
type input "emmanuel Cordoso"
click at [348, 29] on input "emmanuel Cordoso" at bounding box center [308, 28] width 193 height 23
click at [394, 26] on icon at bounding box center [393, 28] width 6 height 6
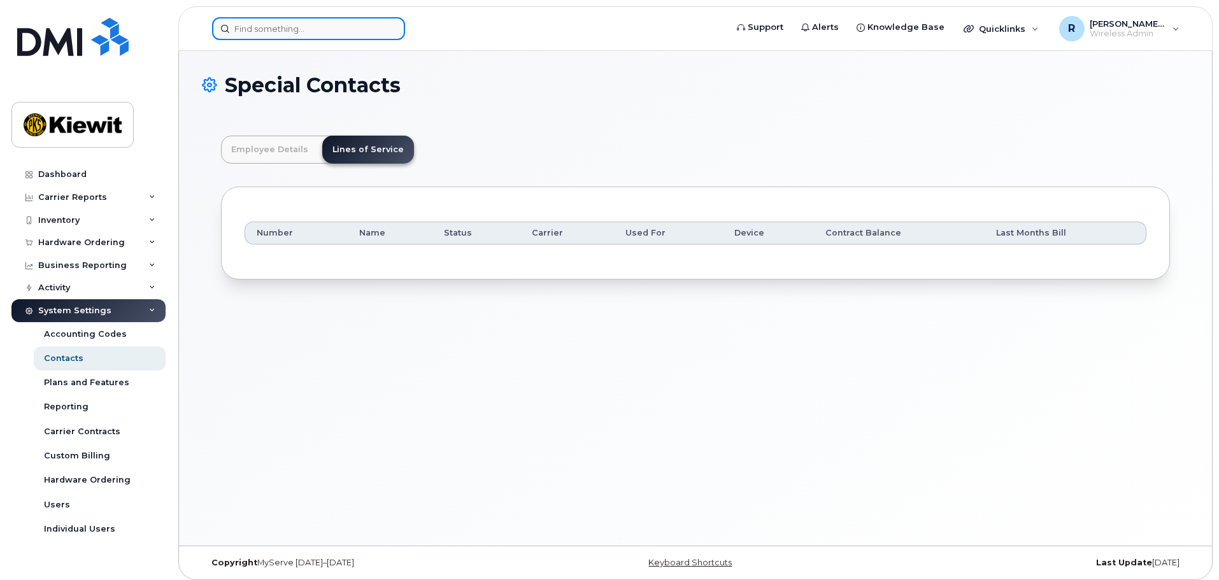
click at [348, 25] on input at bounding box center [308, 28] width 193 height 23
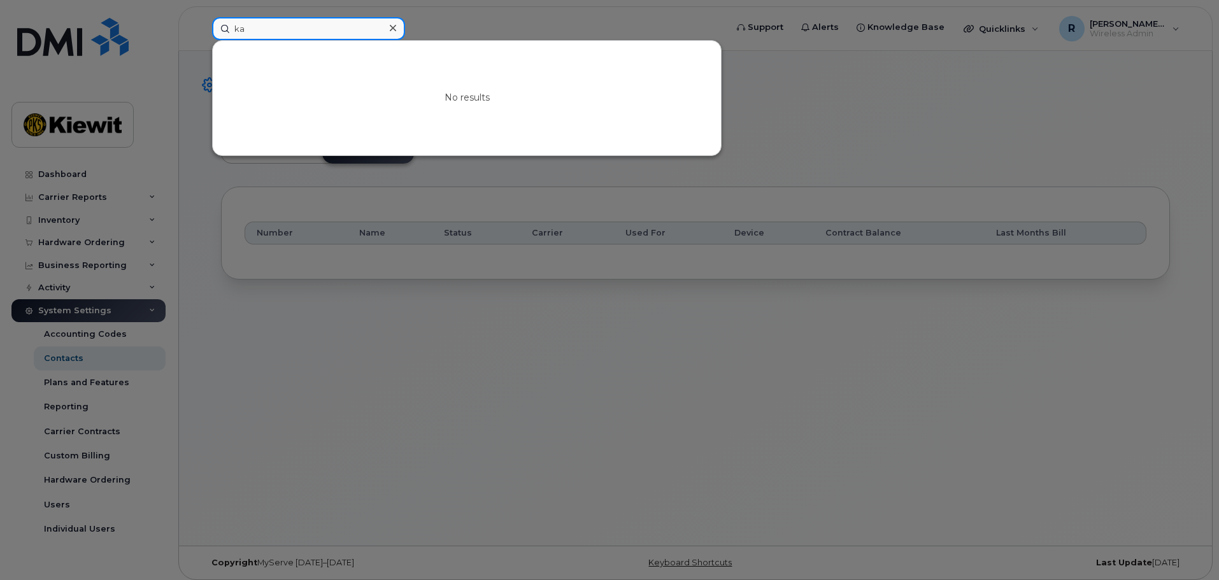
type input "k"
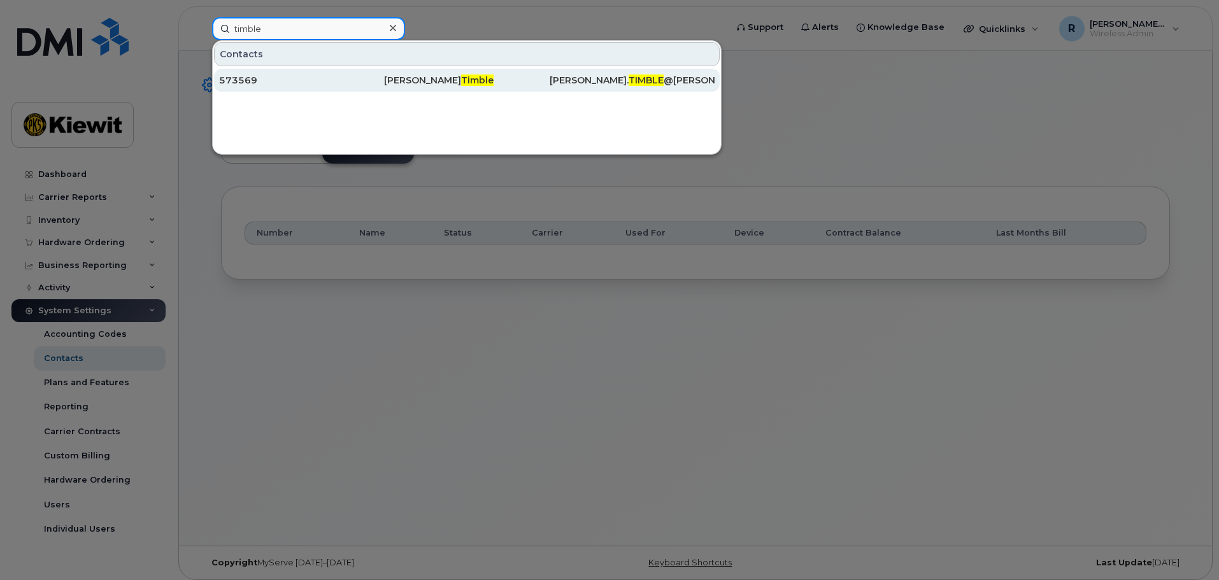
type input "timble"
click at [393, 83] on div "Katherine Timble" at bounding box center [466, 80] width 165 height 13
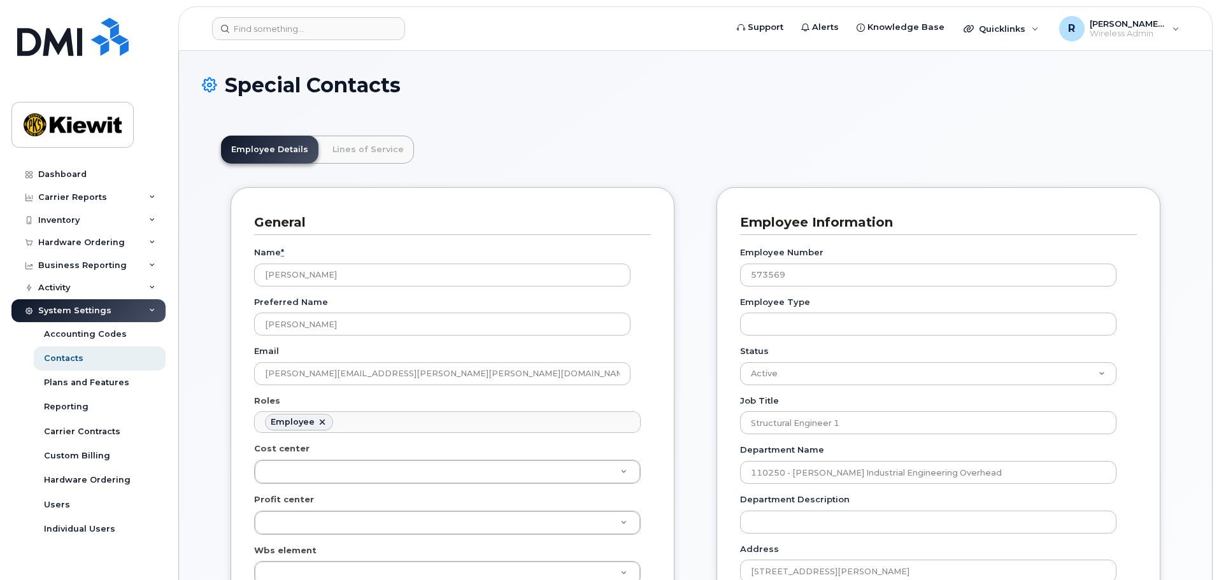
scroll to position [38, 0]
click at [383, 140] on link "Lines of Service" at bounding box center [368, 150] width 92 height 28
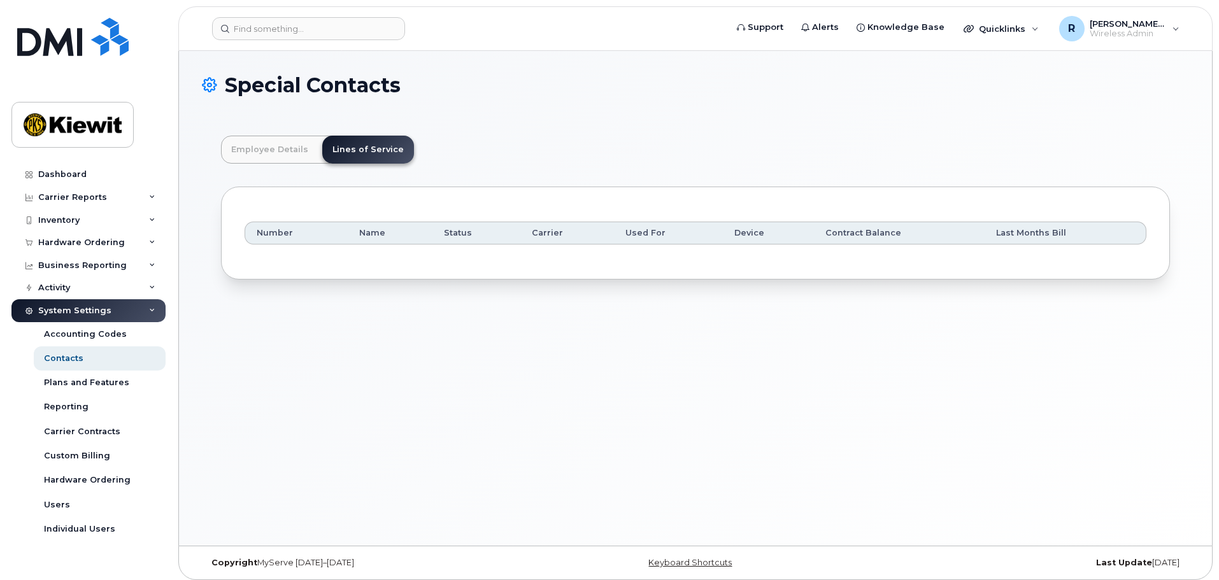
click at [280, 41] on header "Support Alerts Knowledge Base Quicklinks Suspend / Cancel Device Change SIM Car…" at bounding box center [695, 28] width 1034 height 45
click at [278, 33] on input at bounding box center [308, 28] width 193 height 23
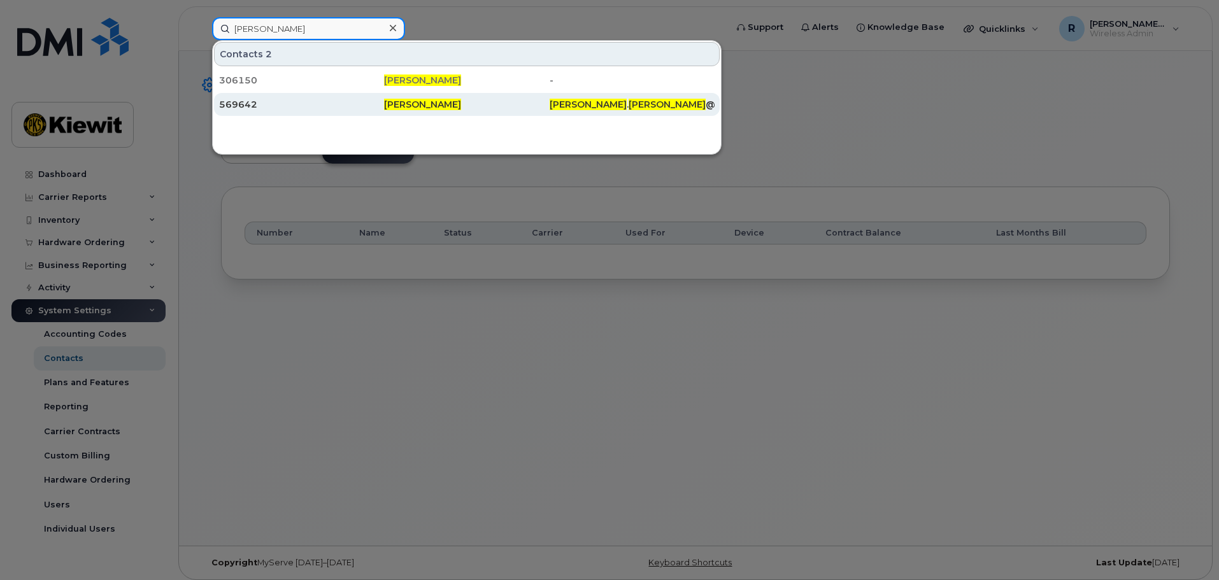
type input "[PERSON_NAME]"
click at [261, 106] on div "569642" at bounding box center [301, 104] width 165 height 13
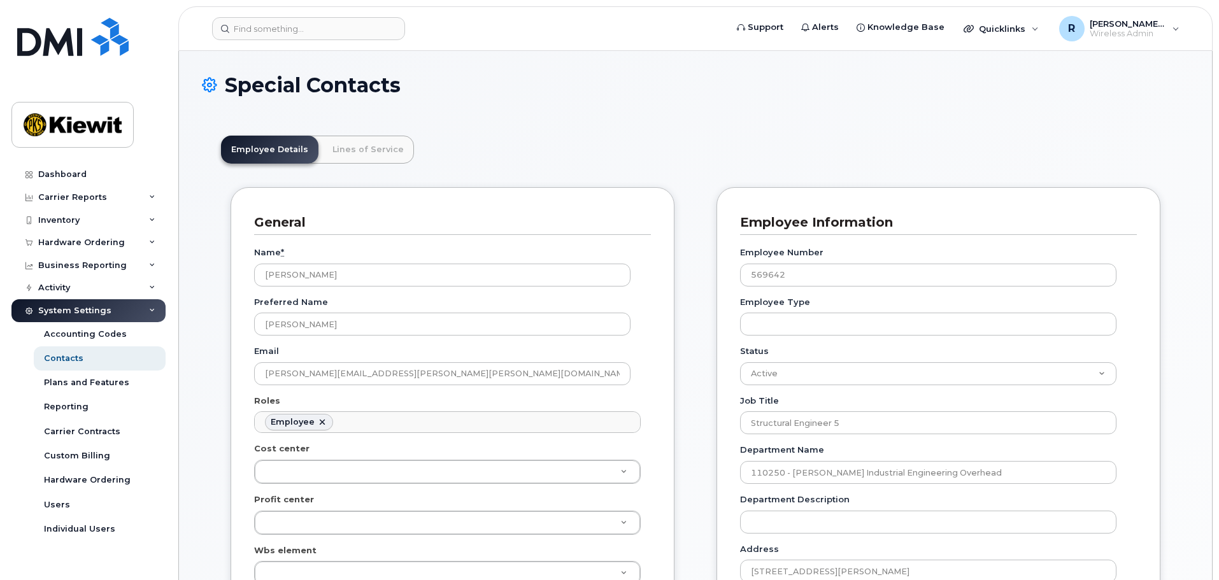
scroll to position [38, 0]
click at [373, 154] on link "Lines of Service" at bounding box center [368, 150] width 92 height 28
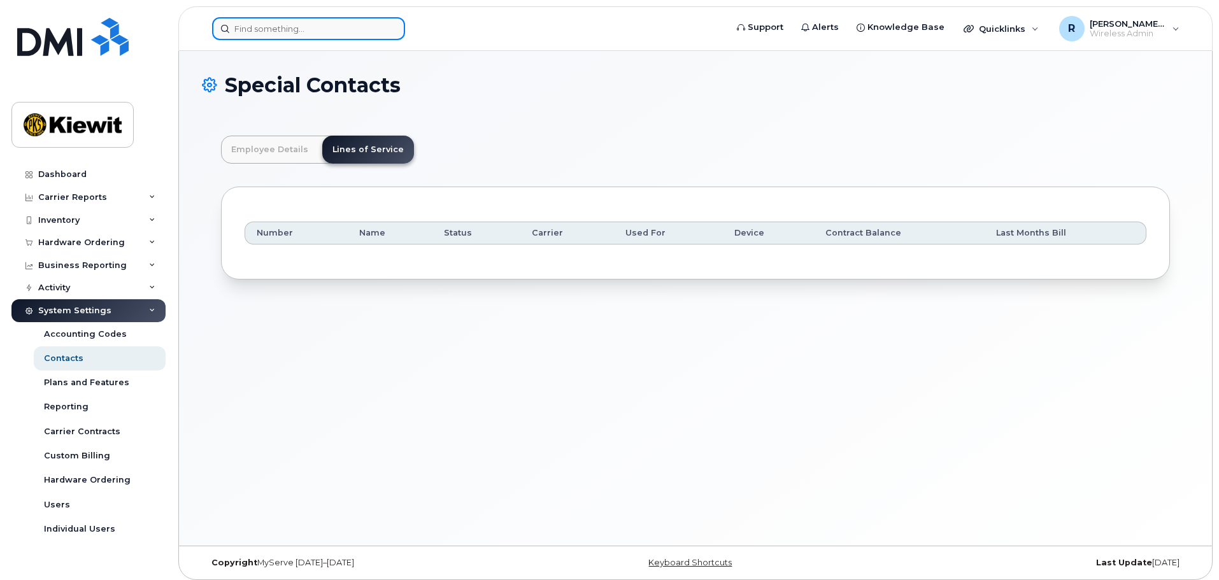
click at [301, 36] on input at bounding box center [308, 28] width 193 height 23
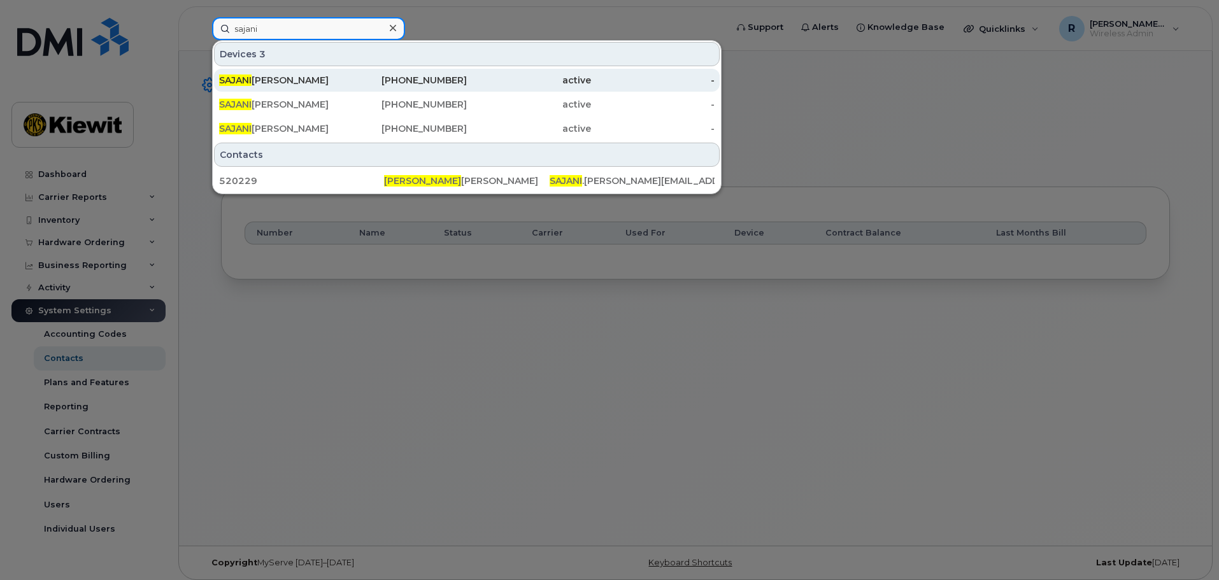
type input "sajani"
click at [299, 77] on div "SAJANI SHRESTHA" at bounding box center [281, 80] width 124 height 13
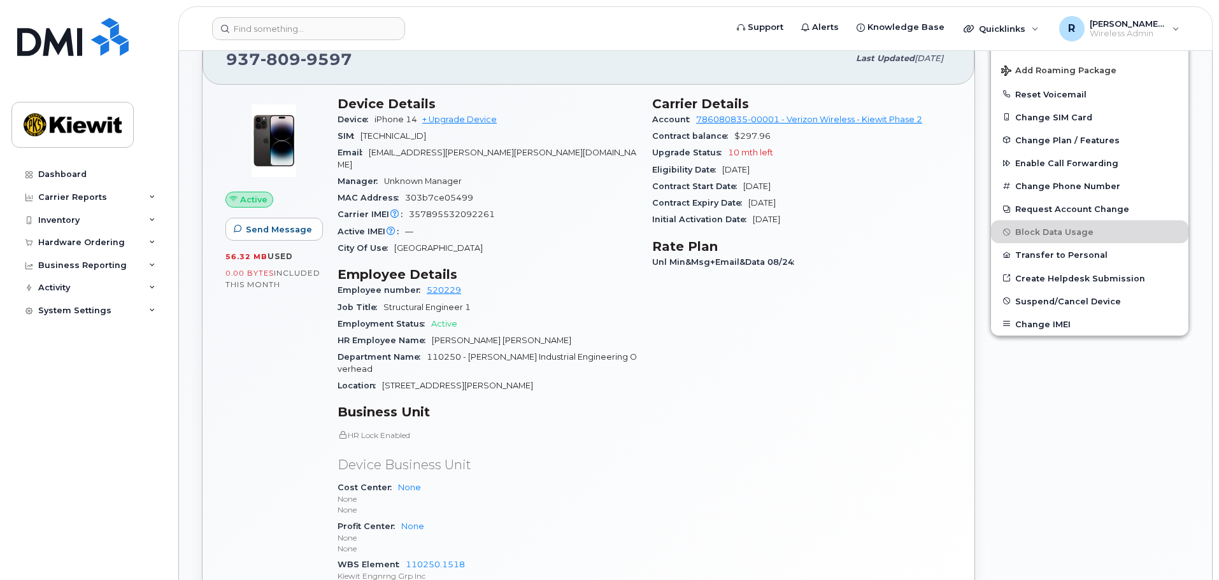
scroll to position [382, 0]
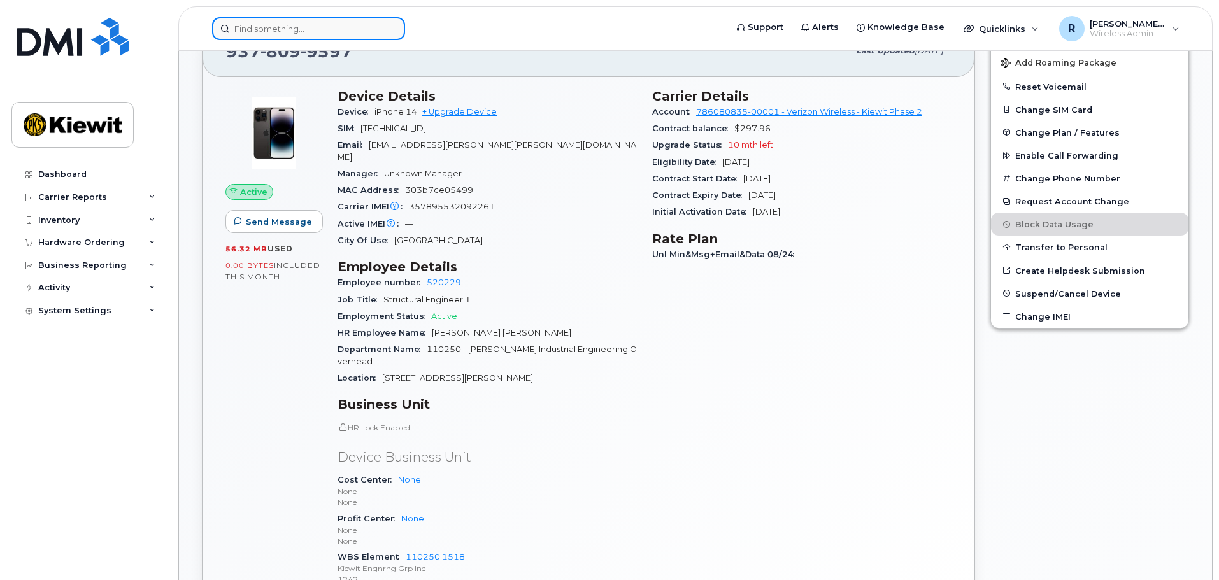
click at [248, 22] on input at bounding box center [308, 28] width 193 height 23
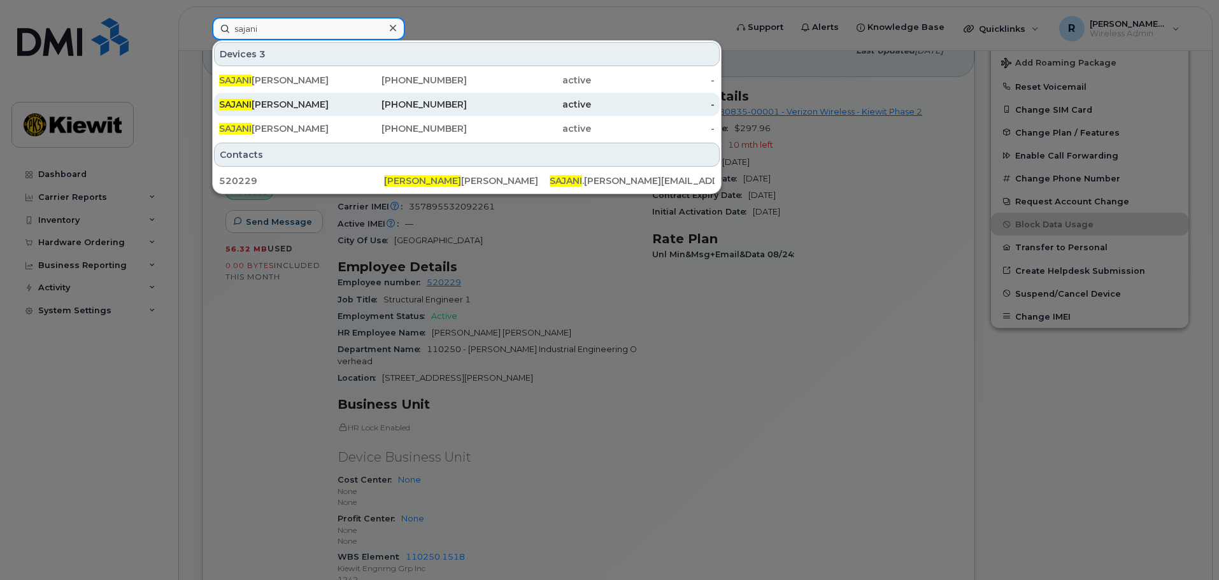
type input "sajani"
click at [445, 110] on div "[PHONE_NUMBER]" at bounding box center [405, 104] width 124 height 13
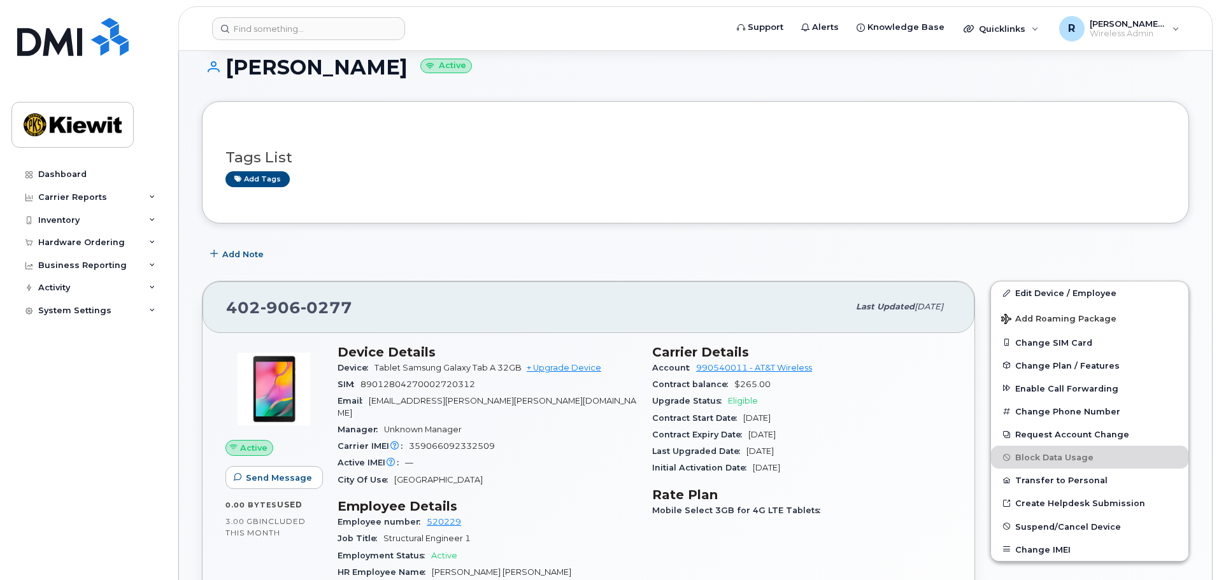
scroll to position [64, 0]
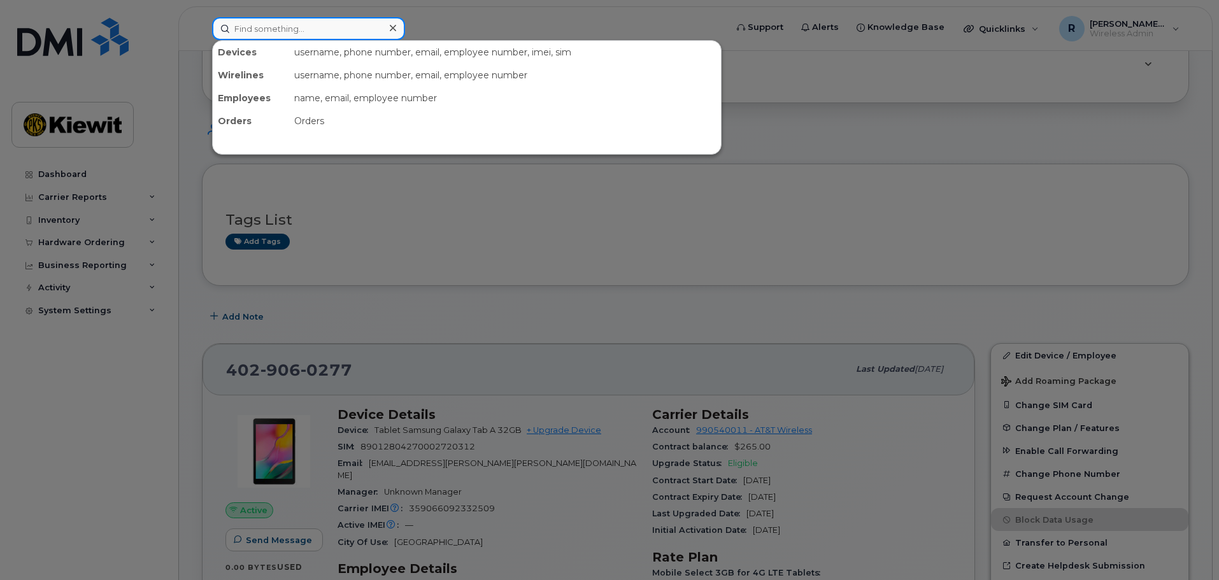
click at [309, 31] on input at bounding box center [308, 28] width 193 height 23
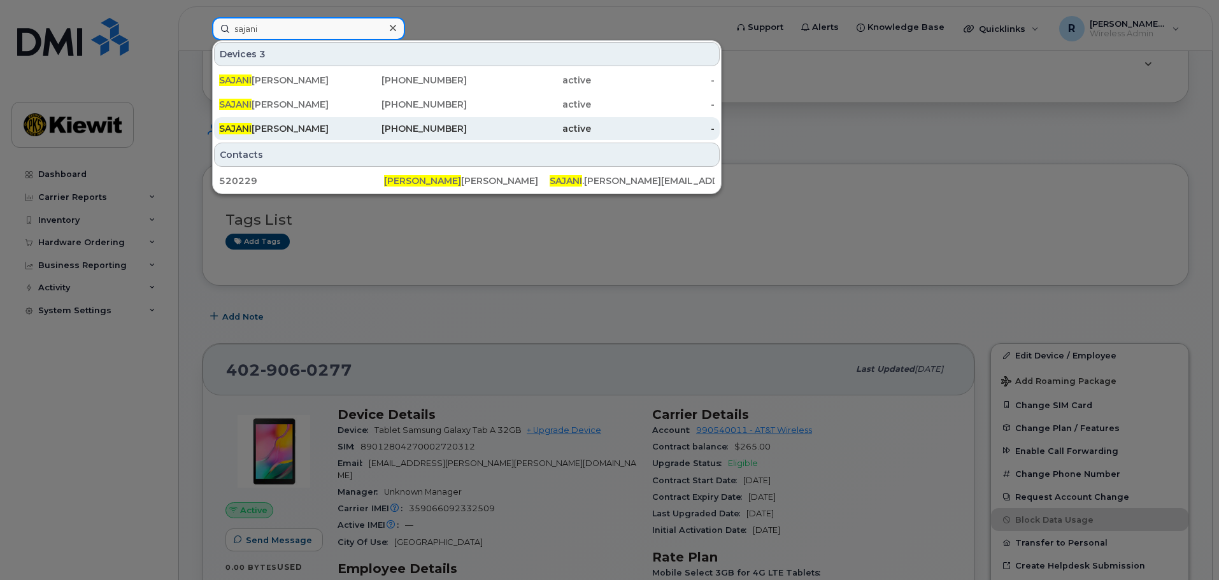
type input "sajani"
click at [409, 127] on div "402-905-5906" at bounding box center [405, 128] width 124 height 13
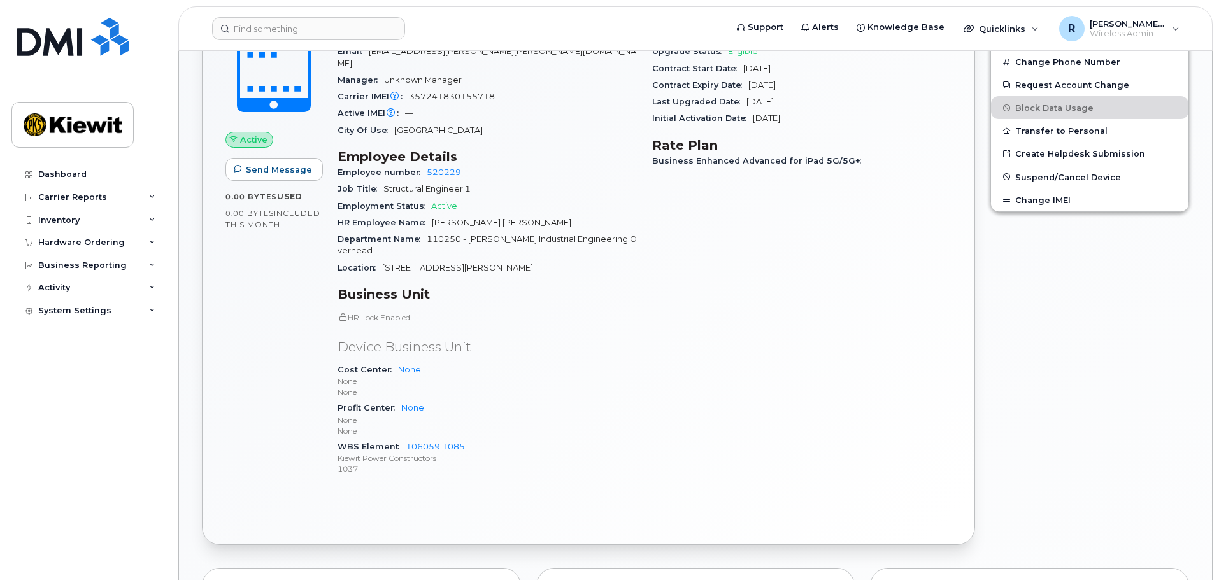
scroll to position [446, 0]
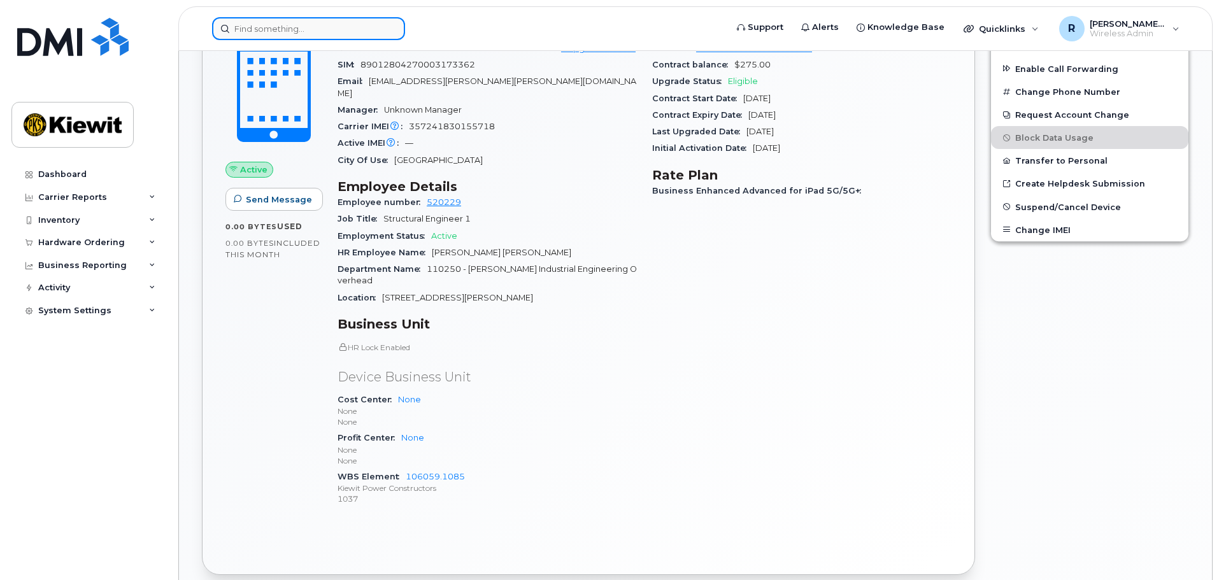
click at [283, 32] on input at bounding box center [308, 28] width 193 height 23
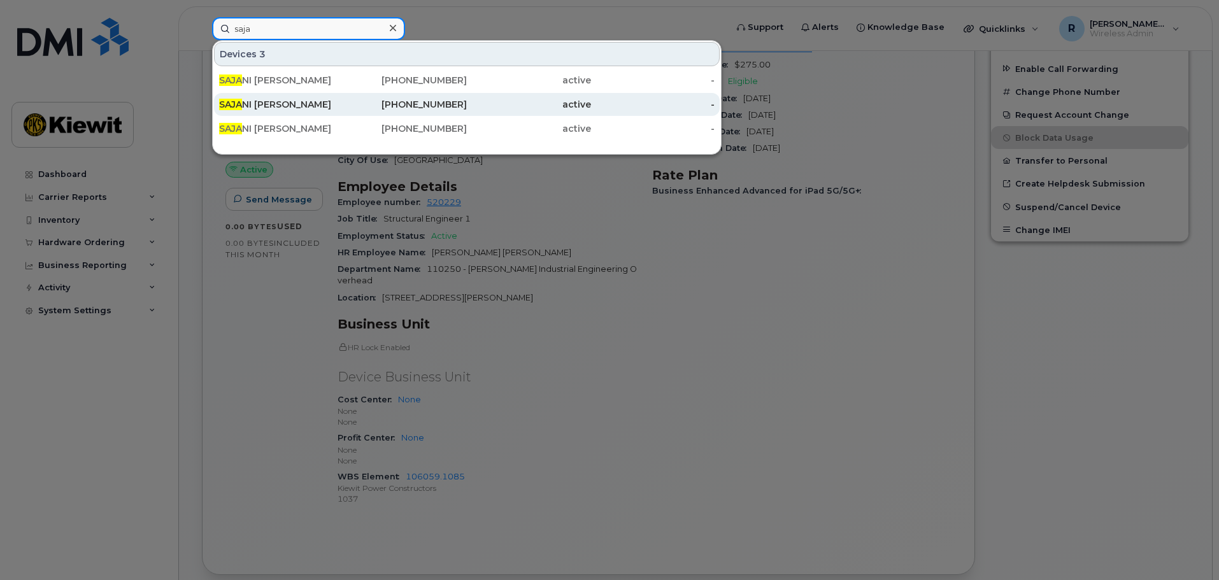
type input "saja"
click at [404, 104] on div "[PHONE_NUMBER]" at bounding box center [405, 104] width 124 height 13
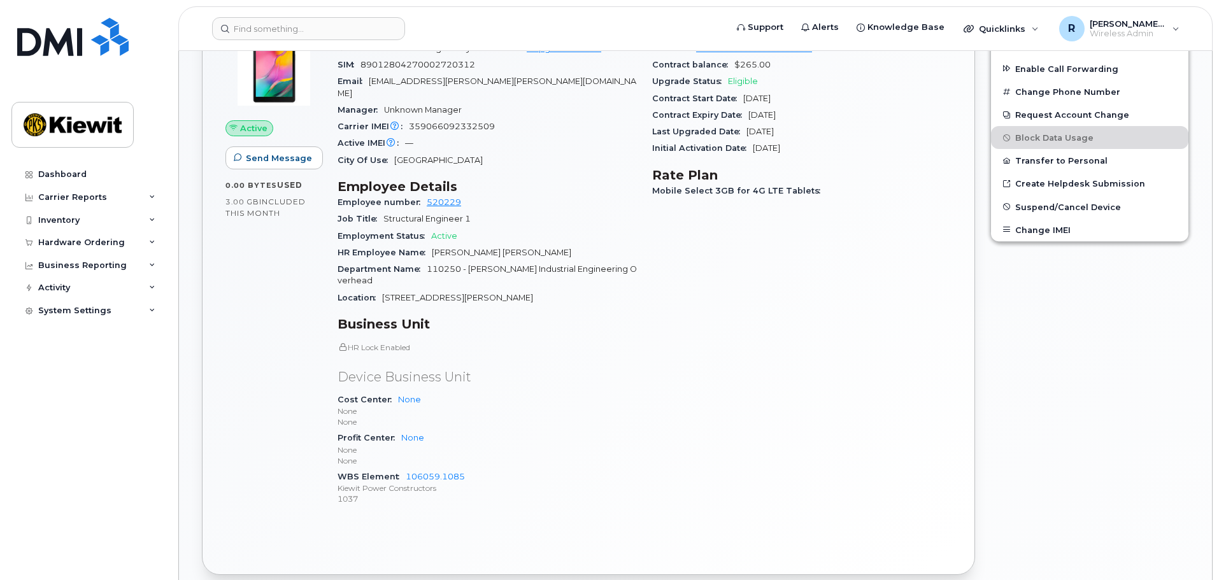
scroll to position [382, 0]
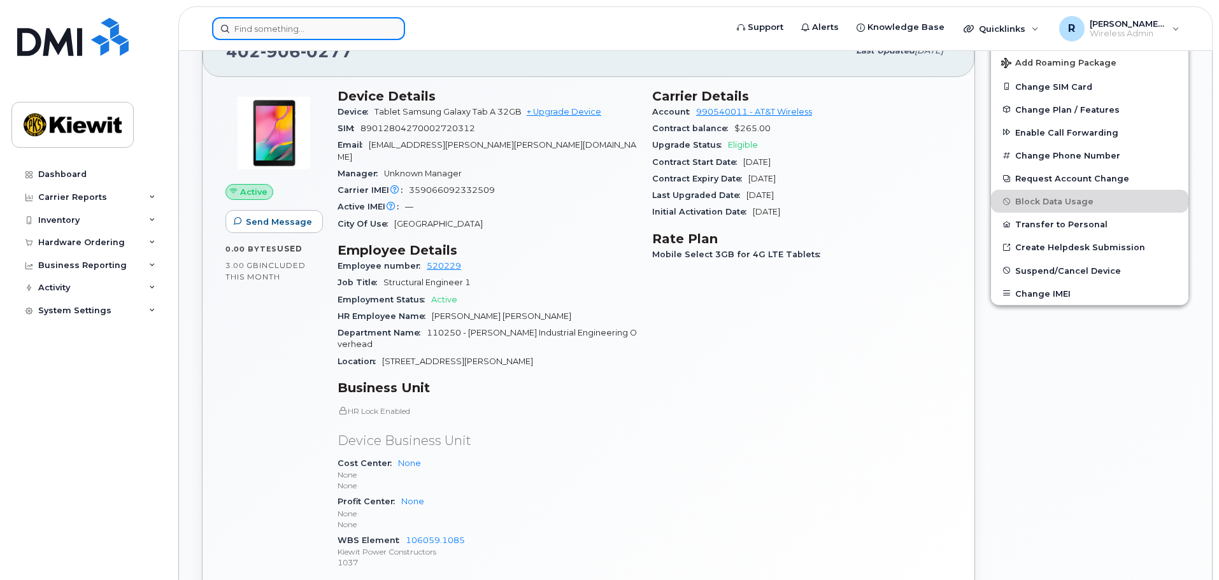
click at [276, 29] on input at bounding box center [308, 28] width 193 height 23
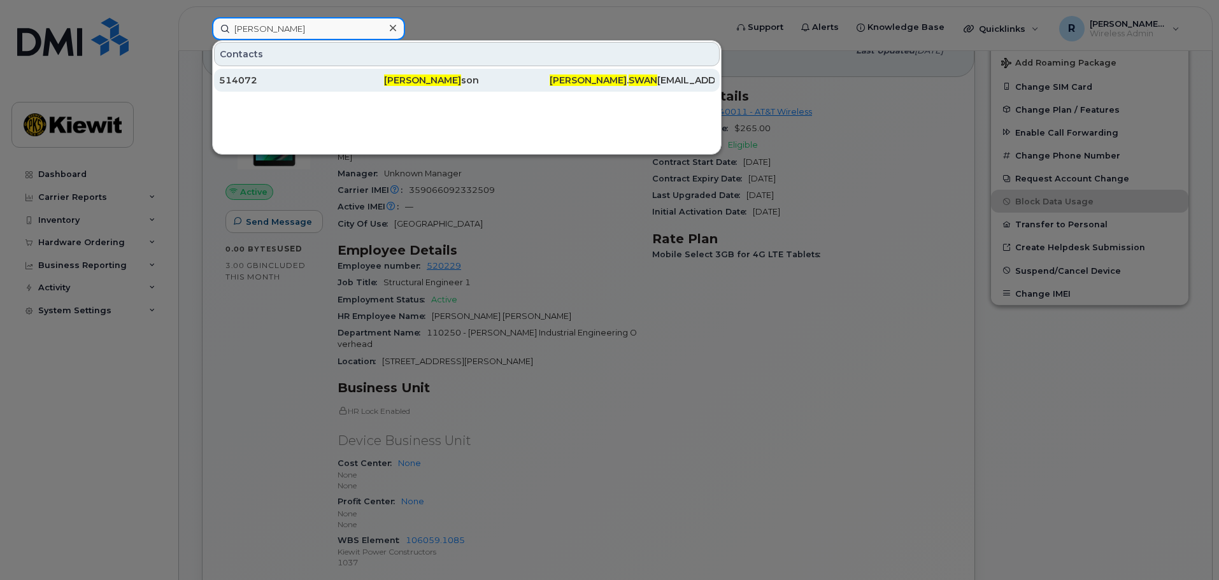
type input "[PERSON_NAME]"
click at [334, 73] on div "514072" at bounding box center [301, 80] width 165 height 23
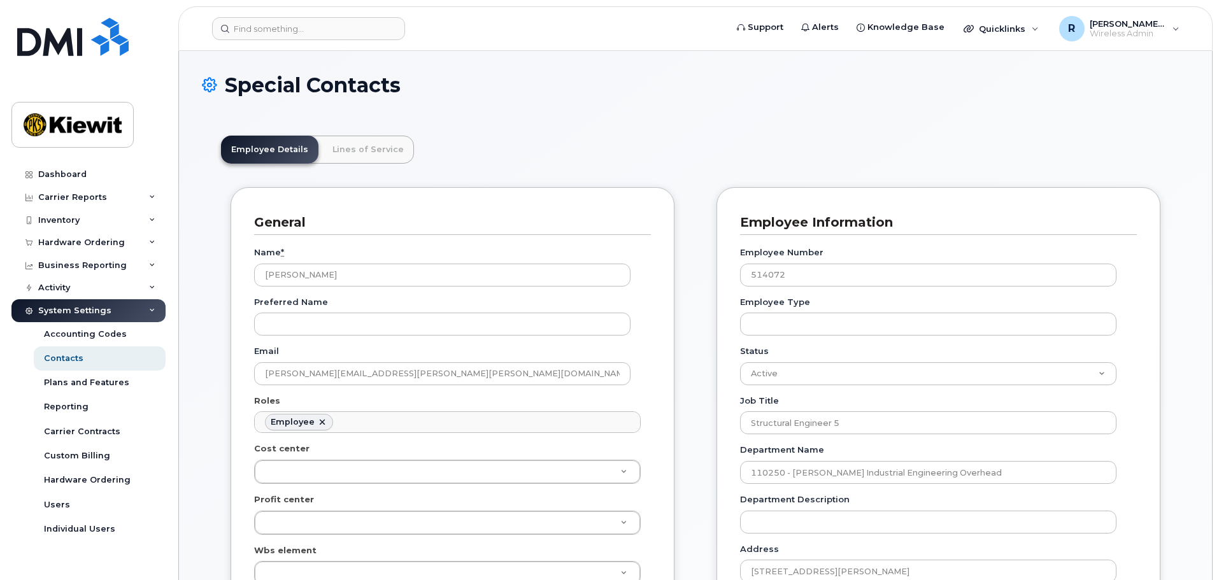
scroll to position [38, 0]
click at [353, 150] on link "Lines of Service" at bounding box center [368, 150] width 92 height 28
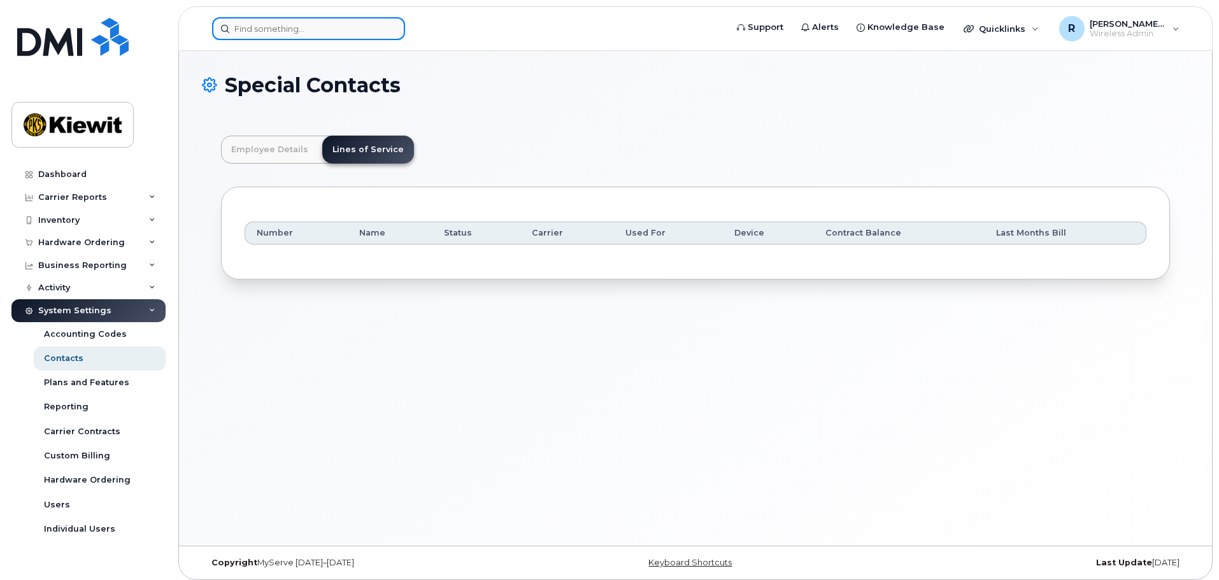
click at [255, 22] on input at bounding box center [308, 28] width 193 height 23
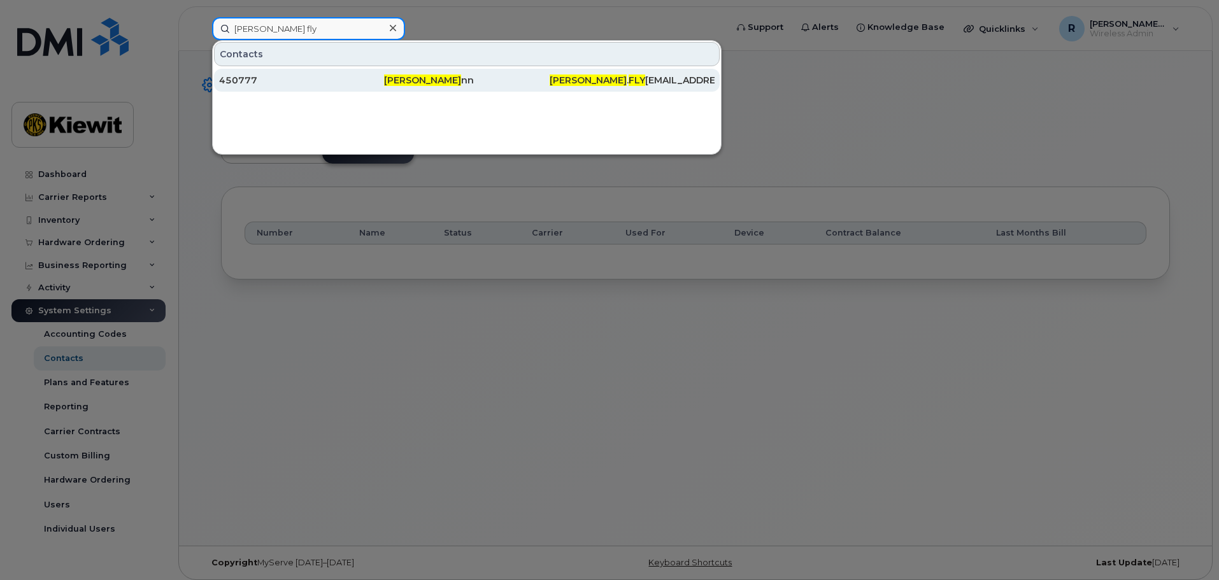
type input "dylan fly"
click at [311, 82] on div "450777" at bounding box center [301, 80] width 165 height 13
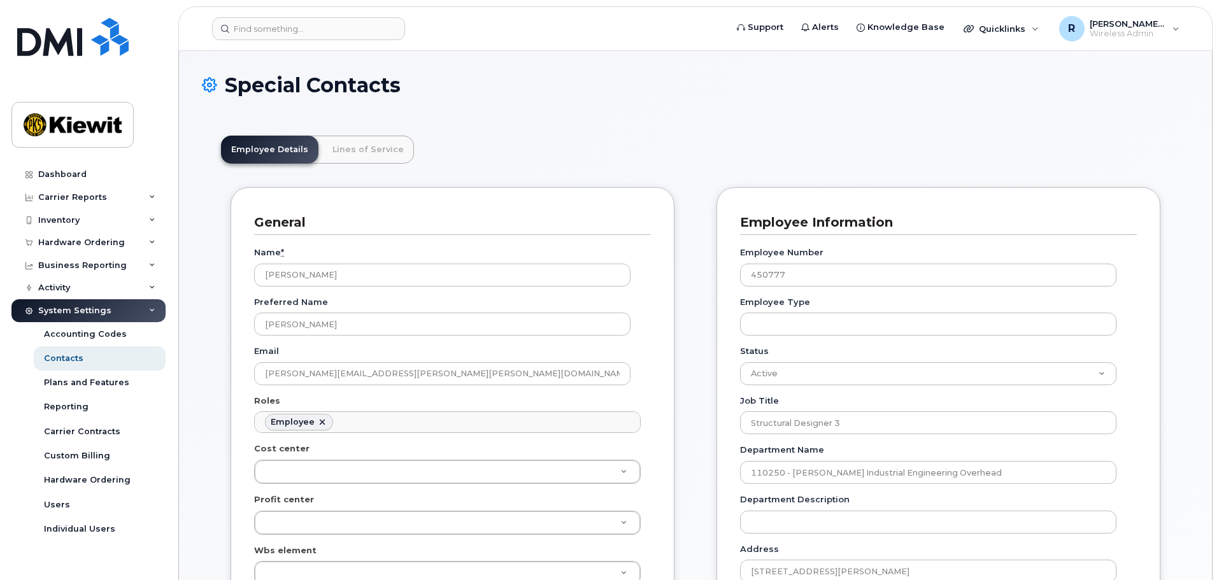
scroll to position [38, 0]
click at [374, 145] on link "Lines of Service" at bounding box center [368, 150] width 92 height 28
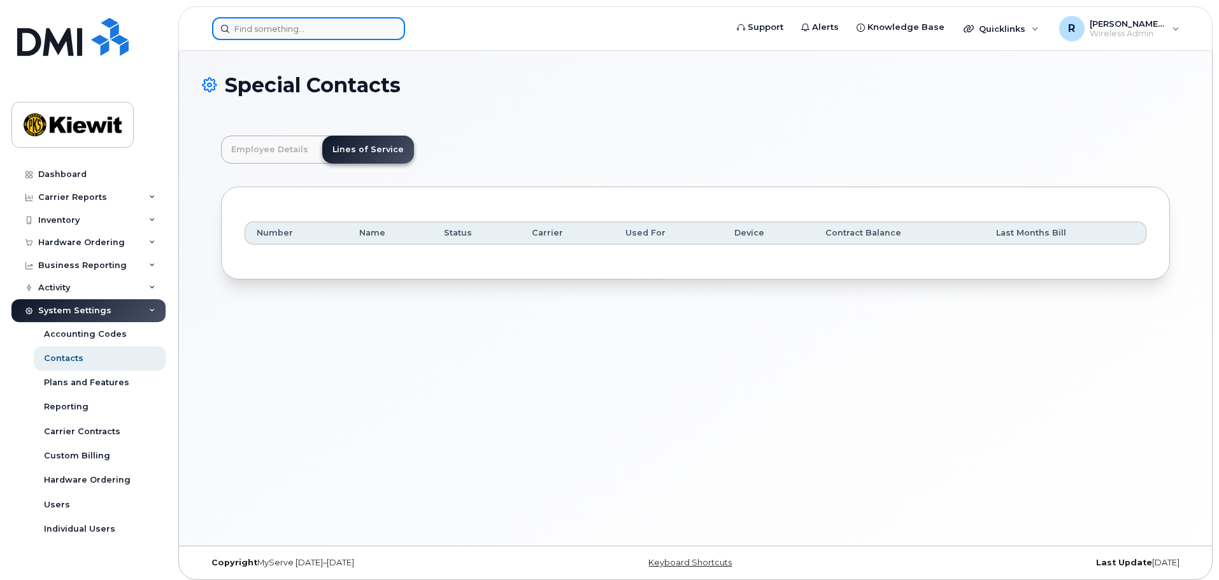
click at [332, 29] on input at bounding box center [308, 28] width 193 height 23
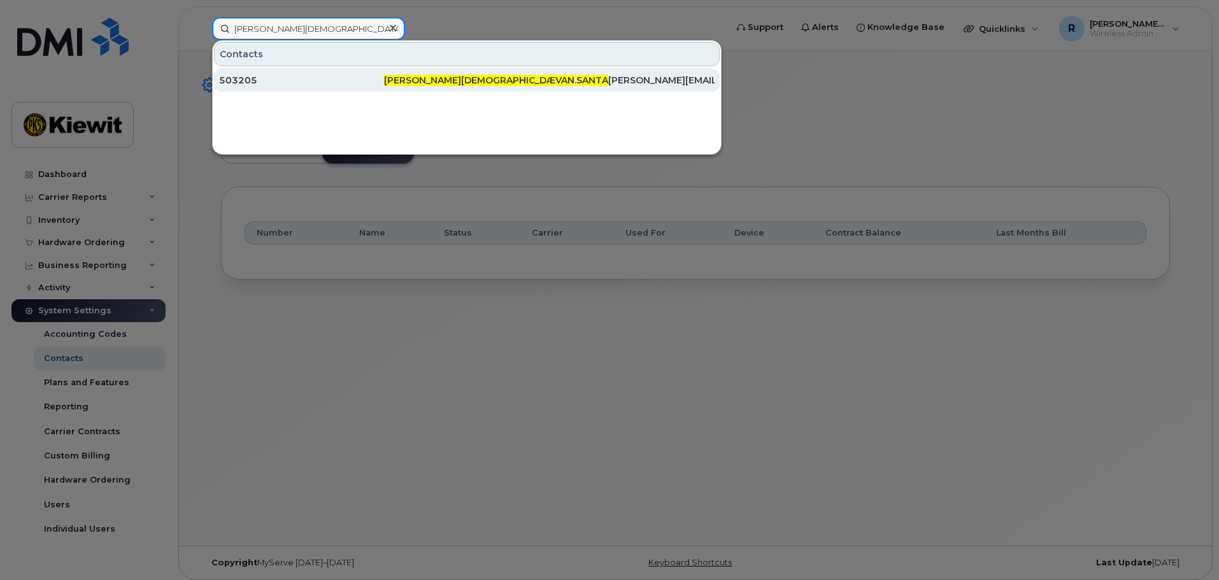
type input "evan santa"
click at [383, 76] on div "503205" at bounding box center [301, 80] width 165 height 13
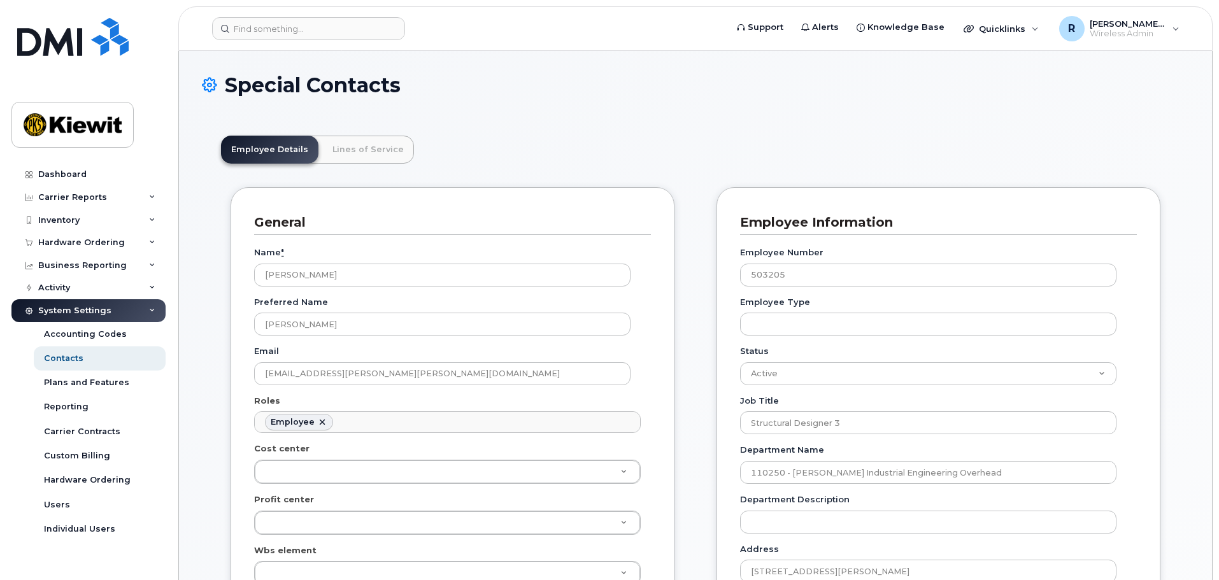
scroll to position [38, 0]
click at [365, 149] on link "Lines of Service" at bounding box center [368, 150] width 92 height 28
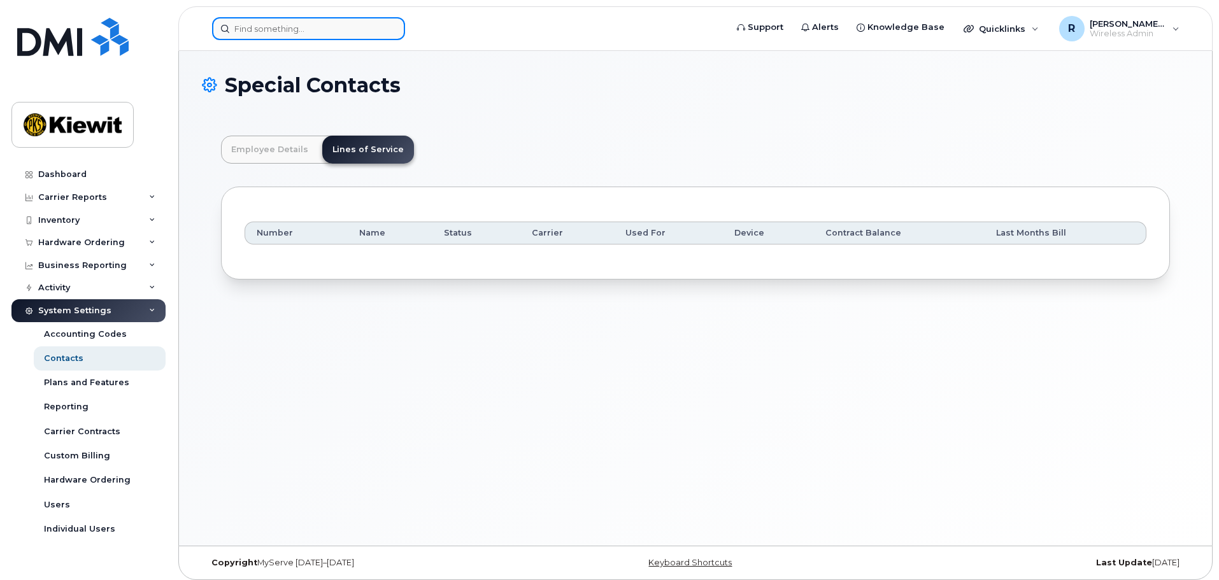
click at [294, 26] on input at bounding box center [308, 28] width 193 height 23
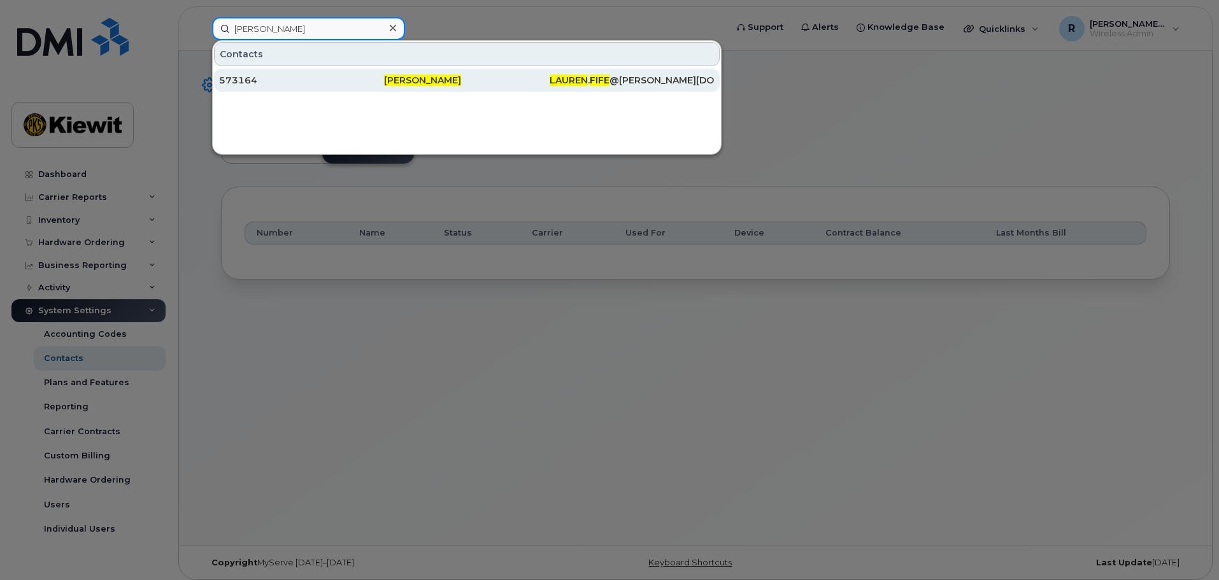
type input "[PERSON_NAME]"
click at [304, 83] on div "573164" at bounding box center [301, 80] width 165 height 13
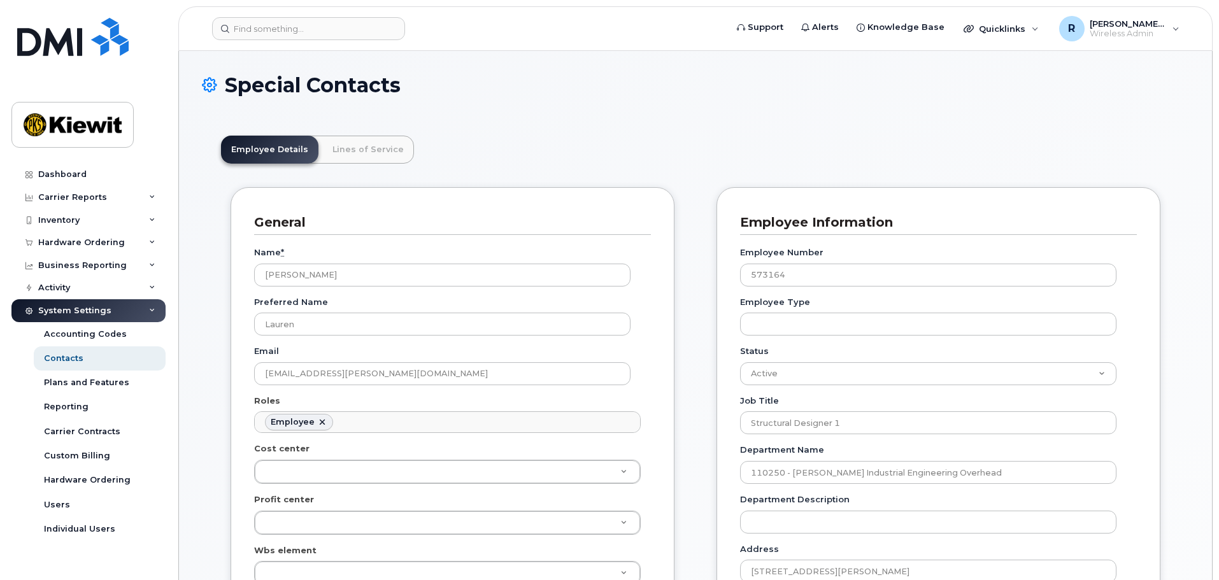
scroll to position [38, 0]
click at [364, 155] on link "Lines of Service" at bounding box center [368, 150] width 92 height 28
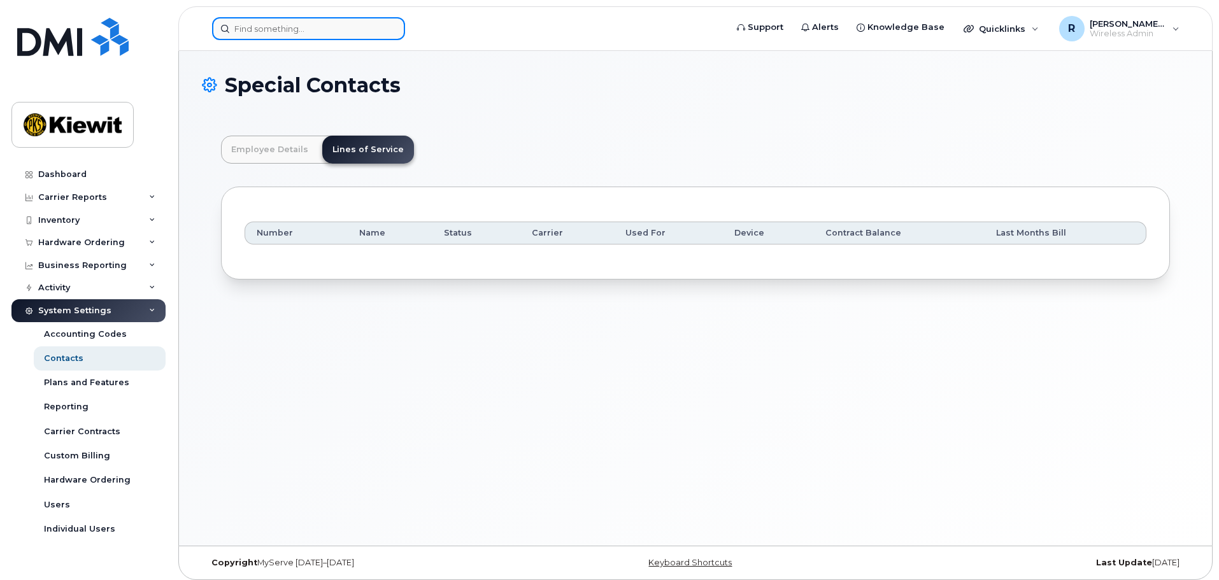
click at [257, 31] on input at bounding box center [308, 28] width 193 height 23
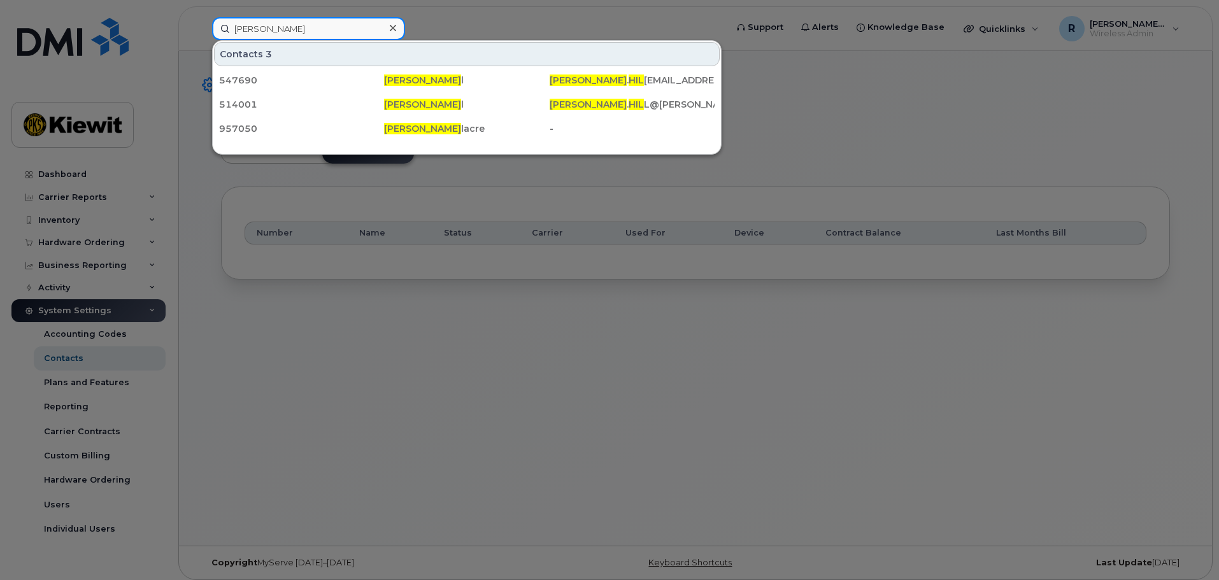
type input "luke hil"
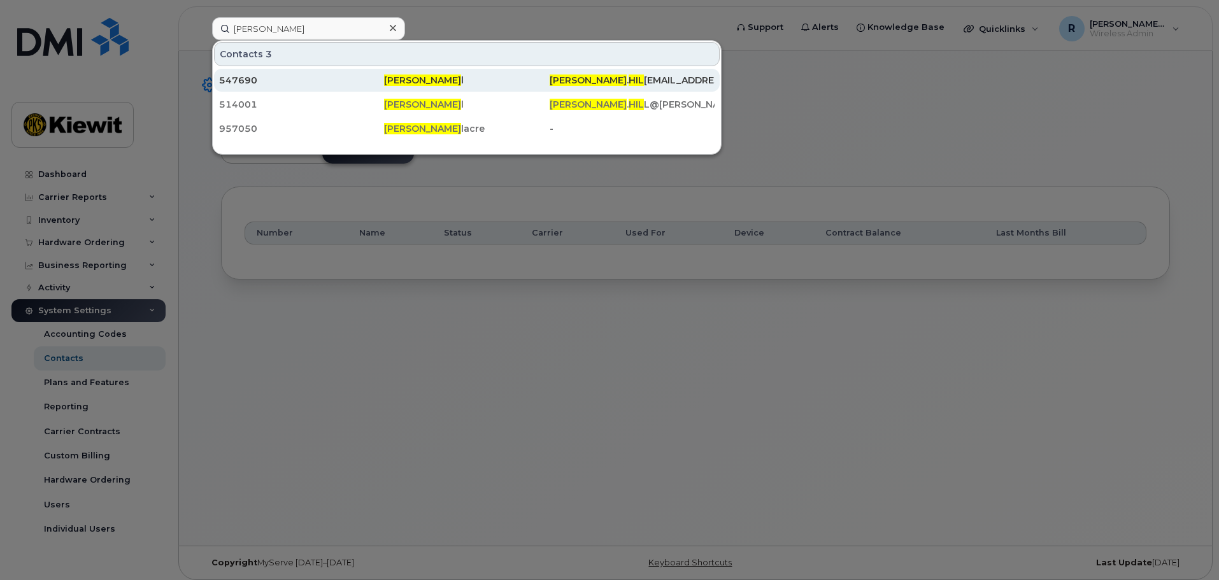
click at [534, 80] on div "Luke Hil l" at bounding box center [466, 80] width 165 height 13
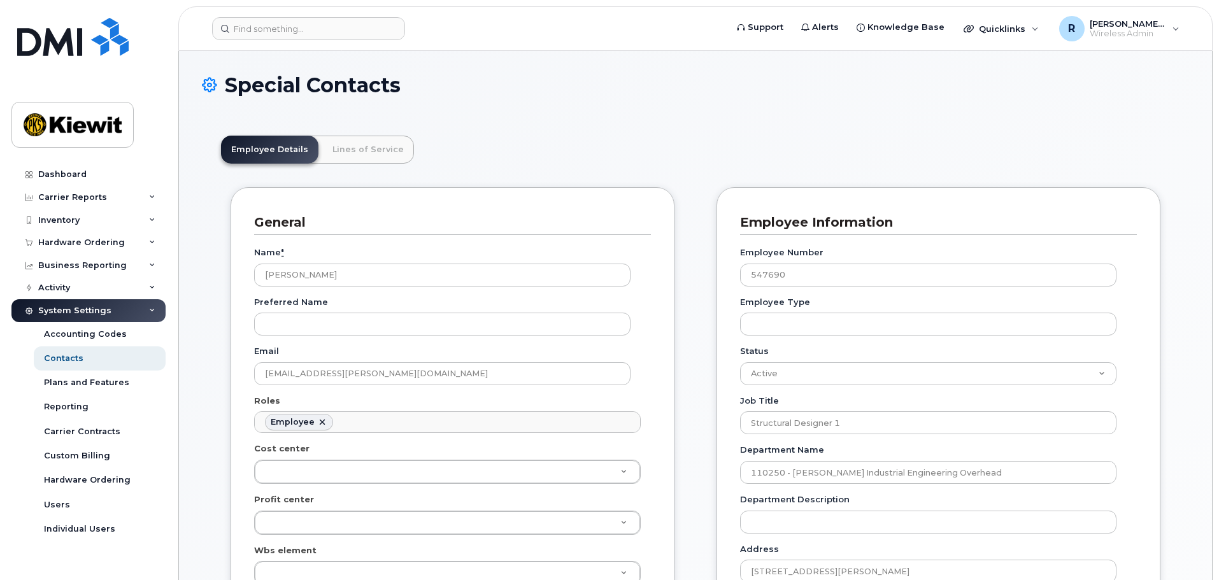
scroll to position [38, 0]
click at [398, 150] on link "Lines of Service" at bounding box center [368, 150] width 92 height 28
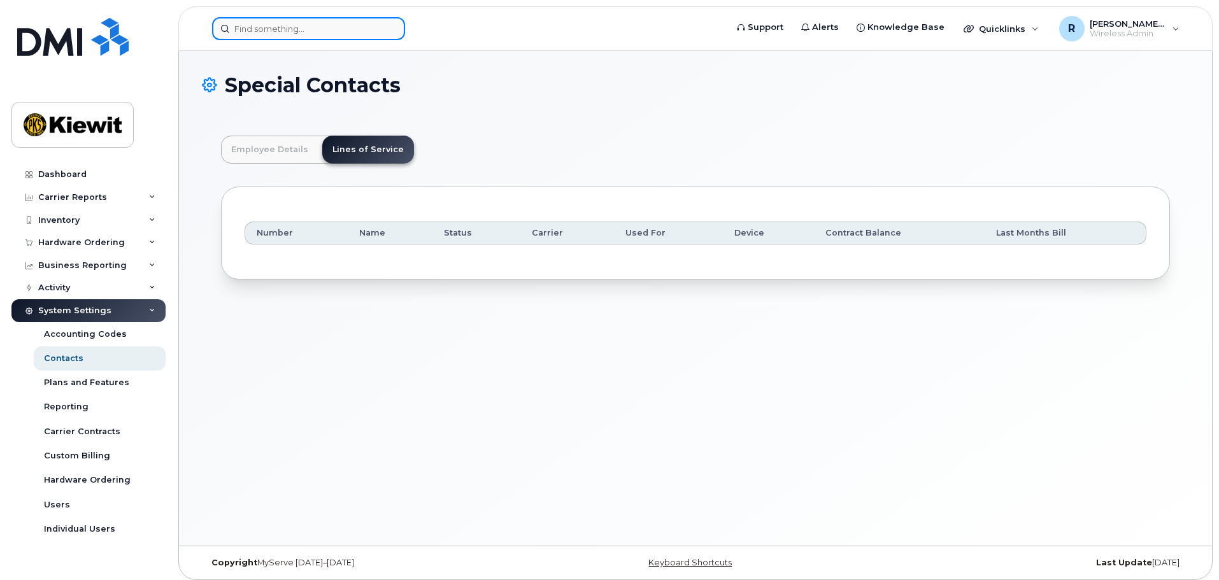
click at [295, 36] on input at bounding box center [308, 28] width 193 height 23
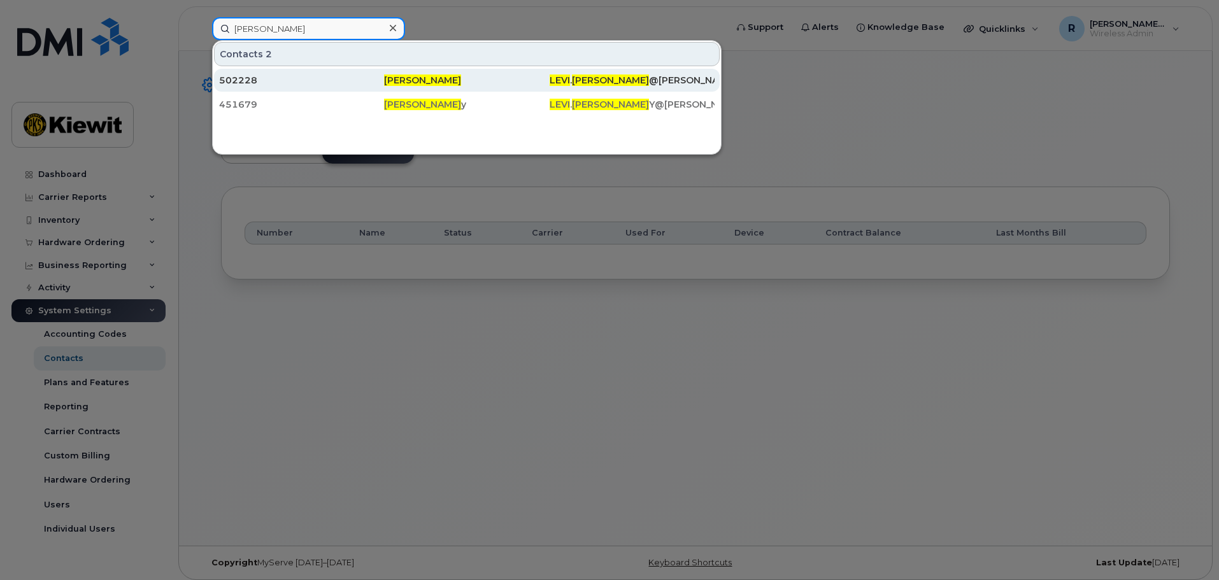
type input "[PERSON_NAME]"
click at [393, 80] on span "[PERSON_NAME]" at bounding box center [422, 80] width 77 height 11
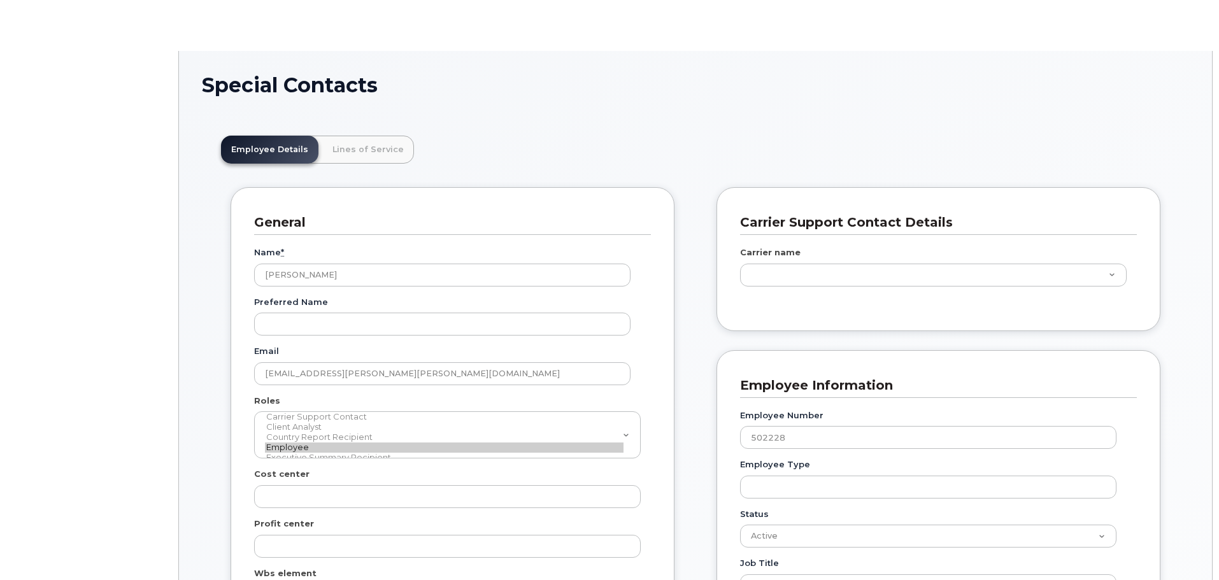
scroll to position [38, 0]
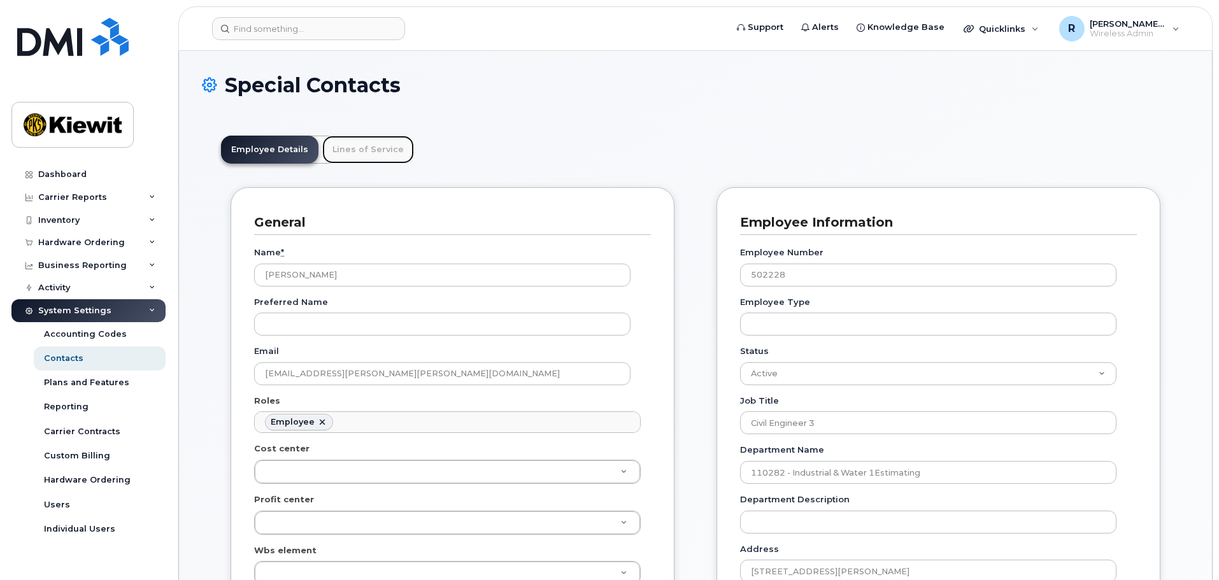
click at [369, 153] on link "Lines of Service" at bounding box center [368, 150] width 92 height 28
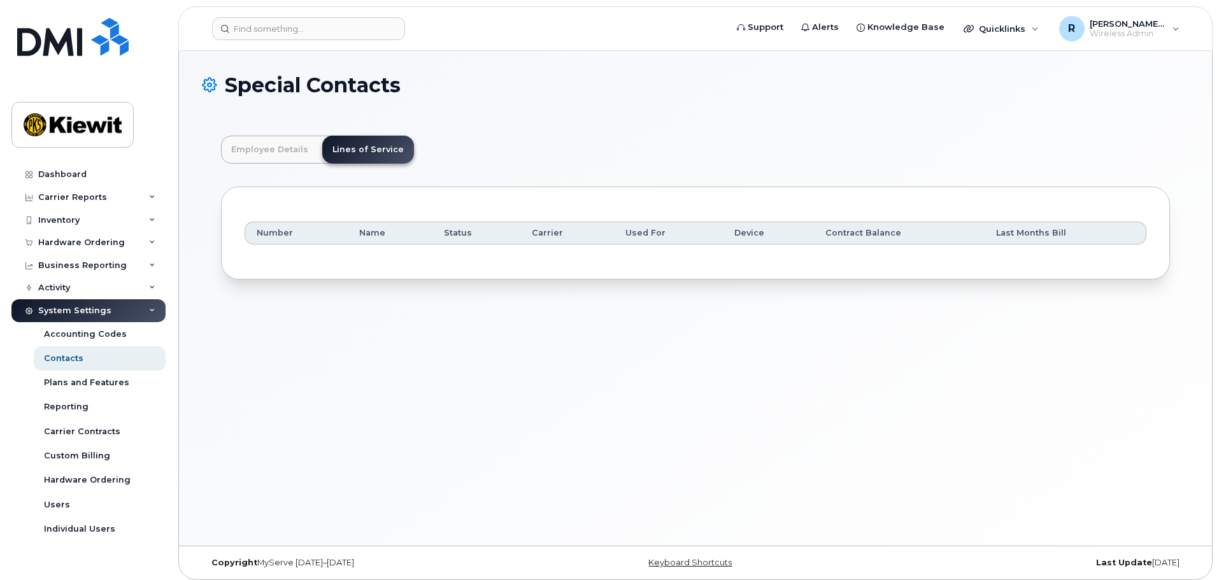
click at [304, 41] on header "Support Alerts Knowledge Base Quicklinks Suspend / Cancel Device Change SIM Car…" at bounding box center [695, 28] width 1034 height 45
click at [297, 28] on input at bounding box center [308, 28] width 193 height 23
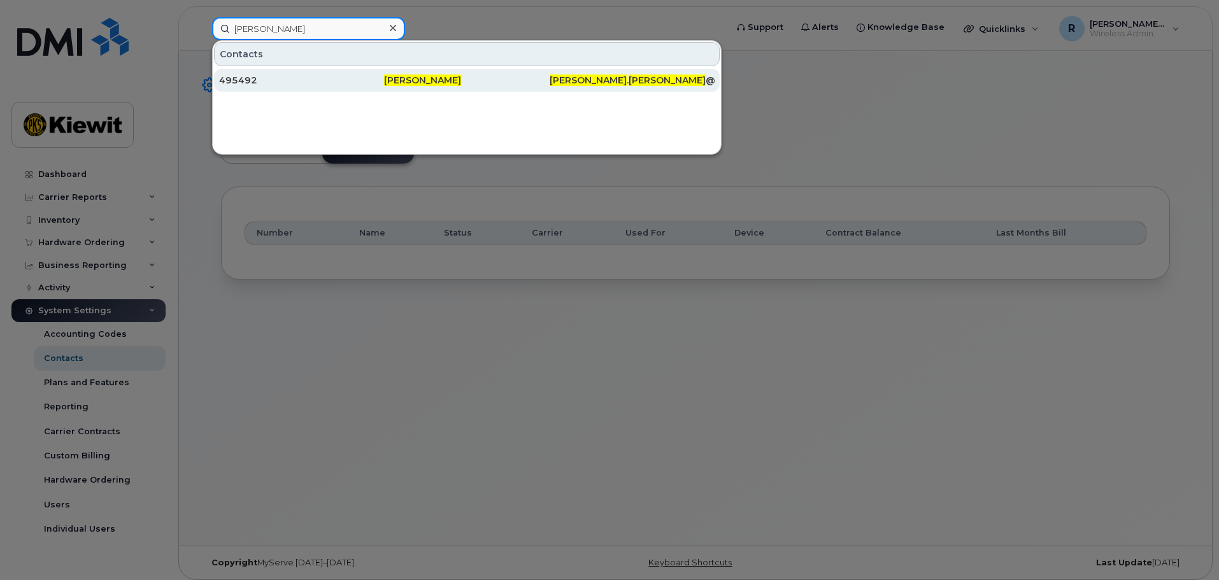
type input "[PERSON_NAME]"
click at [409, 80] on span "Daniel Ricker" at bounding box center [422, 80] width 77 height 11
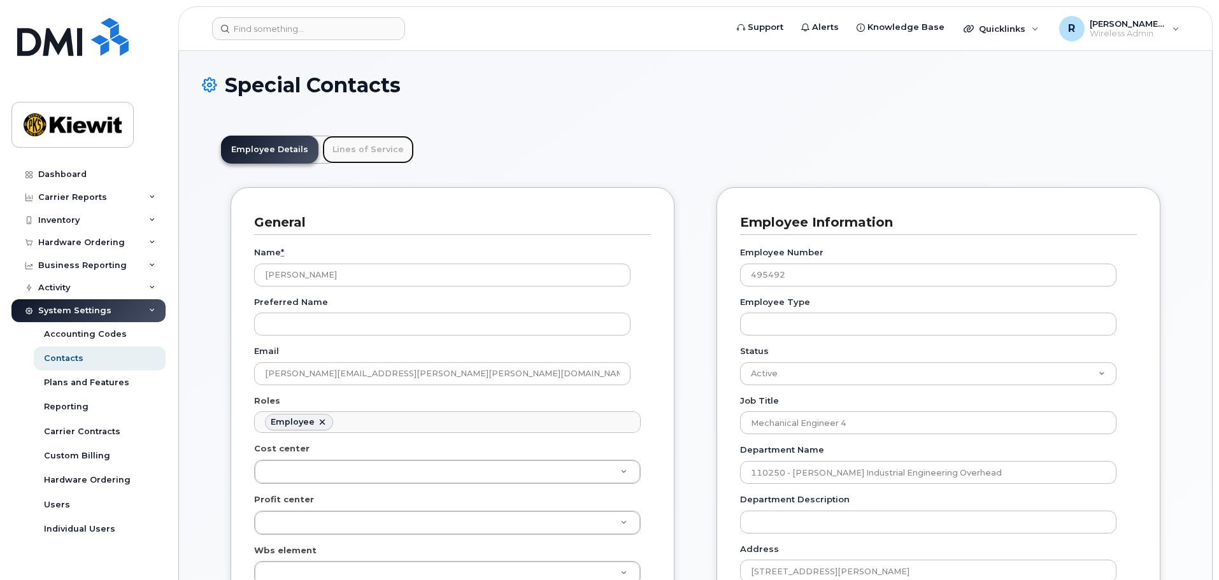
scroll to position [38, 0]
click at [364, 159] on link "Lines of Service" at bounding box center [368, 150] width 92 height 28
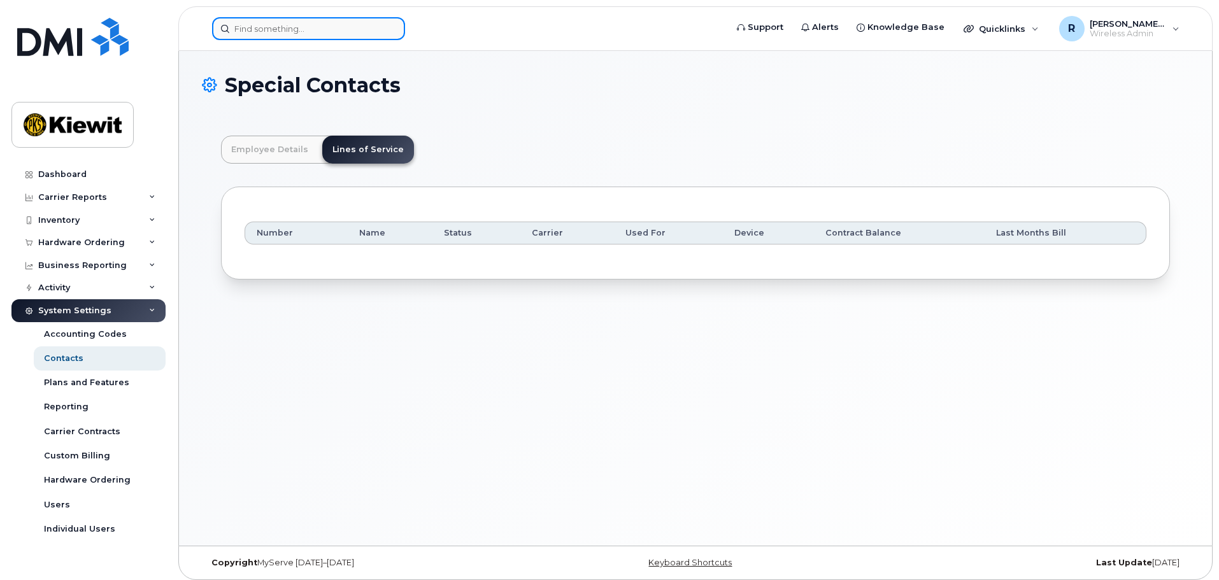
click at [297, 30] on input at bounding box center [308, 28] width 193 height 23
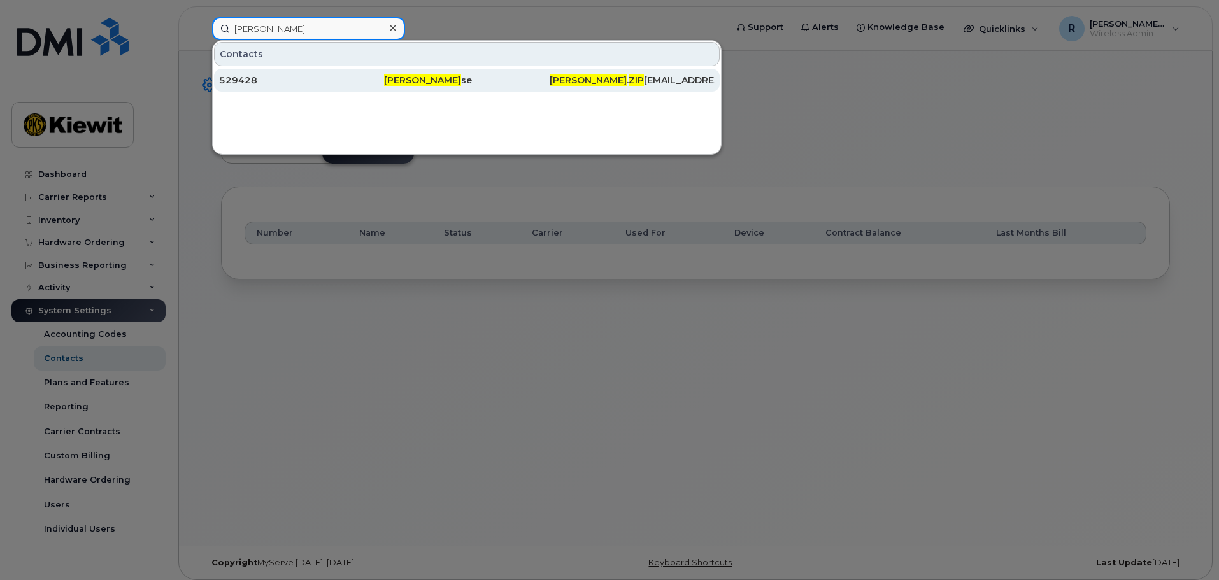
type input "michael zip"
click at [253, 76] on div "529428" at bounding box center [301, 80] width 165 height 13
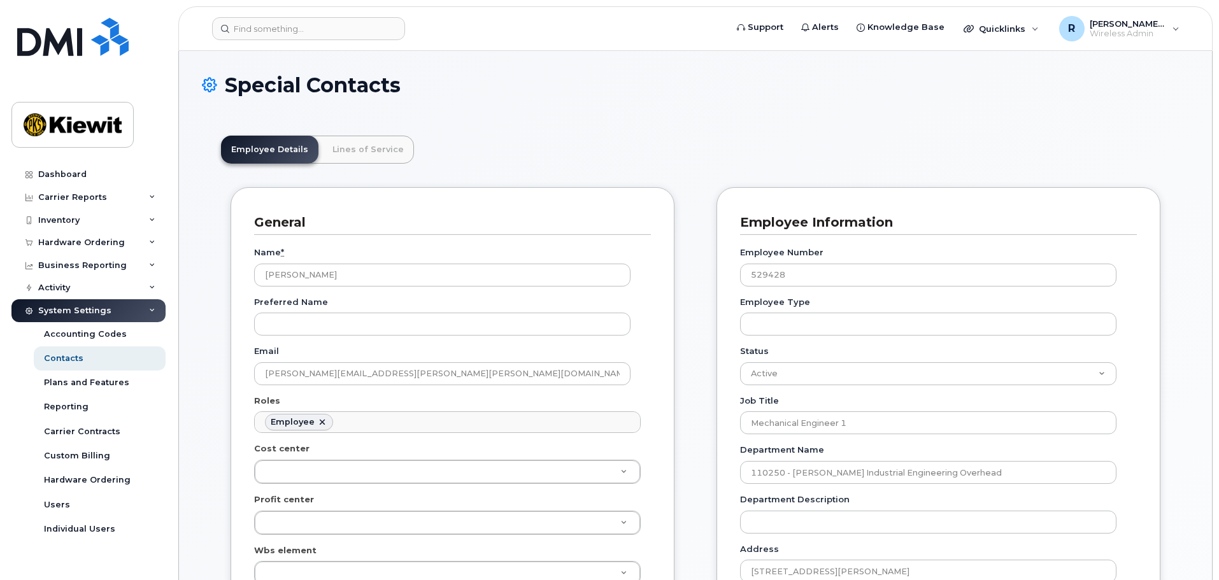
scroll to position [38, 0]
click at [355, 150] on link "Lines of Service" at bounding box center [368, 150] width 92 height 28
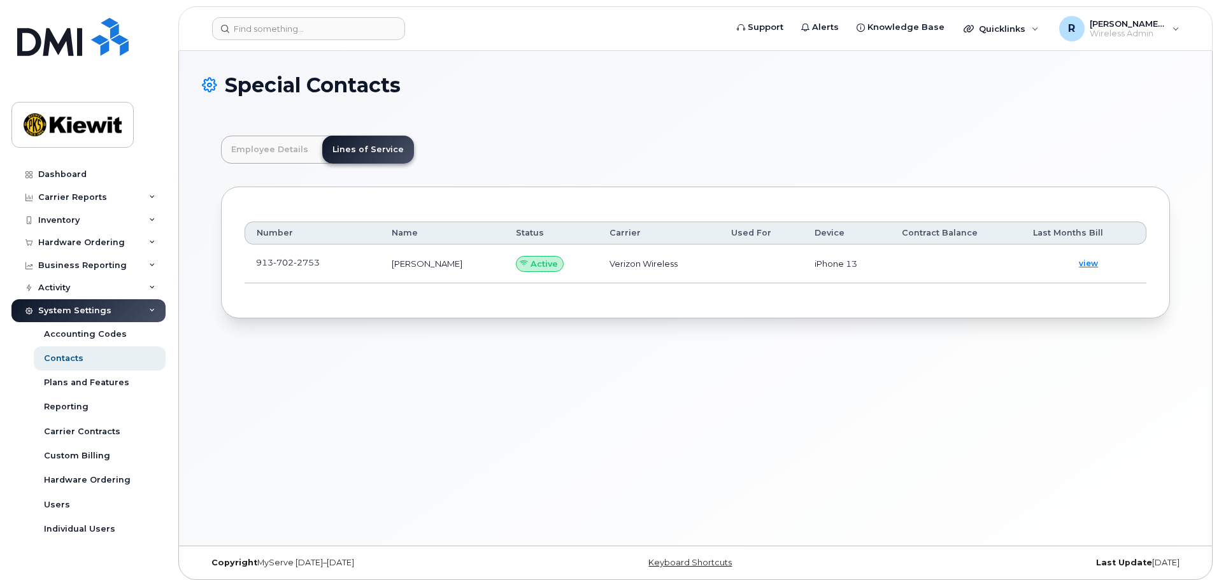
click at [317, 269] on td "913 702 2753" at bounding box center [313, 264] width 136 height 39
click at [1088, 264] on span "view" at bounding box center [1088, 263] width 19 height 11
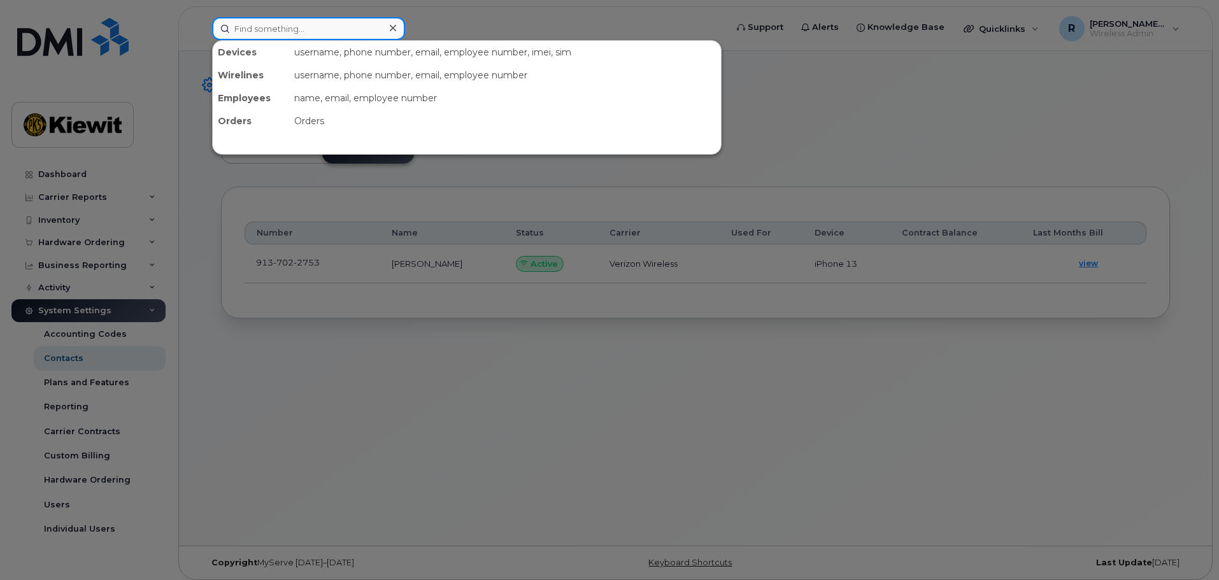
click at [273, 25] on input at bounding box center [308, 28] width 193 height 23
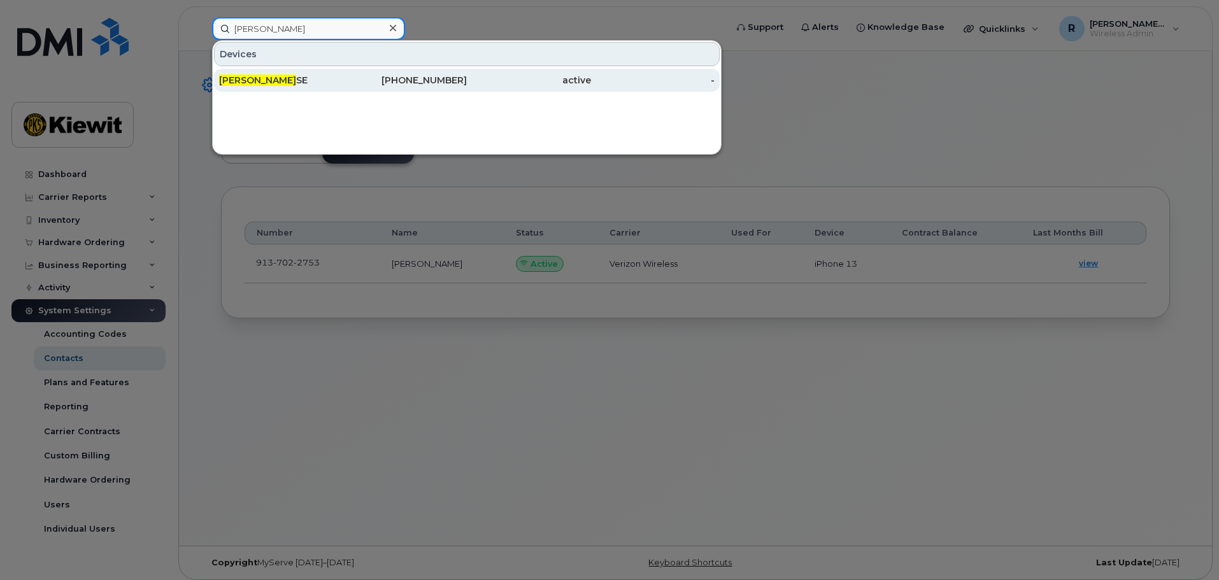
type input "michael zit"
click at [275, 76] on span "MICHAEL ZIT" at bounding box center [257, 80] width 77 height 11
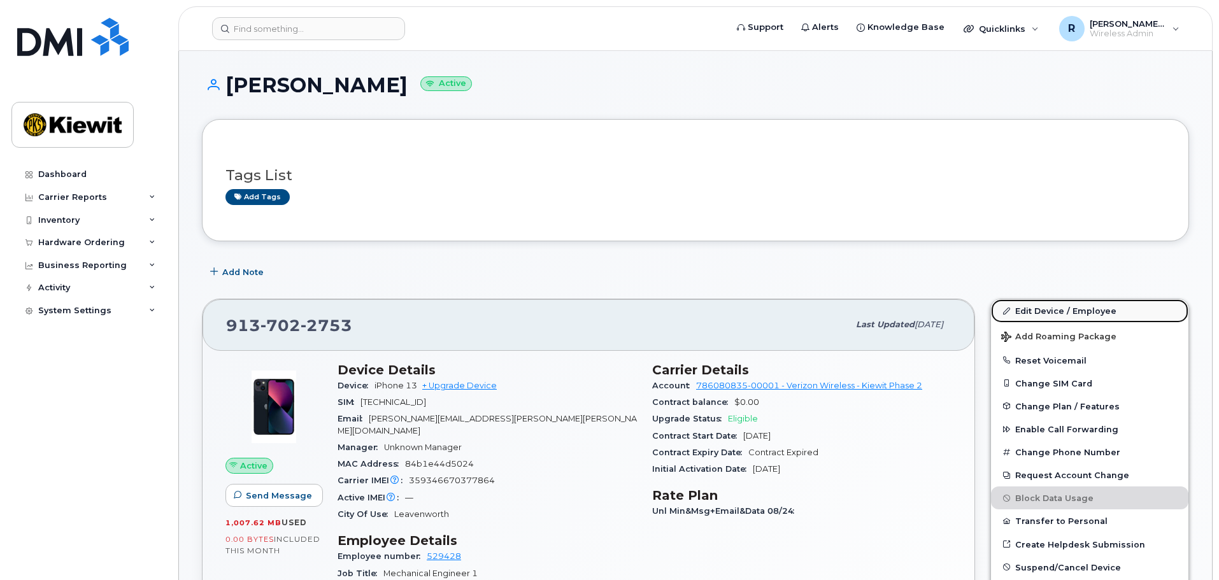
click at [1044, 309] on link "Edit Device / Employee" at bounding box center [1089, 310] width 197 height 23
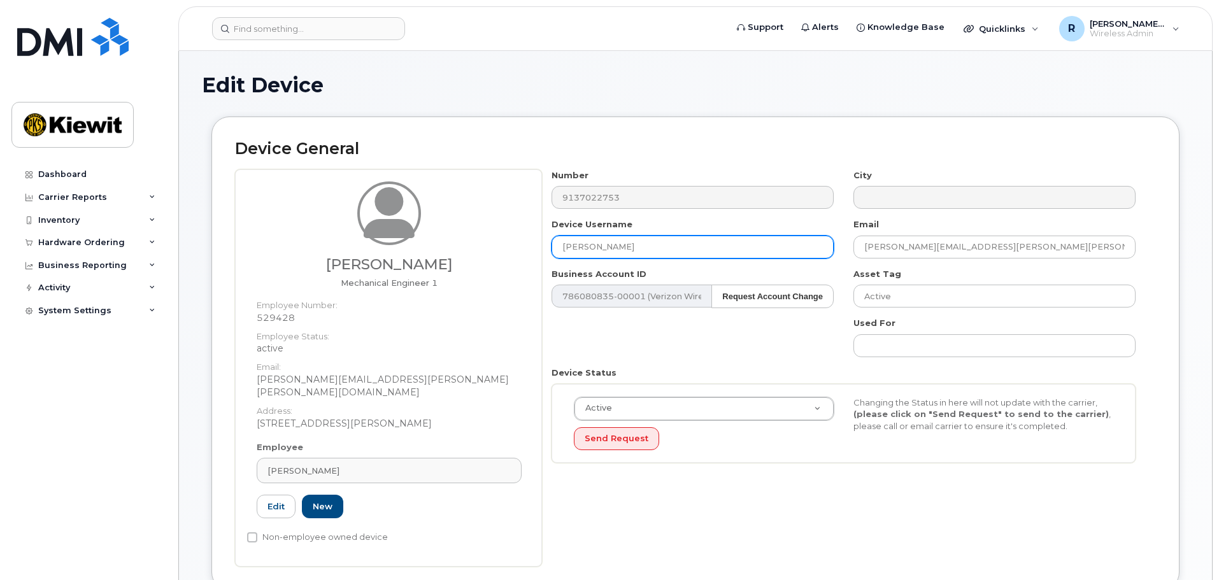
click at [622, 249] on input "[PERSON_NAME]" at bounding box center [693, 247] width 282 height 23
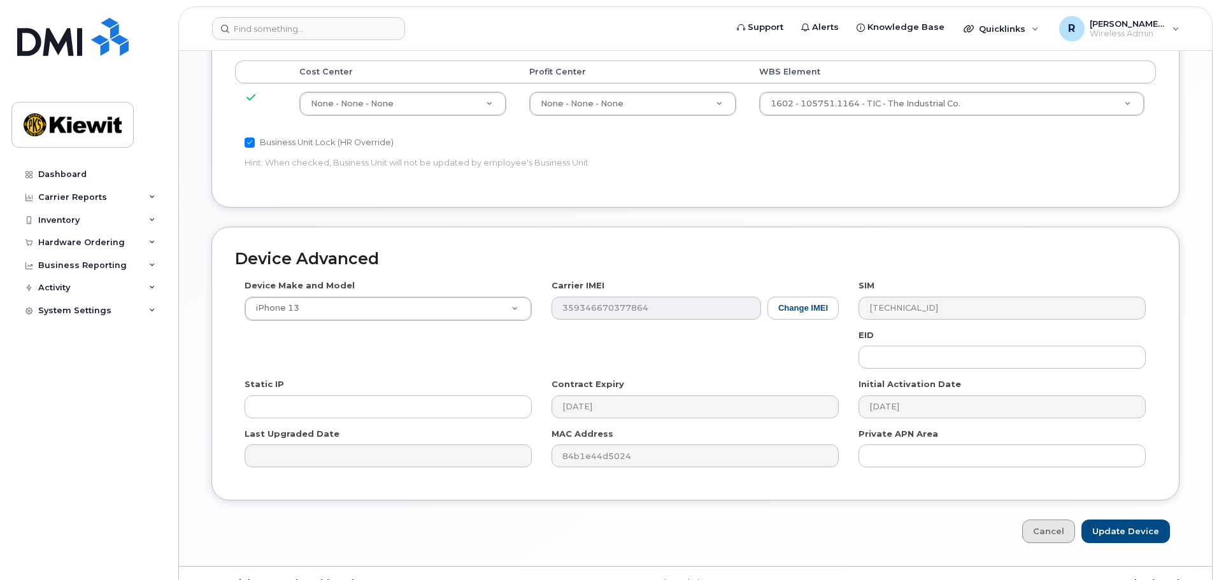
scroll to position [729, 0]
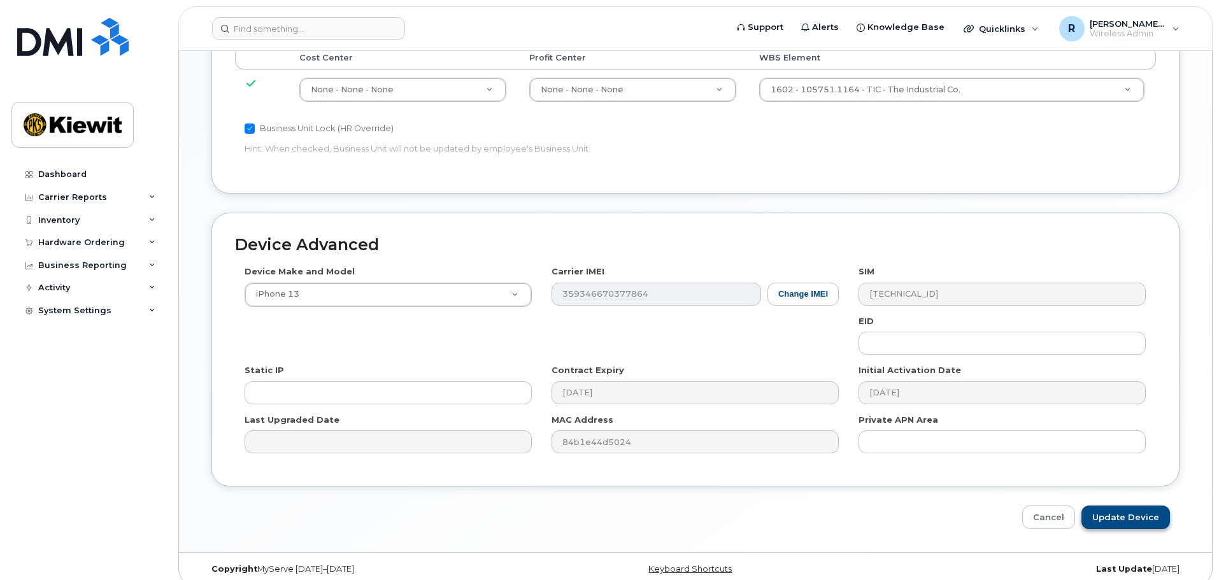
type input "[PERSON_NAME]"
click at [1122, 506] on input "Update Device" at bounding box center [1125, 518] width 89 height 24
type input "Saving..."
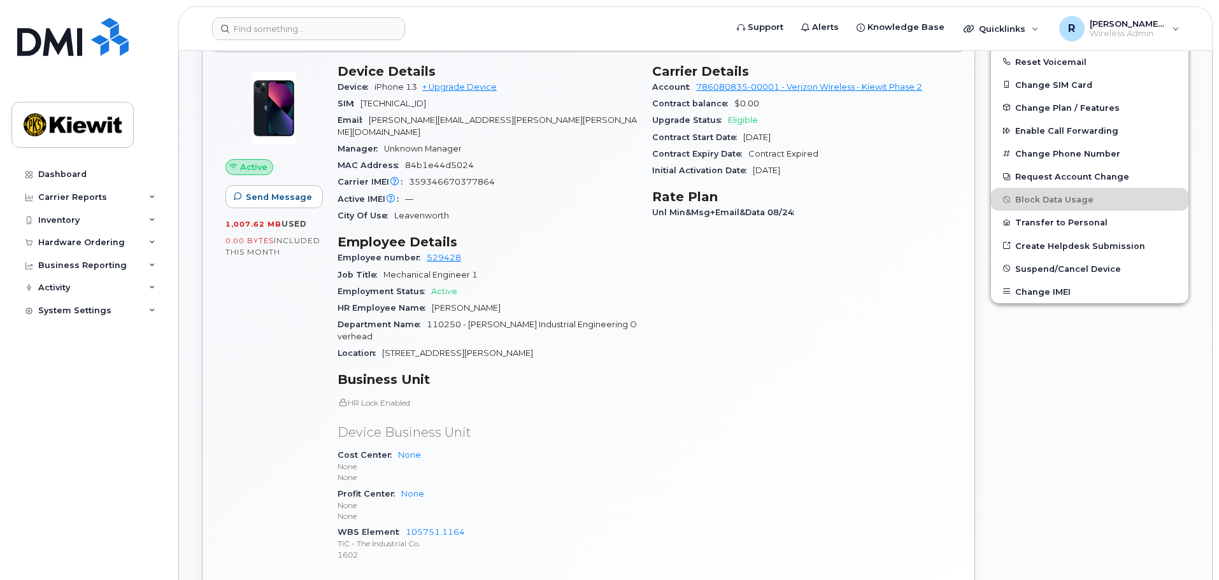
scroll to position [318, 0]
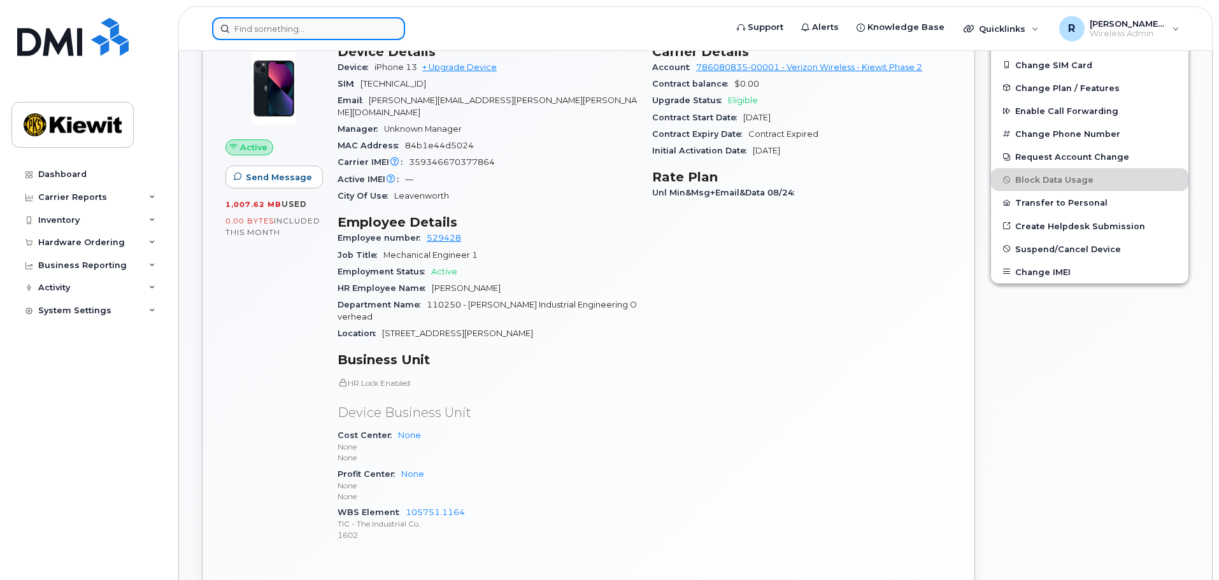
click at [246, 35] on input at bounding box center [308, 28] width 193 height 23
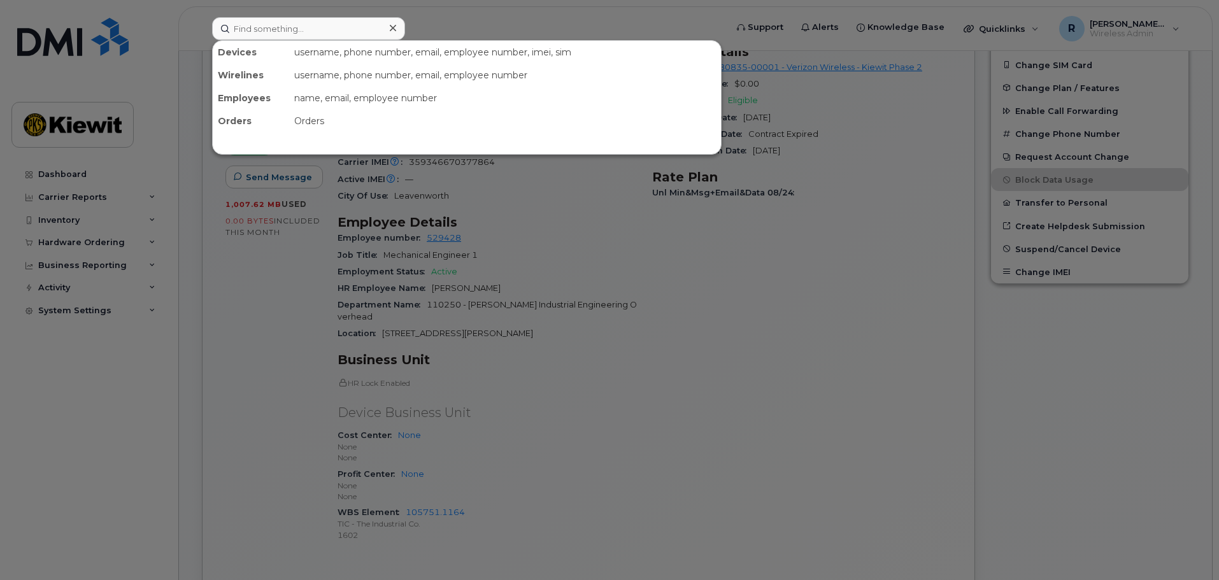
click at [276, 391] on div at bounding box center [609, 290] width 1219 height 580
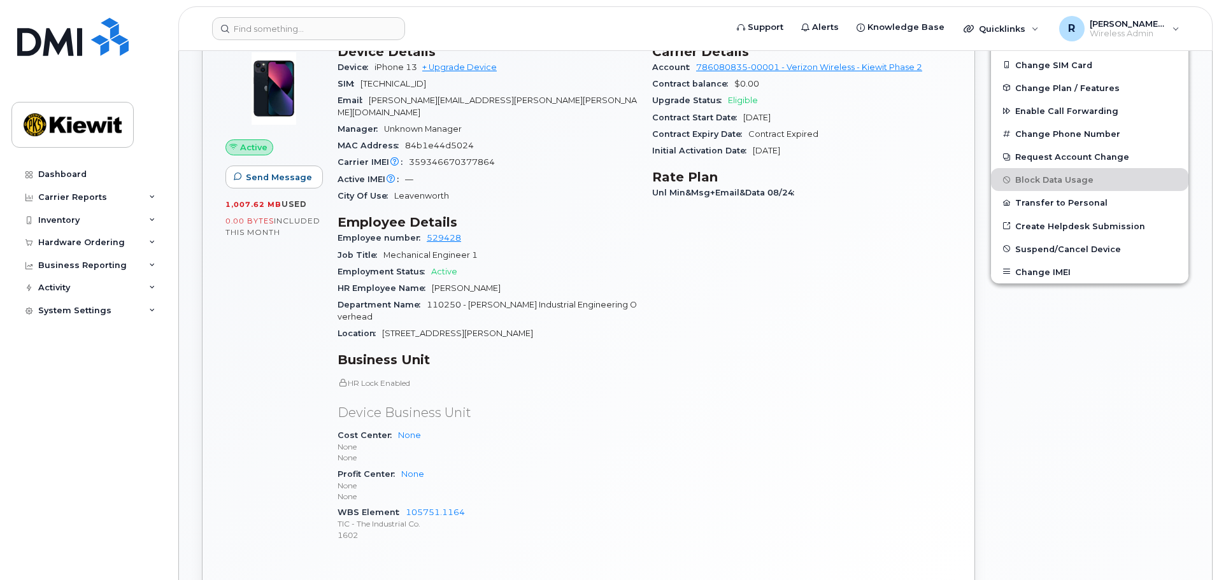
scroll to position [255, 0]
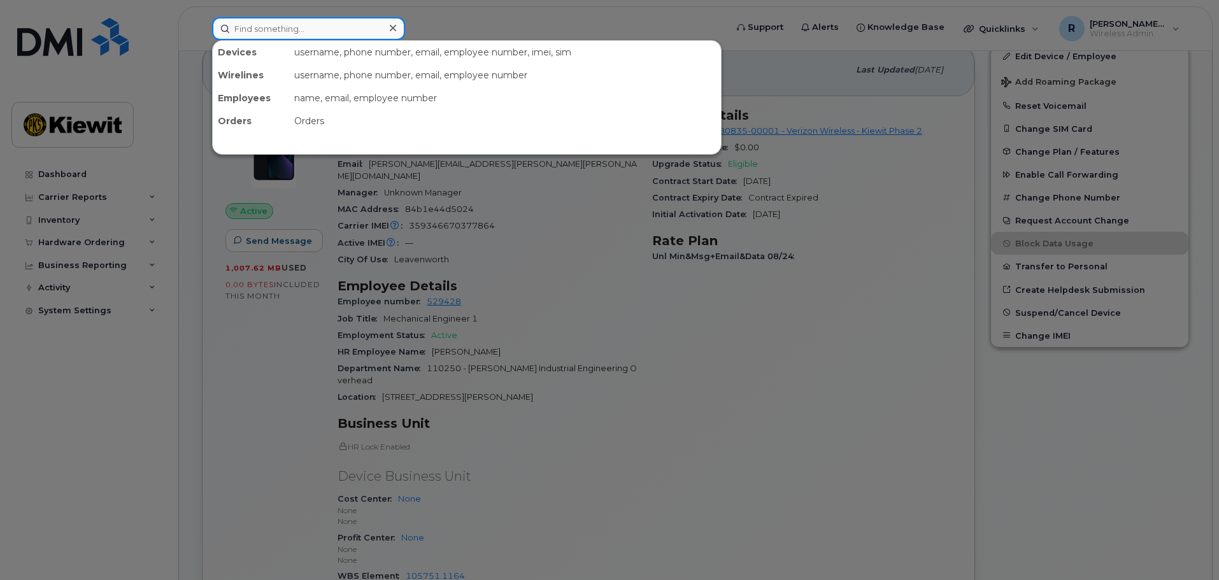
click at [247, 32] on input at bounding box center [308, 28] width 193 height 23
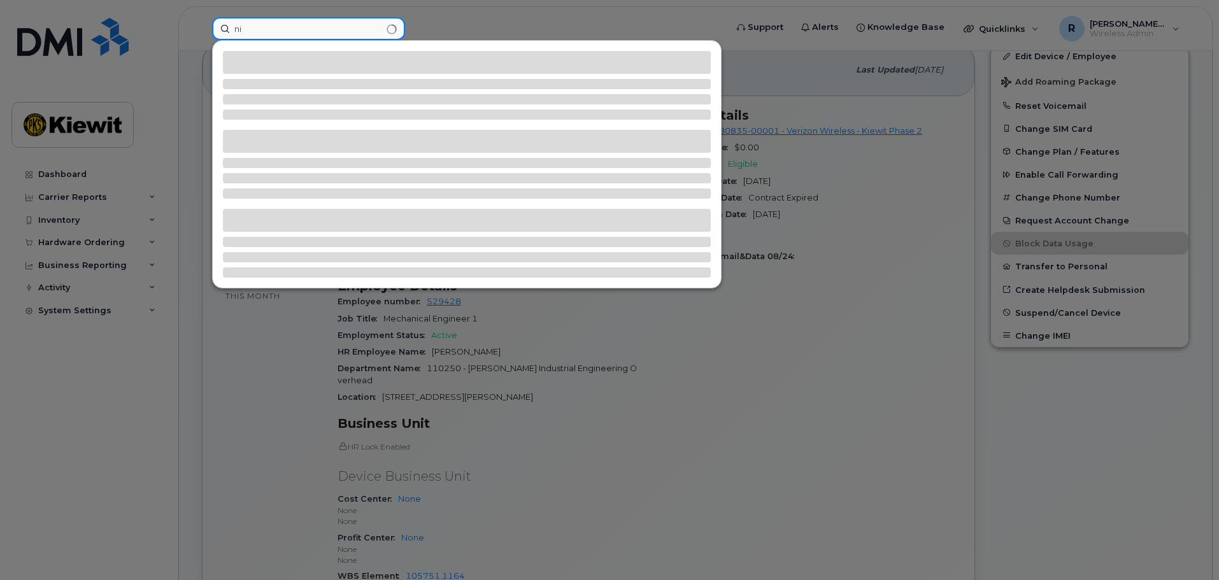
type input "n"
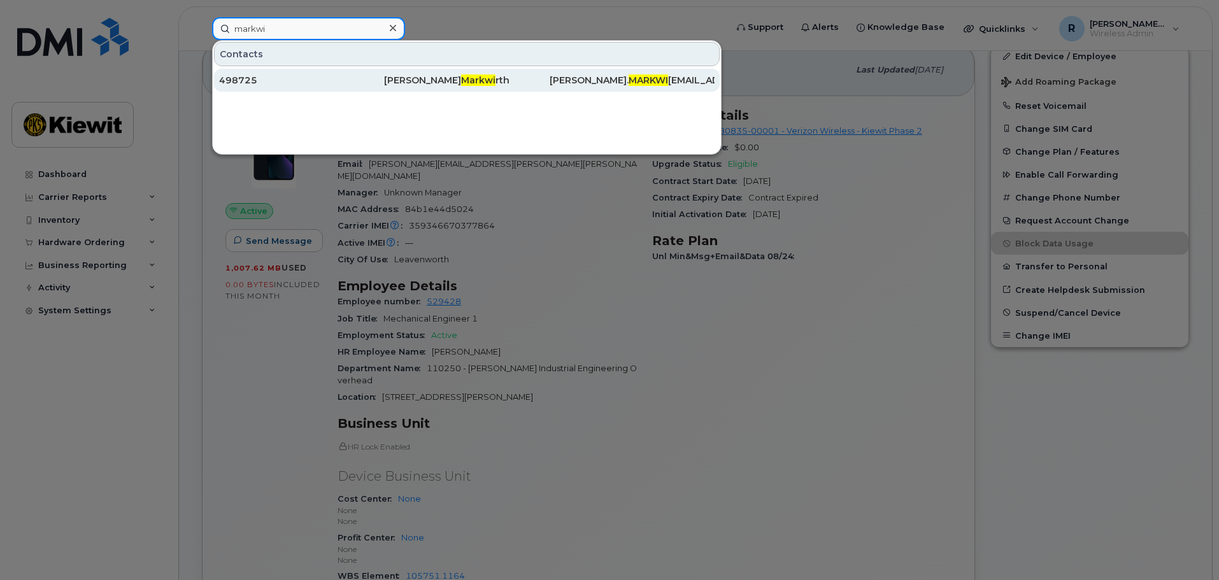
type input "markwi"
click at [391, 84] on div "Nickolas Markwi rth" at bounding box center [466, 80] width 165 height 13
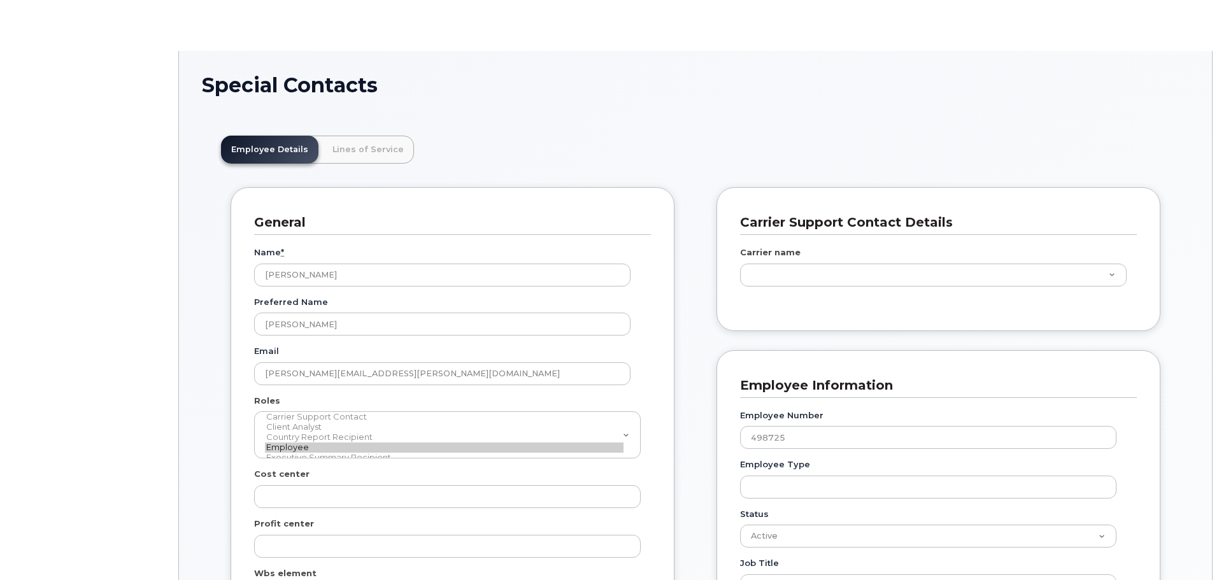
scroll to position [38, 0]
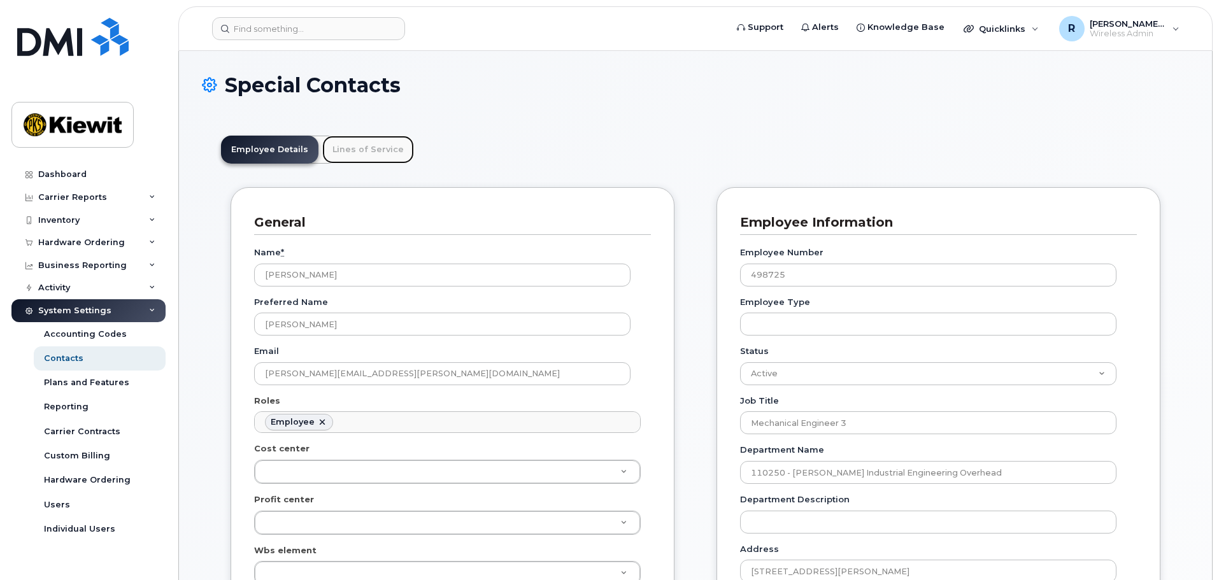
click at [363, 149] on link "Lines of Service" at bounding box center [368, 150] width 92 height 28
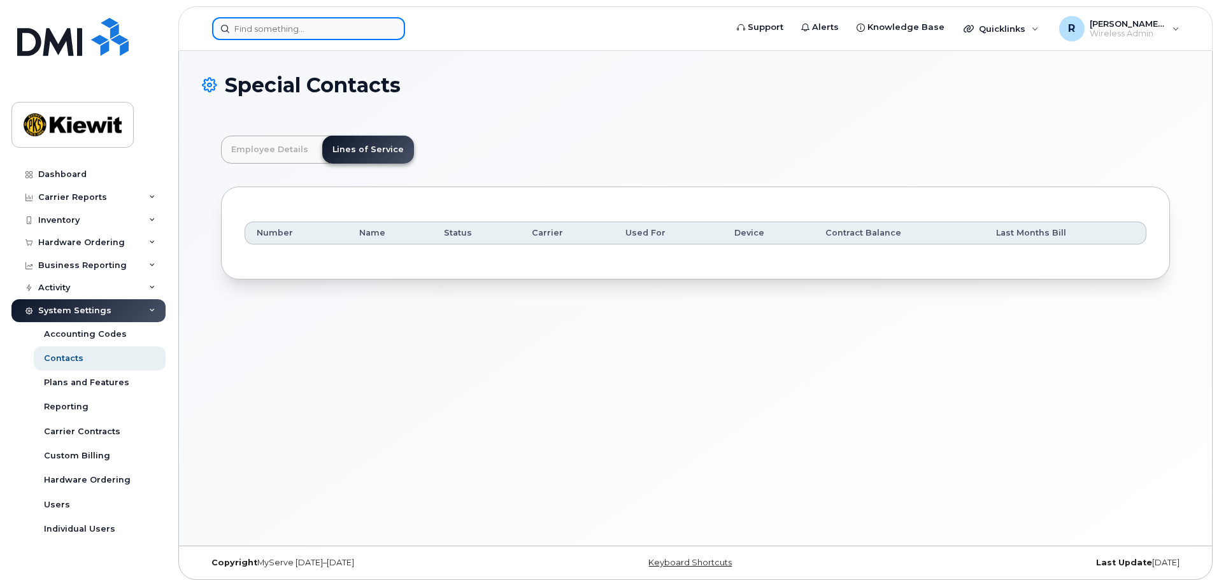
click at [255, 30] on input at bounding box center [308, 28] width 193 height 23
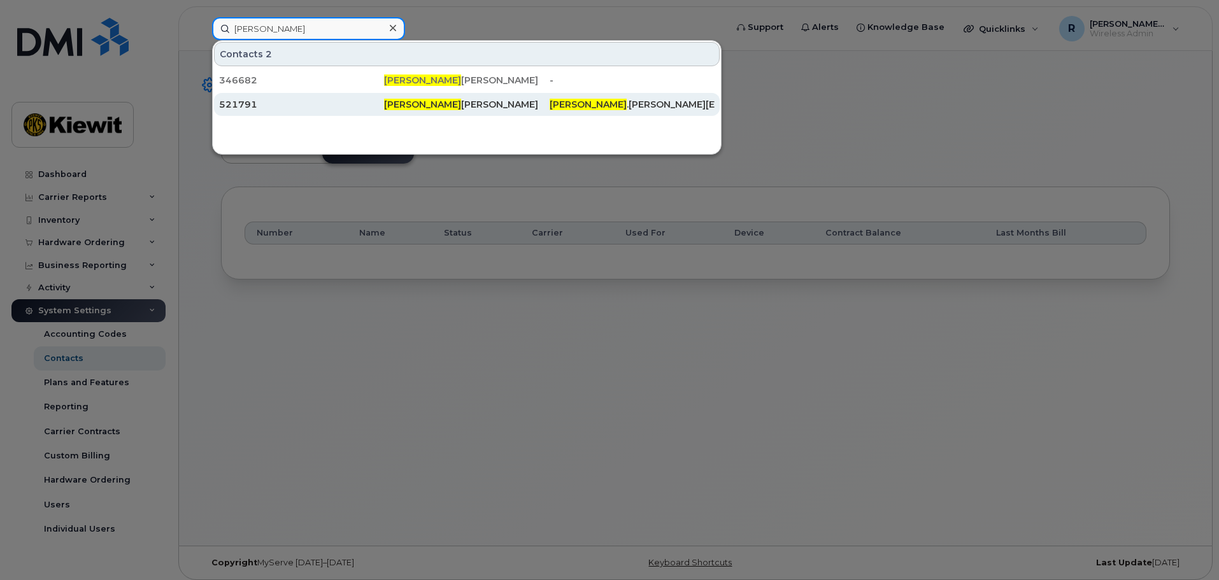
type input "[PERSON_NAME]"
click at [407, 108] on span "[PERSON_NAME]" at bounding box center [422, 104] width 77 height 11
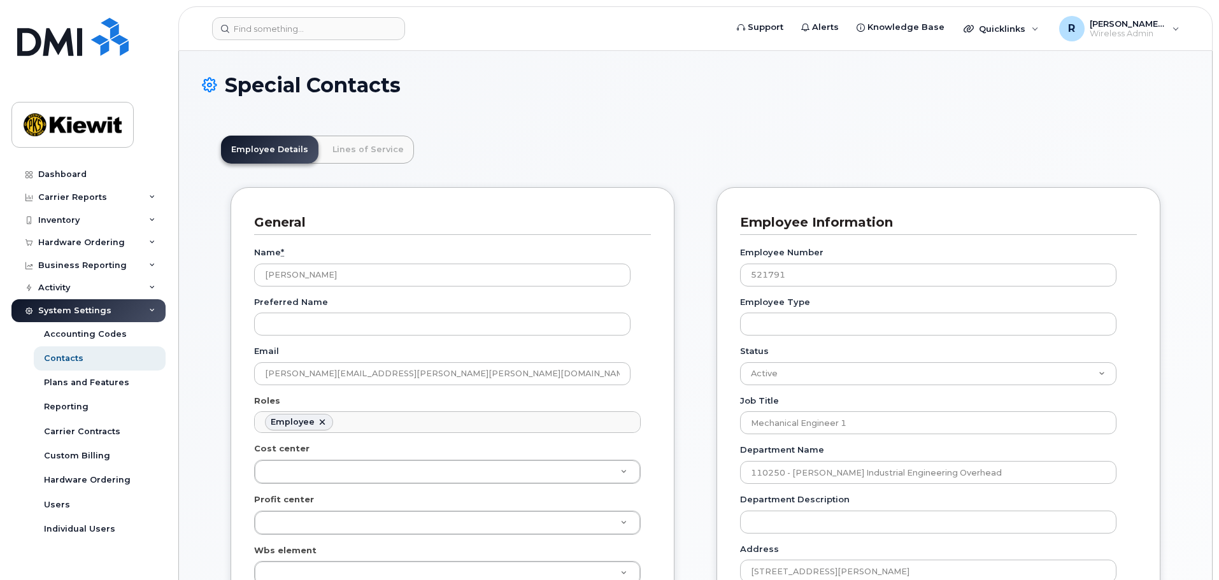
scroll to position [38, 0]
click at [367, 155] on link "Lines of Service" at bounding box center [368, 150] width 92 height 28
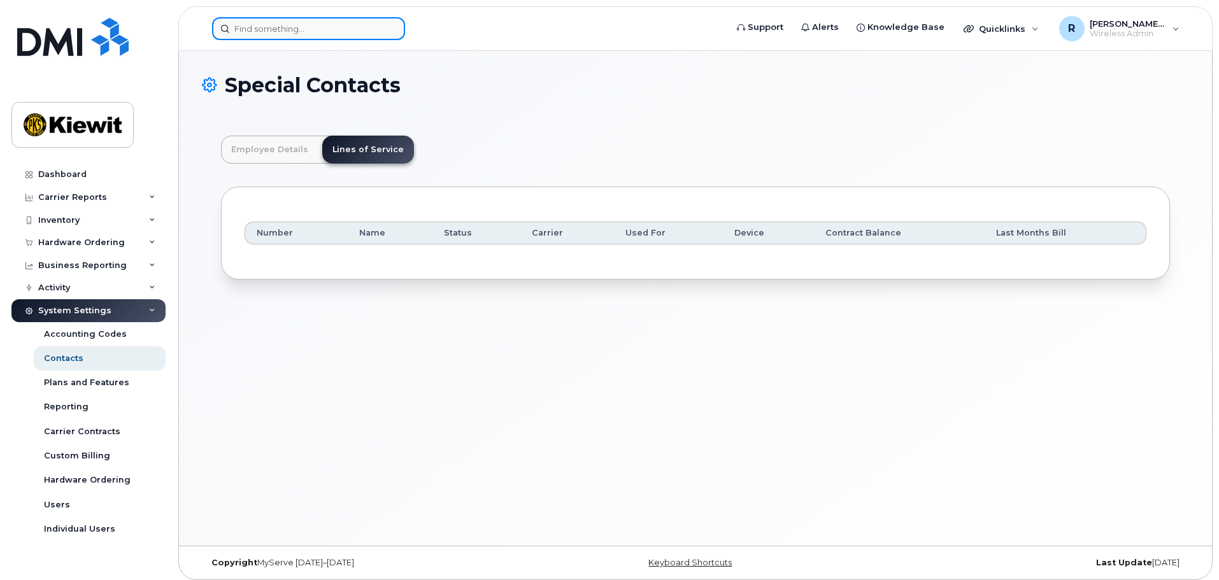
click at [241, 34] on input at bounding box center [308, 28] width 193 height 23
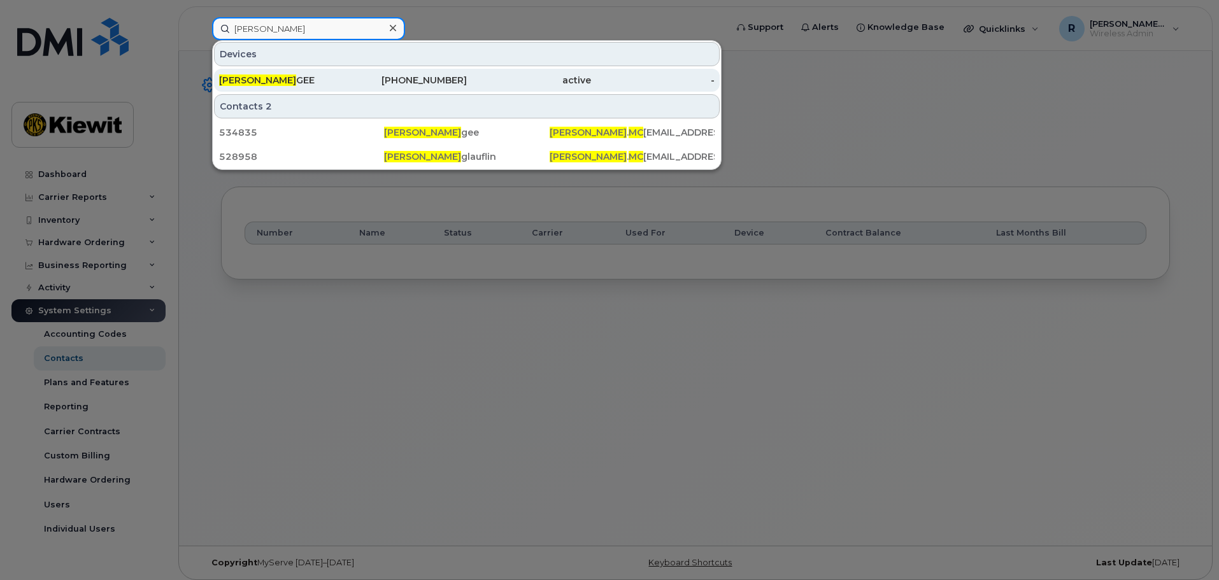
type input "heather mc"
click at [273, 74] on div "HEATHER MC GEE" at bounding box center [281, 80] width 124 height 23
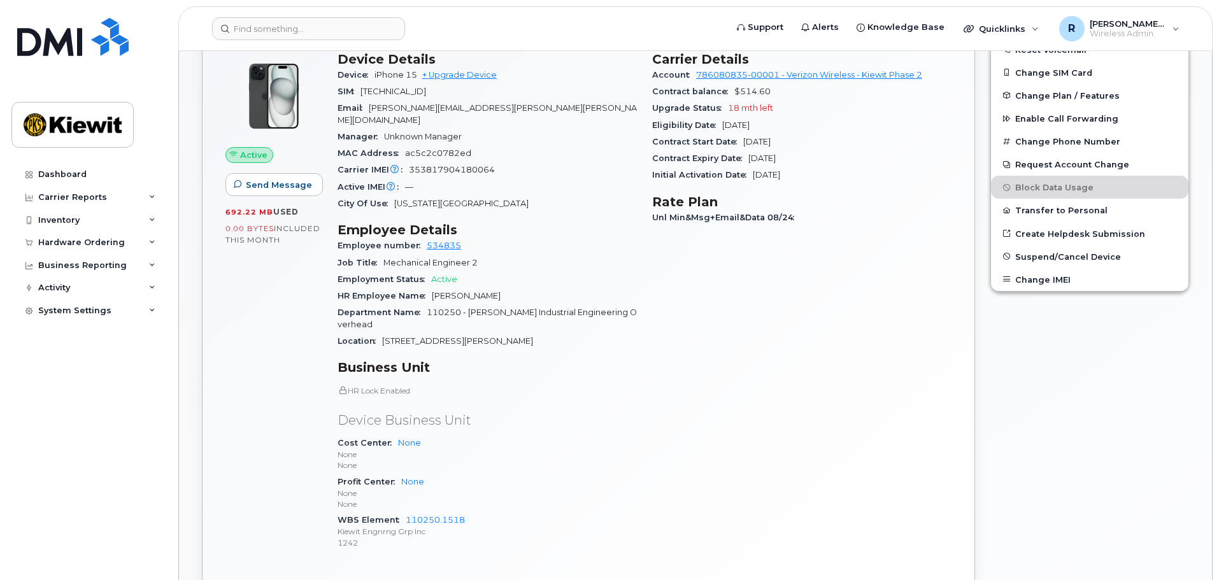
scroll to position [318, 0]
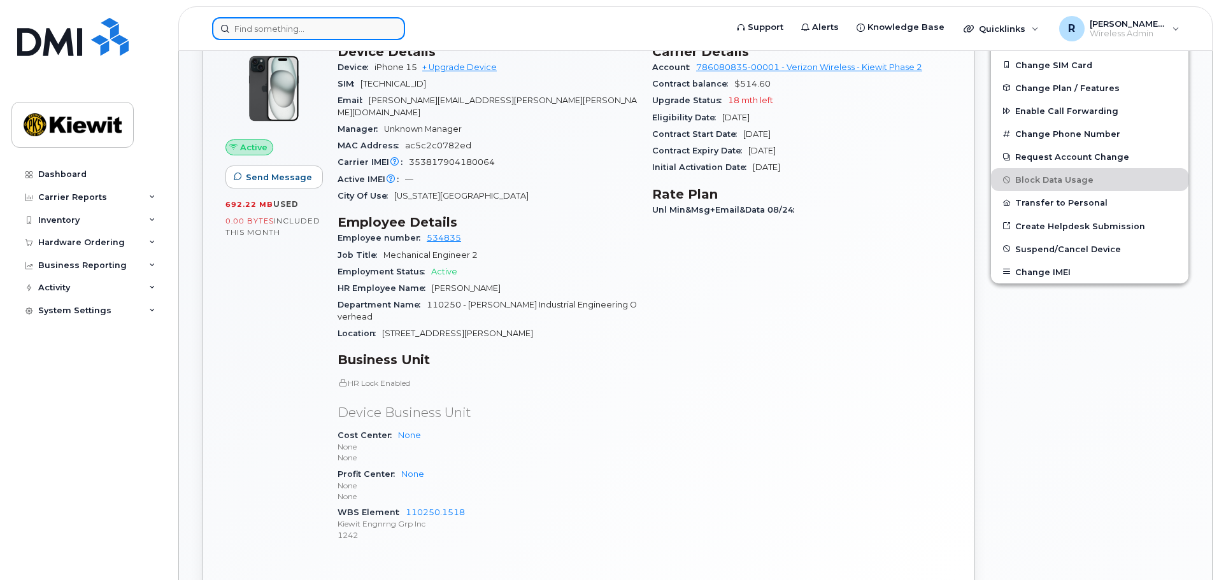
click at [303, 27] on input at bounding box center [308, 28] width 193 height 23
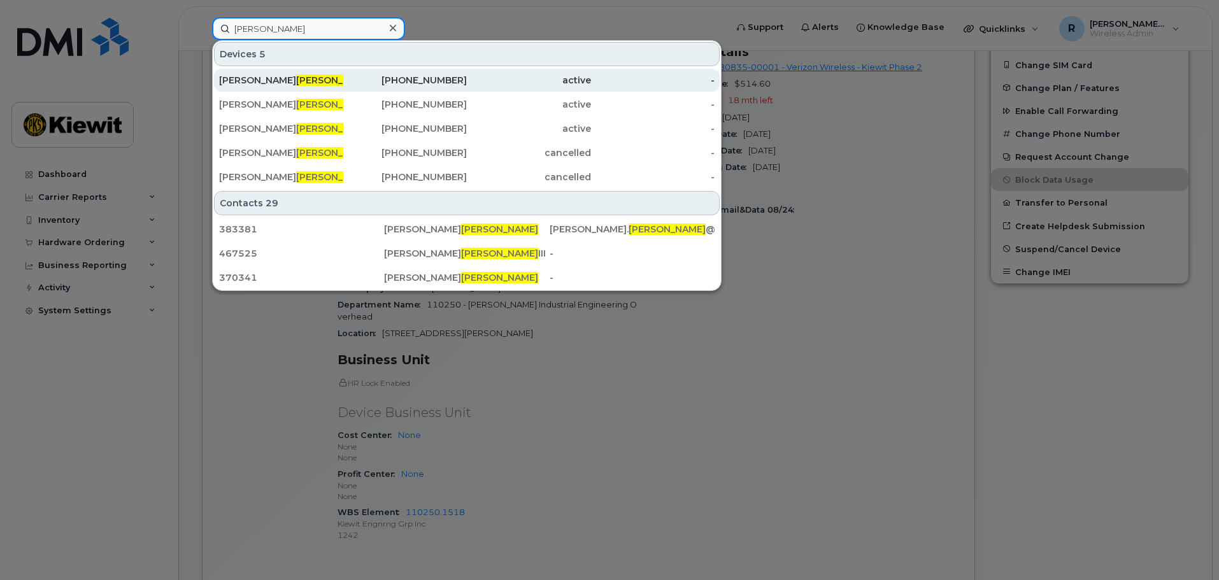
type input "livingston"
click at [296, 82] on span "LIVINGSTON" at bounding box center [334, 80] width 77 height 11
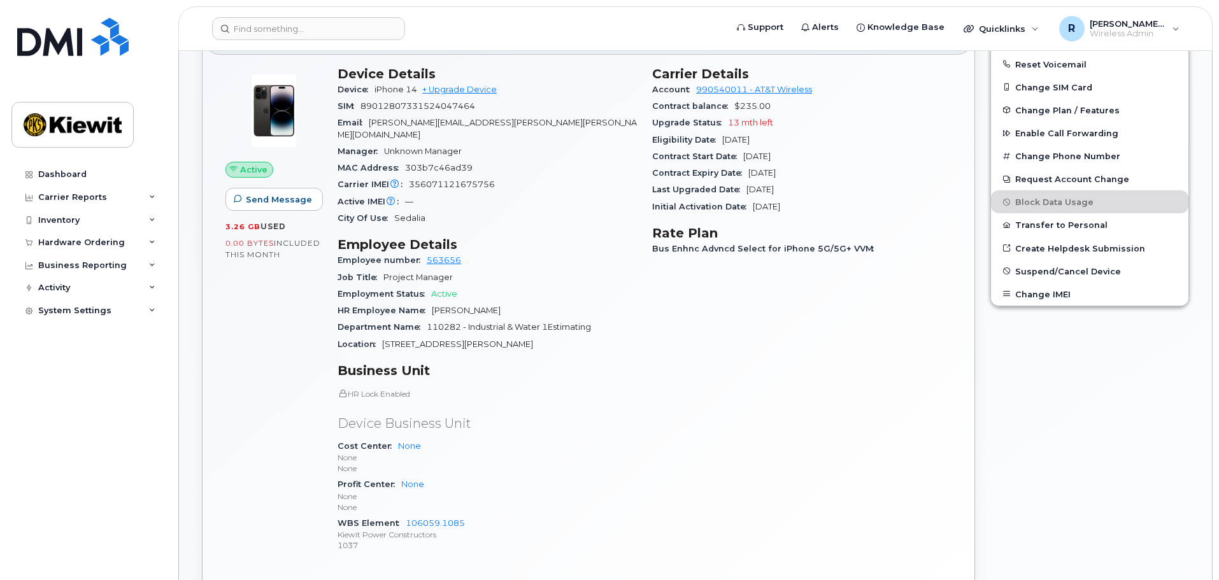
scroll to position [318, 0]
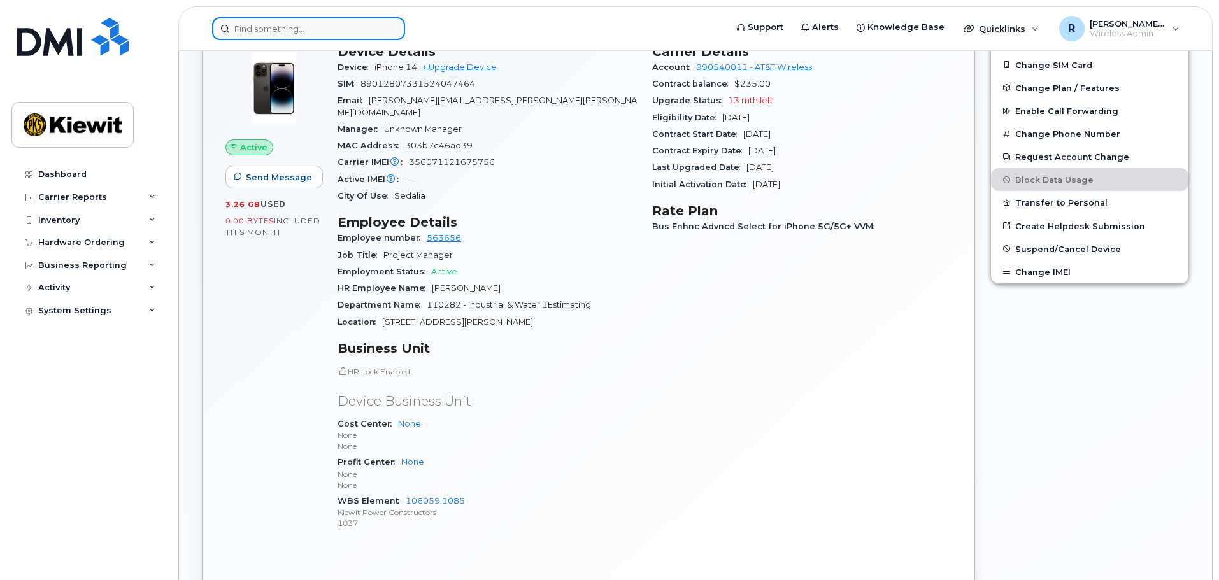
click at [300, 25] on input at bounding box center [308, 28] width 193 height 23
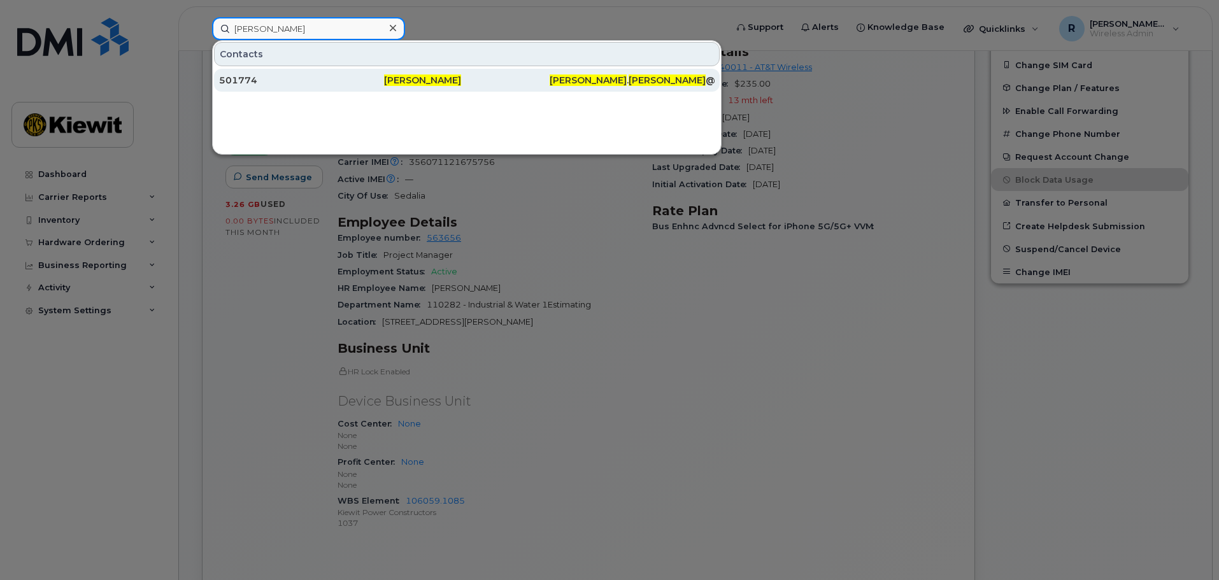
type input "brady reed"
click at [382, 77] on div "501774" at bounding box center [301, 80] width 165 height 13
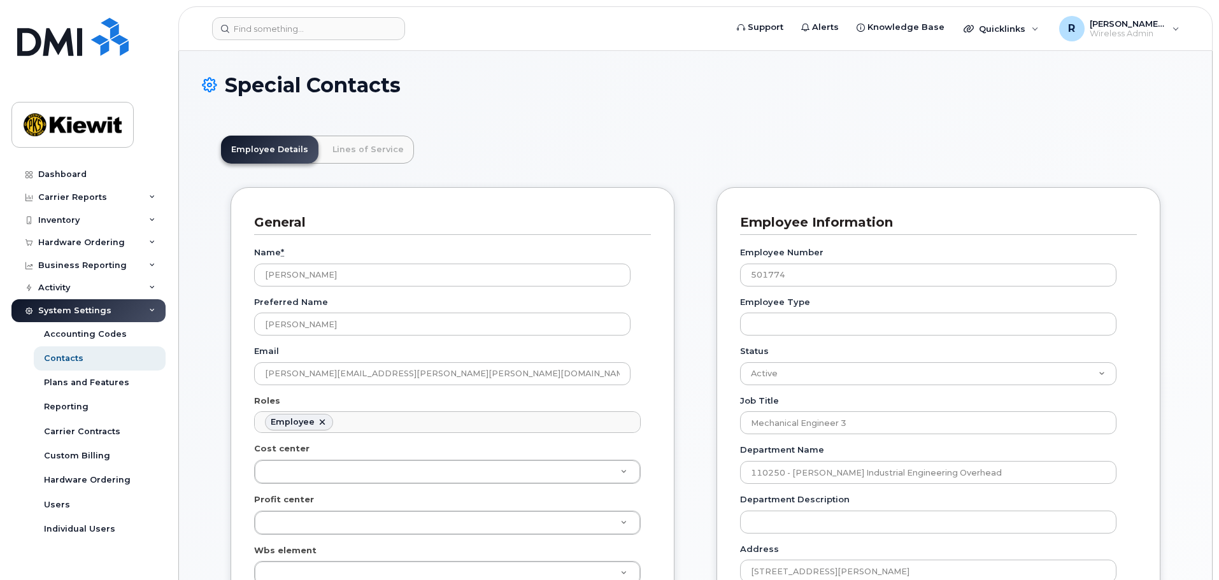
scroll to position [38, 0]
click at [353, 148] on link "Lines of Service" at bounding box center [368, 150] width 92 height 28
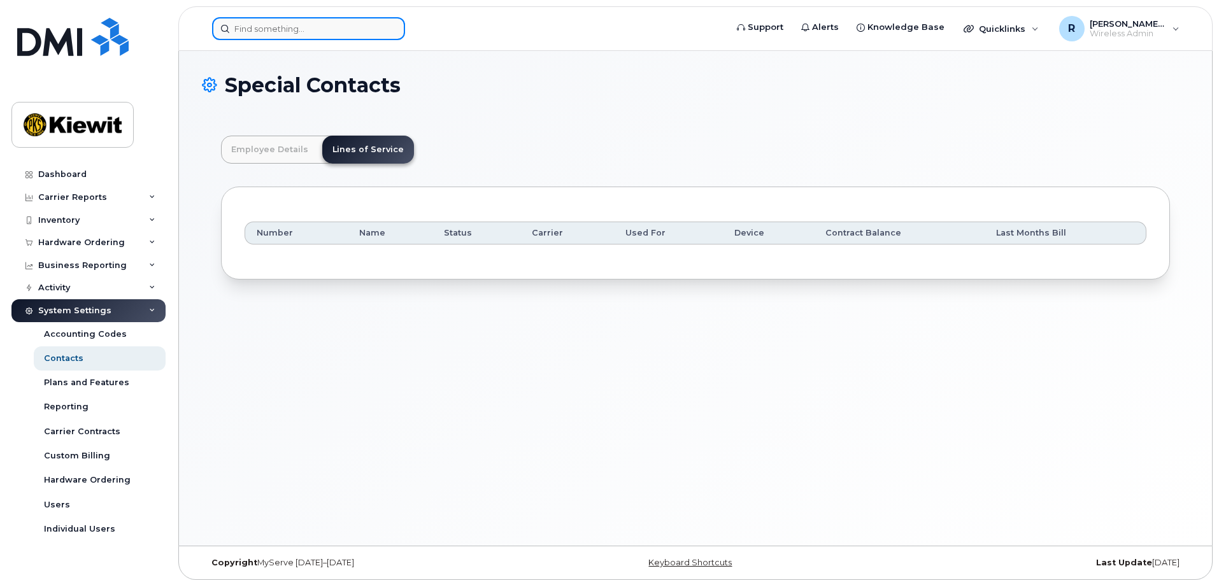
click at [315, 26] on input at bounding box center [308, 28] width 193 height 23
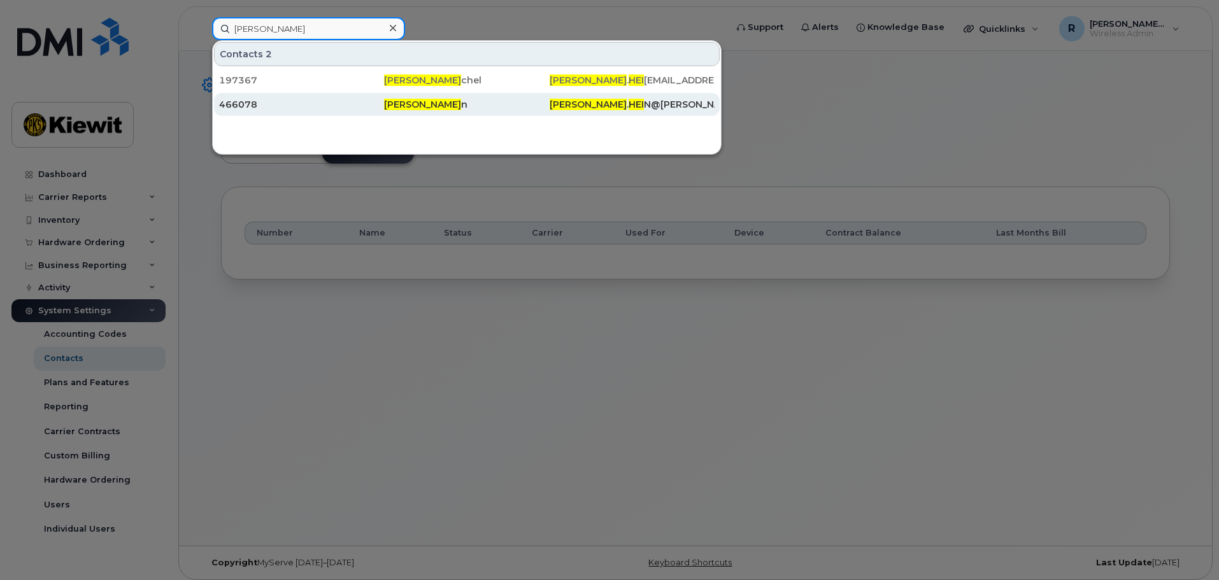
type input "daniel hei"
click at [389, 103] on span "Daniel Hei" at bounding box center [422, 104] width 77 height 11
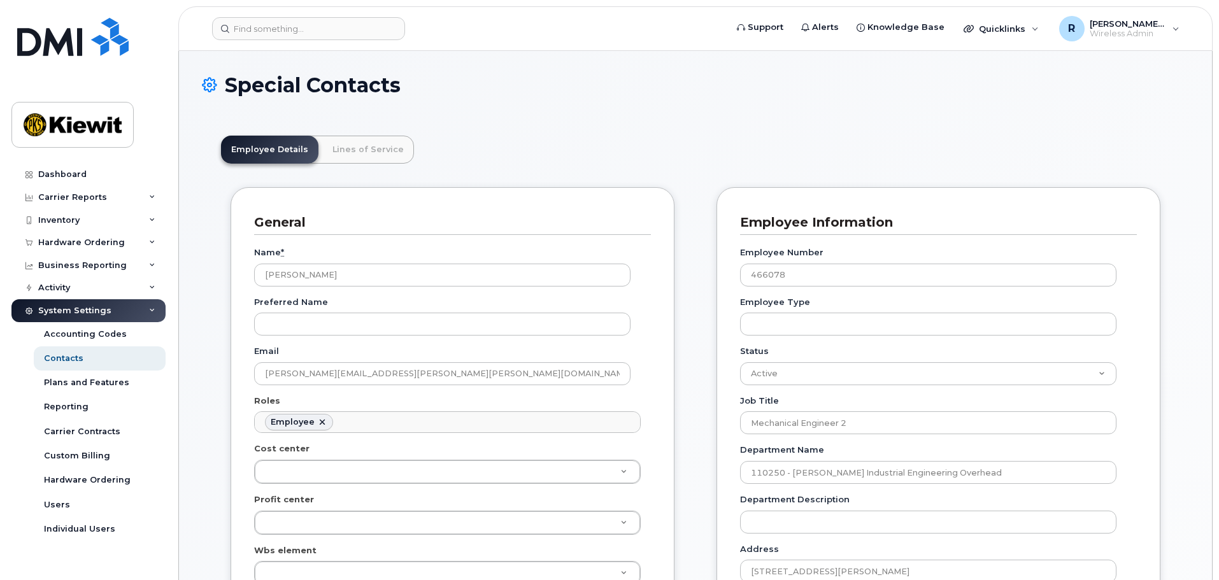
scroll to position [38, 0]
click at [371, 143] on link "Lines of Service" at bounding box center [368, 150] width 92 height 28
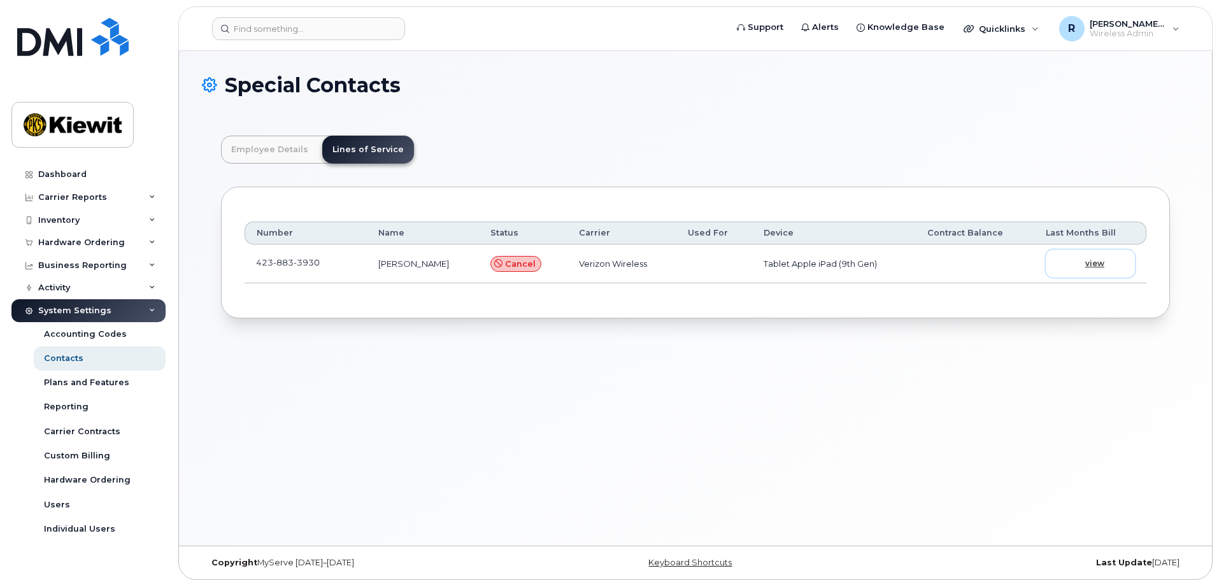
click at [1090, 262] on span "view" at bounding box center [1094, 263] width 19 height 11
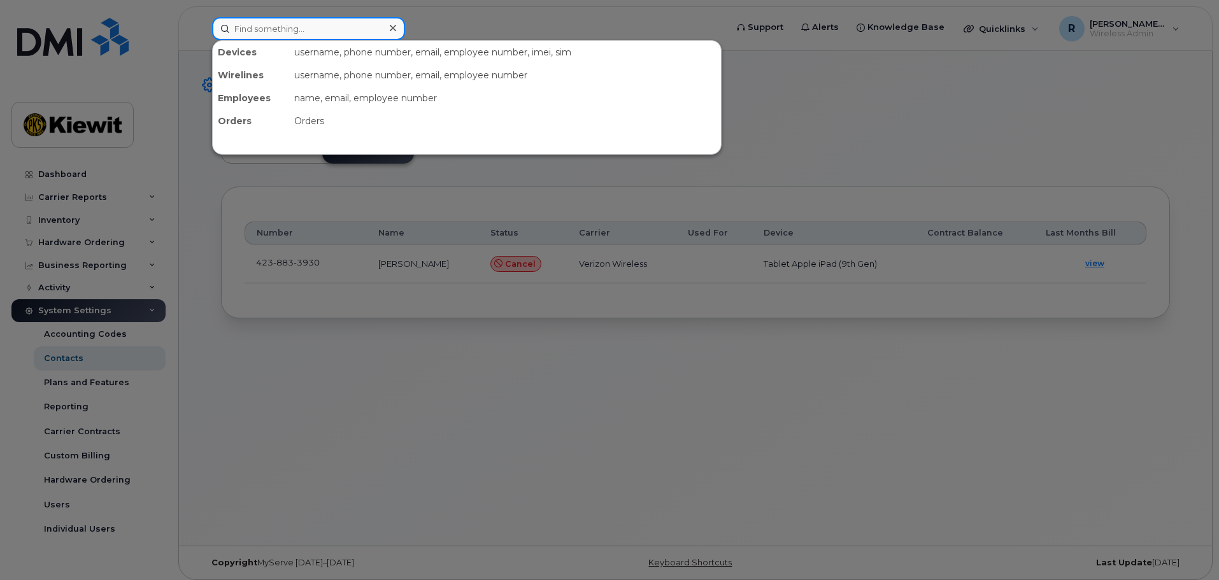
click at [290, 29] on input at bounding box center [308, 28] width 193 height 23
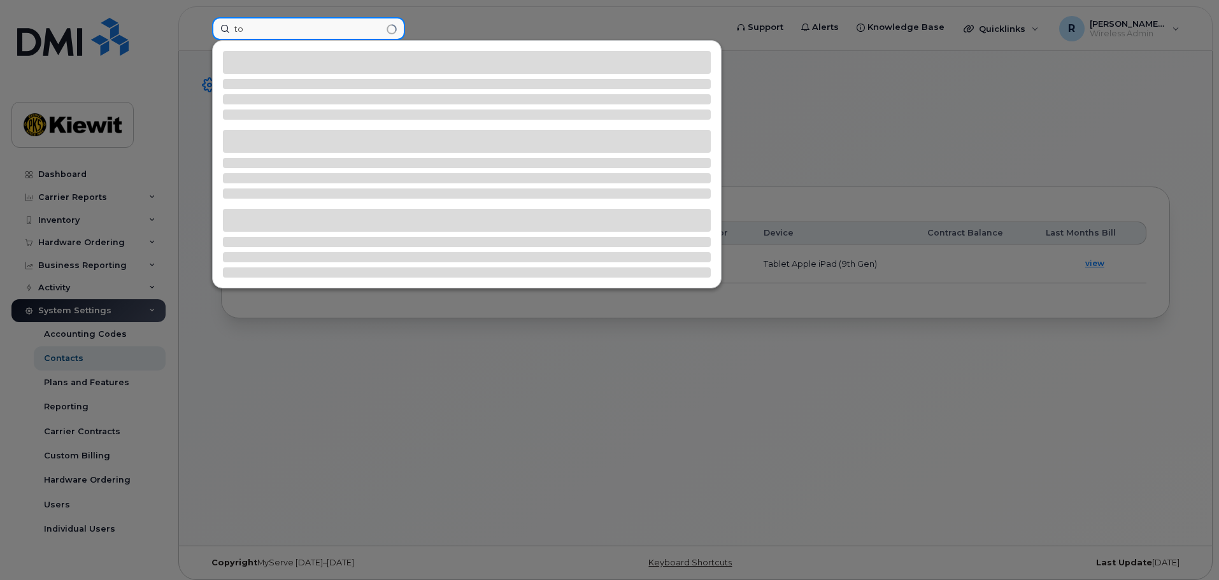
type input "t"
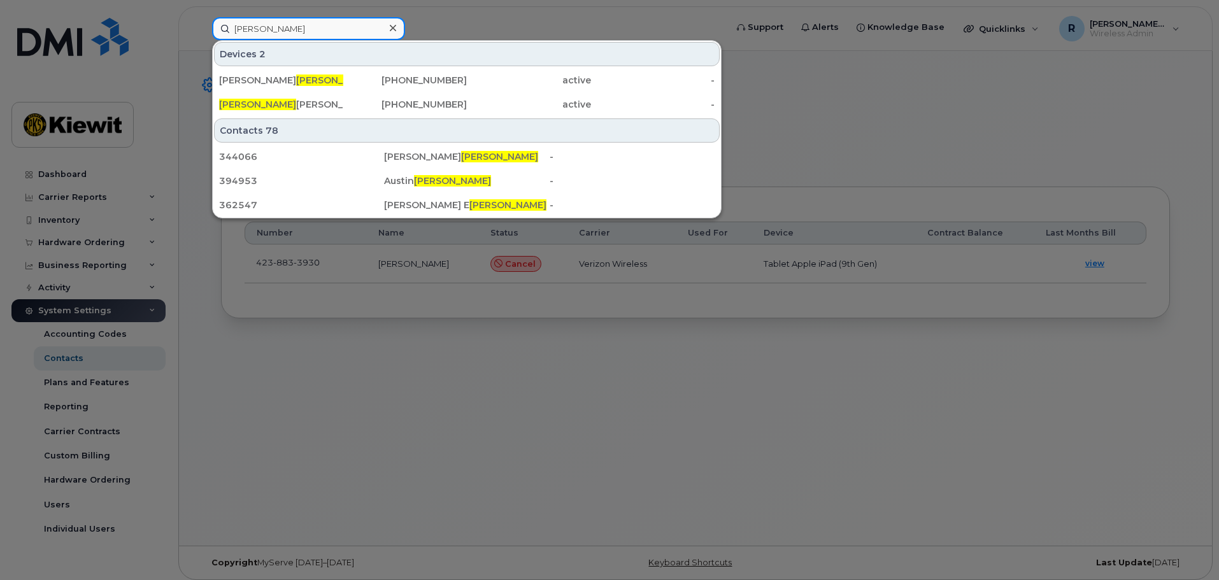
drag, startPoint x: 274, startPoint y: 32, endPoint x: 238, endPoint y: 32, distance: 35.7
click at [238, 32] on input "[PERSON_NAME]" at bounding box center [308, 28] width 193 height 23
type input "c"
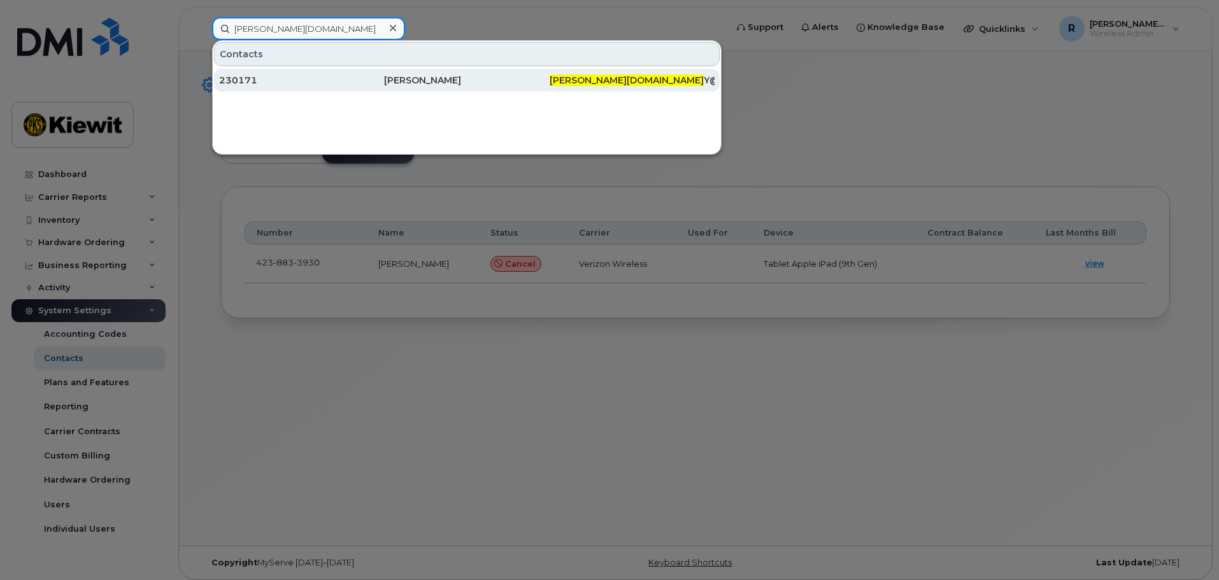
type input "[PERSON_NAME][DOMAIN_NAME]"
click at [417, 83] on div "[PERSON_NAME]" at bounding box center [466, 80] width 165 height 13
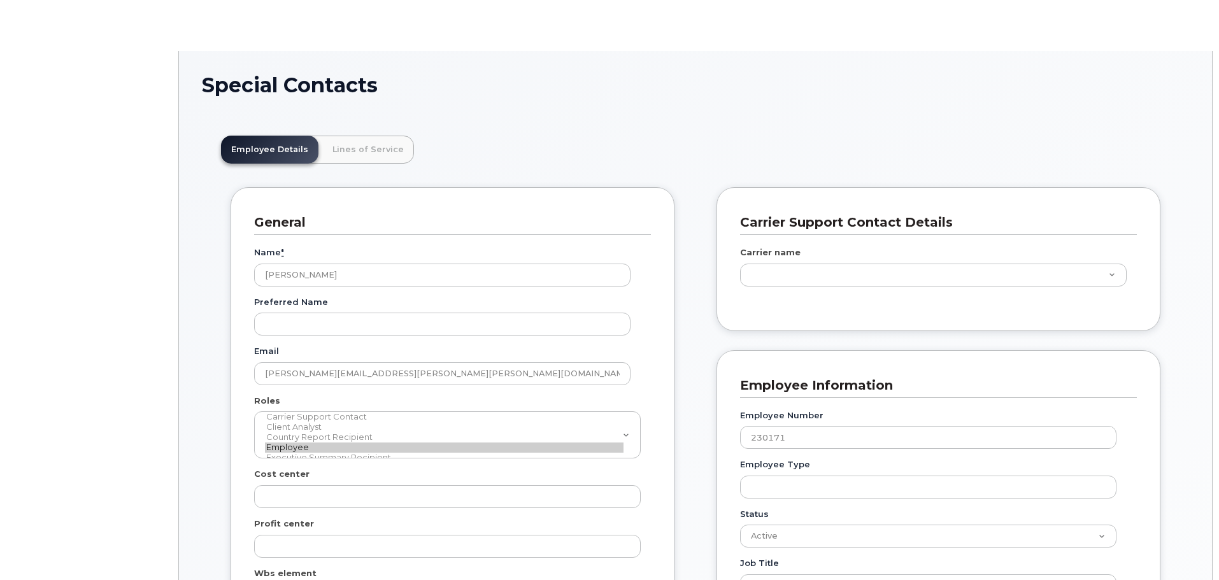
scroll to position [38, 0]
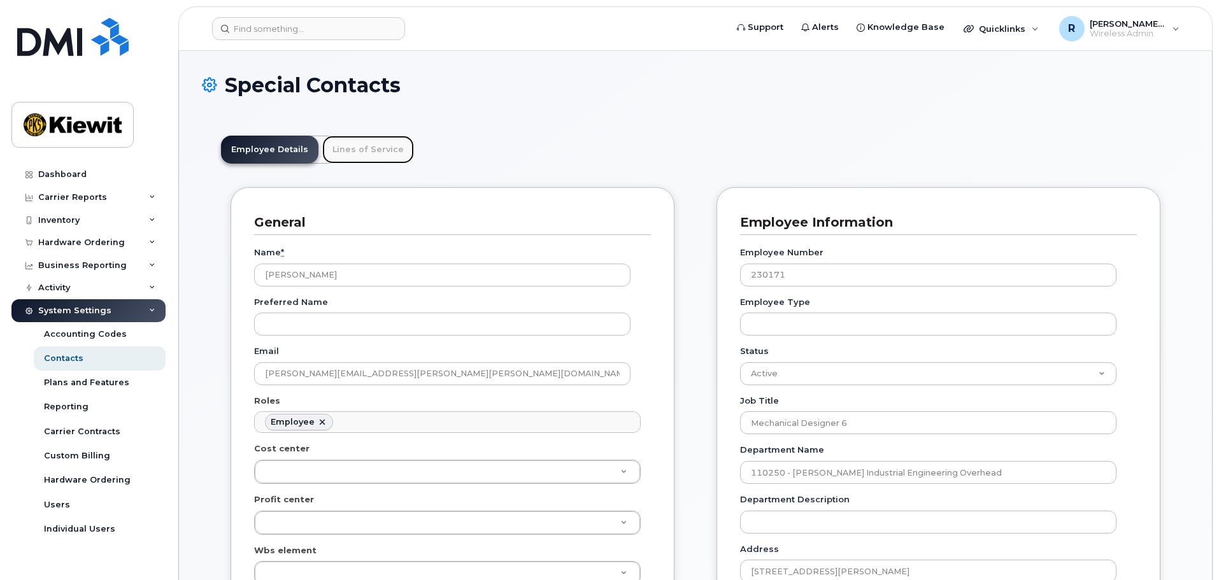
click at [388, 141] on link "Lines of Service" at bounding box center [368, 150] width 92 height 28
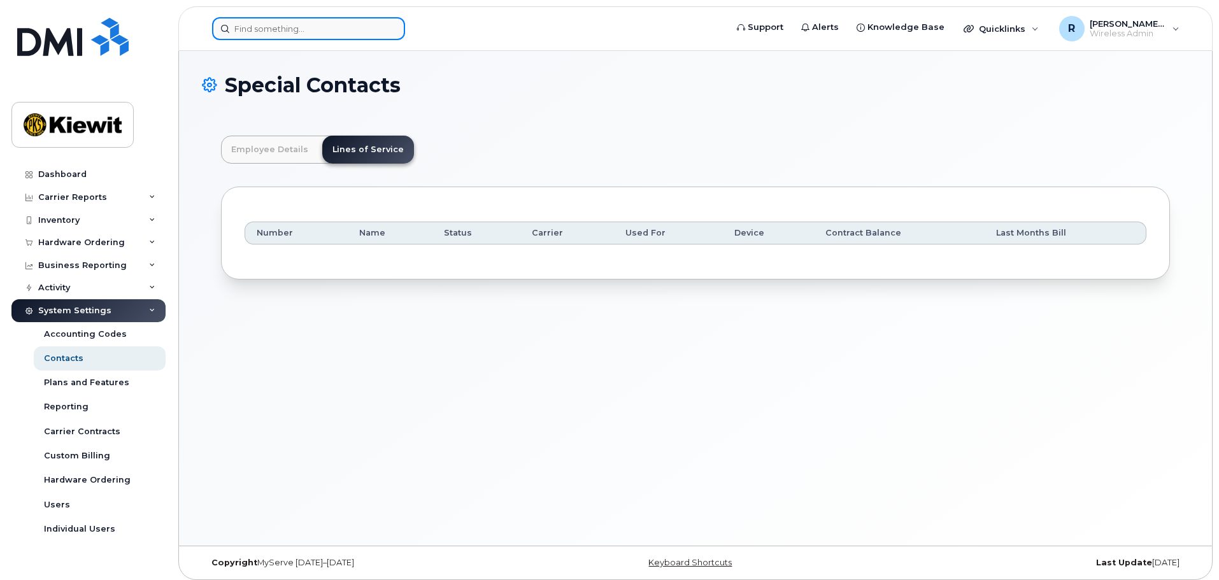
click at [277, 23] on input at bounding box center [308, 28] width 193 height 23
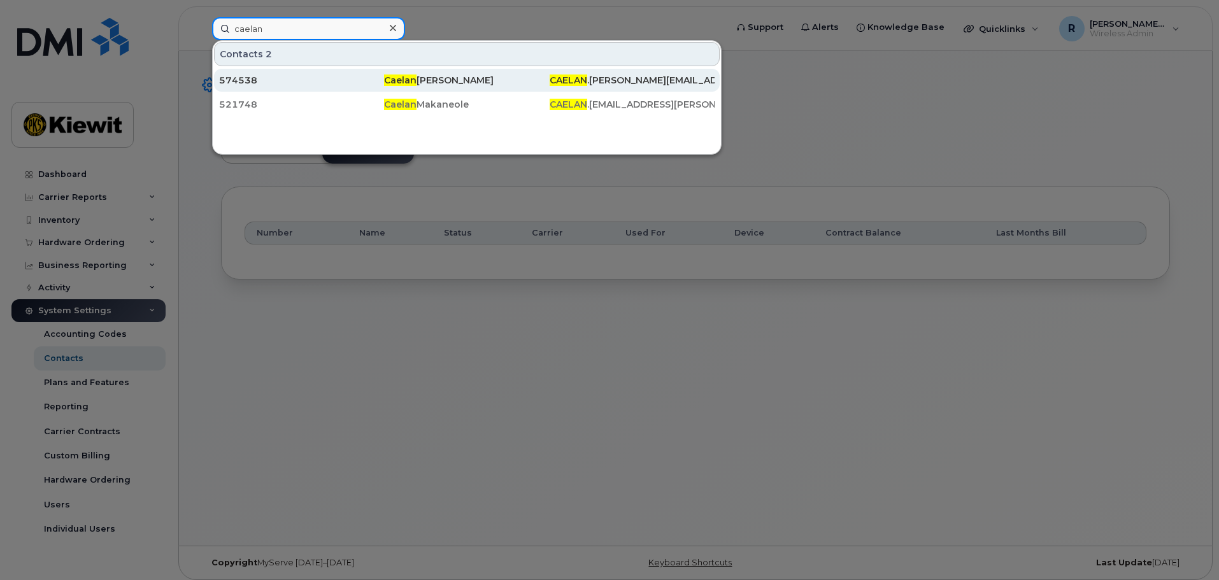
type input "caelan"
click at [440, 82] on div "Caelan Lovell" at bounding box center [466, 80] width 165 height 13
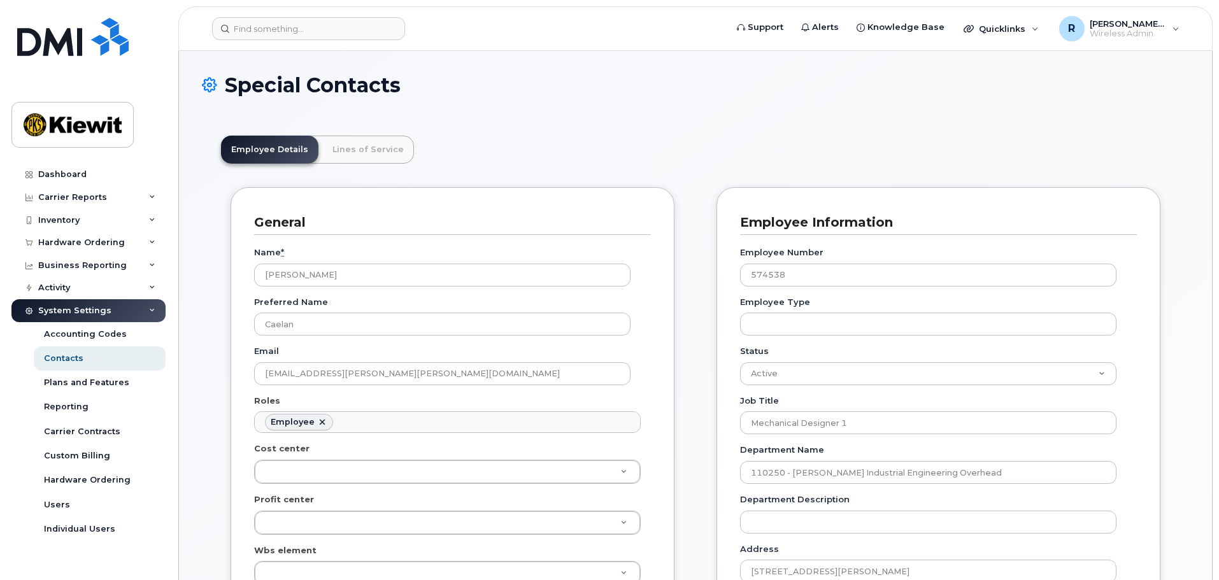
scroll to position [38, 0]
click at [364, 143] on link "Lines of Service" at bounding box center [368, 150] width 92 height 28
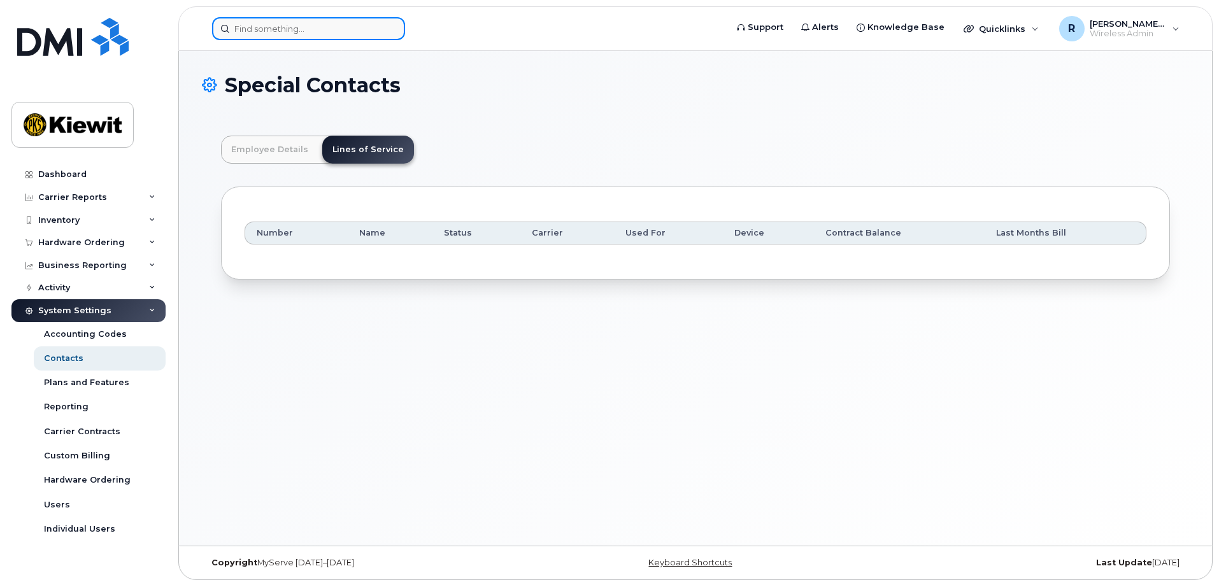
click at [269, 30] on input at bounding box center [308, 28] width 193 height 23
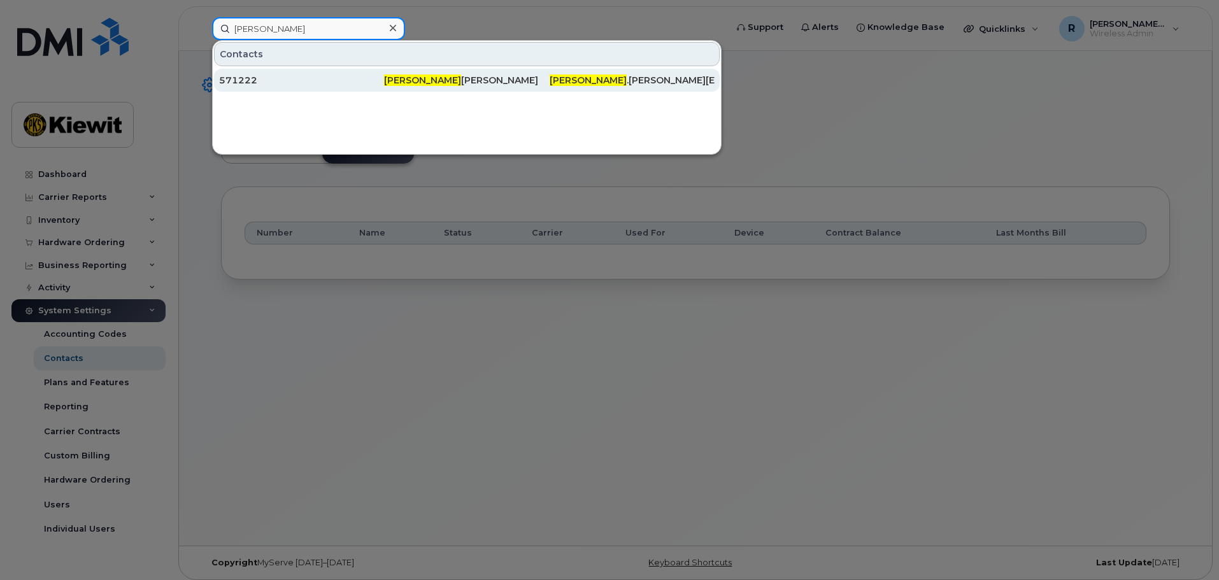
type input "dishant"
click at [421, 85] on div "Dishant Vidwans" at bounding box center [466, 80] width 165 height 13
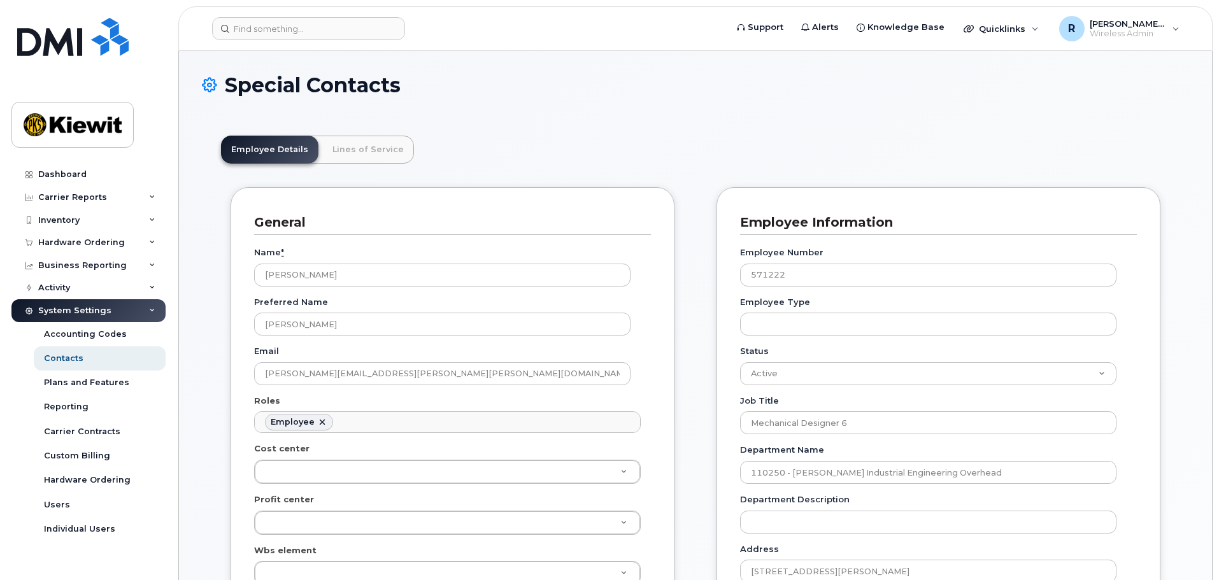
scroll to position [38, 0]
click at [342, 164] on link "Lines of Service" at bounding box center [368, 150] width 92 height 28
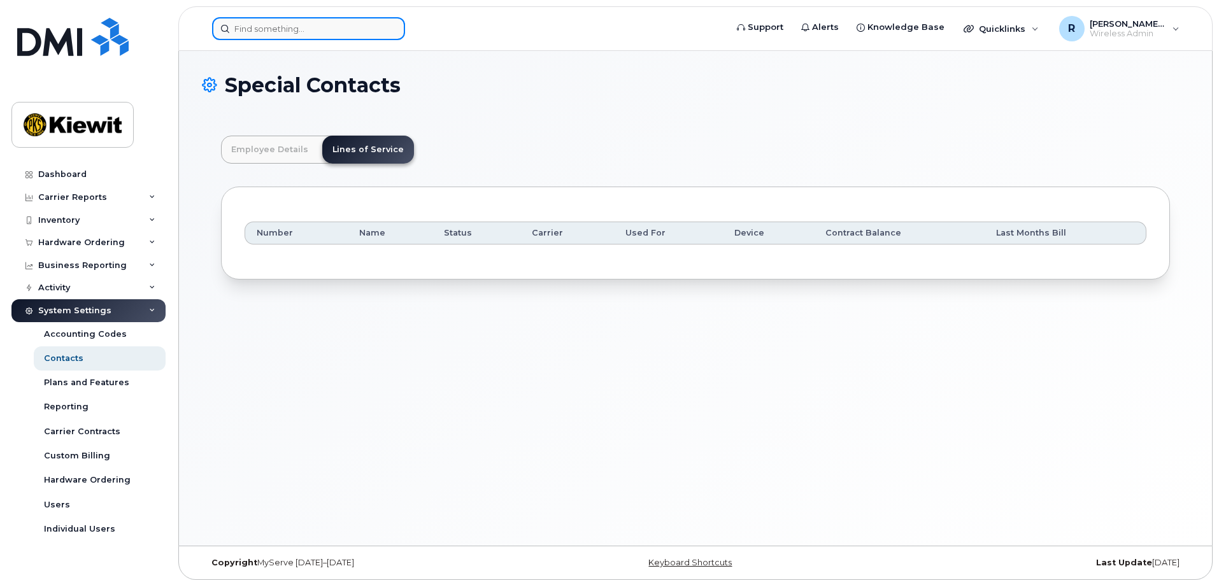
click at [266, 31] on input at bounding box center [308, 28] width 193 height 23
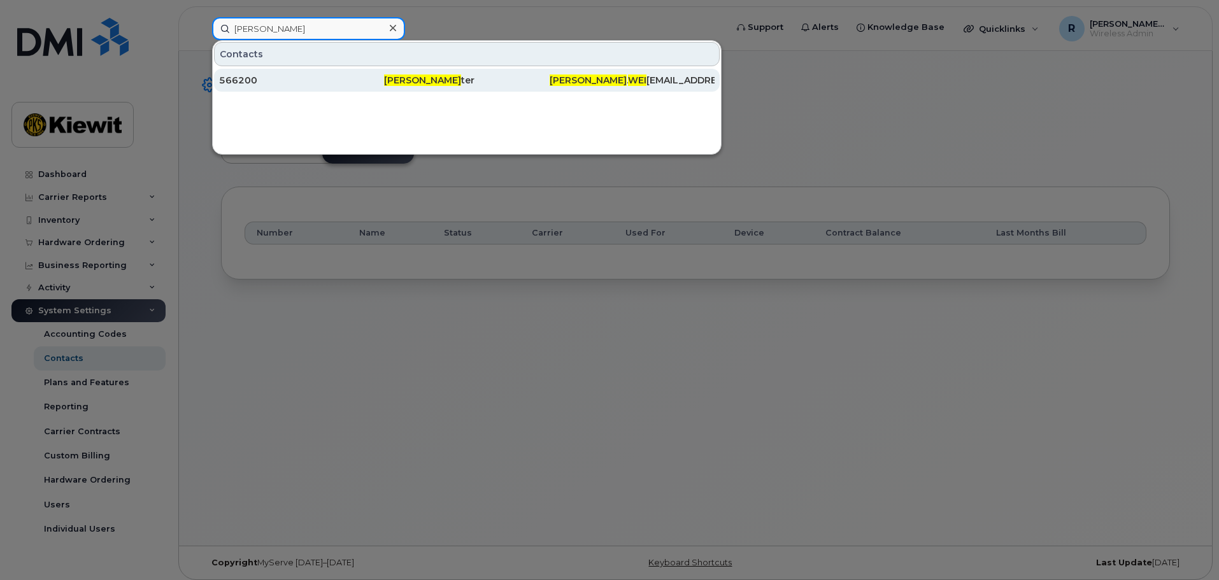
type input "george wei"
click at [258, 78] on div "566200" at bounding box center [301, 80] width 165 height 13
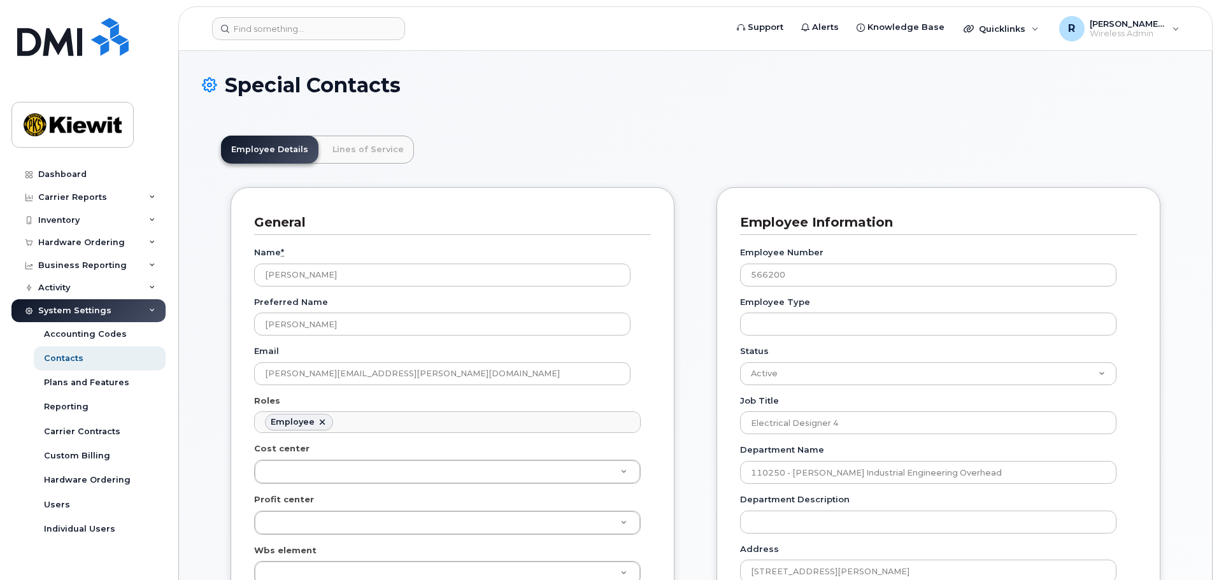
scroll to position [38, 0]
click at [359, 148] on link "Lines of Service" at bounding box center [368, 150] width 92 height 28
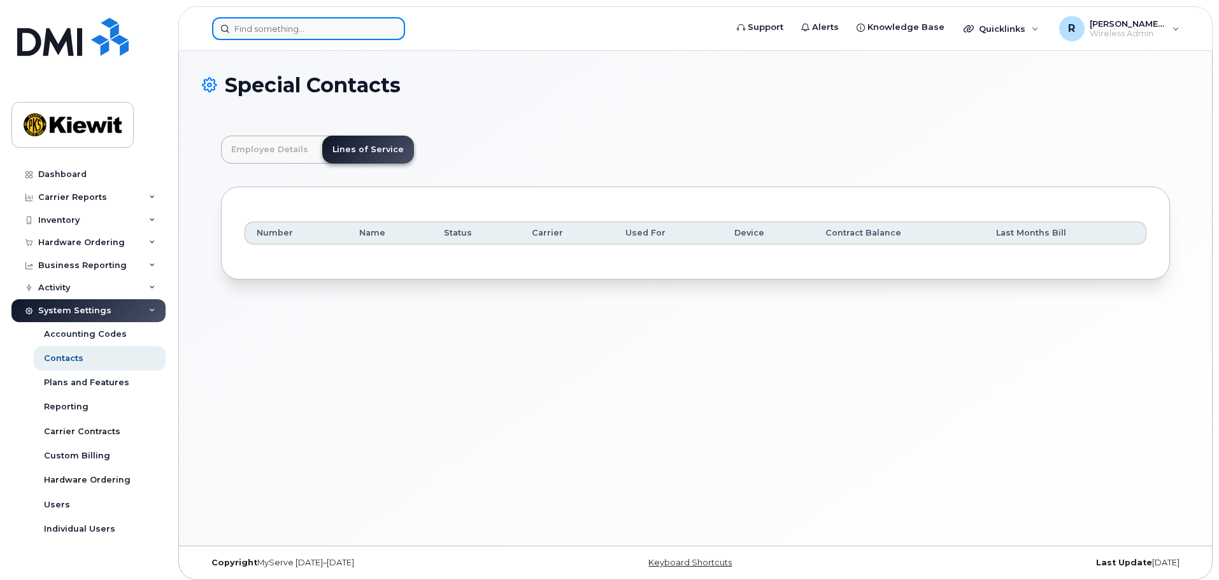
click at [276, 18] on input at bounding box center [308, 28] width 193 height 23
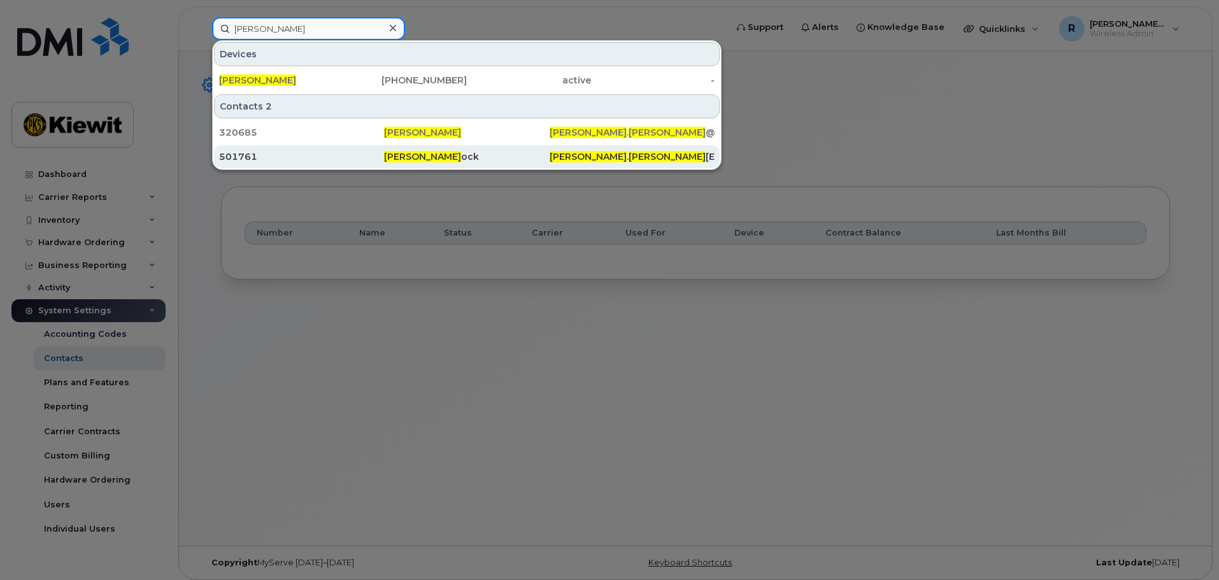
type input "mark bowers"
click at [406, 159] on span "Mark Bowers" at bounding box center [422, 156] width 77 height 11
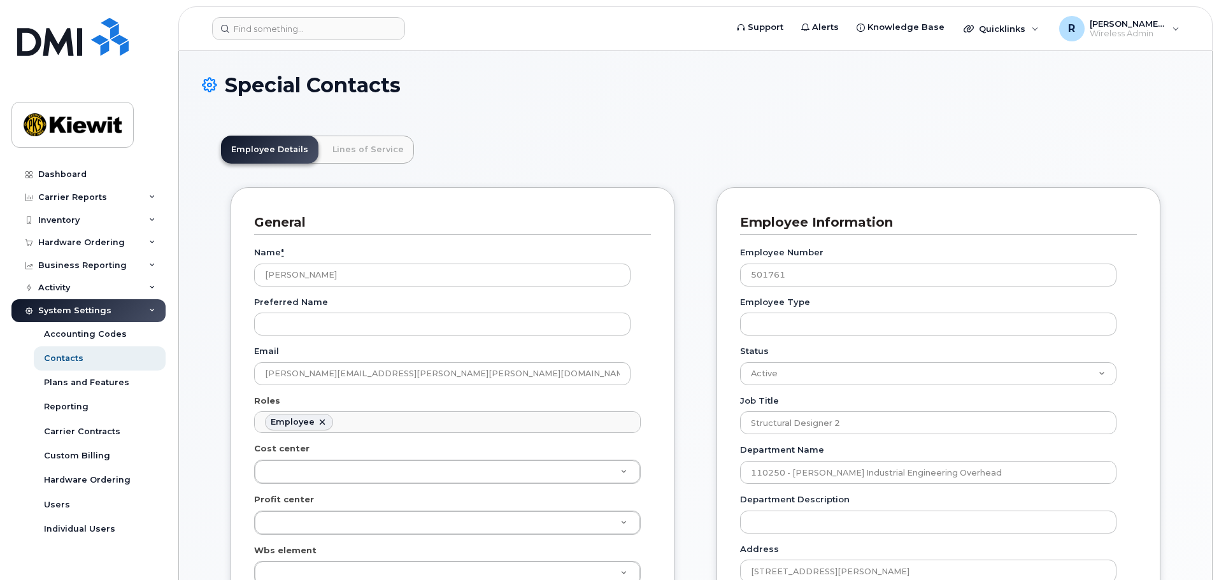
scroll to position [38, 0]
click at [348, 146] on link "Lines of Service" at bounding box center [368, 150] width 92 height 28
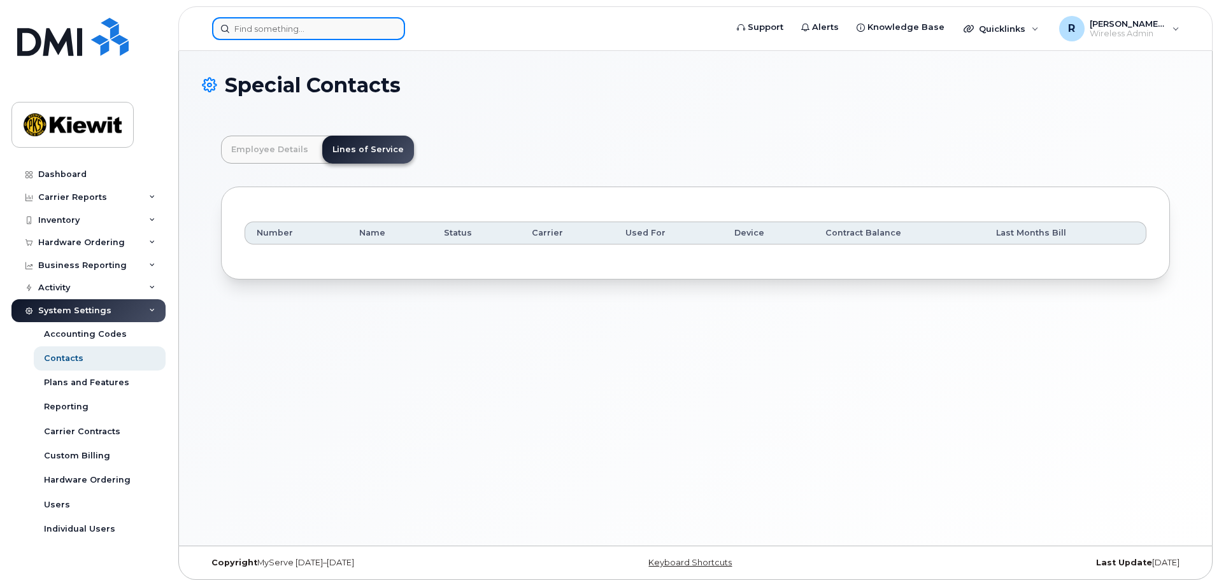
click at [264, 25] on input at bounding box center [308, 28] width 193 height 23
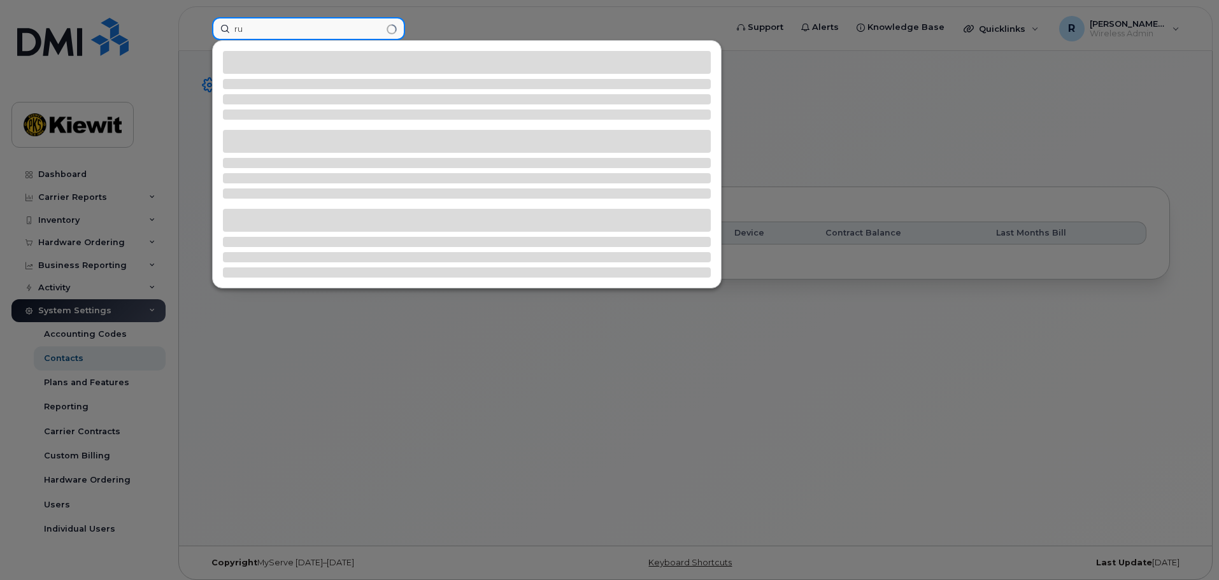
type input "r"
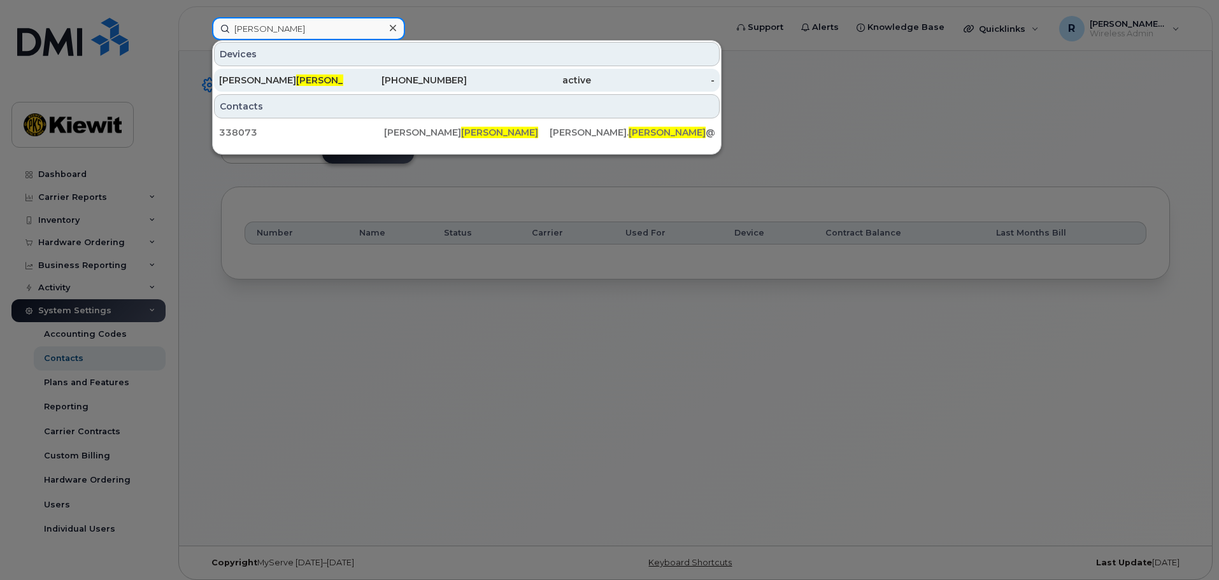
type input "mcniff"
click at [296, 77] on span "MCNIFF" at bounding box center [334, 80] width 77 height 11
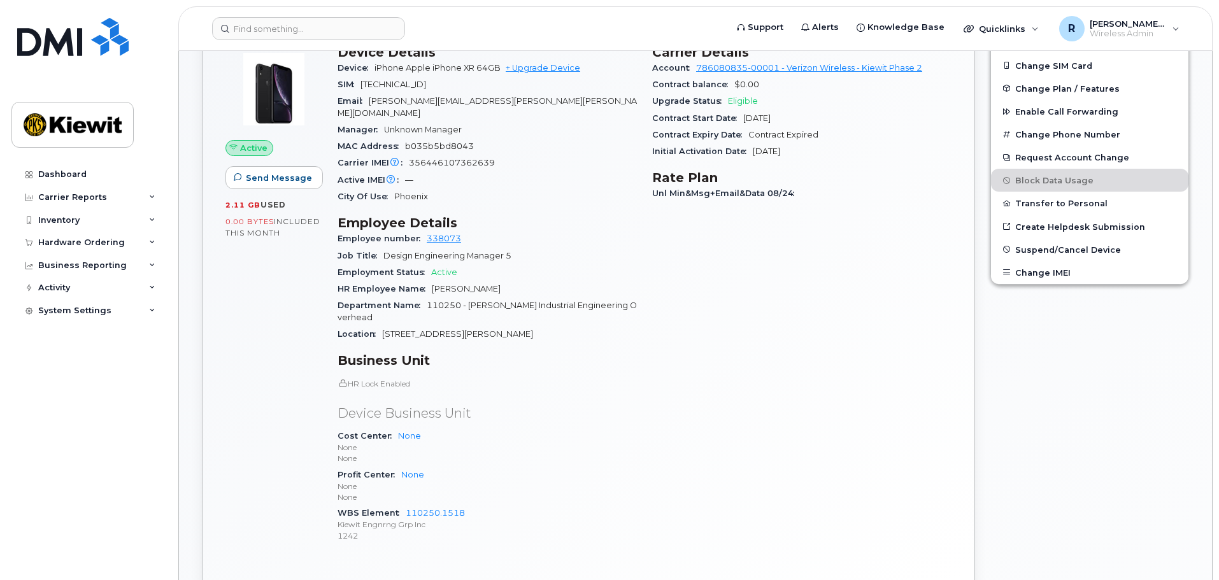
scroll to position [318, 0]
click at [1041, 162] on button "Request Account Change" at bounding box center [1089, 156] width 197 height 23
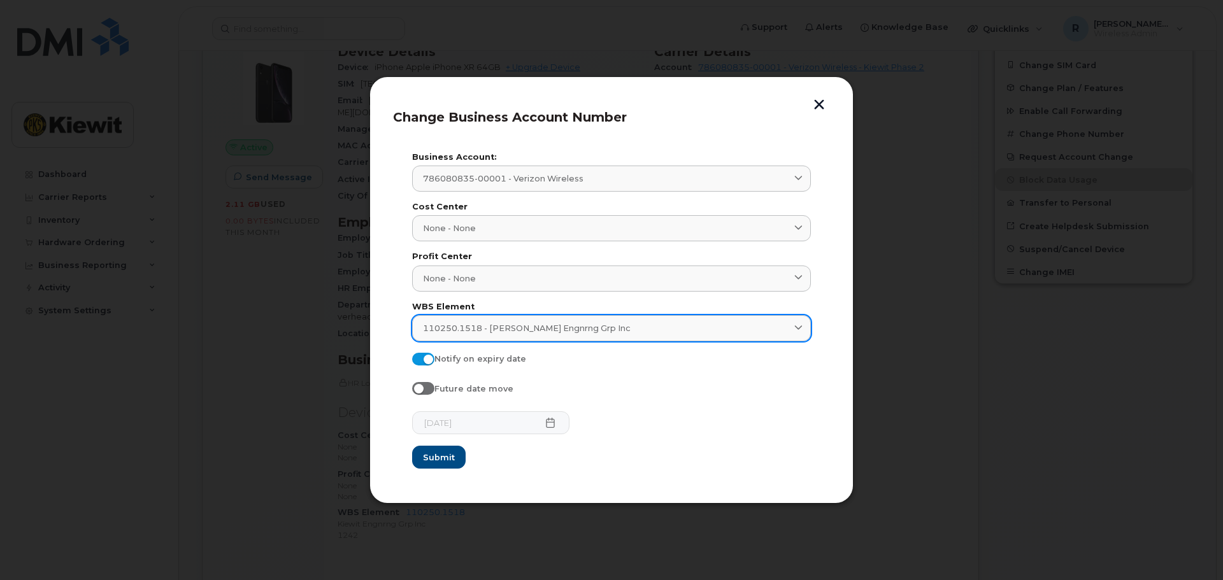
click at [568, 327] on span "110250.1518 - [PERSON_NAME] Engnrng Grp Inc" at bounding box center [527, 328] width 208 height 12
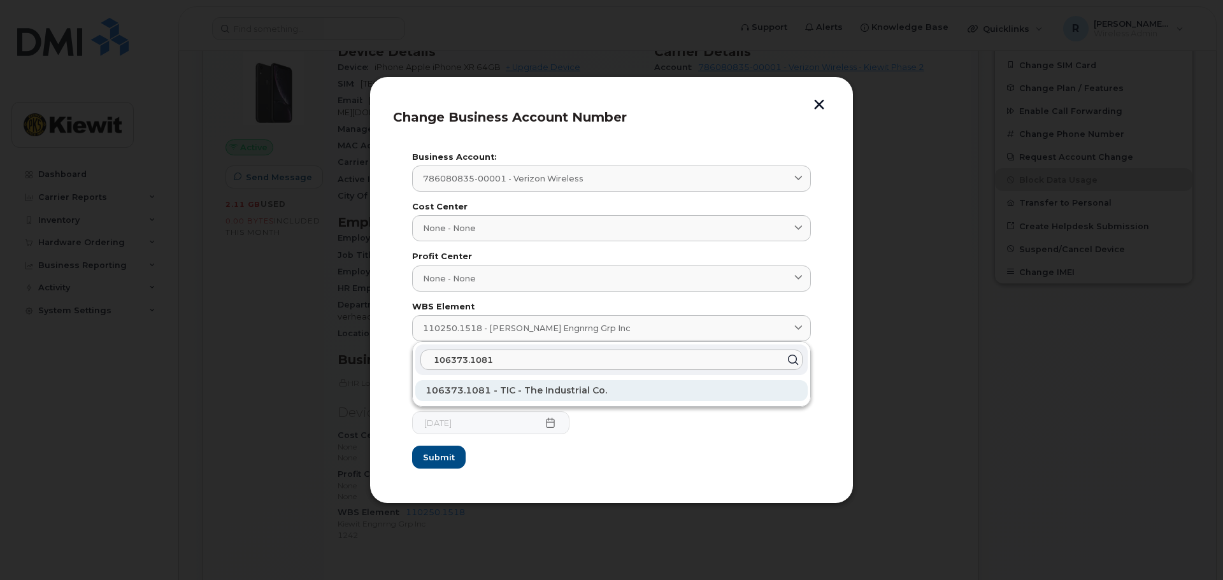
type input "106373.1081"
click at [564, 394] on span "106373.1081 - TIC - The Industrial Co." at bounding box center [516, 390] width 182 height 11
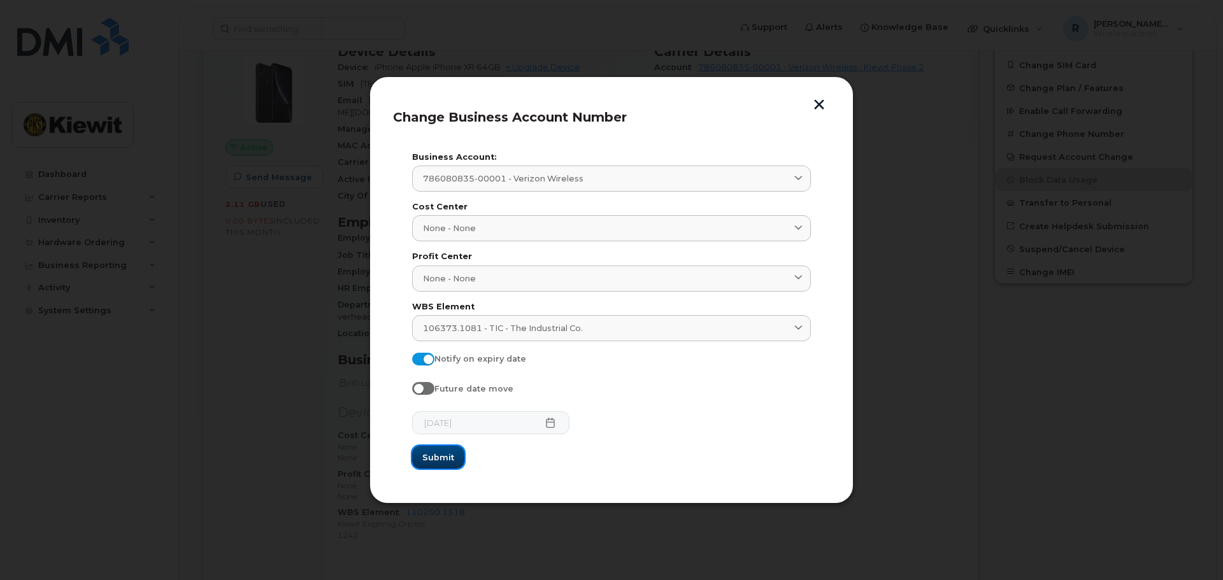
click at [436, 459] on span "Submit" at bounding box center [438, 458] width 32 height 12
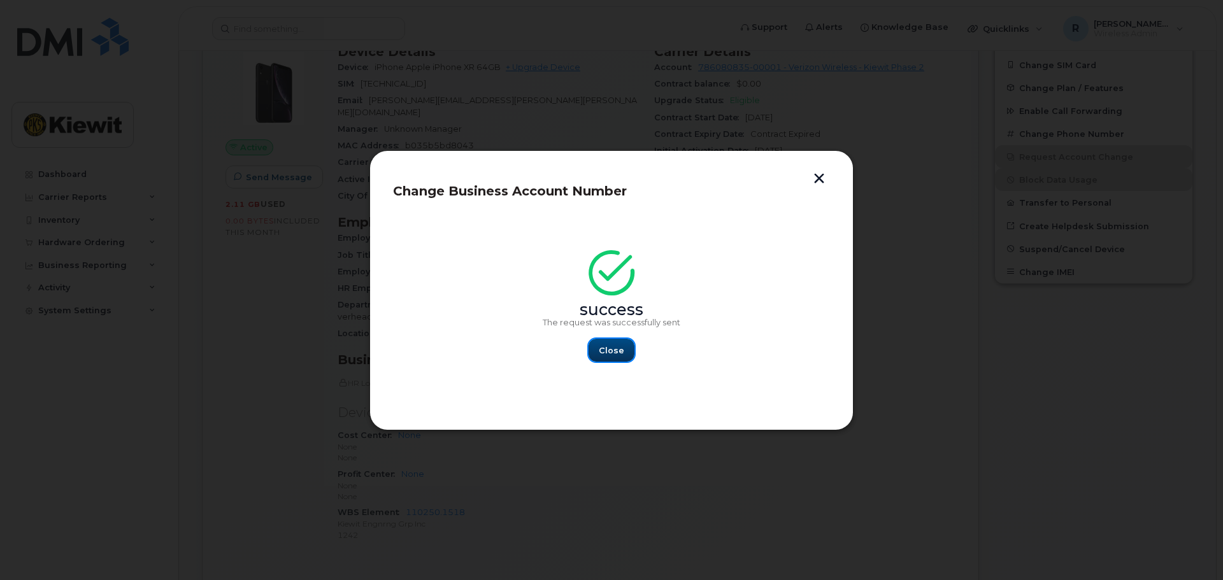
click at [614, 348] on span "Close" at bounding box center [611, 351] width 25 height 12
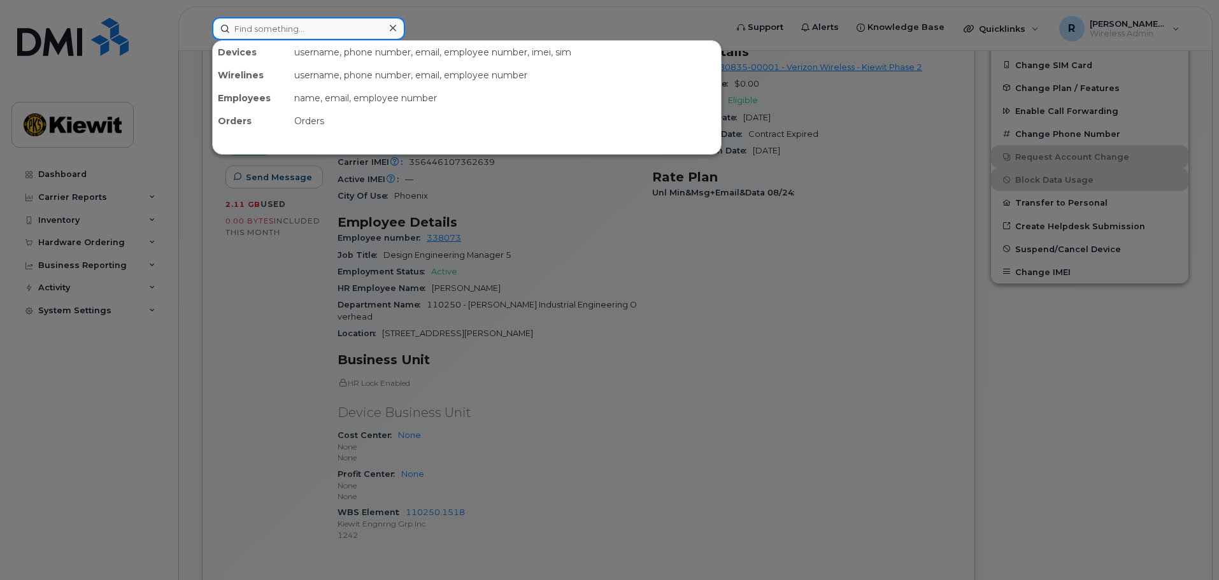
click at [253, 28] on input at bounding box center [308, 28] width 193 height 23
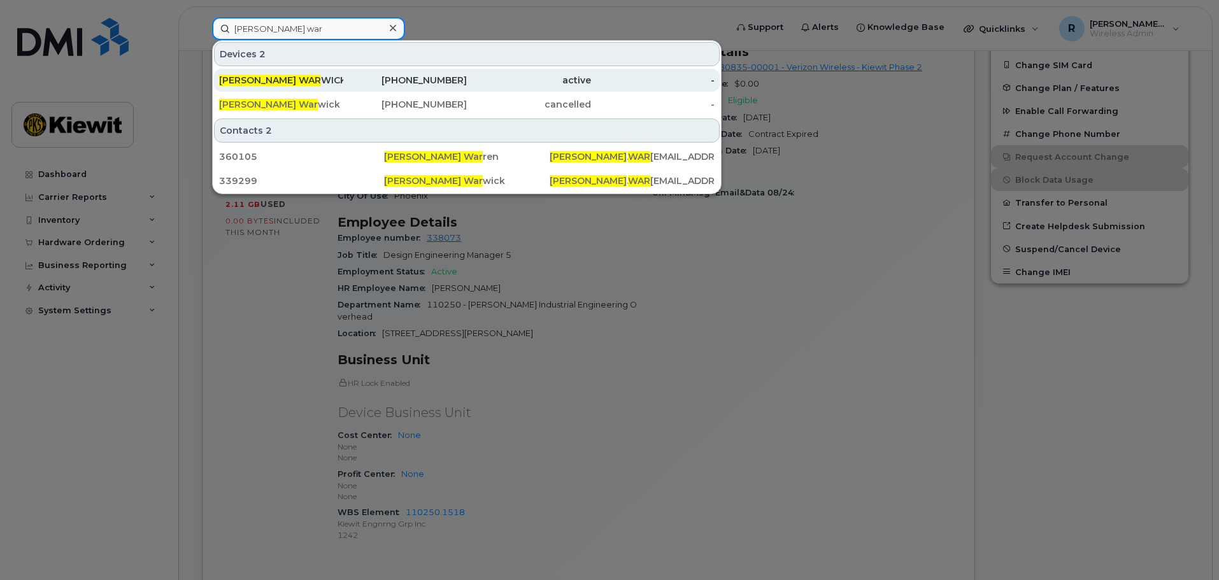
type input "mary war"
click at [263, 79] on span "MARY WAR" at bounding box center [270, 80] width 102 height 11
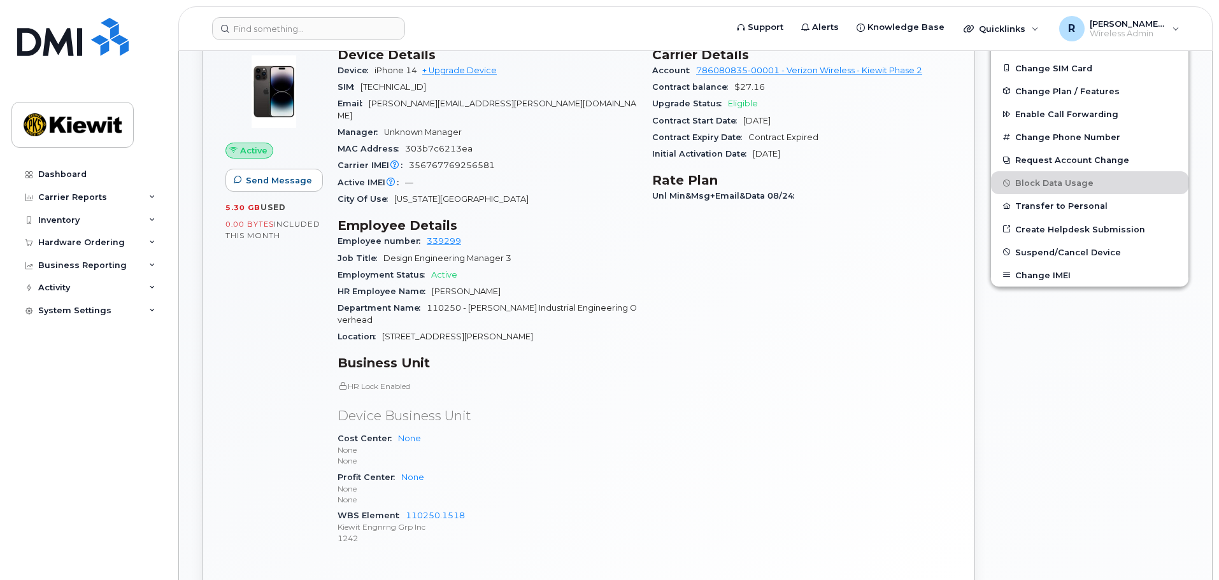
scroll to position [446, 0]
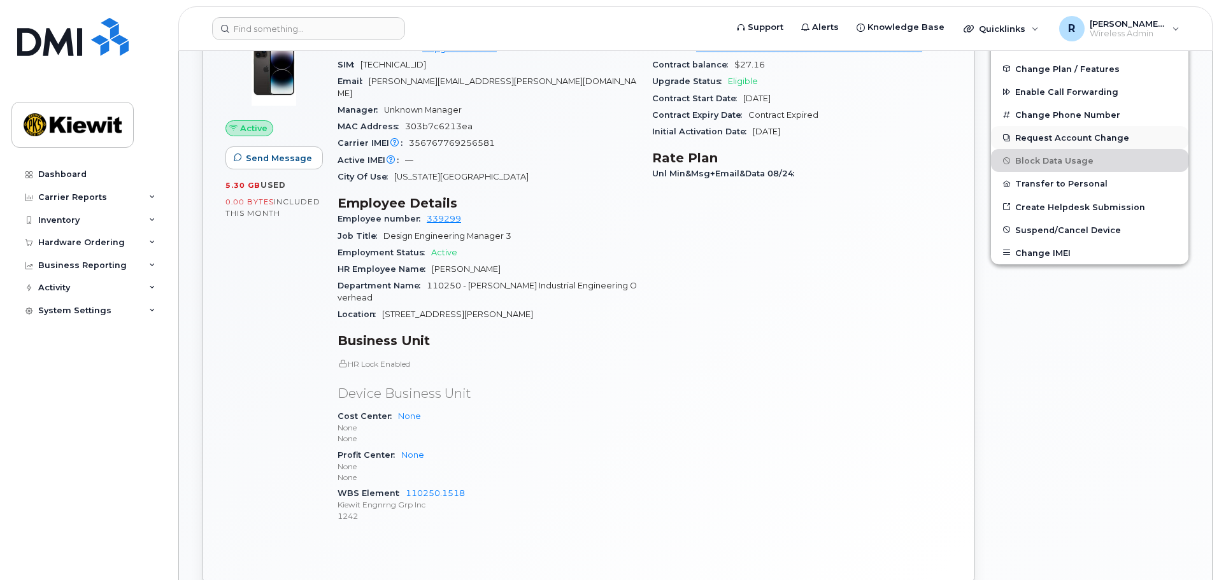
click at [1059, 144] on button "Request Account Change" at bounding box center [1089, 137] width 197 height 23
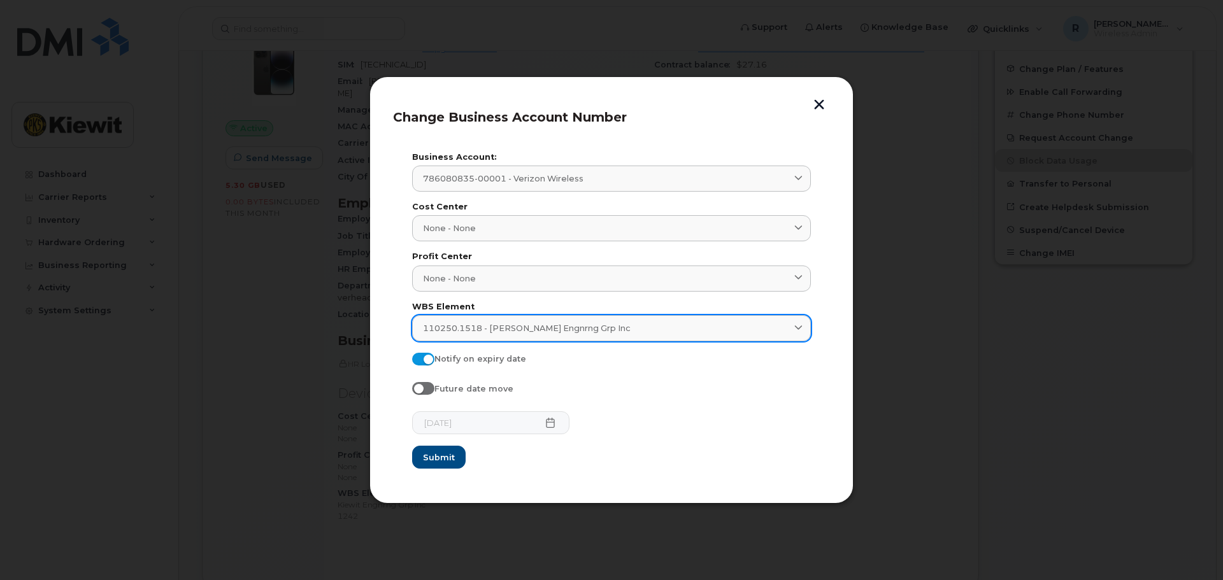
click at [511, 329] on span "110250.1518 - [PERSON_NAME] Engnrng Grp Inc" at bounding box center [527, 328] width 208 height 12
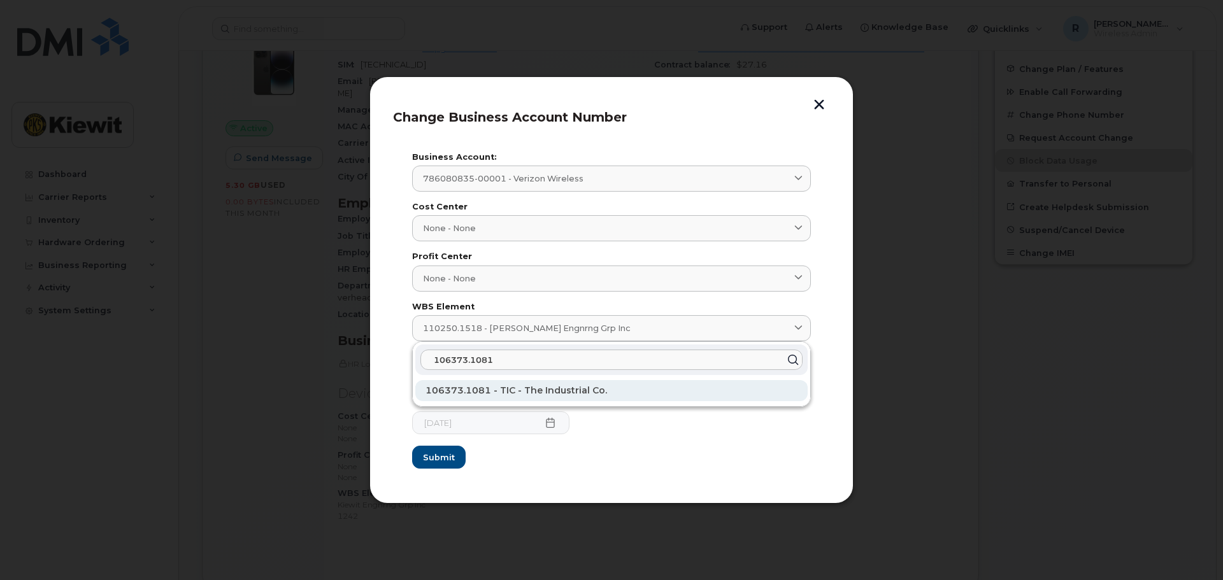
type input "106373.1081"
click at [495, 395] on span "106373.1081 - TIC - The Industrial Co." at bounding box center [516, 390] width 182 height 11
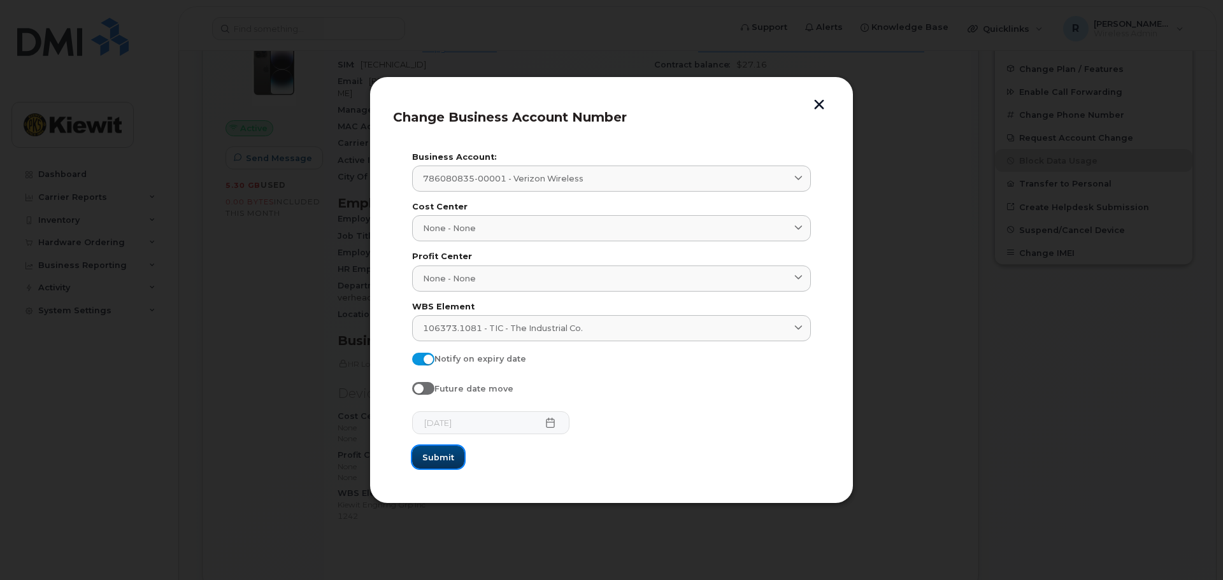
click at [442, 460] on span "Submit" at bounding box center [438, 458] width 32 height 12
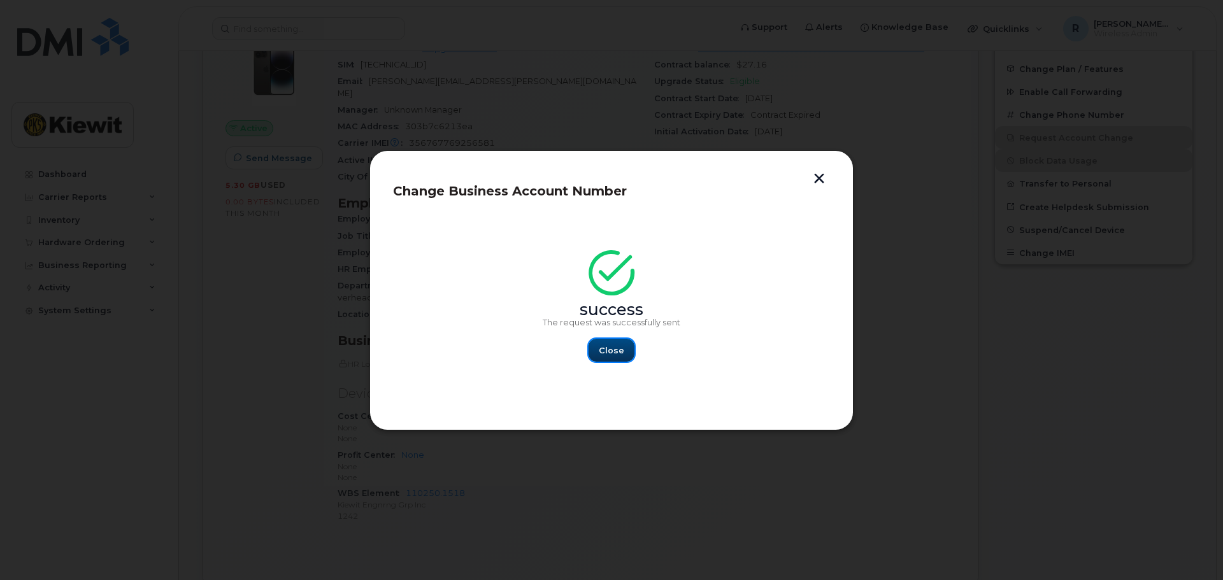
click at [607, 347] on span "Close" at bounding box center [611, 351] width 25 height 12
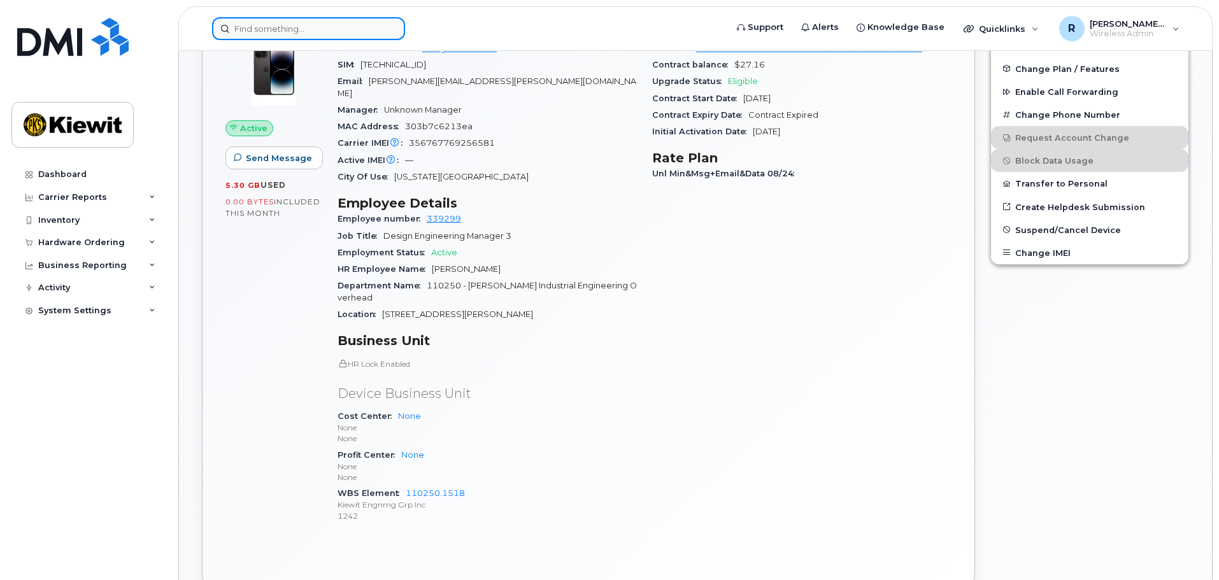
click at [325, 33] on input at bounding box center [308, 28] width 193 height 23
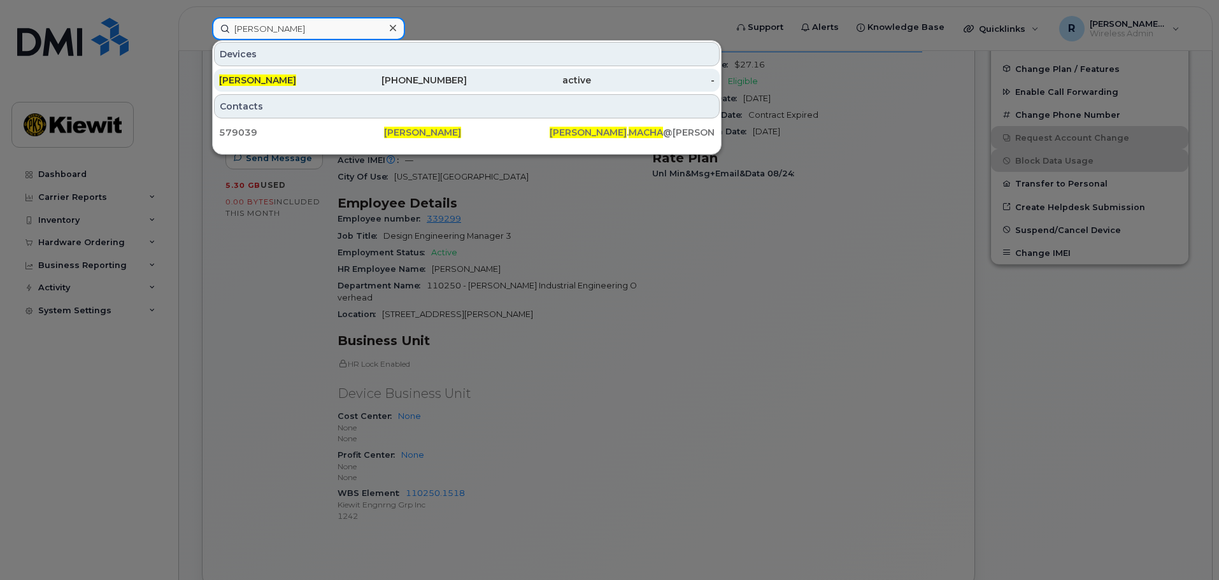
type input "[PERSON_NAME]"
click at [305, 76] on div "[PERSON_NAME]" at bounding box center [281, 80] width 124 height 13
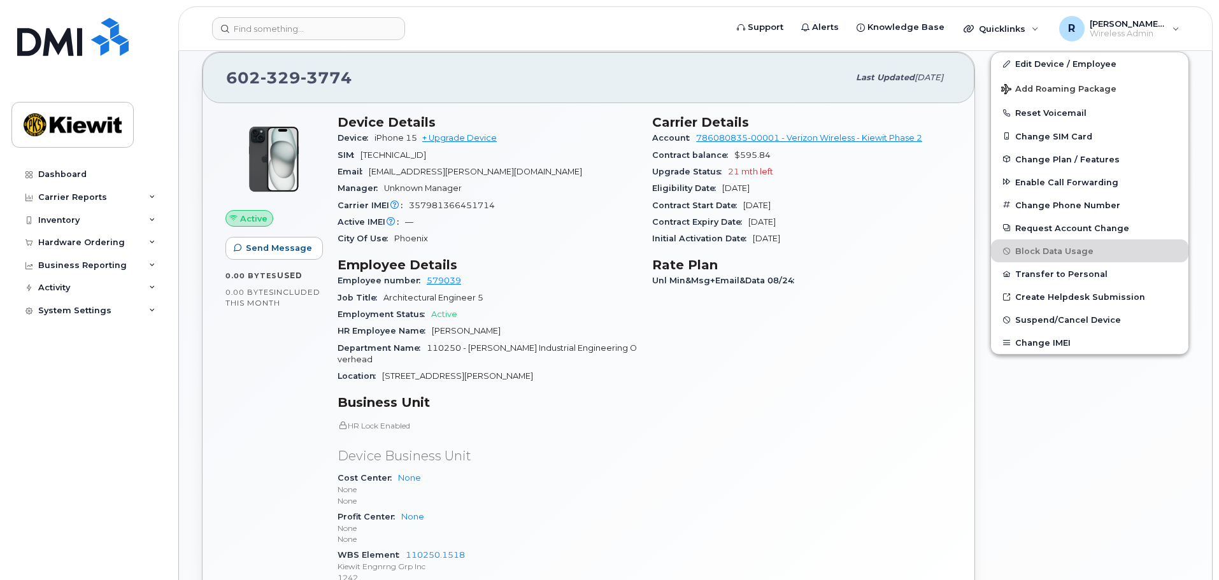
scroll to position [318, 0]
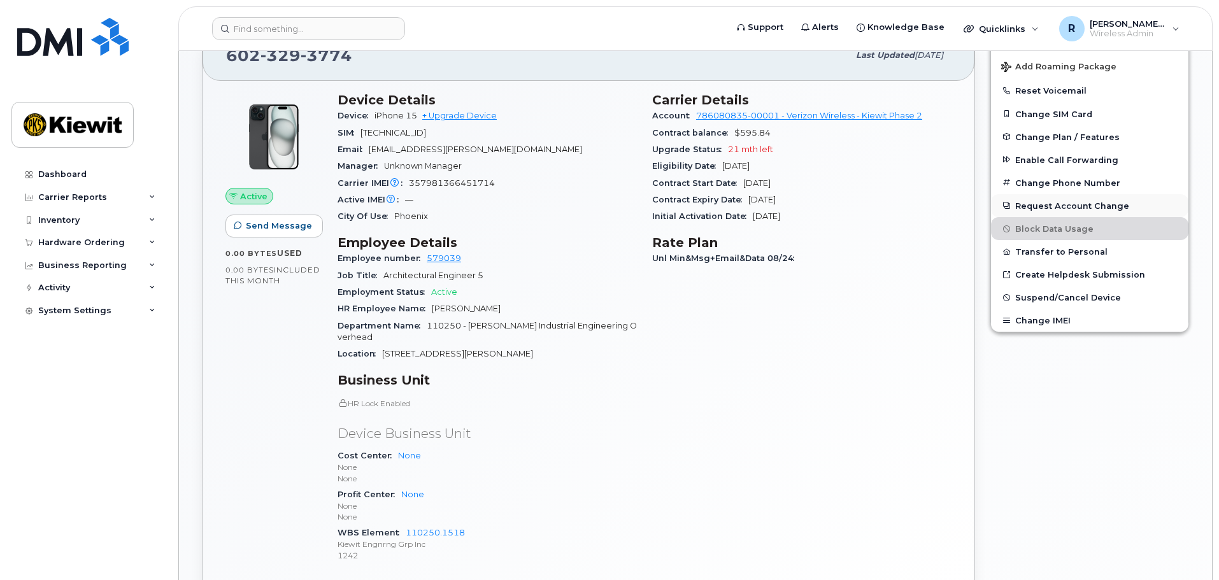
click at [1093, 211] on button "Request Account Change" at bounding box center [1089, 205] width 197 height 23
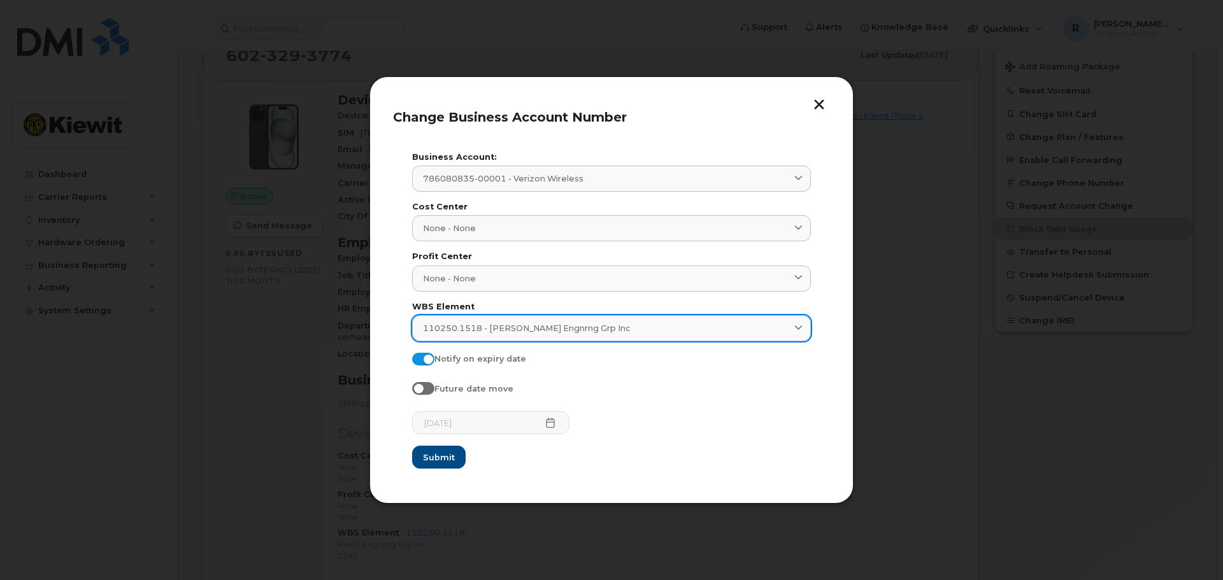
click at [568, 325] on span "110250.1518 - [PERSON_NAME] Engnrng Grp Inc" at bounding box center [527, 328] width 208 height 12
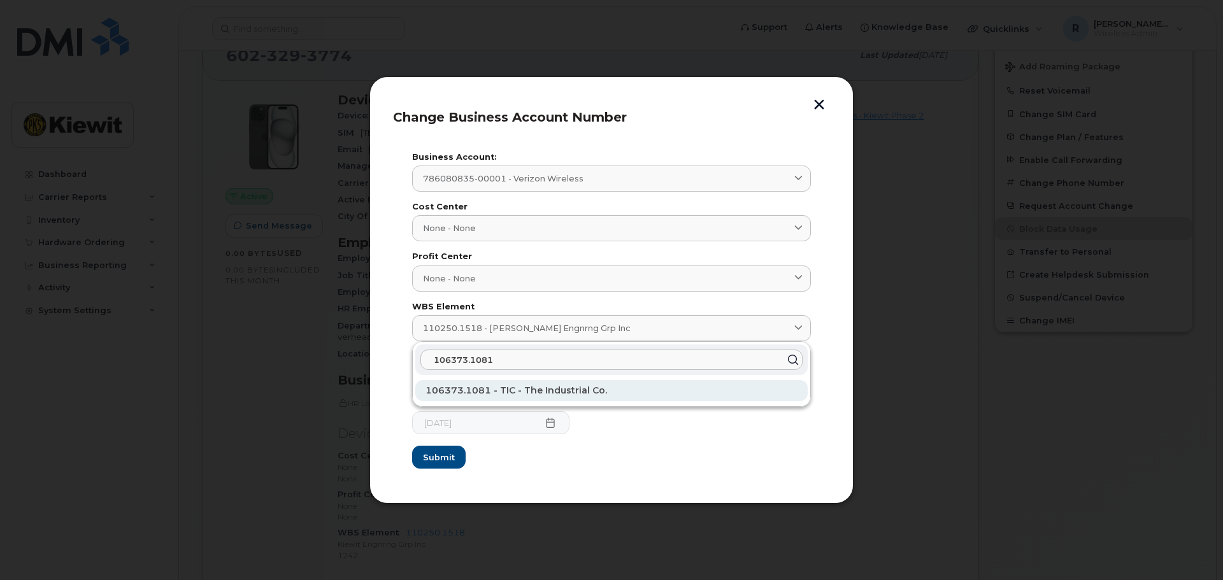
type input "106373.1081"
click at [506, 390] on span "106373.1081 - TIC - The Industrial Co." at bounding box center [516, 390] width 182 height 11
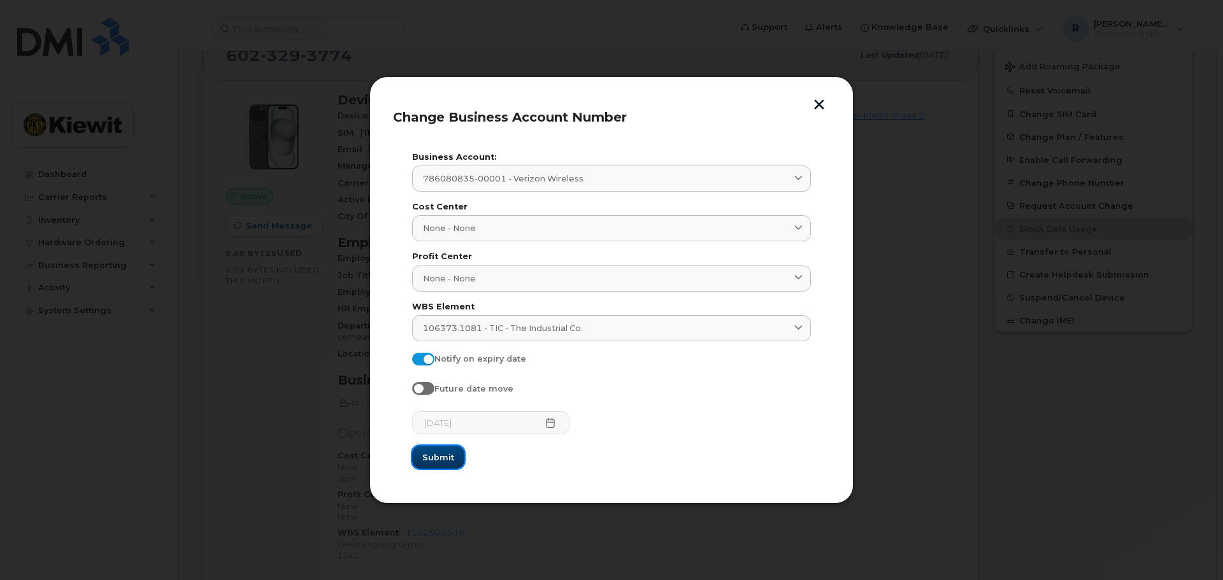
click at [433, 460] on span "Submit" at bounding box center [438, 458] width 32 height 12
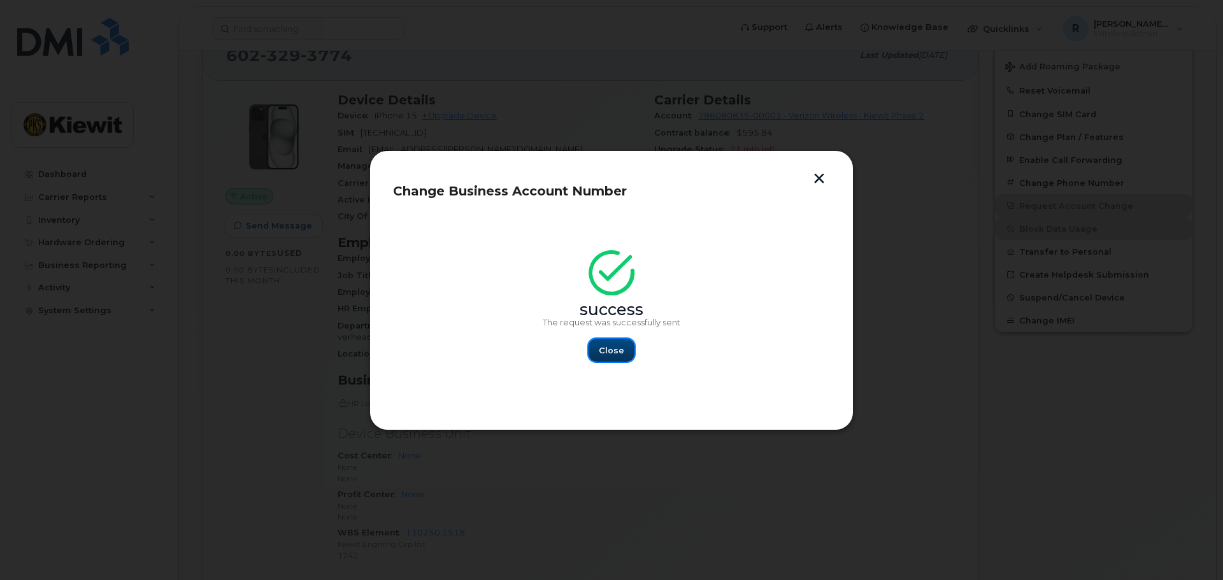
click at [607, 352] on span "Close" at bounding box center [611, 351] width 25 height 12
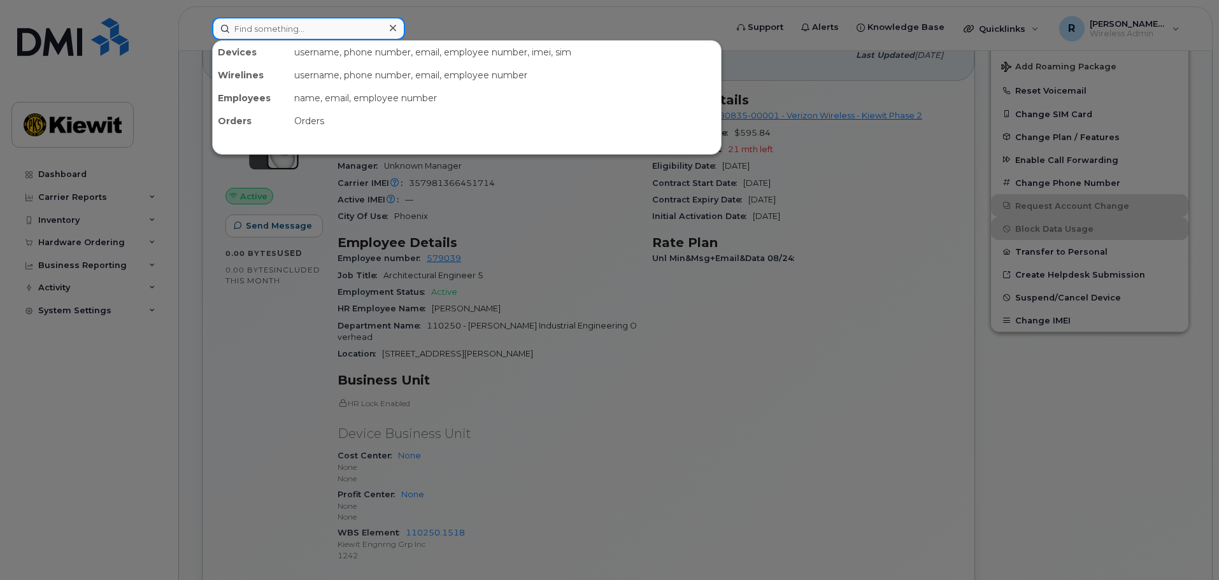
click at [295, 38] on input at bounding box center [308, 28] width 193 height 23
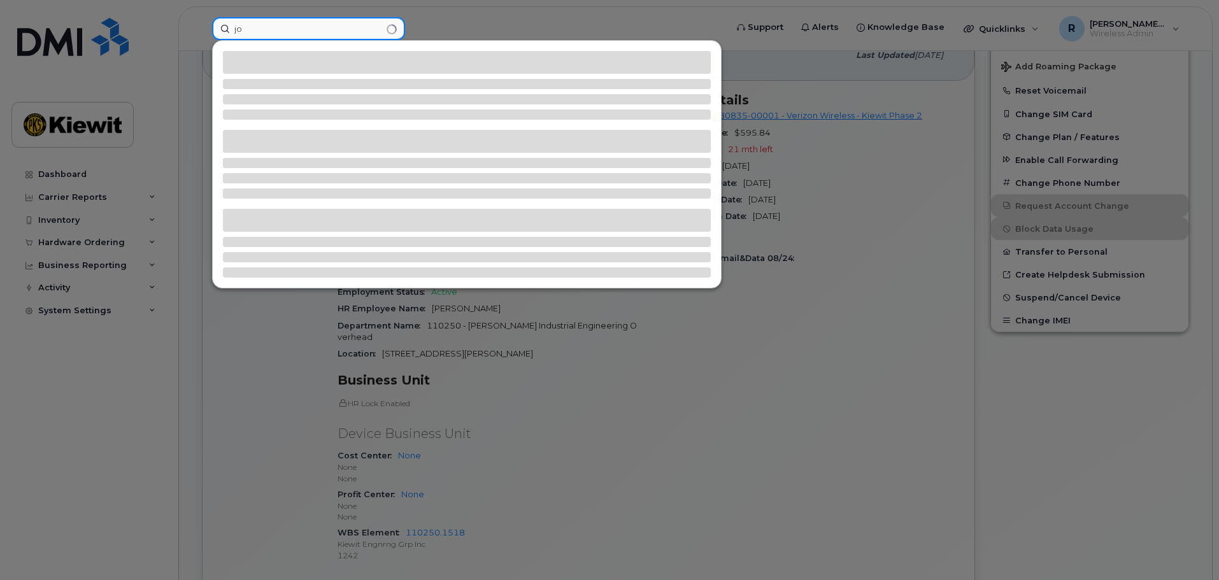
type input "j"
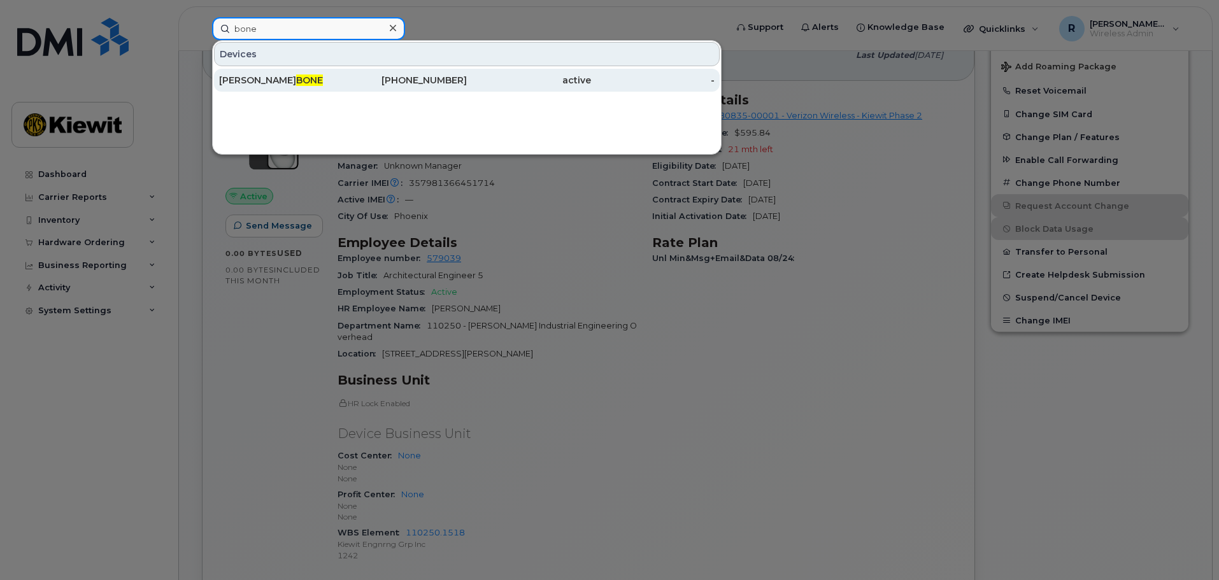
type input "bone"
click at [275, 71] on div "JONATHAN BONE" at bounding box center [281, 80] width 124 height 23
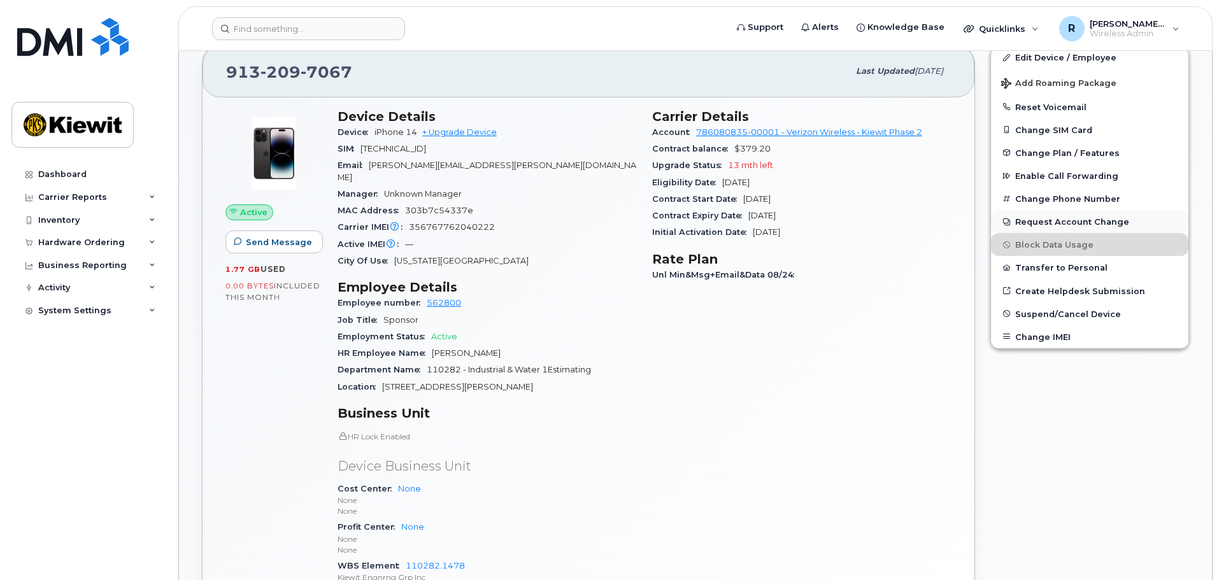
scroll to position [255, 0]
click at [1074, 218] on button "Request Account Change" at bounding box center [1089, 220] width 197 height 23
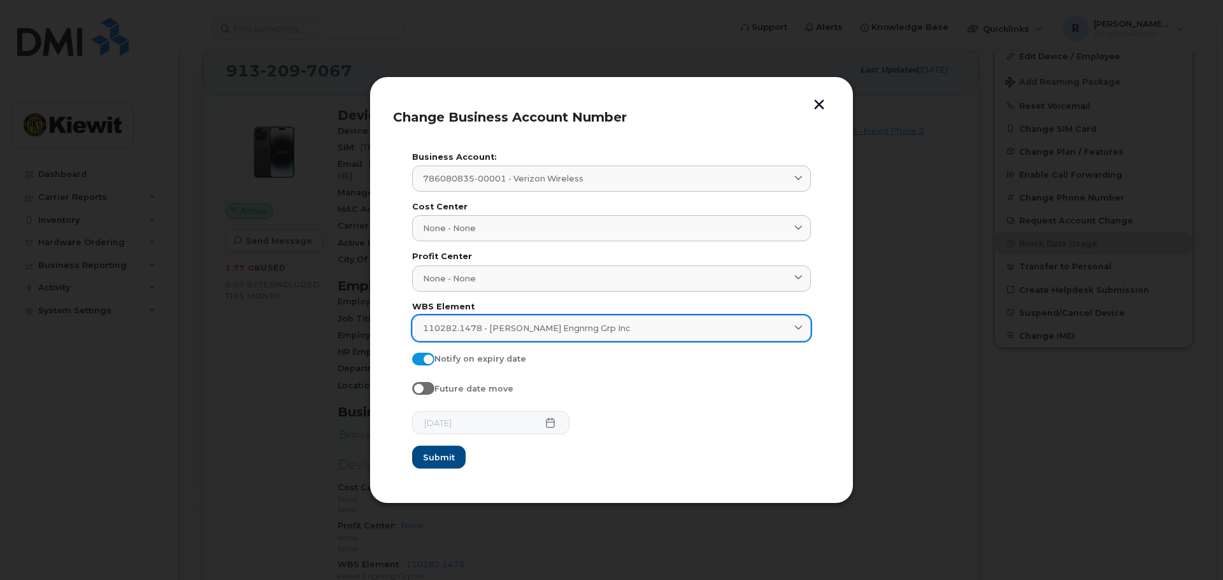
click at [453, 332] on span "110282.1478 - [PERSON_NAME] Engnrng Grp Inc" at bounding box center [527, 328] width 208 height 12
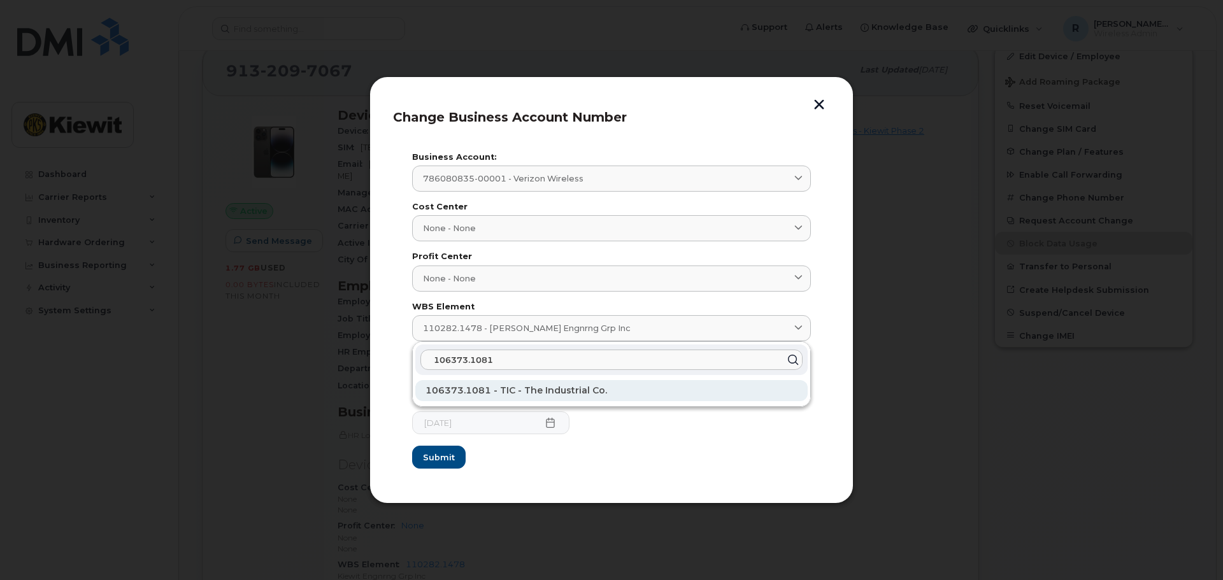
type input "106373.1081"
click at [484, 390] on span "106373.1081 - TIC - The Industrial Co." at bounding box center [516, 390] width 182 height 11
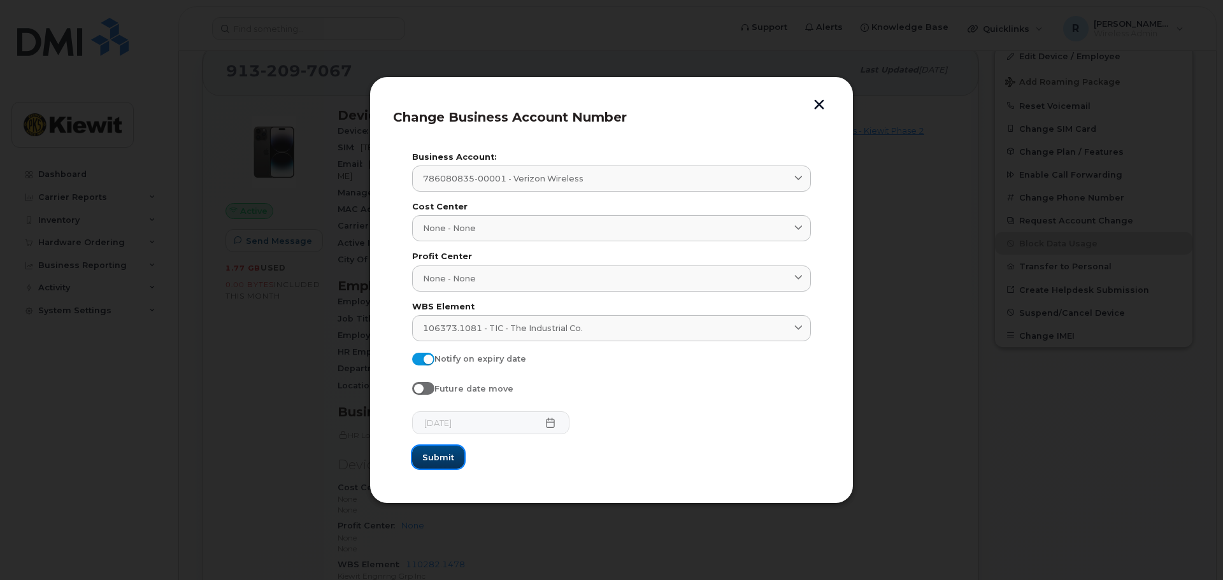
click at [441, 450] on button "Submit" at bounding box center [438, 457] width 52 height 23
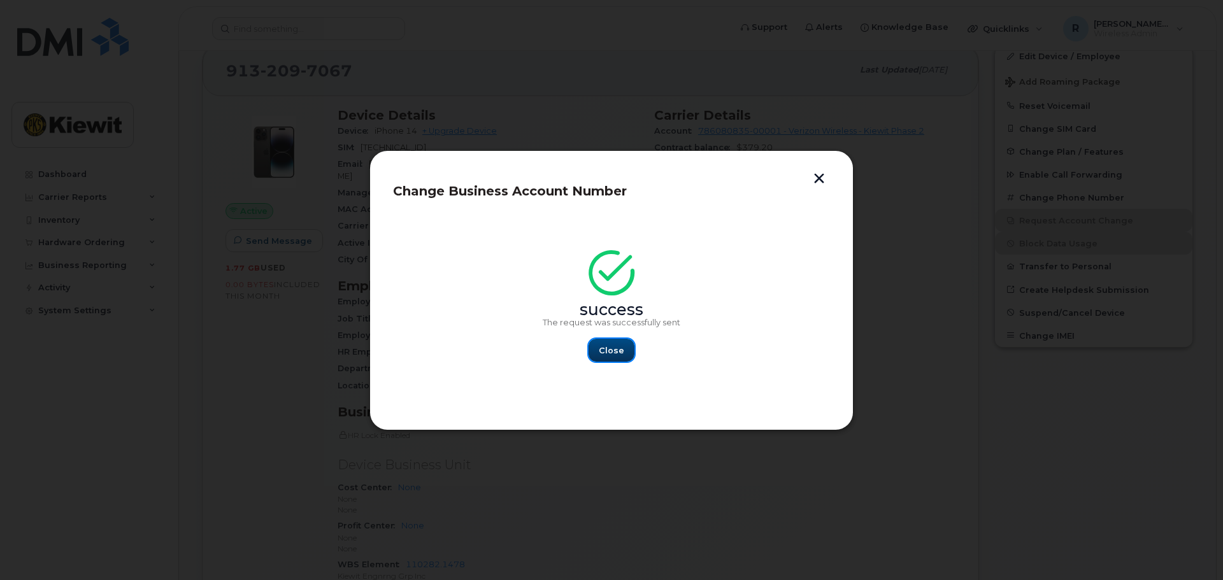
click at [597, 351] on button "Close" at bounding box center [611, 350] width 46 height 23
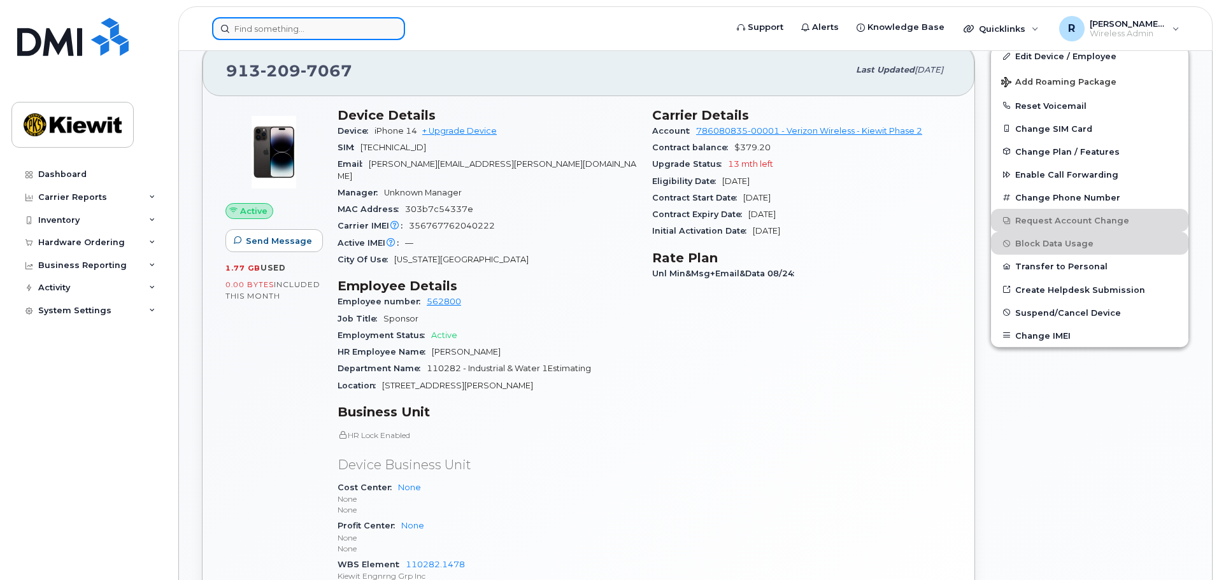
click at [298, 24] on input at bounding box center [308, 28] width 193 height 23
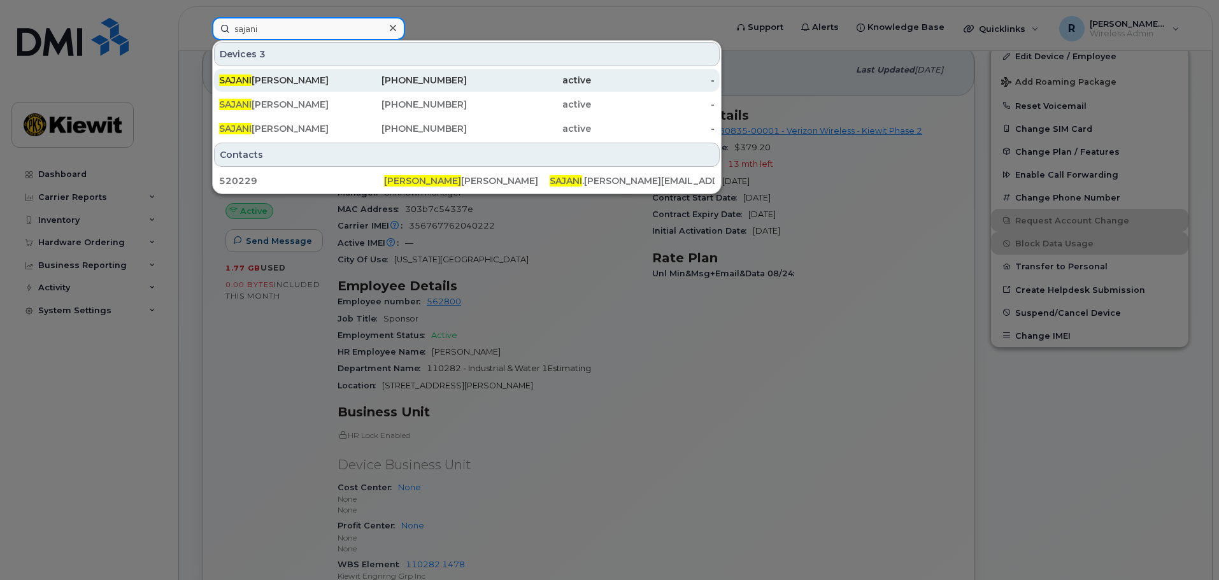
type input "sajani"
click at [413, 79] on div "937-809-9597" at bounding box center [405, 80] width 124 height 13
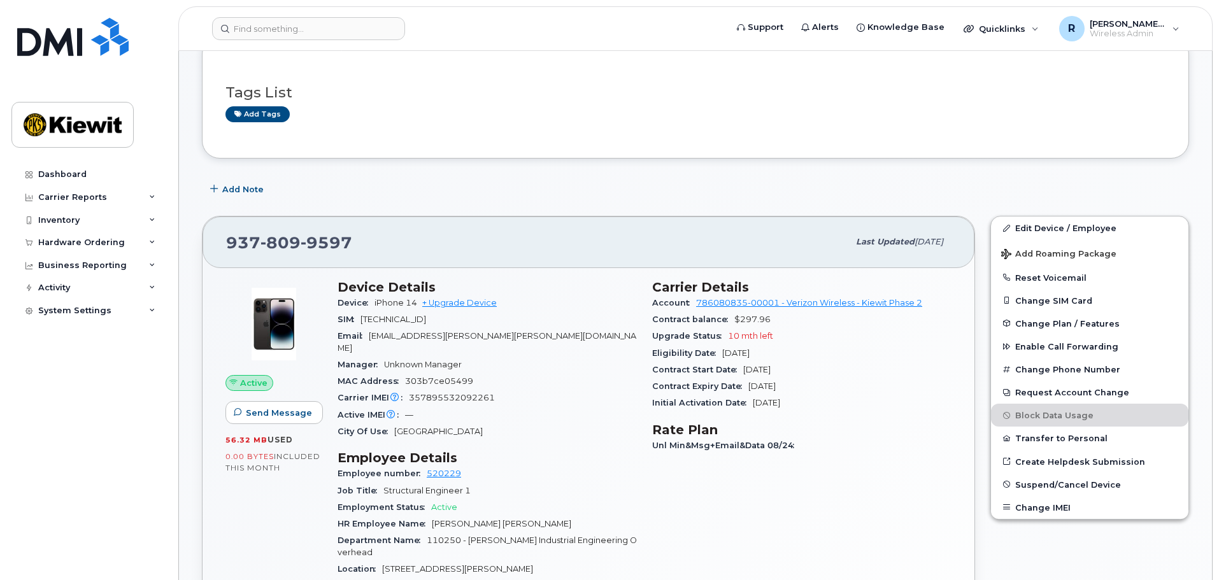
scroll to position [255, 0]
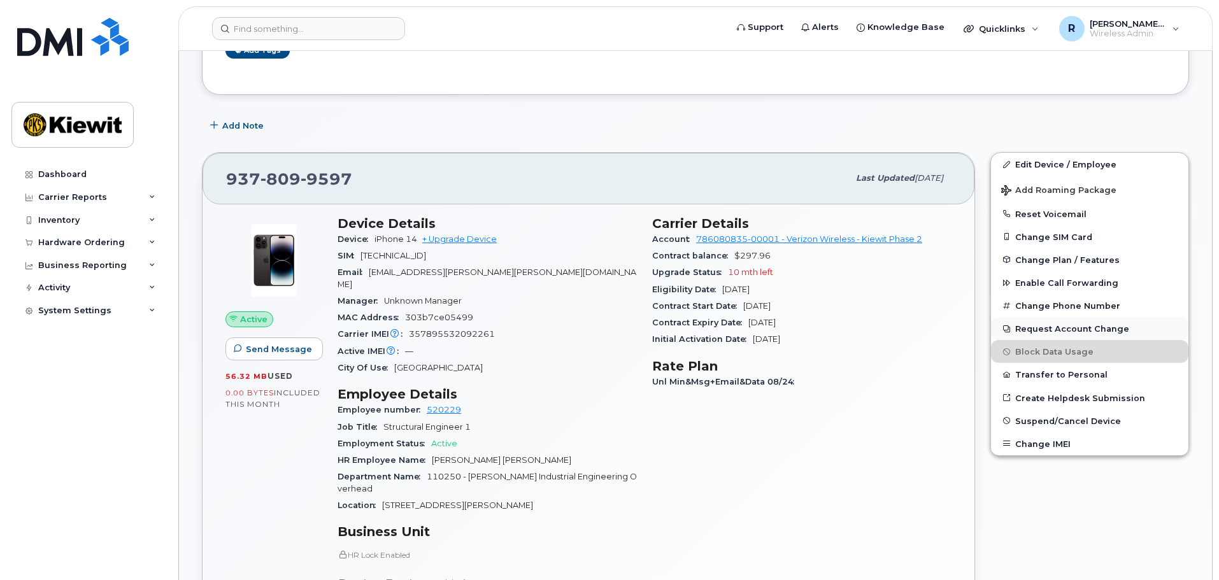
click at [1060, 324] on button "Request Account Change" at bounding box center [1089, 328] width 197 height 23
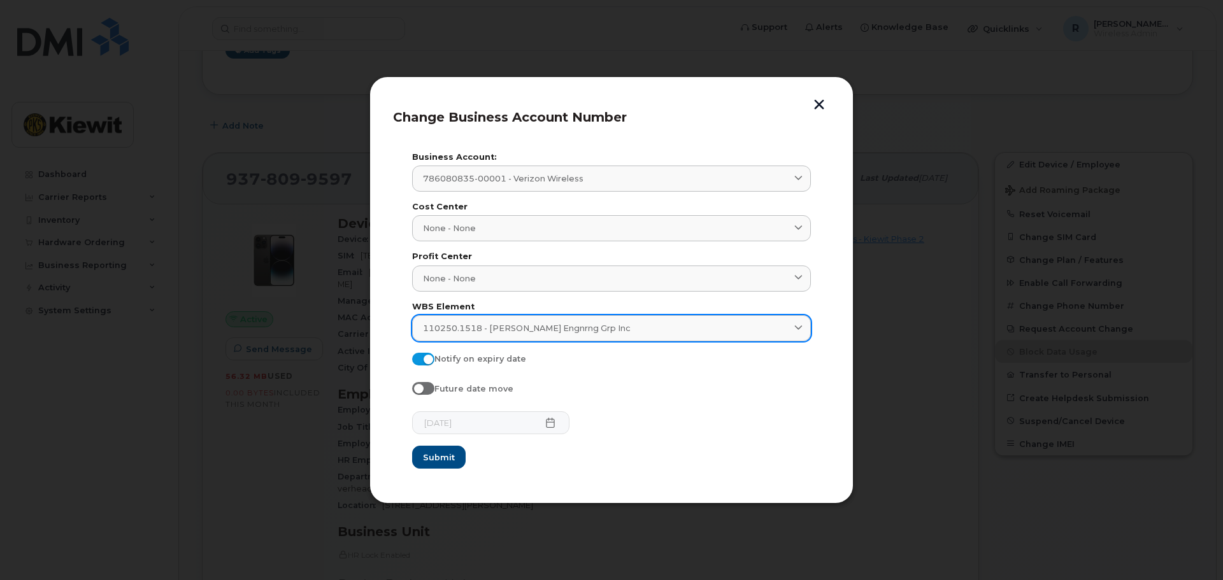
click at [541, 325] on span "110250.1518 - [PERSON_NAME] Engnrng Grp Inc" at bounding box center [527, 328] width 208 height 12
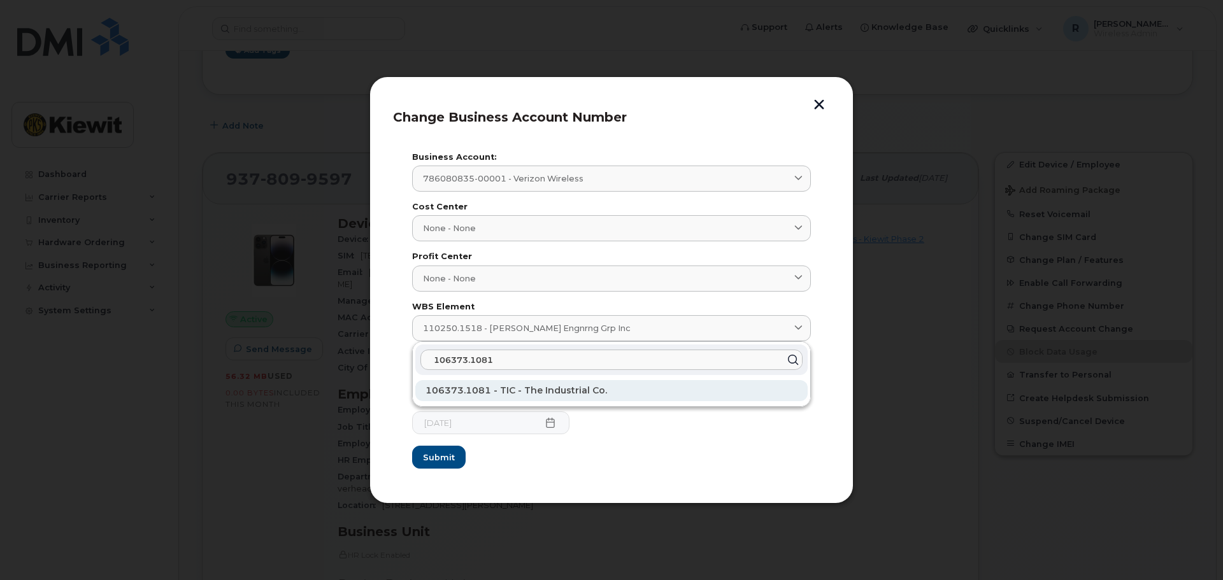
type input "106373.1081"
click at [531, 382] on div "106373.1081 - TIC - The Industrial Co." at bounding box center [611, 390] width 392 height 21
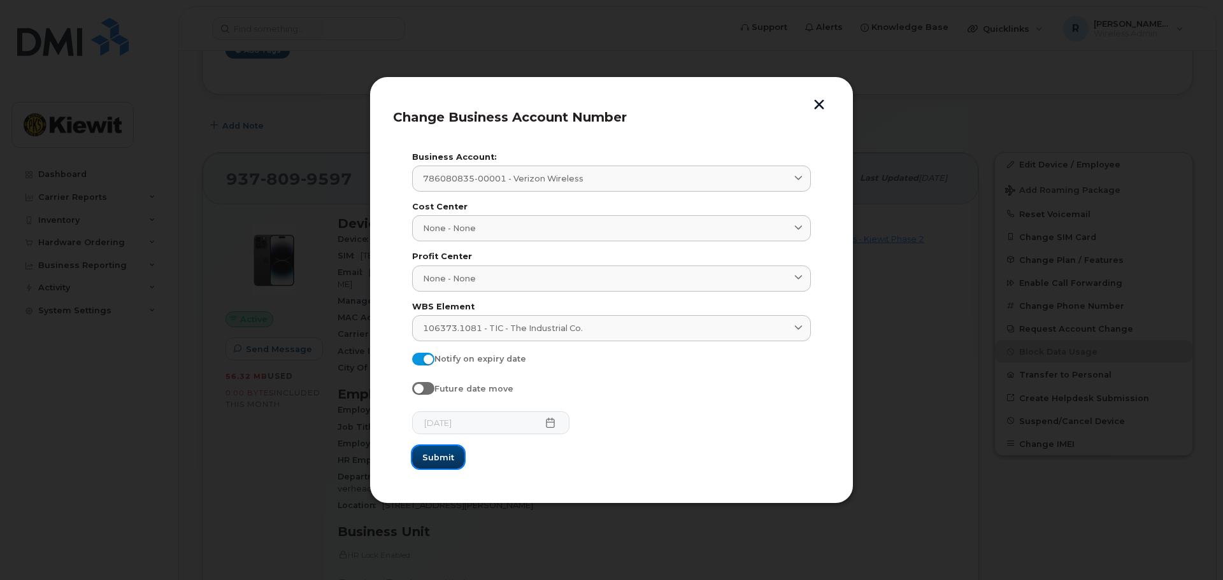
click at [445, 454] on span "Submit" at bounding box center [438, 458] width 32 height 12
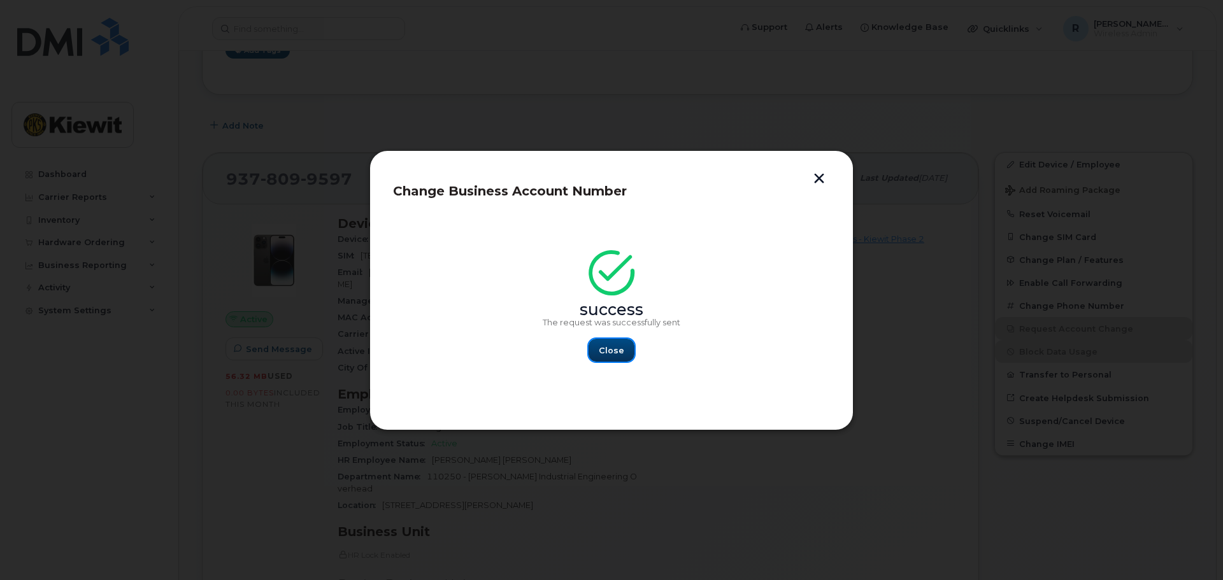
click at [606, 356] on span "Close" at bounding box center [611, 351] width 25 height 12
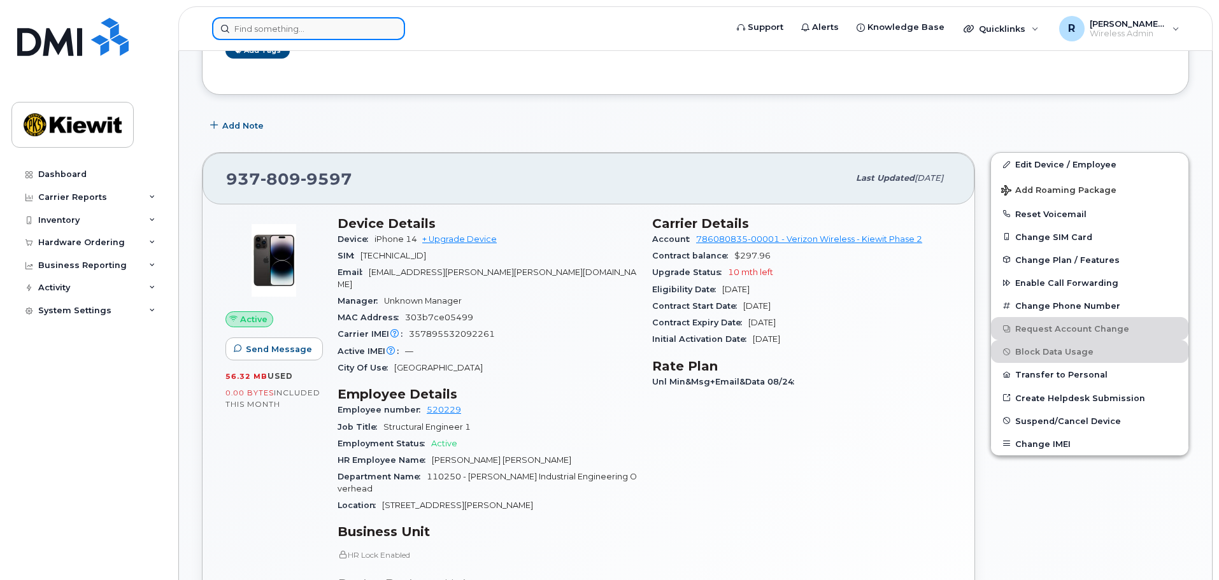
click at [327, 33] on input at bounding box center [308, 28] width 193 height 23
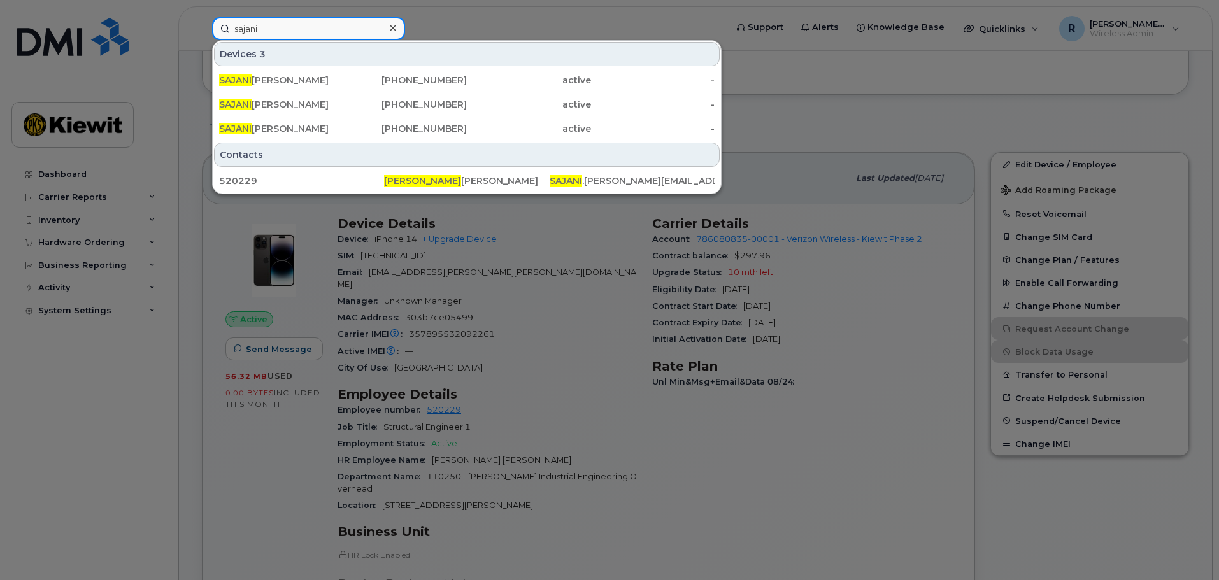
type input "sajani"
drag, startPoint x: 395, startPoint y: 28, endPoint x: 348, endPoint y: 30, distance: 47.2
click at [395, 28] on icon at bounding box center [393, 28] width 6 height 10
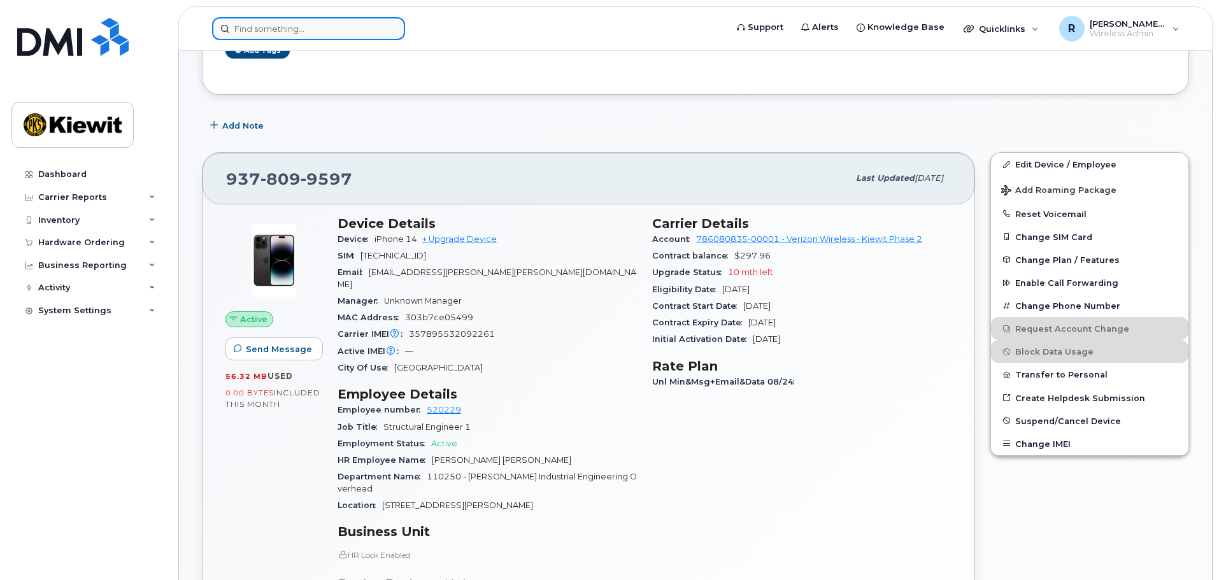
click at [309, 30] on input at bounding box center [308, 28] width 193 height 23
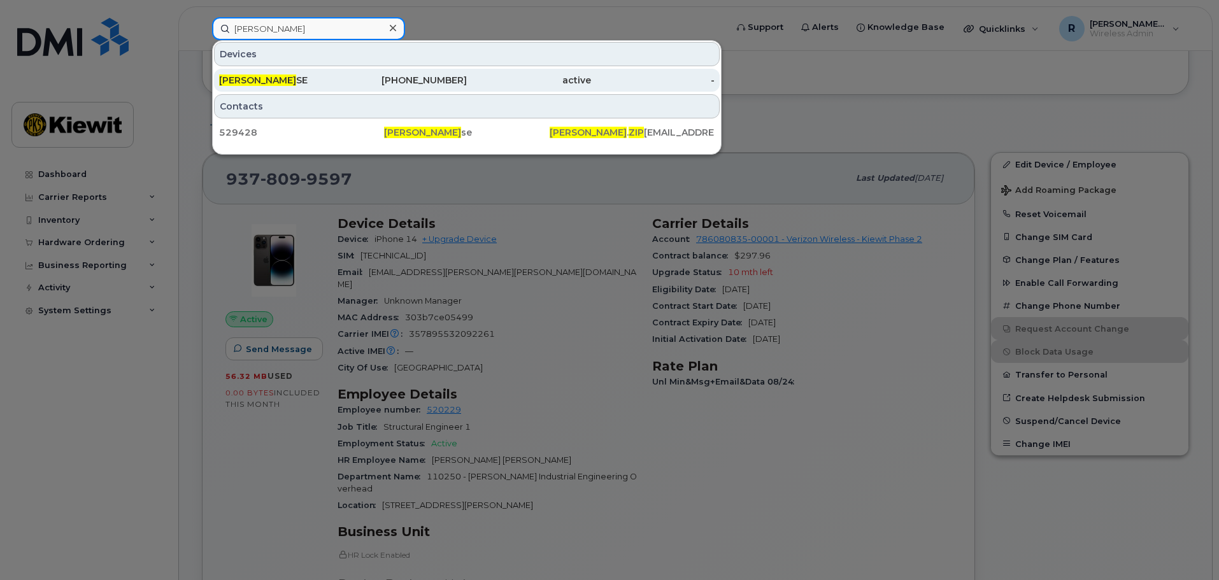
type input "michael zip"
click at [310, 81] on div "MICHAEL ZIP SE" at bounding box center [281, 80] width 124 height 13
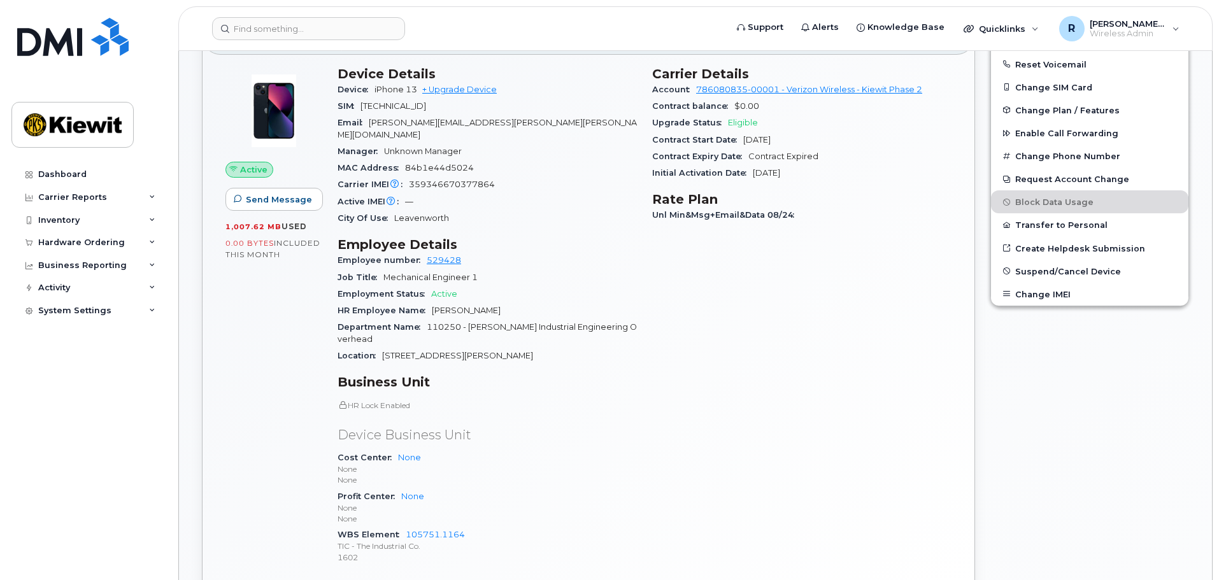
scroll to position [318, 0]
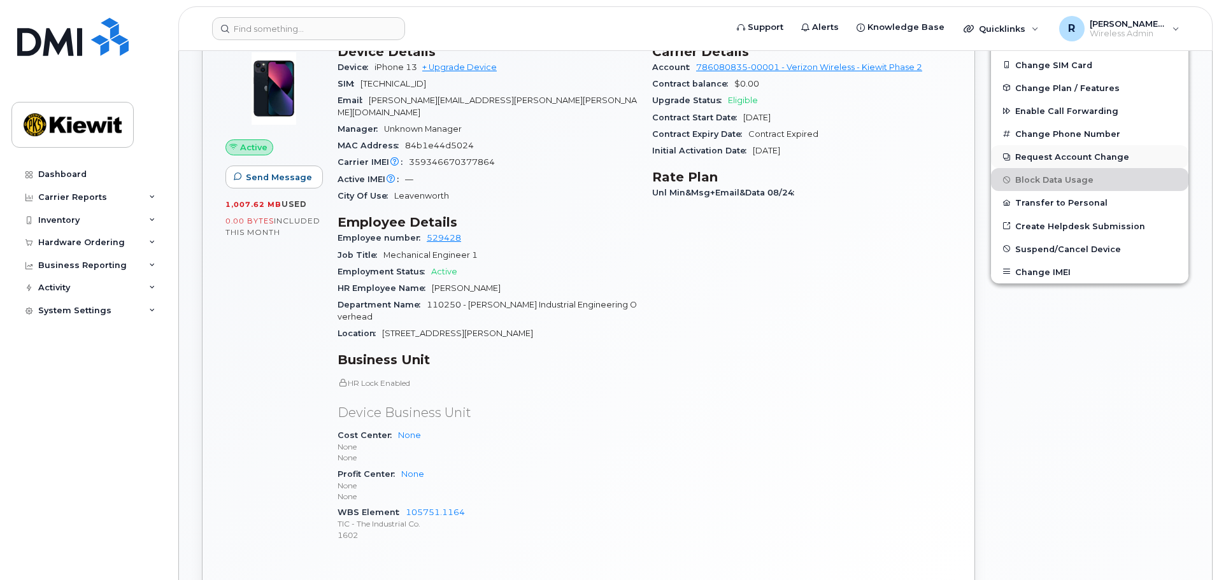
click at [1045, 155] on button "Request Account Change" at bounding box center [1089, 156] width 197 height 23
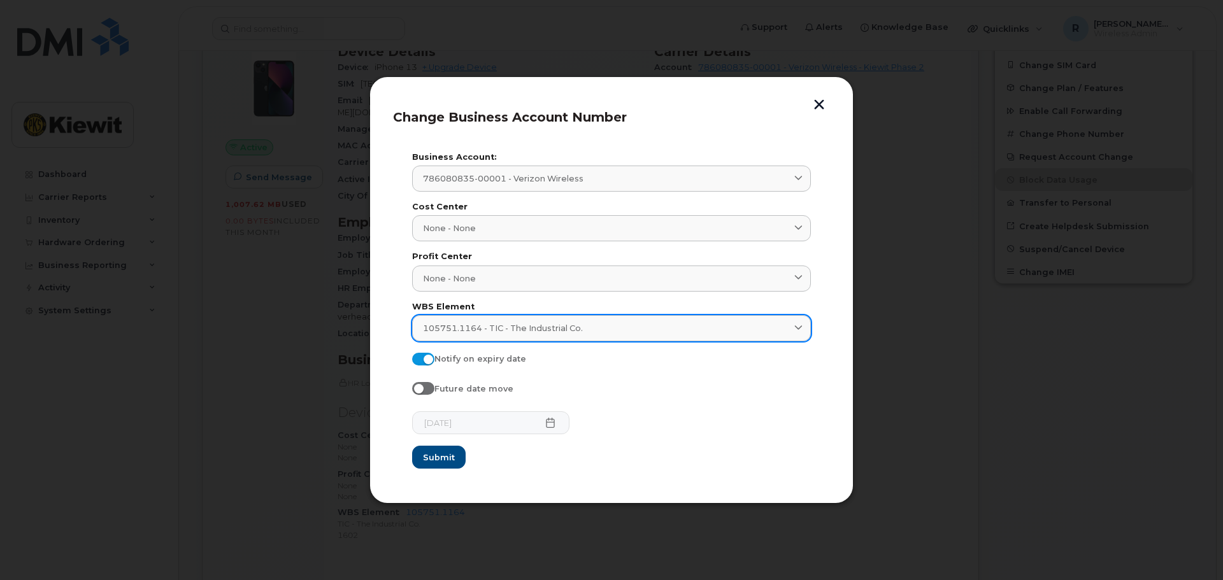
click at [593, 319] on link "105751.1164 - TIC - The Industrial Co." at bounding box center [611, 328] width 399 height 26
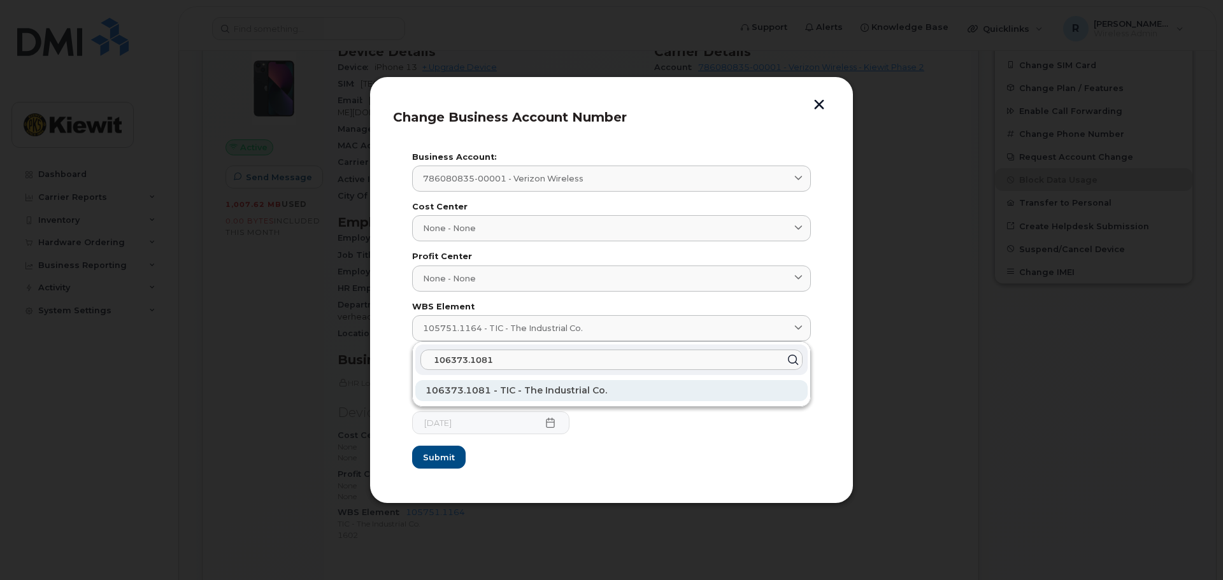
type input "106373.1081"
click at [540, 385] on div "106373.1081 - TIC - The Industrial Co." at bounding box center [611, 390] width 392 height 21
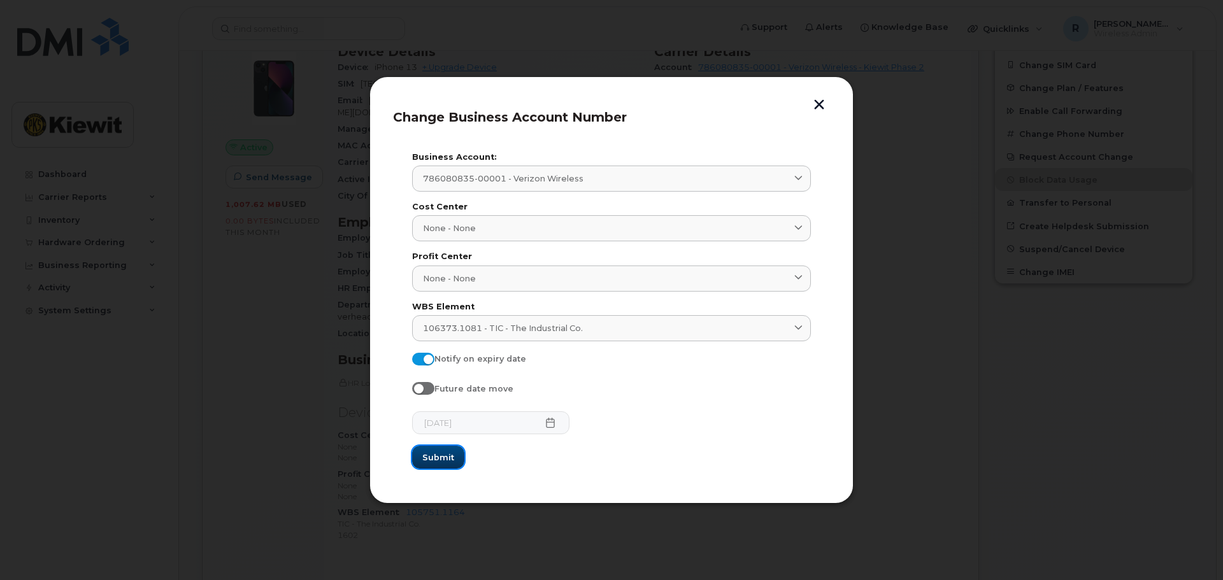
click at [438, 453] on span "Submit" at bounding box center [438, 458] width 32 height 12
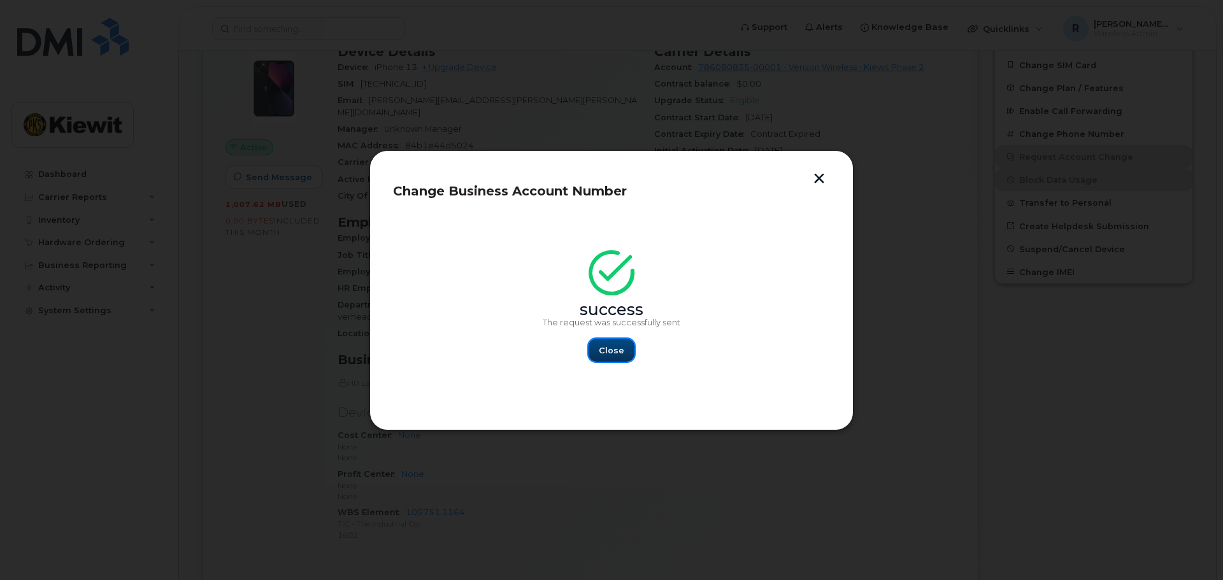
click at [613, 348] on span "Close" at bounding box center [611, 351] width 25 height 12
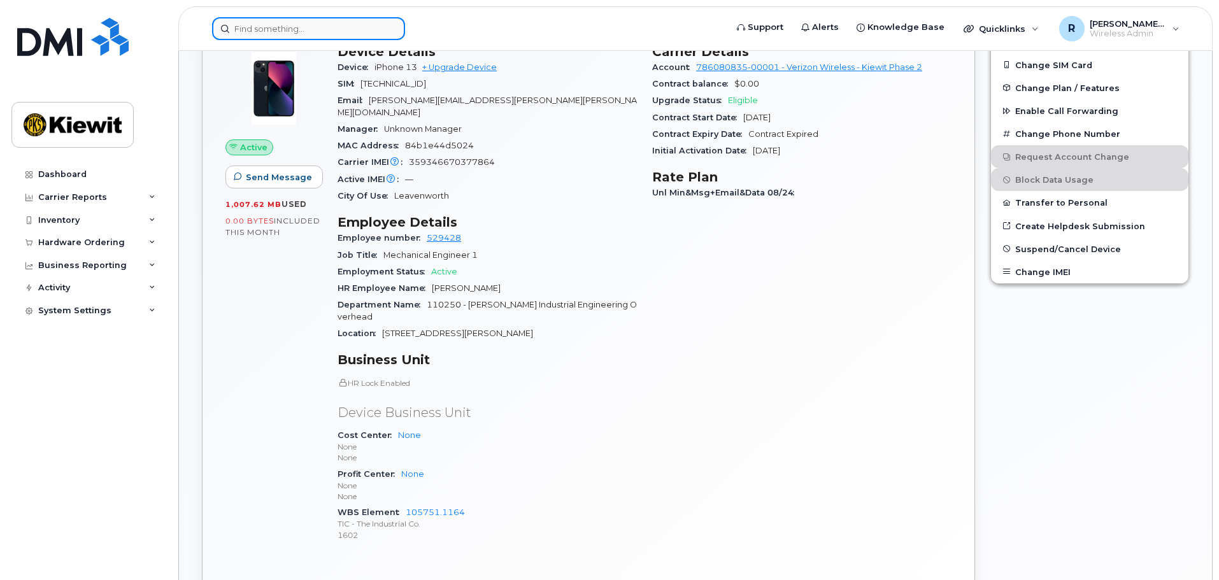
click at [255, 25] on input at bounding box center [308, 28] width 193 height 23
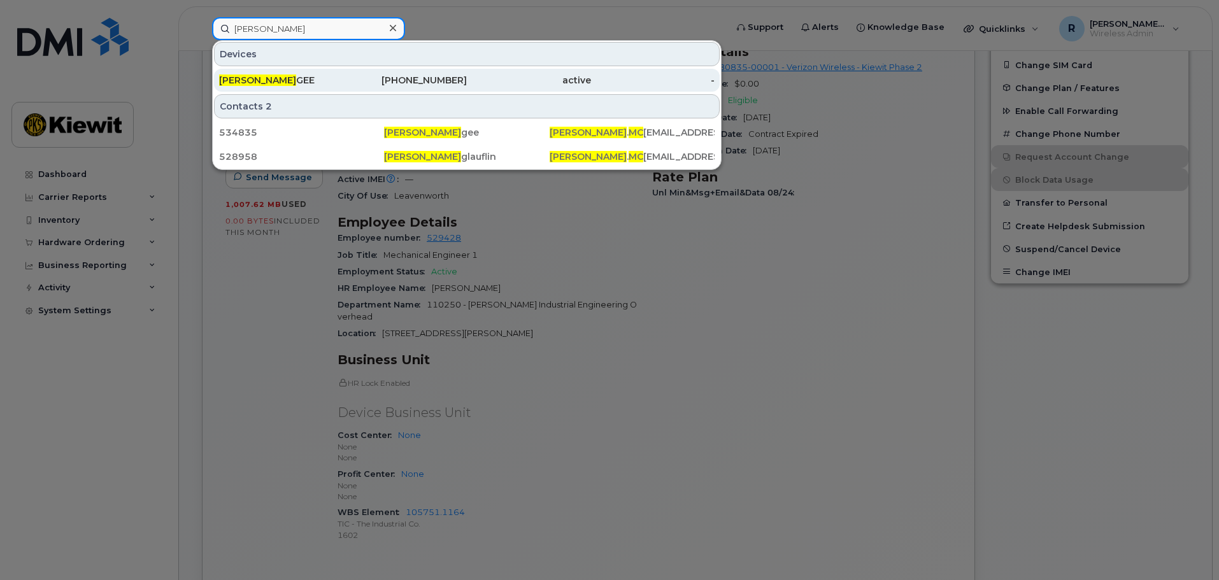
type input "[PERSON_NAME]"
click at [272, 80] on span "[PERSON_NAME]" at bounding box center [257, 80] width 77 height 11
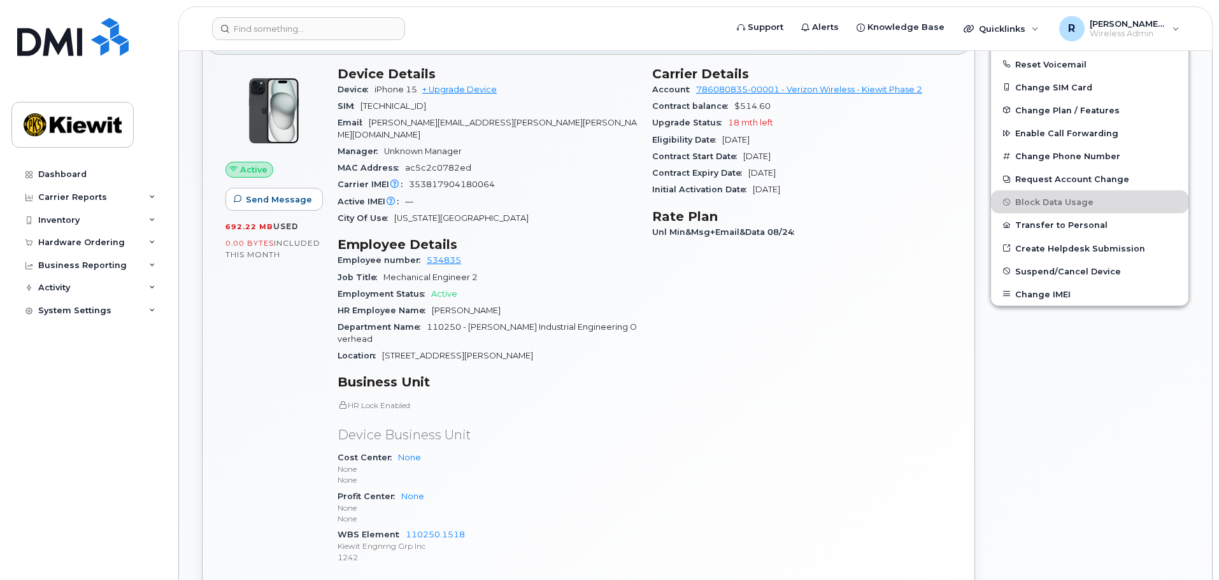
scroll to position [318, 0]
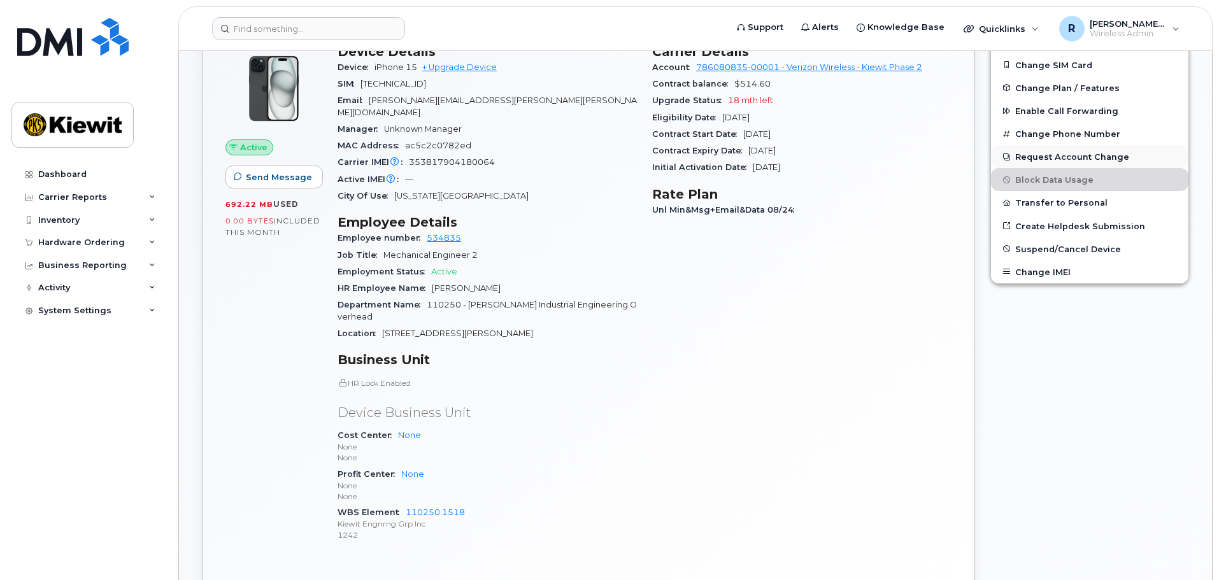
click at [1054, 159] on button "Request Account Change" at bounding box center [1089, 156] width 197 height 23
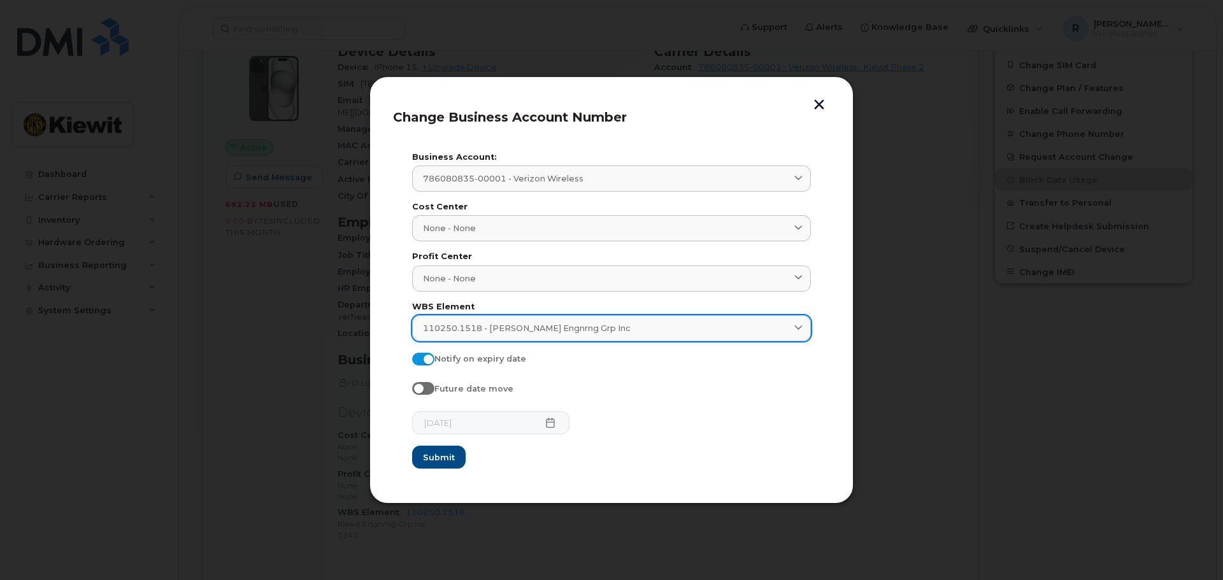
click at [530, 324] on span "110250.1518 - Kiewit Engnrng Grp Inc" at bounding box center [527, 328] width 208 height 12
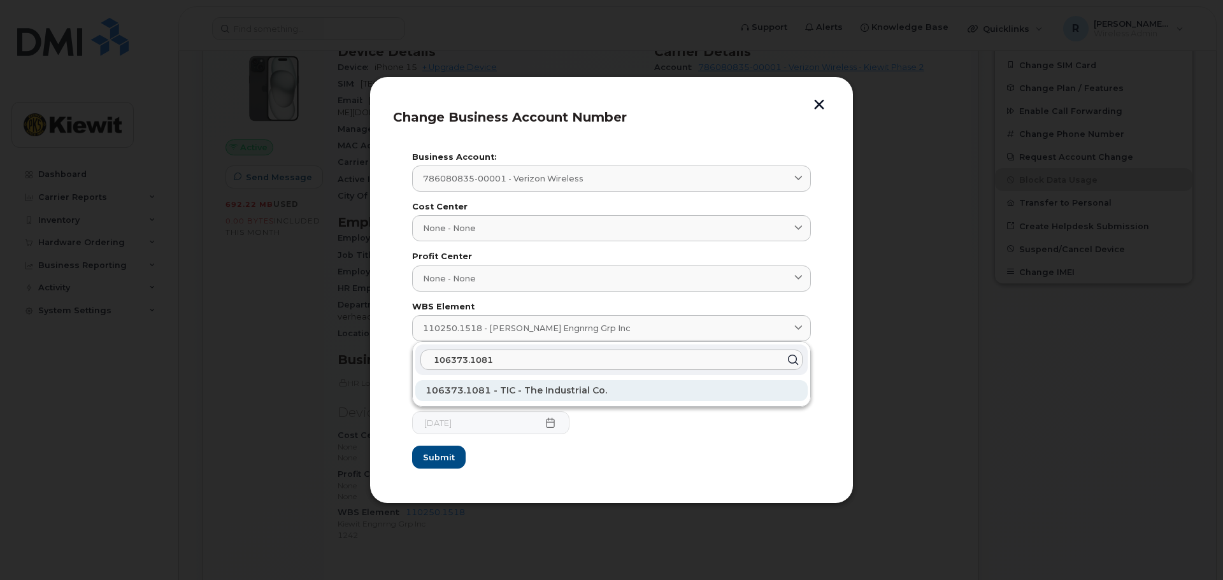
type input "106373.1081"
click at [504, 386] on span "106373.1081 - TIC - The Industrial Co." at bounding box center [516, 390] width 182 height 11
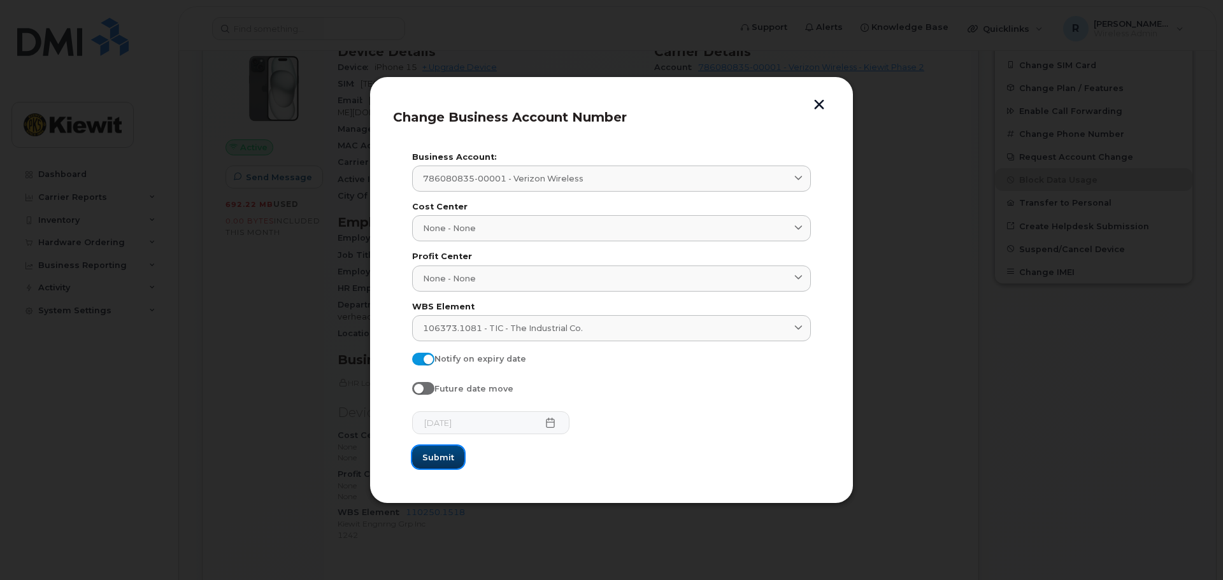
click at [439, 457] on span "Submit" at bounding box center [438, 458] width 32 height 12
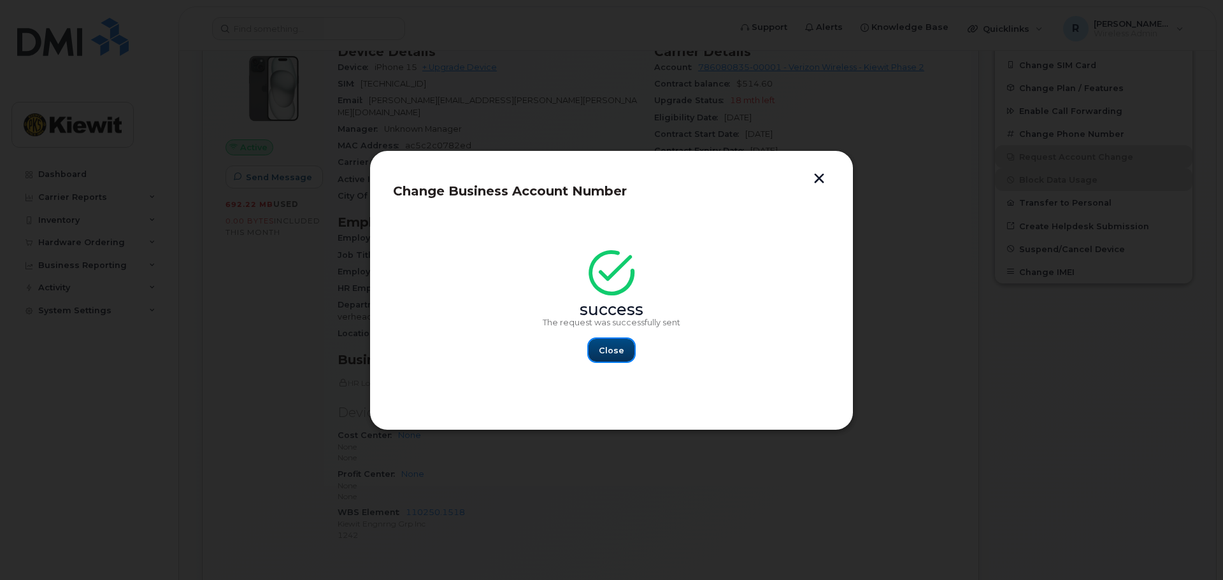
click at [607, 355] on span "Close" at bounding box center [611, 351] width 25 height 12
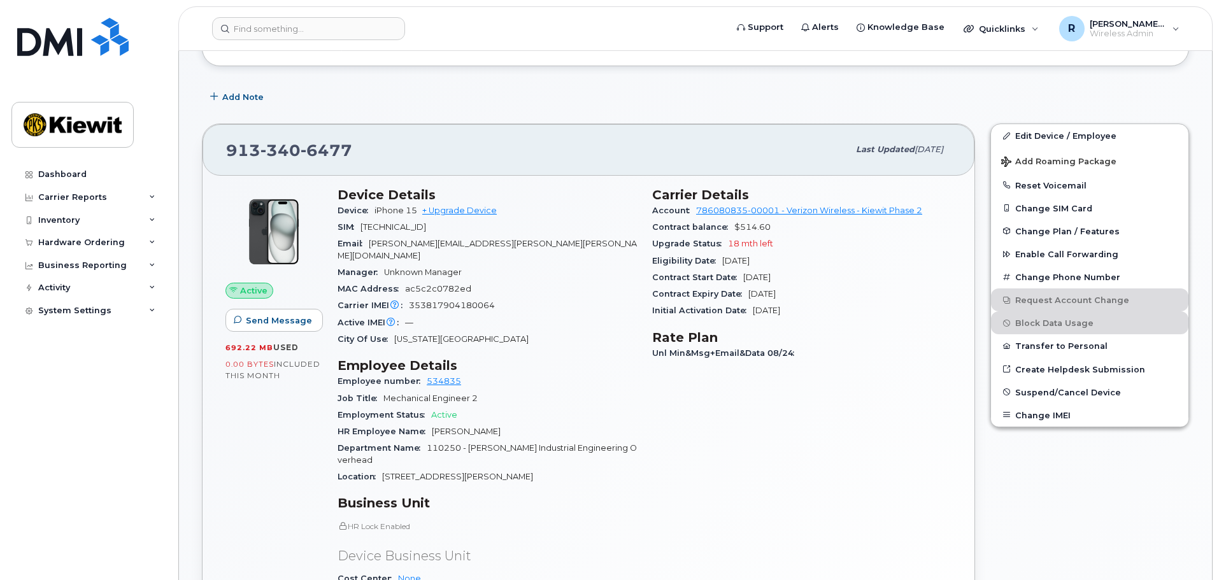
scroll to position [0, 0]
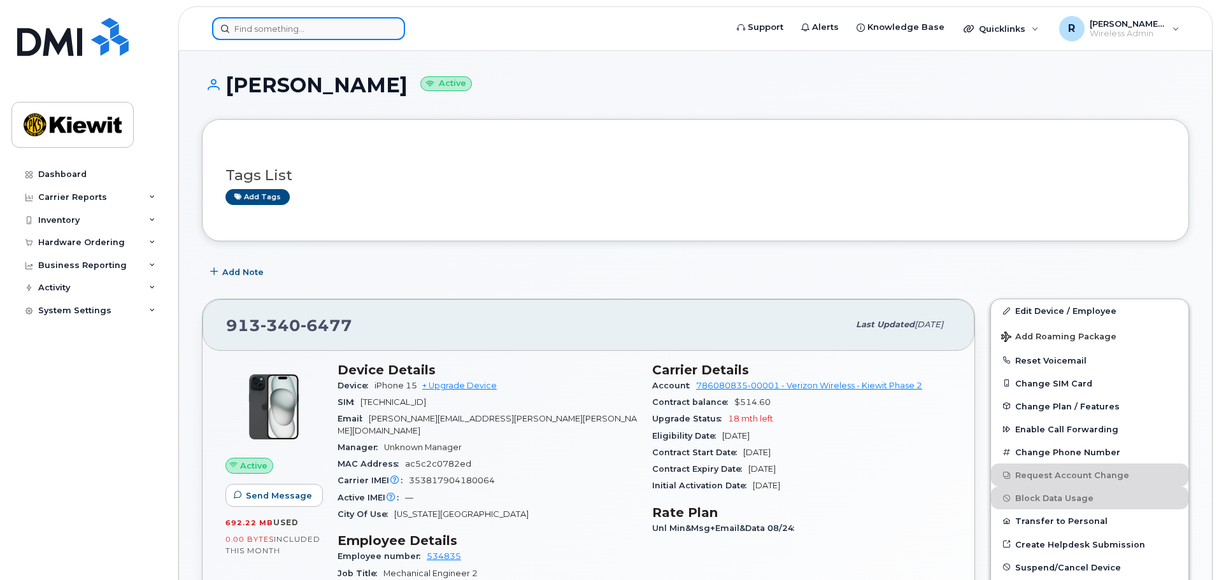
click at [297, 32] on input at bounding box center [308, 28] width 193 height 23
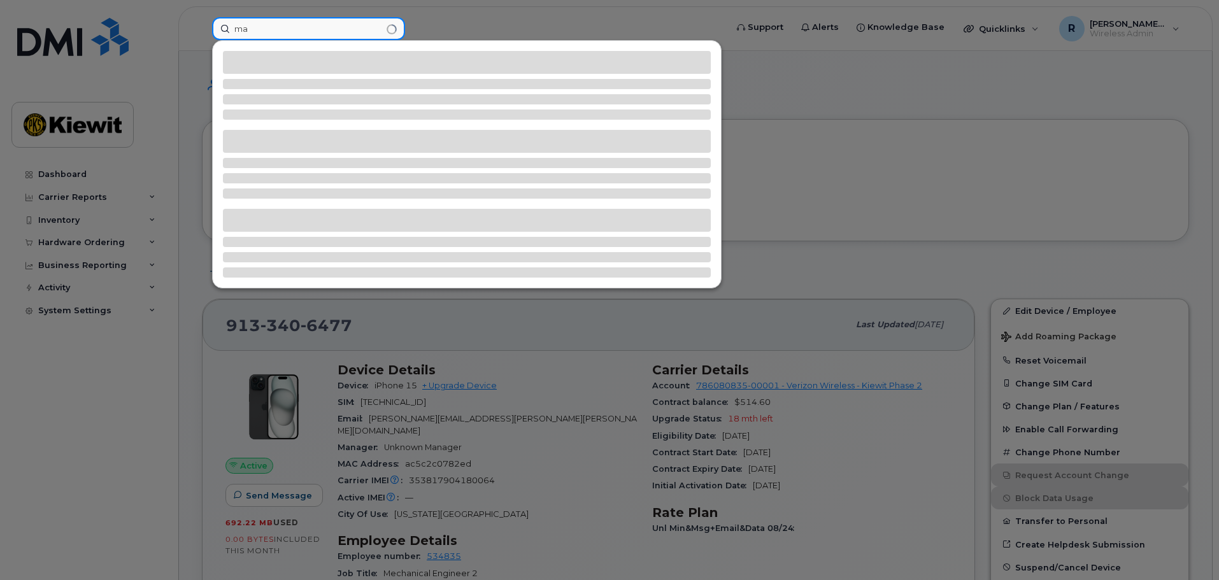
type input "m"
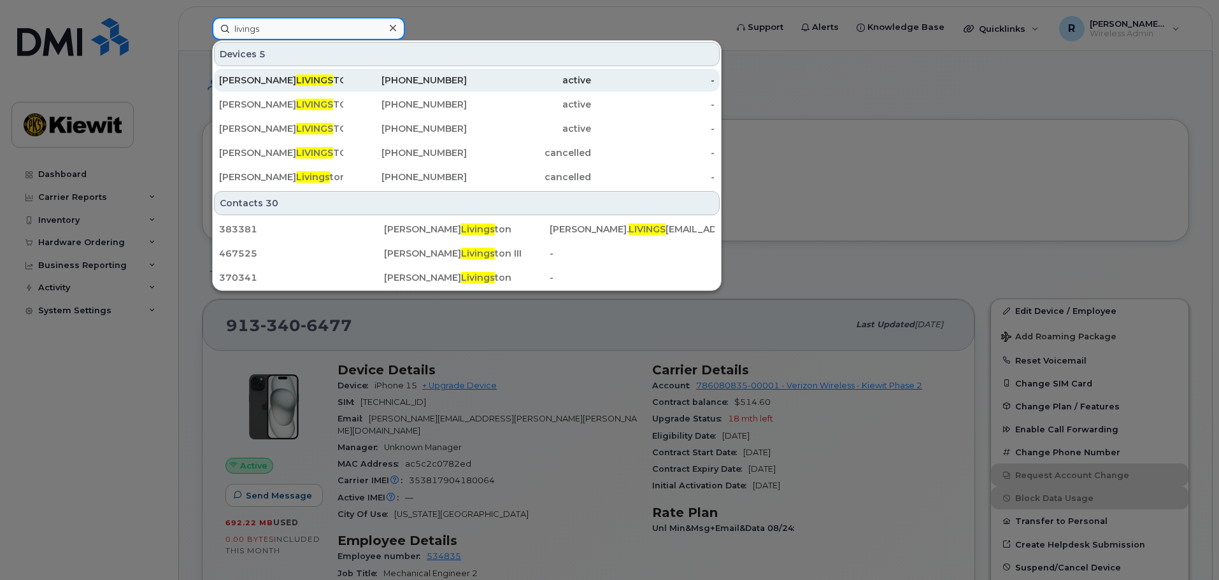
type input "livings"
click at [296, 75] on span "LIVINGS" at bounding box center [314, 80] width 37 height 11
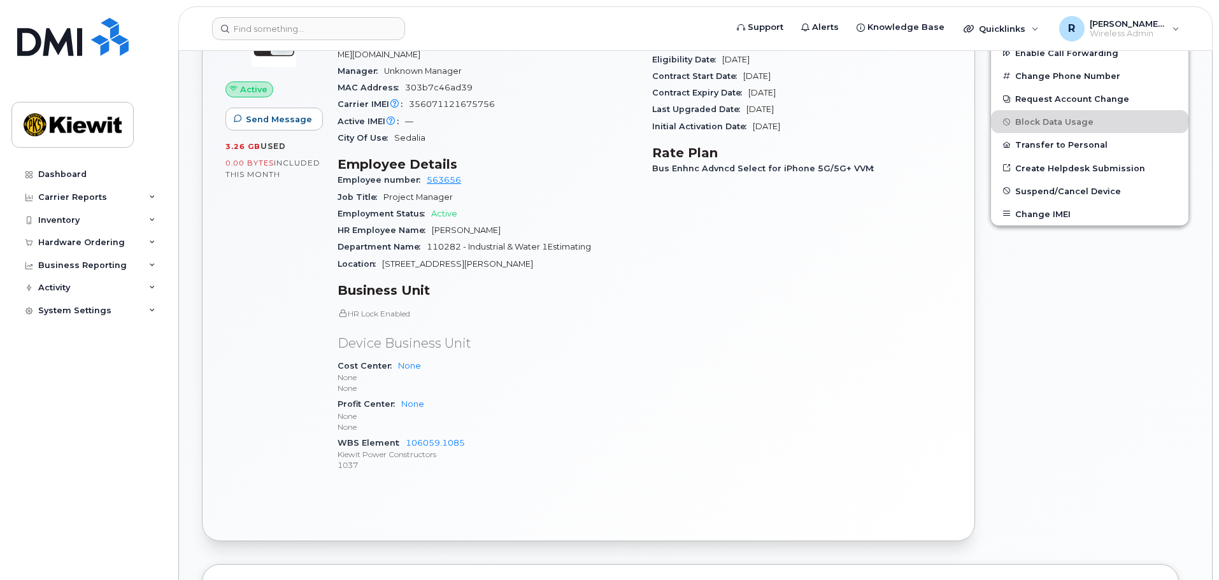
scroll to position [382, 0]
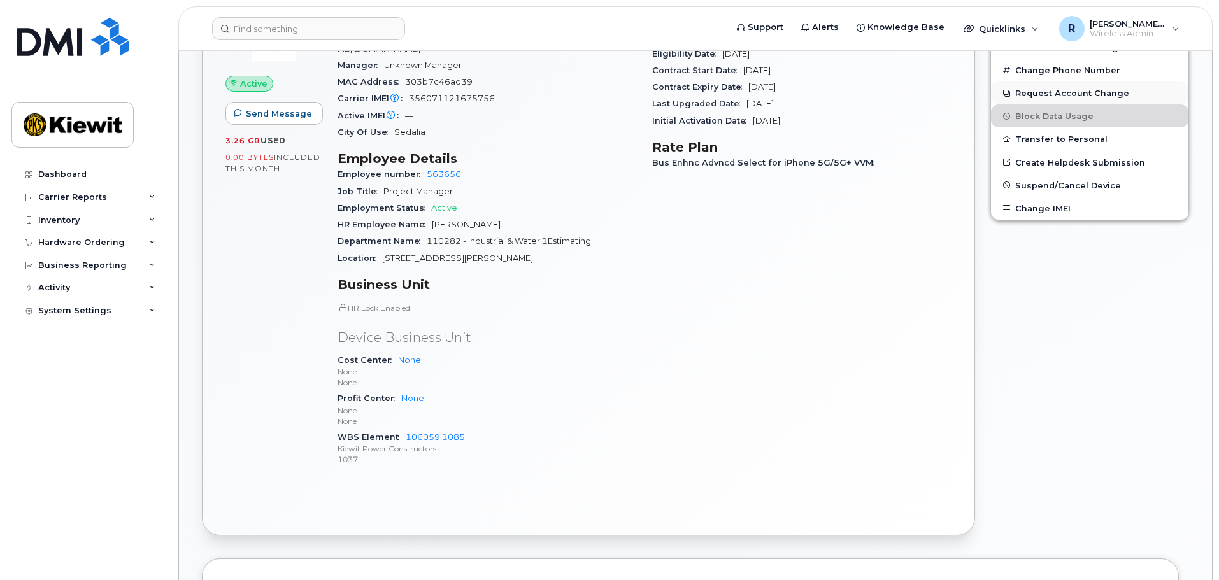
click at [1030, 95] on button "Request Account Change" at bounding box center [1089, 93] width 197 height 23
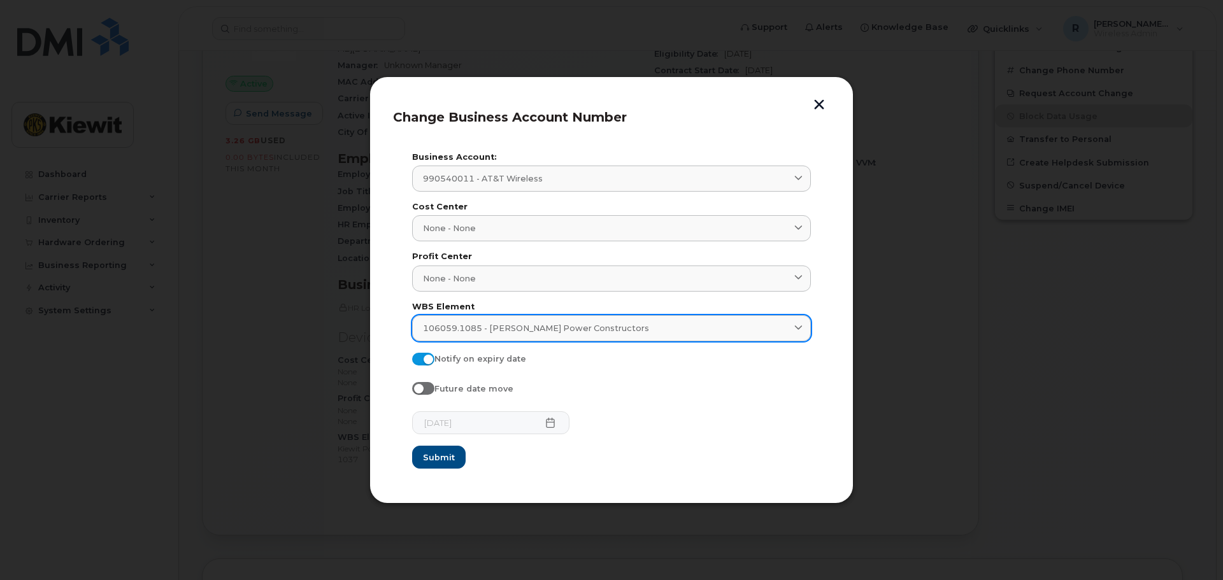
click at [483, 325] on span "106059.1085 - [PERSON_NAME] Power Constructors" at bounding box center [536, 328] width 226 height 12
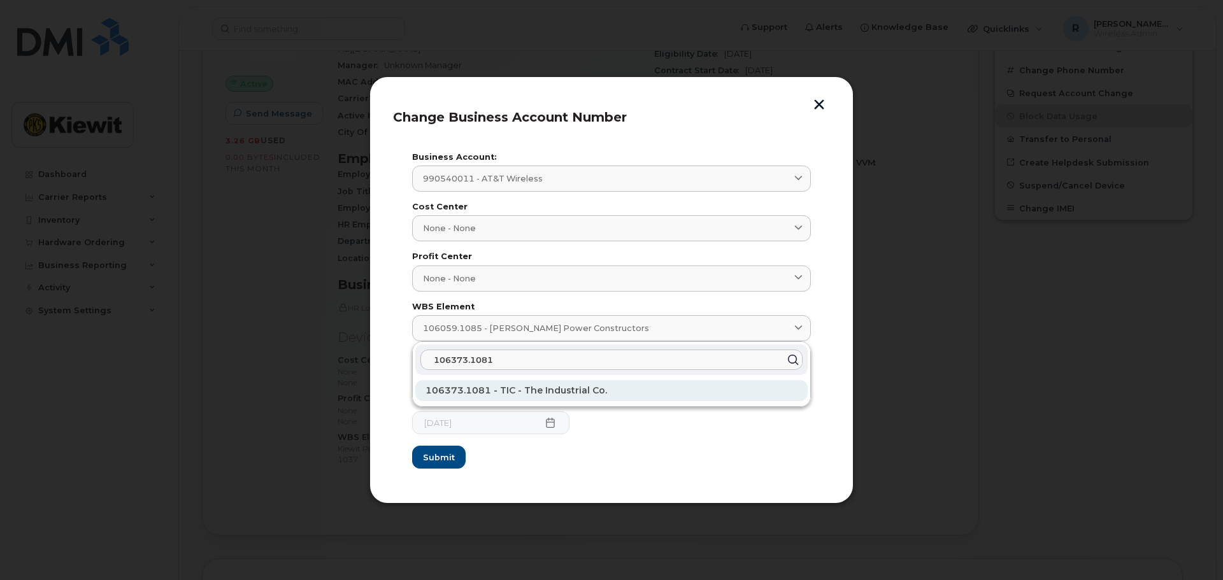
type input "106373.1081"
click at [496, 387] on span "106373.1081 - TIC - The Industrial Co." at bounding box center [516, 390] width 182 height 11
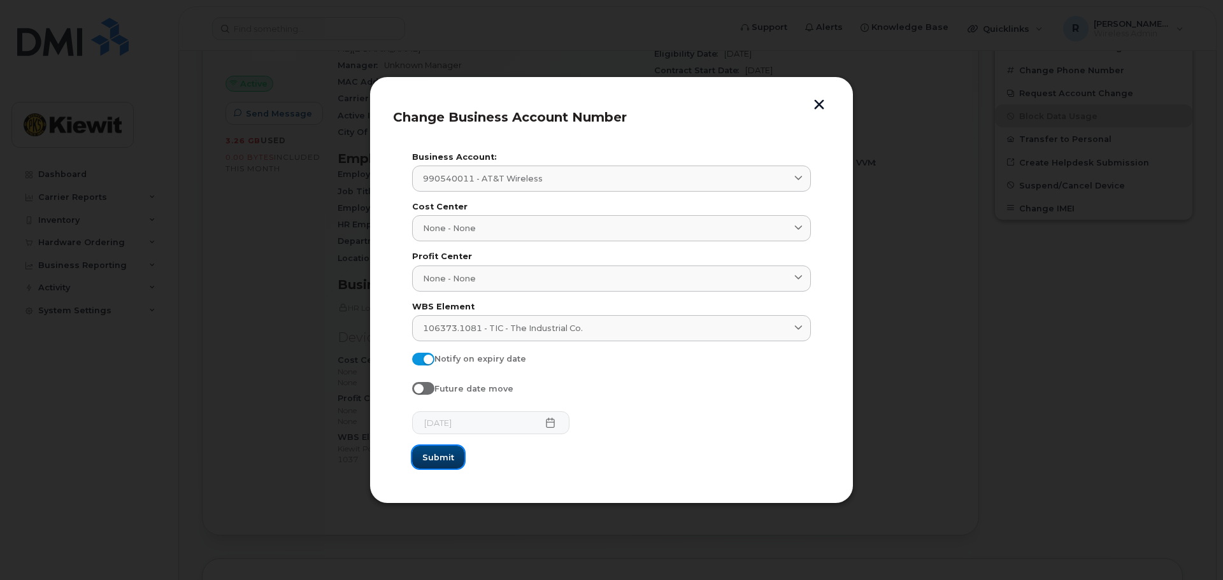
click at [441, 453] on span "Submit" at bounding box center [438, 458] width 32 height 12
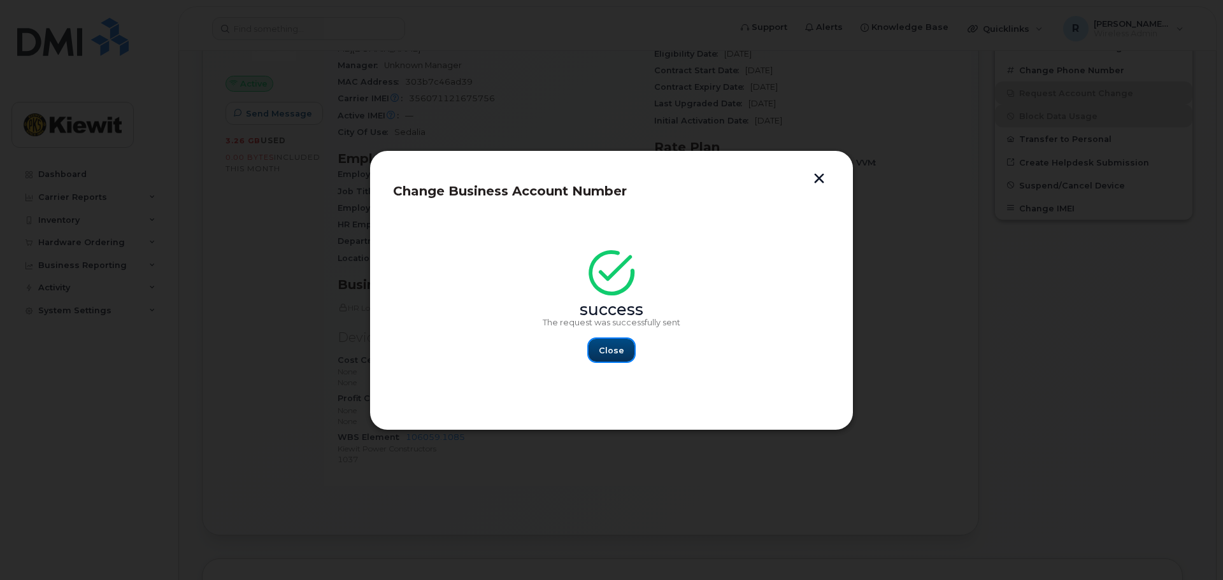
click at [590, 350] on button "Close" at bounding box center [611, 350] width 46 height 23
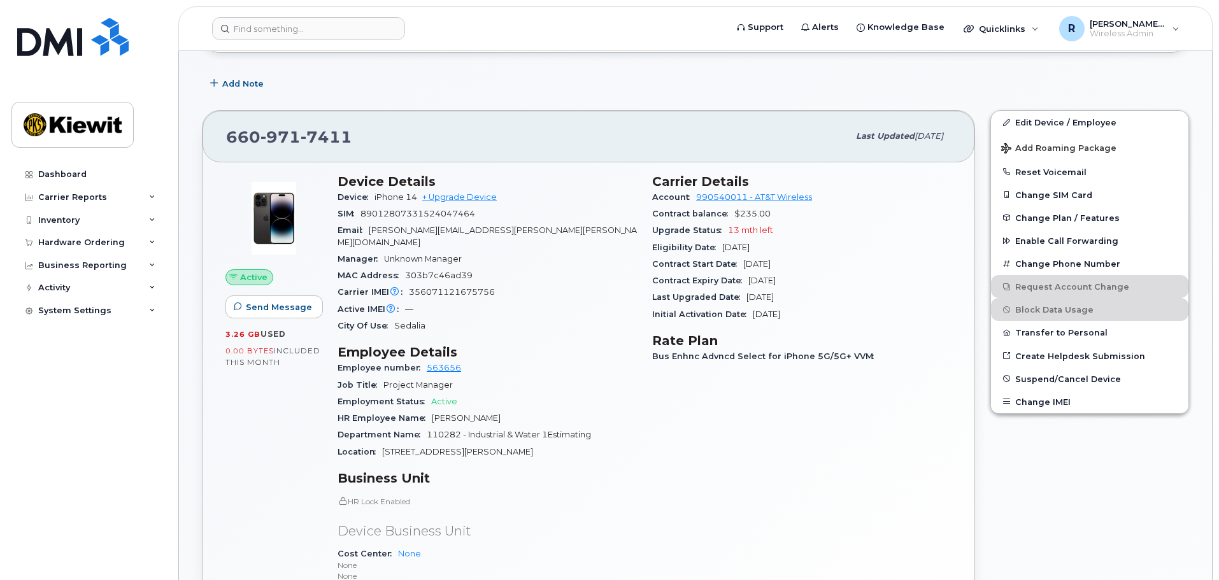
scroll to position [0, 0]
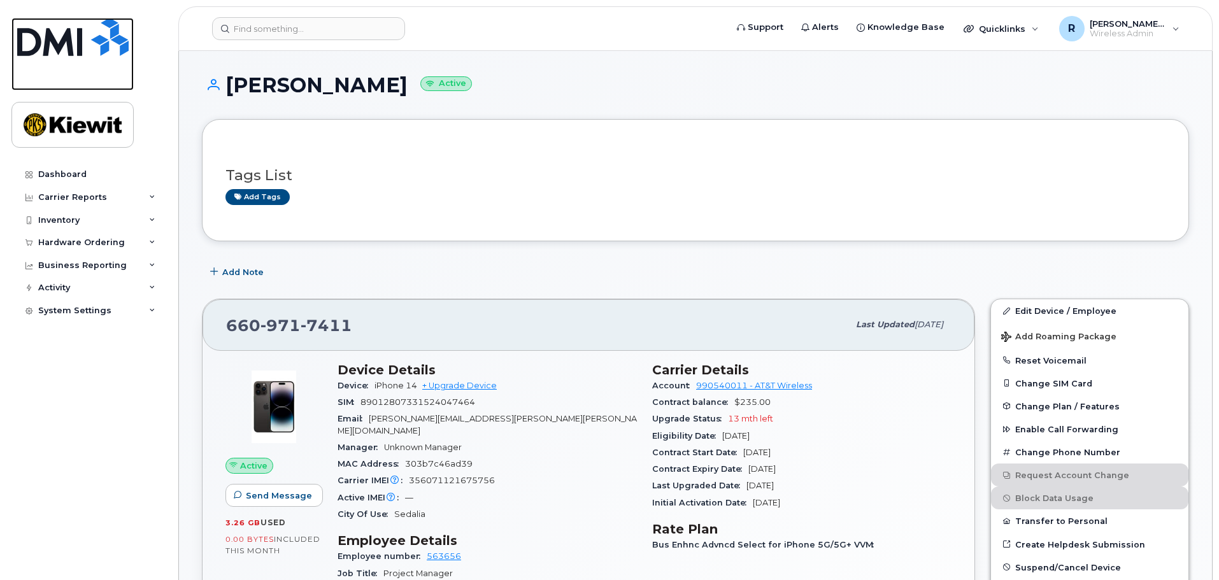
click at [108, 36] on img at bounding box center [72, 37] width 111 height 38
